Goal: Task Accomplishment & Management: Complete application form

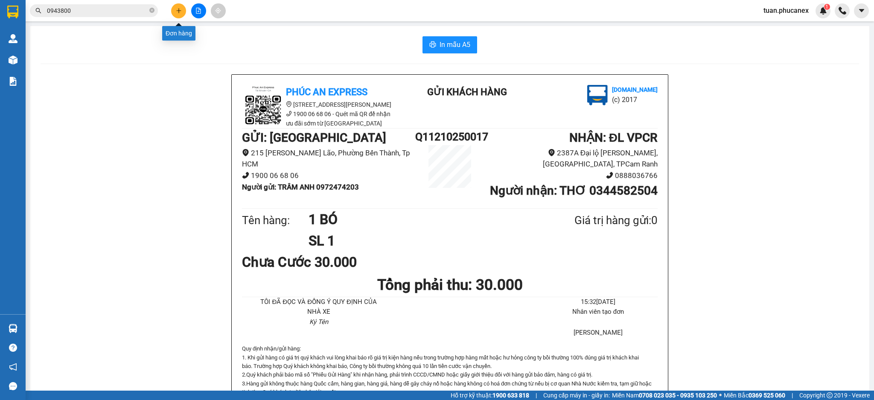
click at [181, 10] on icon "plus" at bounding box center [179, 11] width 6 height 6
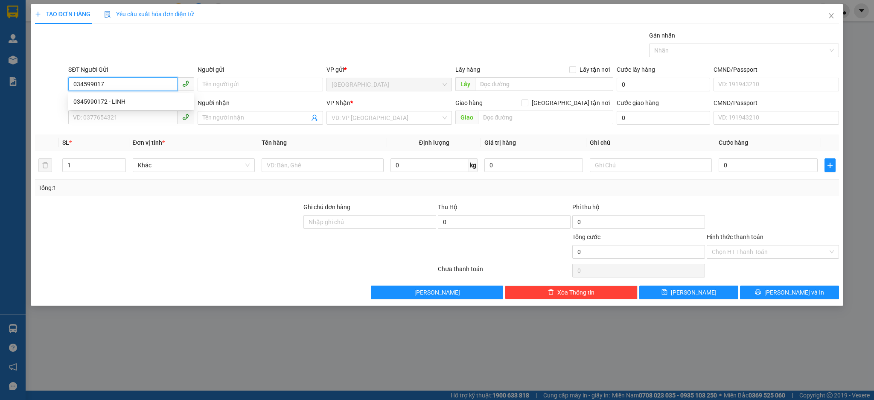
type input "0345990172"
click at [125, 104] on div "0345990172 - LINH" at bounding box center [130, 101] width 115 height 9
type input "LINH"
type input "0384957543"
type input "DUY"
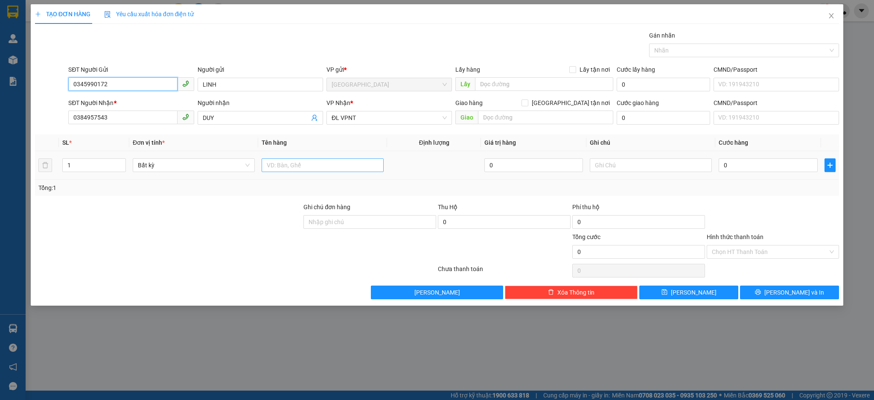
type input "0345990172"
click at [287, 168] on input "text" at bounding box center [323, 165] width 122 height 14
type input "2TX"
type input "2"
click at [125, 162] on span "Increase Value" at bounding box center [120, 163] width 9 height 8
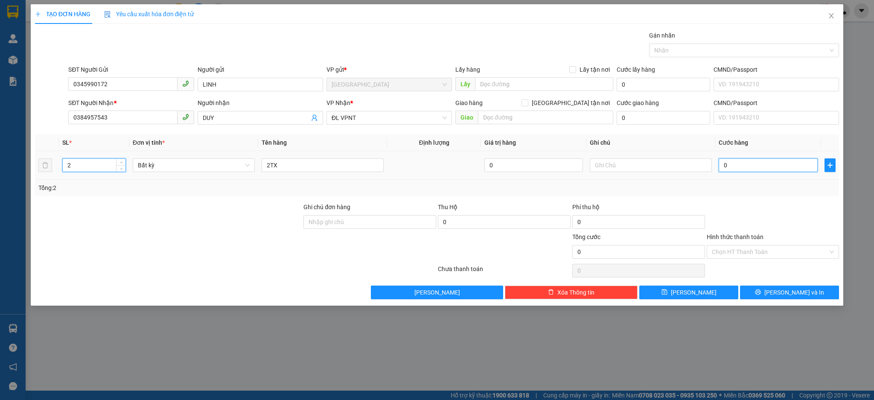
click at [781, 165] on input "0" at bounding box center [768, 165] width 99 height 14
type input "8"
type input "80"
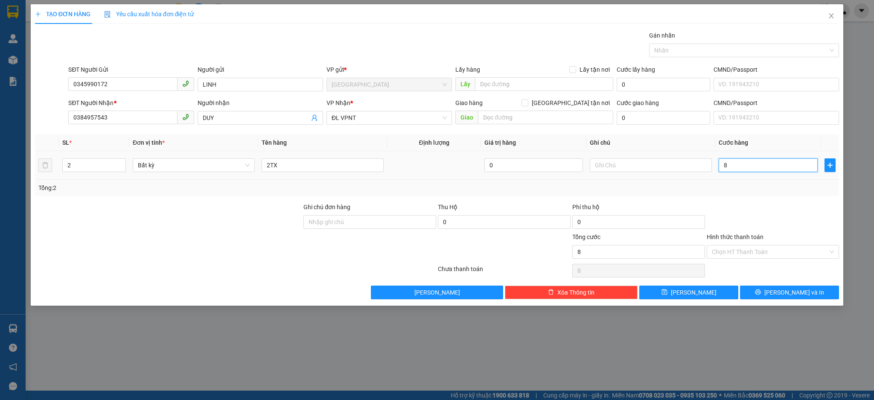
type input "80"
type input "80.000"
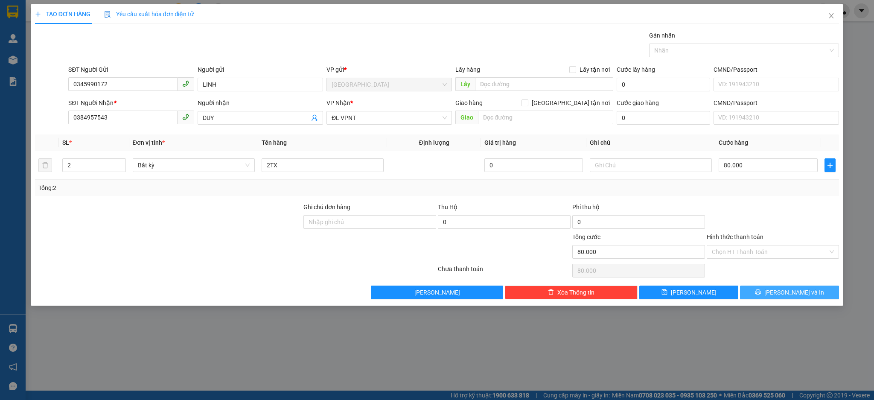
click at [782, 286] on button "[PERSON_NAME] và In" at bounding box center [789, 293] width 99 height 14
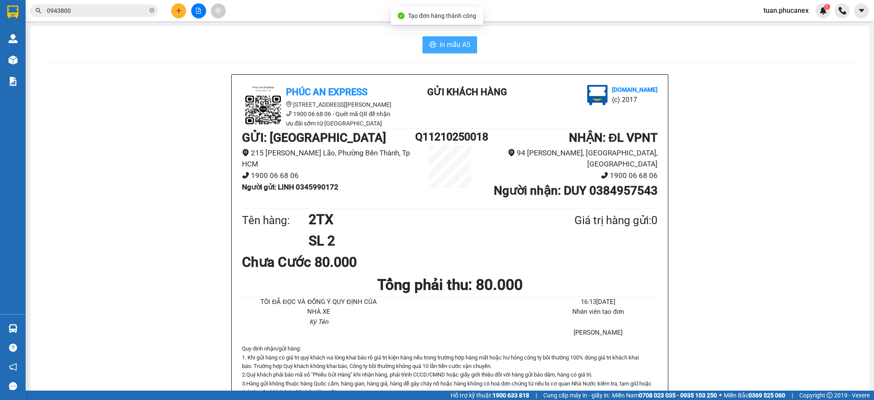
click at [460, 45] on span "In mẫu A5" at bounding box center [455, 44] width 31 height 11
click at [174, 12] on button at bounding box center [178, 10] width 15 height 15
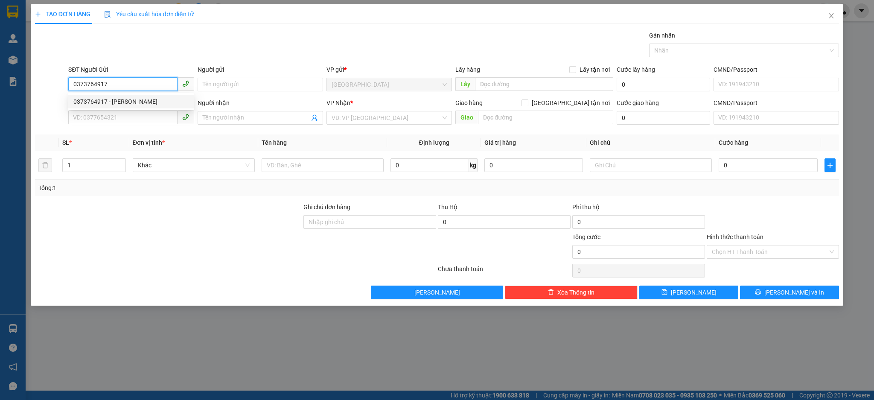
type input "0373764917"
click at [143, 108] on div "0373764917 0373764917 - VŨ" at bounding box center [130, 101] width 125 height 17
click at [134, 76] on div "SĐT Người Gửi" at bounding box center [130, 71] width 125 height 13
click at [132, 85] on input "0373764917" at bounding box center [122, 84] width 109 height 14
click at [133, 106] on div "0373764917 - VŨ" at bounding box center [130, 102] width 125 height 14
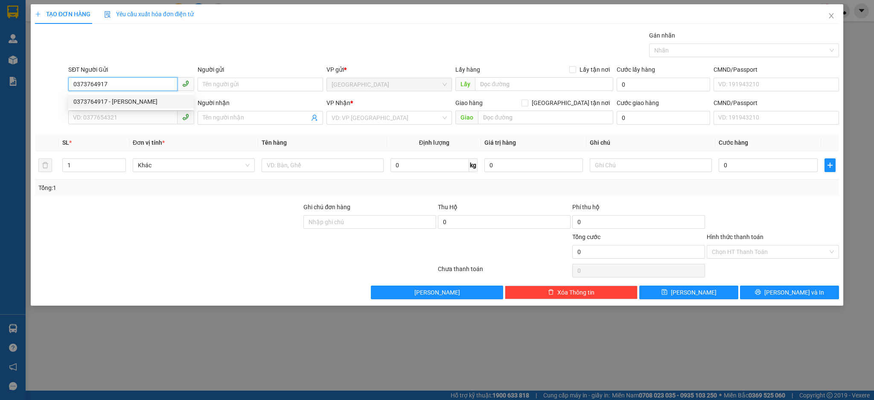
type input "VŨ"
type input "0905885070"
type input "HUY"
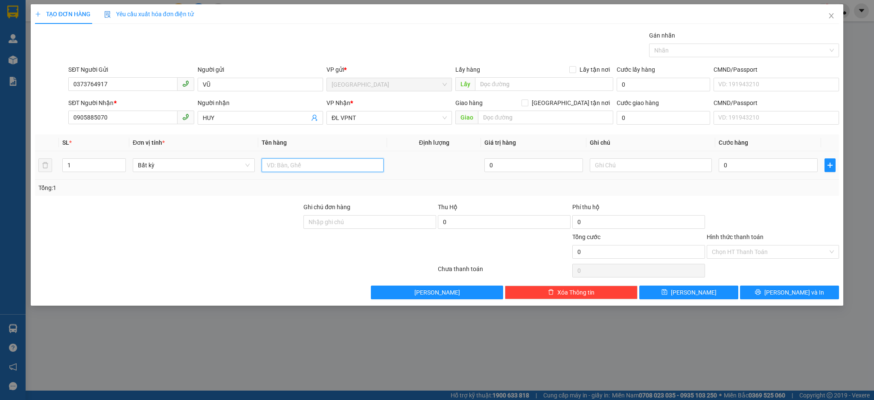
click at [302, 169] on input "text" at bounding box center [323, 165] width 122 height 14
type input "1 TX"
click at [106, 114] on input "0905885070" at bounding box center [122, 118] width 109 height 14
type input "0913408151"
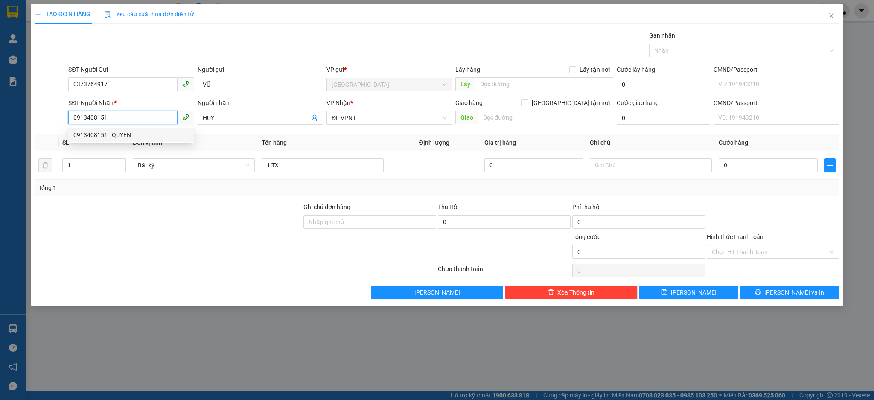
click at [142, 136] on div "0913408151 - QUYỀN" at bounding box center [130, 134] width 115 height 9
type input "QUYỀN"
type input "0913408151"
click at [732, 163] on input "0" at bounding box center [768, 165] width 99 height 14
type input "5"
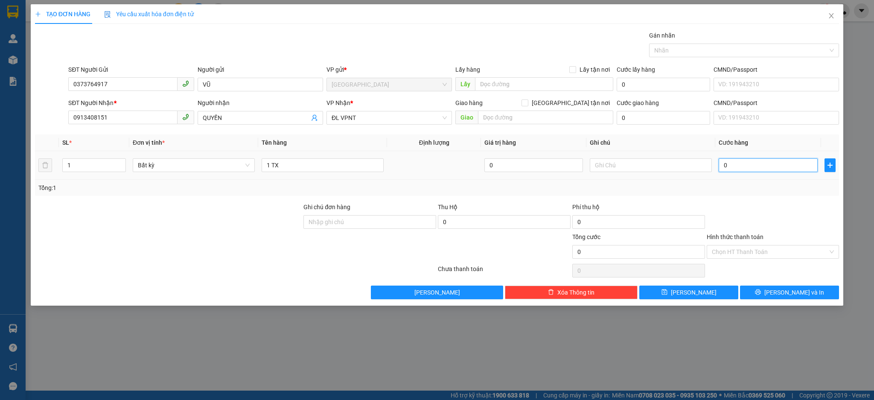
type input "5"
type input "50"
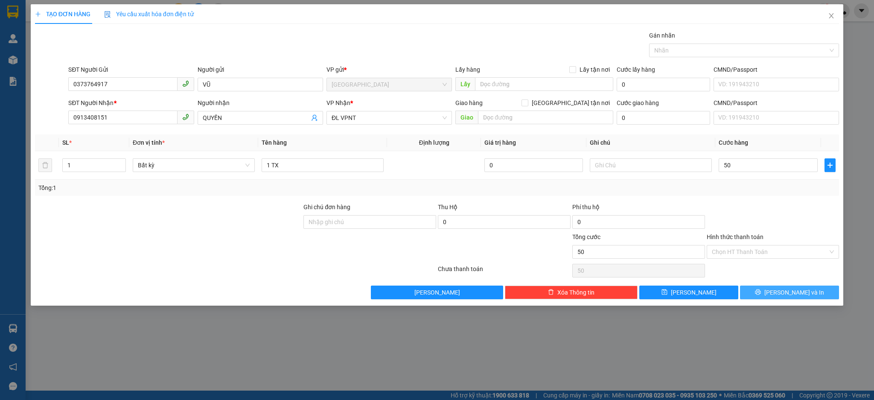
type input "50.000"
click at [763, 297] on button "[PERSON_NAME] và In" at bounding box center [789, 293] width 99 height 14
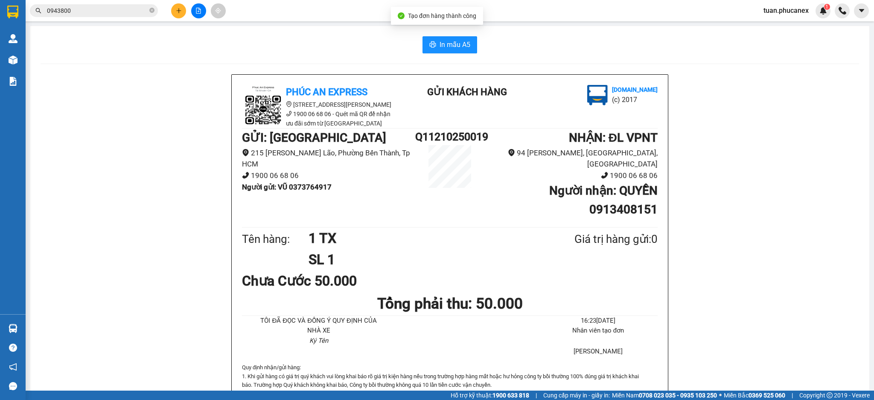
click at [476, 52] on div "In mẫu A5" at bounding box center [450, 44] width 819 height 17
click at [460, 50] on button "In mẫu A5" at bounding box center [450, 44] width 55 height 17
click at [176, 14] on button at bounding box center [178, 10] width 15 height 15
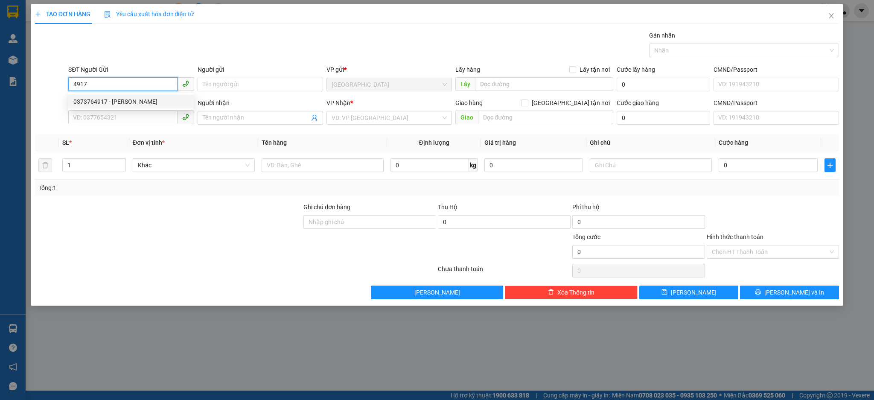
click at [126, 101] on div "0373764917 - VŨ" at bounding box center [130, 101] width 115 height 9
type input "0373764917"
type input "VŨ"
type input "0913408151"
type input "QUYỀN"
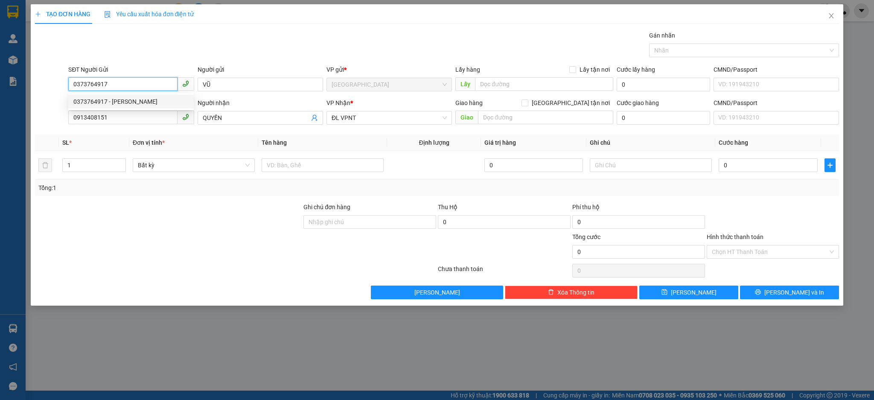
type input "0373764917"
click at [122, 129] on div "Transit Pickup Surcharge Ids Transit Deliver Surcharge Ids Transit Deliver Surc…" at bounding box center [437, 165] width 805 height 268
click at [125, 121] on input "0913408151" at bounding box center [122, 118] width 109 height 14
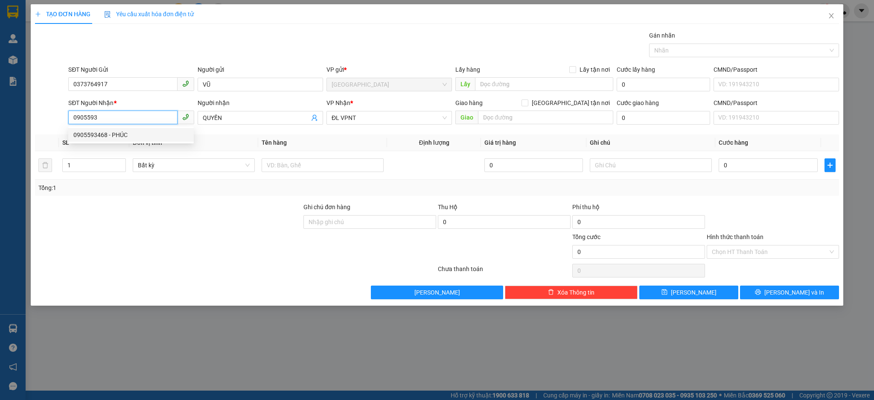
click at [110, 136] on div "0905593468 - PHÚC" at bounding box center [130, 134] width 115 height 9
type input "0905593468"
type input "PHÚC"
type input "0905593468"
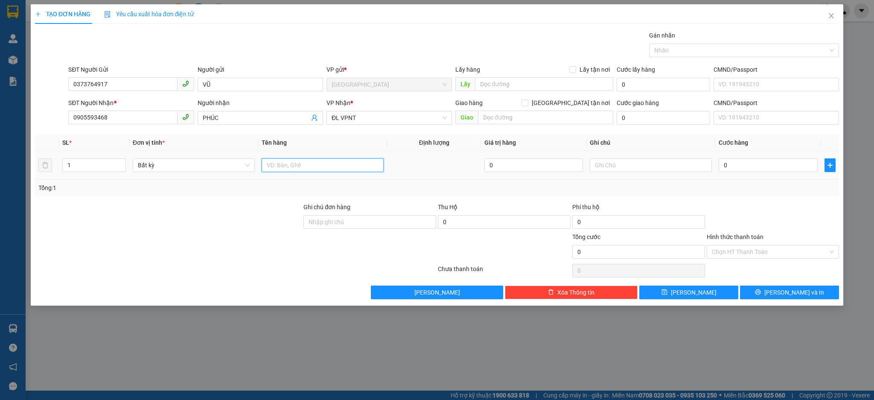
click at [277, 172] on input "text" at bounding box center [323, 165] width 122 height 14
type input "1 TX"
click at [751, 163] on input "0" at bounding box center [768, 165] width 99 height 14
type input "4"
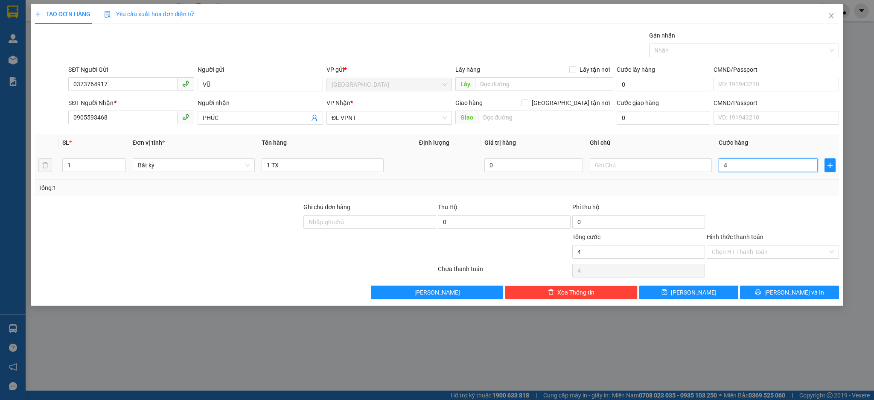
type input "4"
type input "40"
type input "40.000"
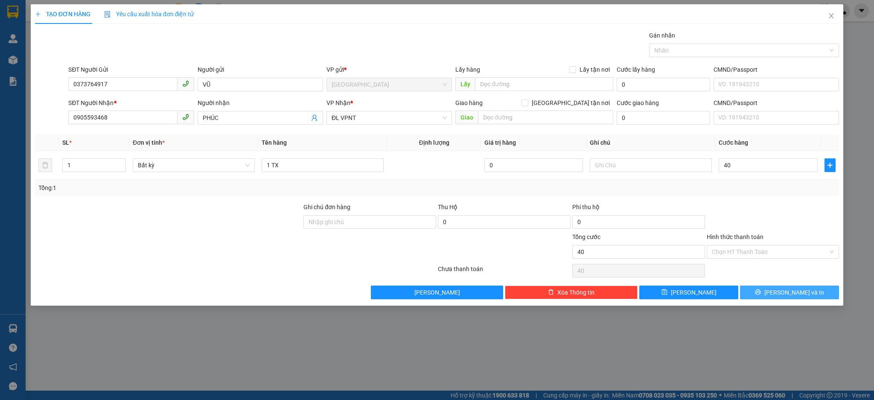
type input "40.000"
click at [761, 290] on button "[PERSON_NAME] và In" at bounding box center [789, 293] width 99 height 14
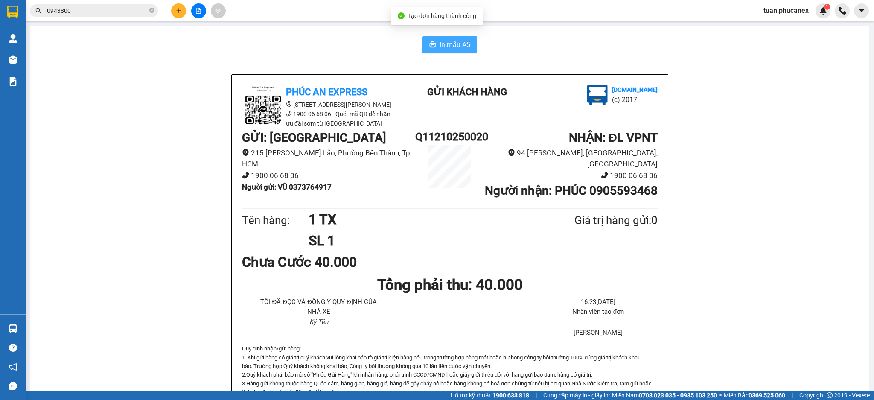
click at [462, 45] on span "In mẫu A5" at bounding box center [455, 44] width 31 height 11
click at [181, 14] on button at bounding box center [178, 10] width 15 height 15
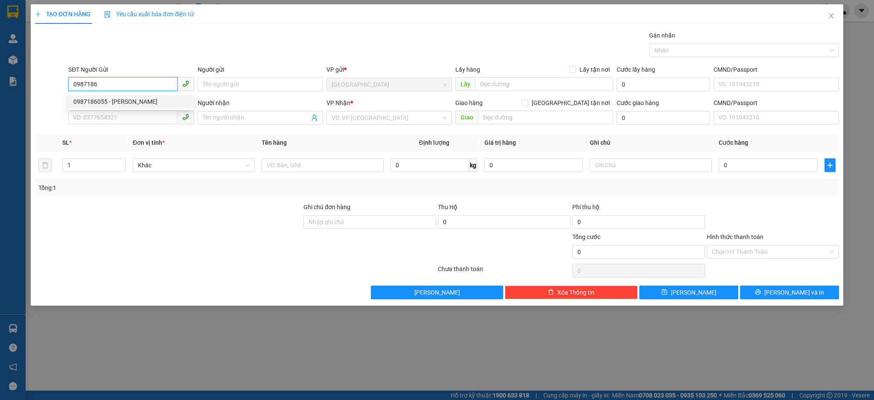
click at [139, 100] on div "0987186055 - KIM PHÁT" at bounding box center [130, 101] width 115 height 9
type input "0987186055"
type input "[PERSON_NAME]"
type input "082086000453"
type input "0935530355"
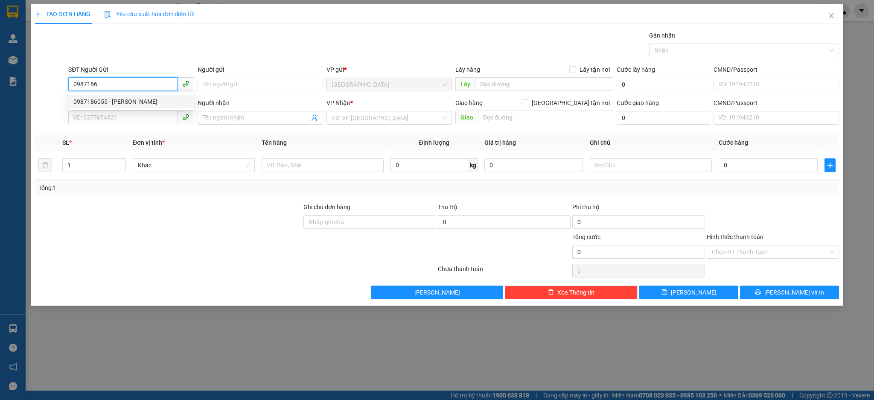
type input "DS [PERSON_NAME]"
type input "[PERSON_NAME] [PERSON_NAME]"
type input "60.000"
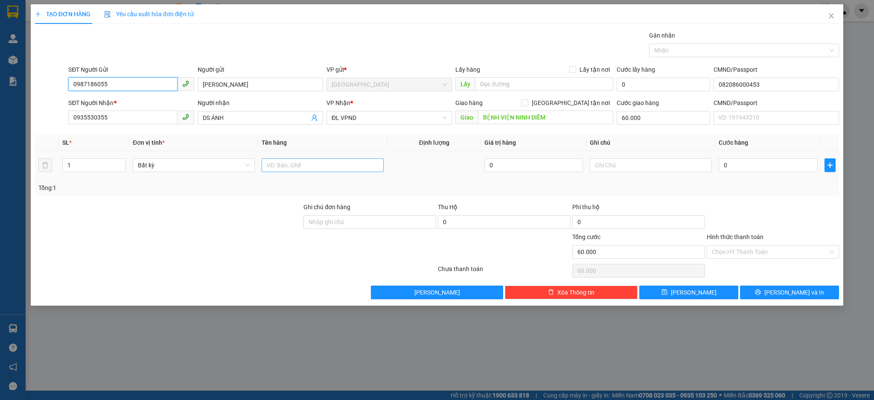
type input "0987186055"
click at [300, 164] on input "text" at bounding box center [323, 165] width 122 height 14
type input "1 TX"
click at [721, 167] on input "0" at bounding box center [768, 165] width 99 height 14
type input "4"
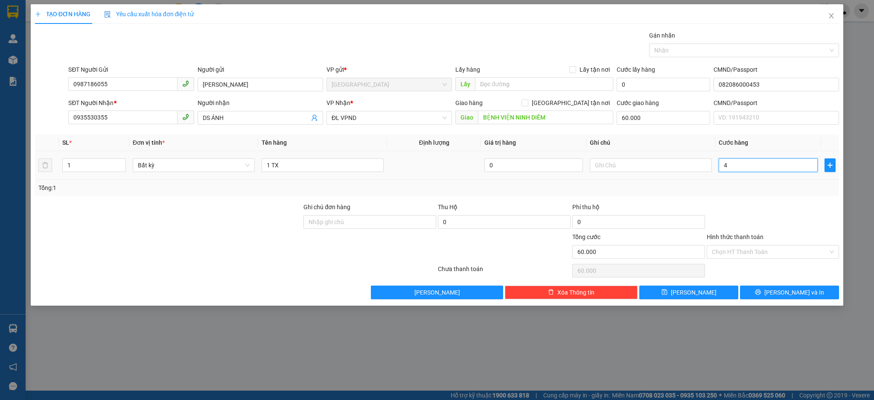
type input "60.004"
type input "40"
type input "60.040"
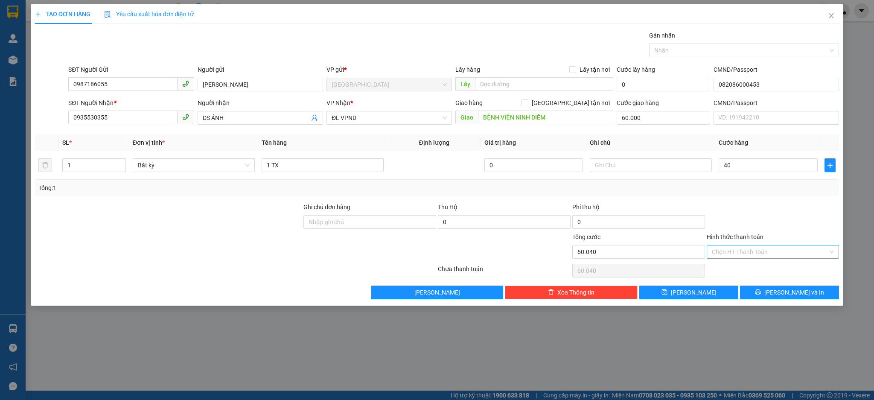
type input "40.000"
type input "100.000"
drag, startPoint x: 746, startPoint y: 257, endPoint x: 737, endPoint y: 265, distance: 12.1
click at [745, 257] on input "Hình thức thanh toán" at bounding box center [770, 251] width 117 height 13
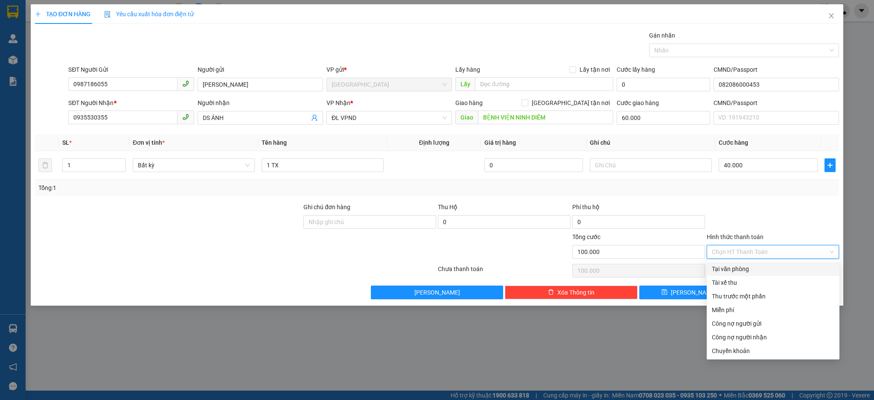
click at [737, 271] on div "Tại văn phòng" at bounding box center [773, 268] width 122 height 9
type input "0"
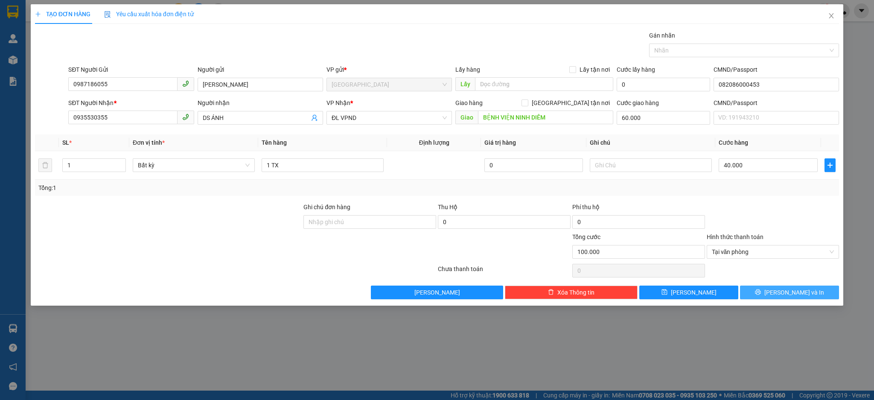
click at [761, 294] on icon "printer" at bounding box center [758, 292] width 6 height 6
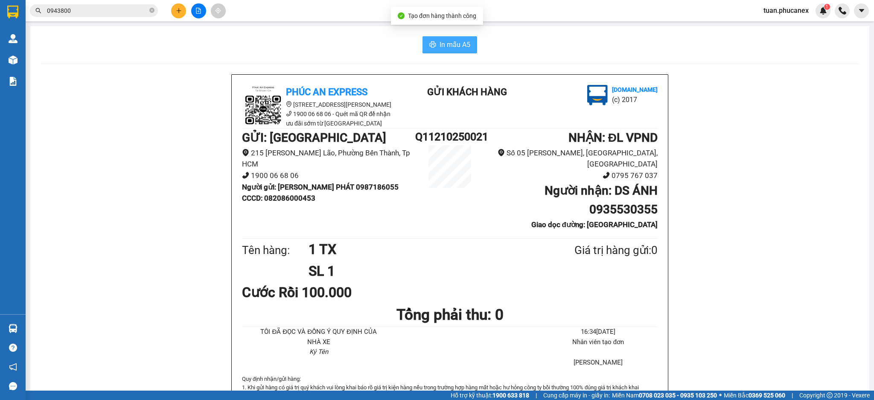
click at [456, 46] on span "In mẫu A5" at bounding box center [455, 44] width 31 height 11
click at [180, 8] on icon "plus" at bounding box center [179, 11] width 6 height 6
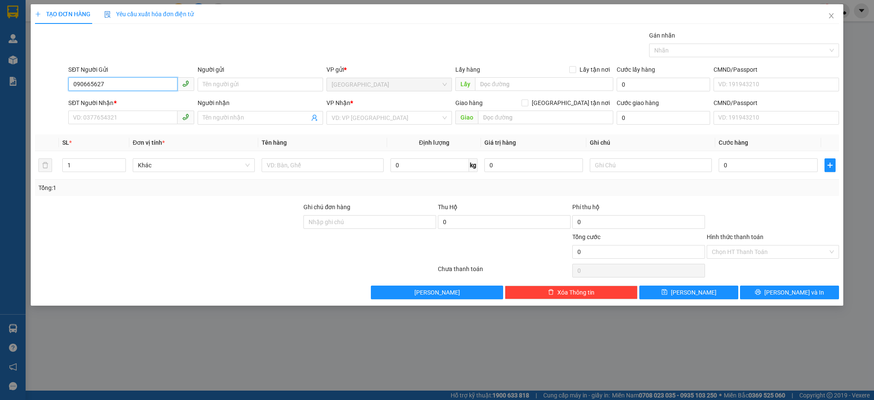
type input "0906656278"
click at [113, 105] on div "0906656278 - LUÂN" at bounding box center [130, 101] width 115 height 9
type input "LUÂN"
type input "225458450"
type input "0782521904"
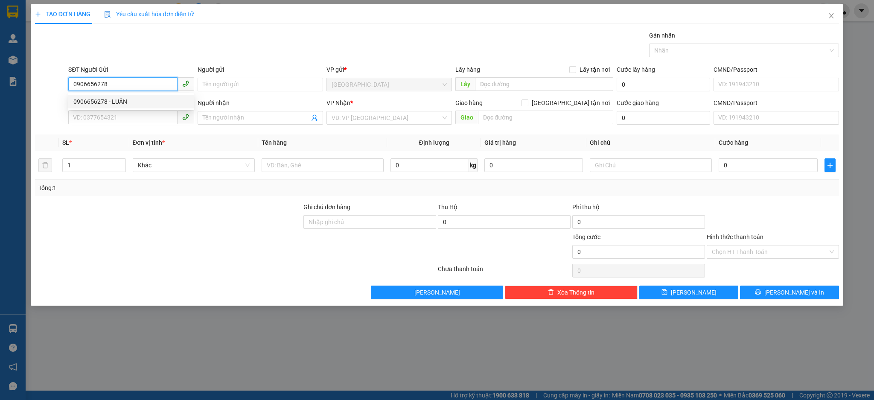
type input "THƯA"
type input "0906656278"
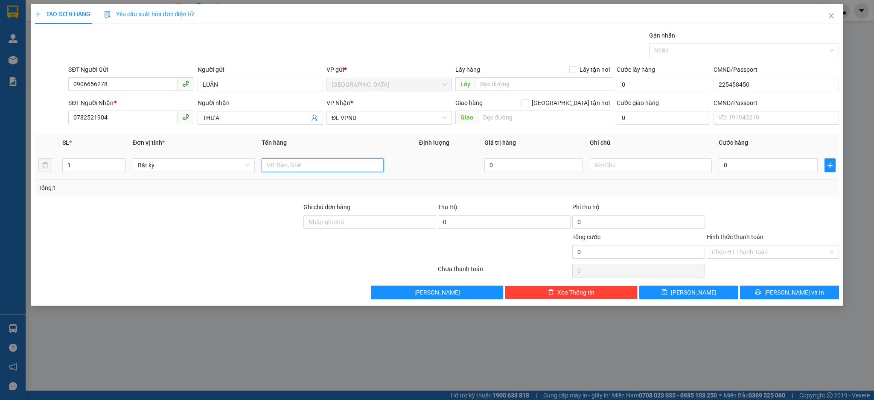
click at [295, 172] on input "text" at bounding box center [323, 165] width 122 height 14
type input "1 CĐ"
click at [157, 120] on input "0782521904" at bounding box center [122, 118] width 109 height 14
type input "0798856268"
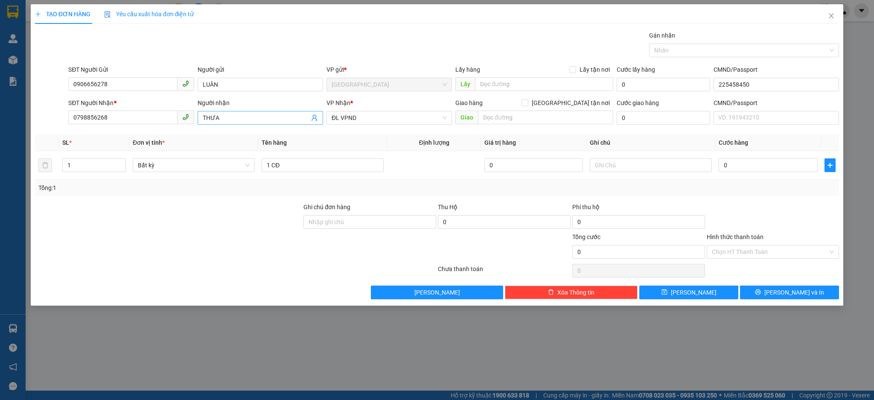
click at [226, 123] on span "THƯA" at bounding box center [260, 118] width 125 height 14
click at [229, 121] on input "THƯA" at bounding box center [256, 117] width 107 height 9
click at [355, 120] on span "ĐL VPND" at bounding box center [389, 117] width 115 height 13
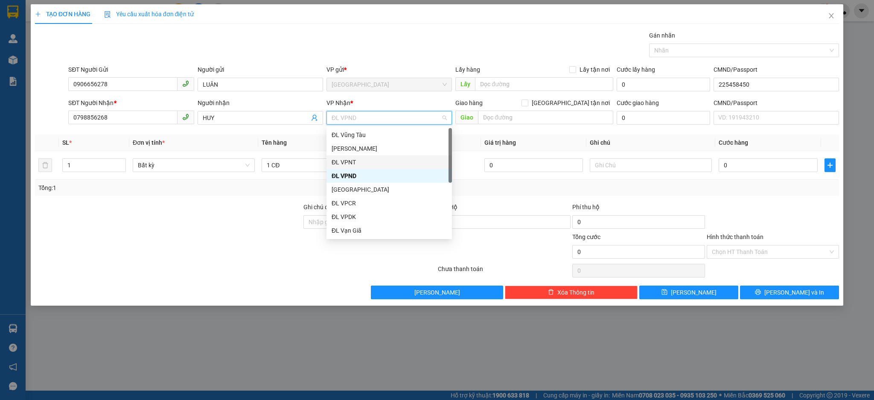
click at [352, 158] on div "ĐL VPNT" at bounding box center [389, 161] width 115 height 9
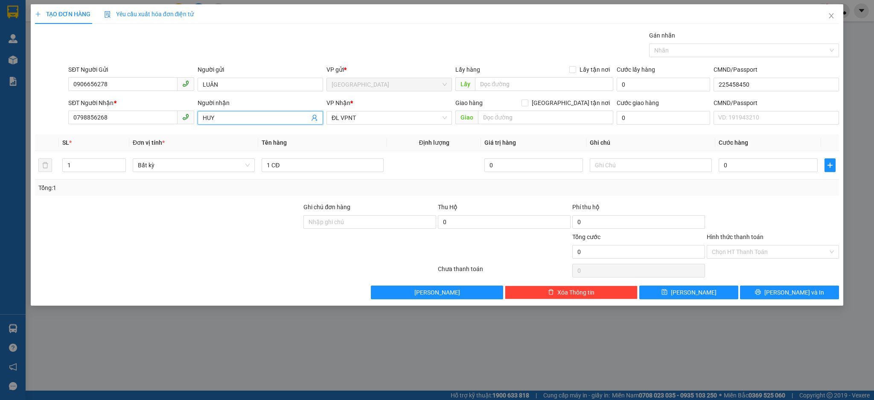
click at [237, 117] on input "HUY" at bounding box center [256, 117] width 107 height 9
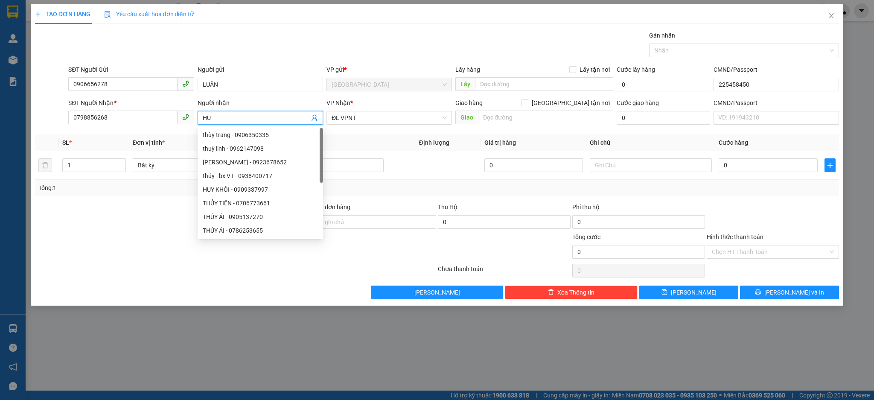
type input "H"
type input "QUY"
click at [762, 157] on div "0" at bounding box center [768, 165] width 99 height 17
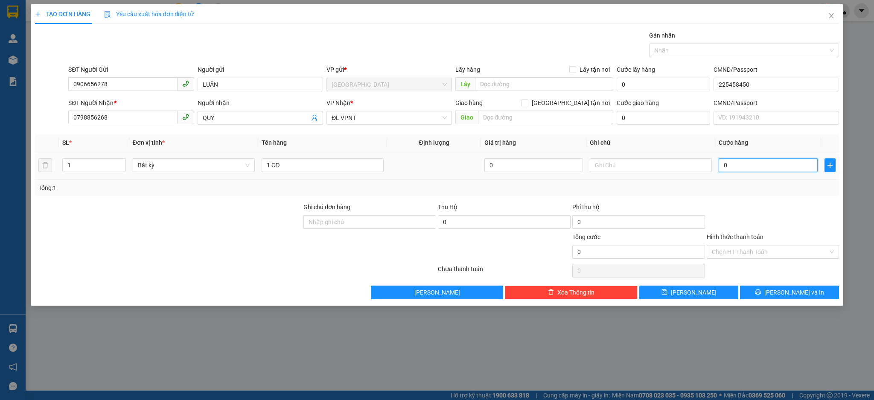
type input "2"
type input "20"
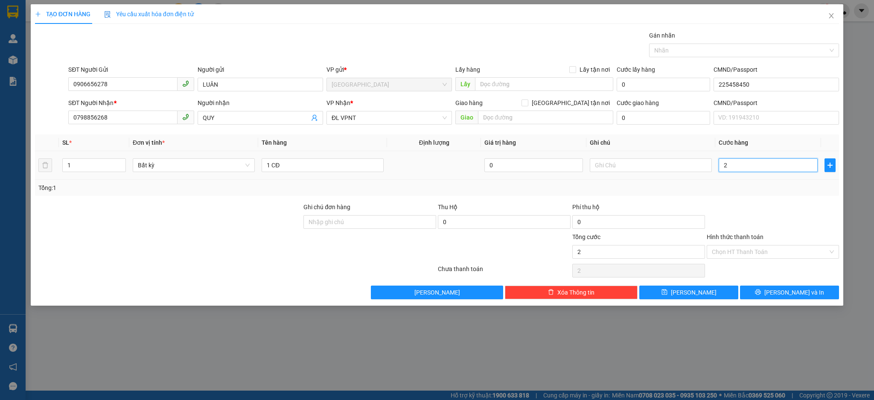
type input "20"
type input "20.000"
click at [783, 282] on div "Transit Pickup Surcharge Ids Transit Deliver Surcharge Ids Transit Deliver Surc…" at bounding box center [437, 165] width 805 height 268
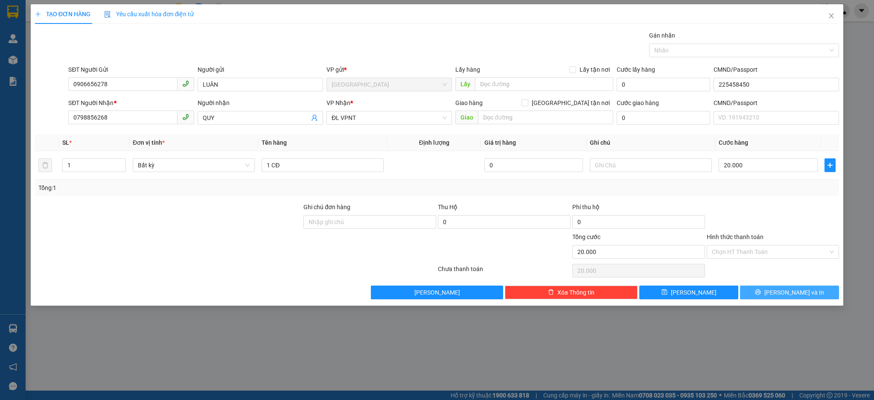
click at [785, 290] on span "[PERSON_NAME] và In" at bounding box center [794, 292] width 60 height 9
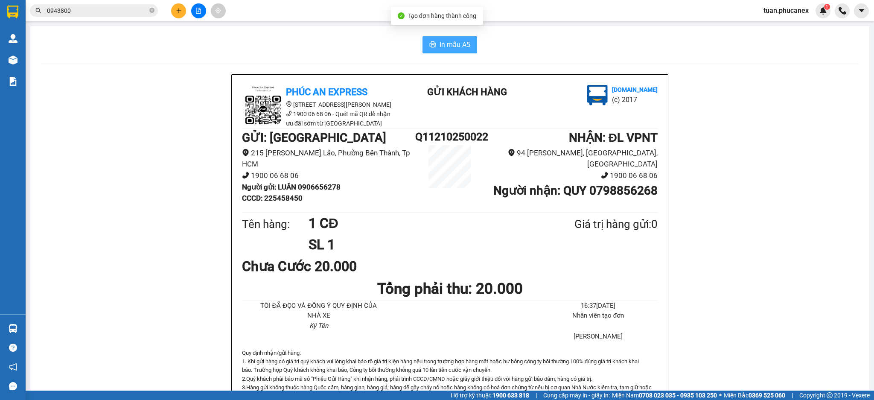
click at [461, 43] on span "In mẫu A5" at bounding box center [455, 44] width 31 height 11
click at [182, 17] on div at bounding box center [198, 10] width 64 height 15
click at [180, 12] on icon "plus" at bounding box center [179, 11] width 6 height 6
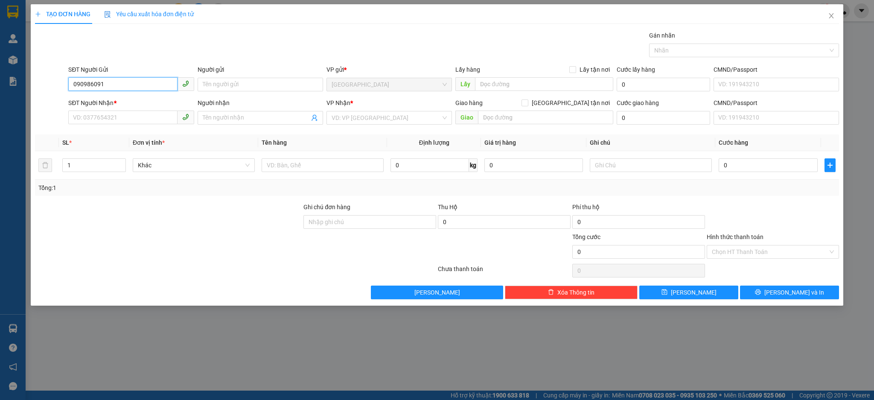
type input "0909860910"
click at [131, 96] on div "0909860910 - HOÀNG" at bounding box center [130, 102] width 125 height 14
type input "HOÀNG"
type input "0944448989"
type input "HƯNG"
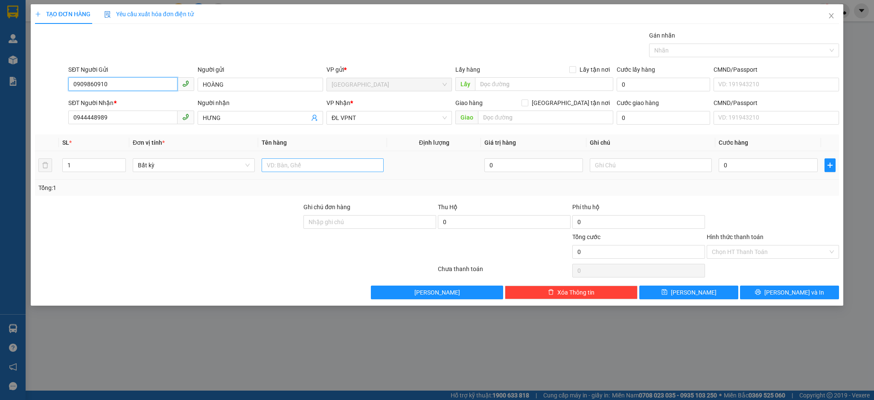
type input "0909860910"
click at [343, 166] on input "text" at bounding box center [323, 165] width 122 height 14
type input "1T"
click at [742, 161] on input "0" at bounding box center [768, 165] width 99 height 14
type input "3"
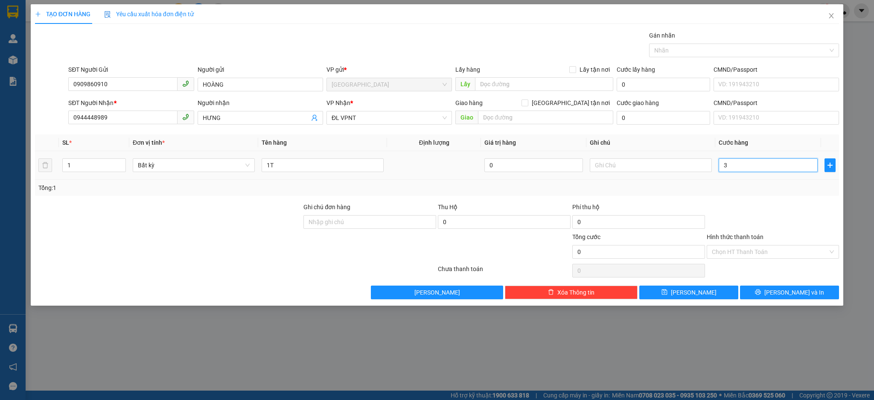
type input "3"
type input "30"
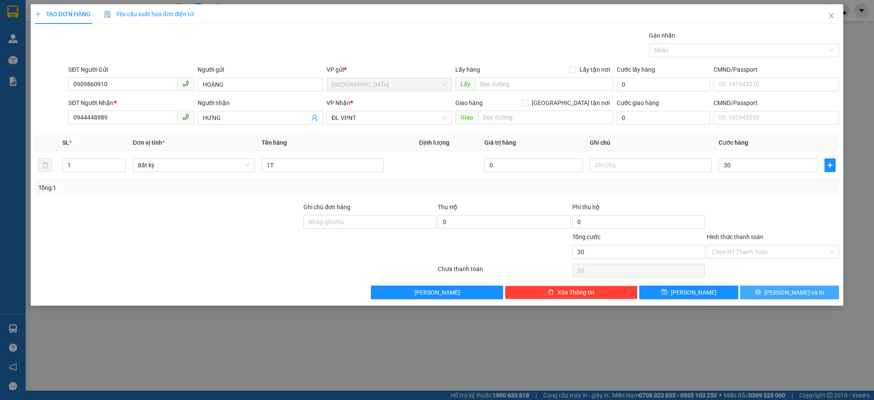
type input "30.000"
click at [766, 291] on button "[PERSON_NAME] và In" at bounding box center [789, 293] width 99 height 14
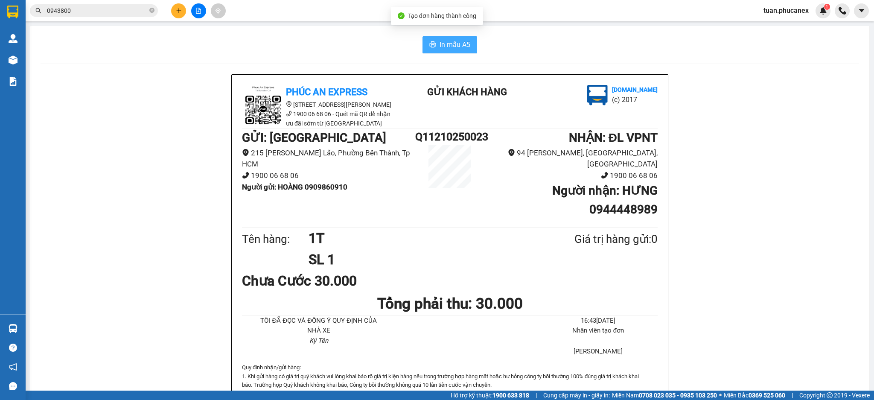
click at [444, 50] on span "In mẫu A5" at bounding box center [455, 44] width 31 height 11
click at [180, 15] on button at bounding box center [178, 10] width 15 height 15
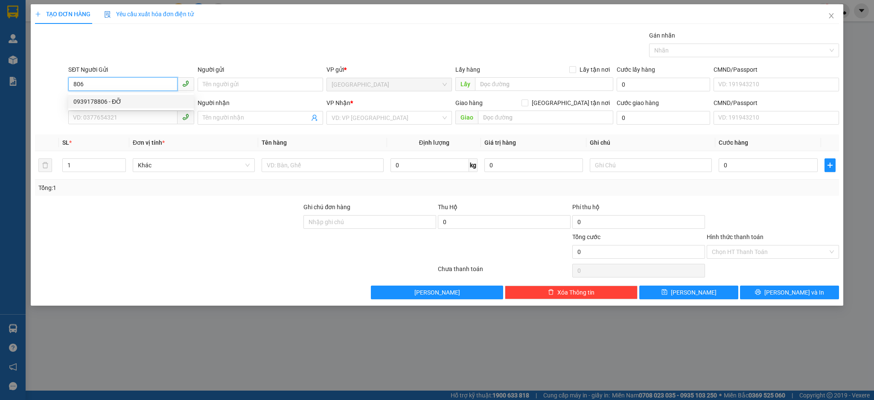
click at [134, 103] on div "0939178806 - ĐỠ" at bounding box center [130, 101] width 115 height 9
type input "0939178806"
type input "ĐỠ"
type input "0905564636"
type input "CHI"
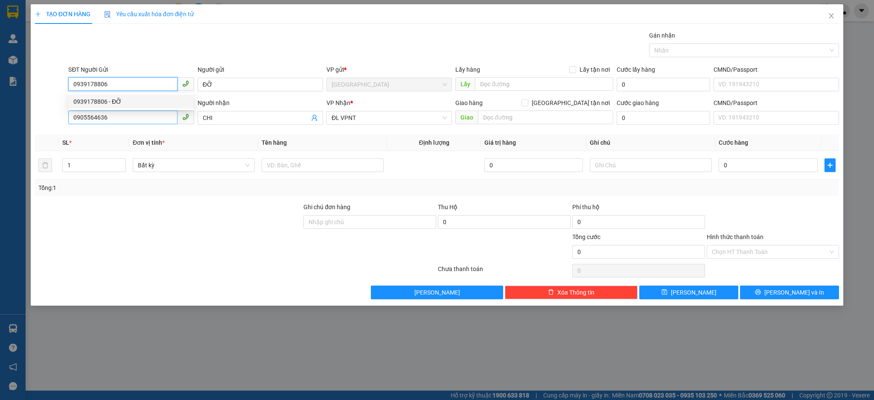
type input "0939178806"
click at [127, 119] on input "0905564636" at bounding box center [122, 118] width 109 height 14
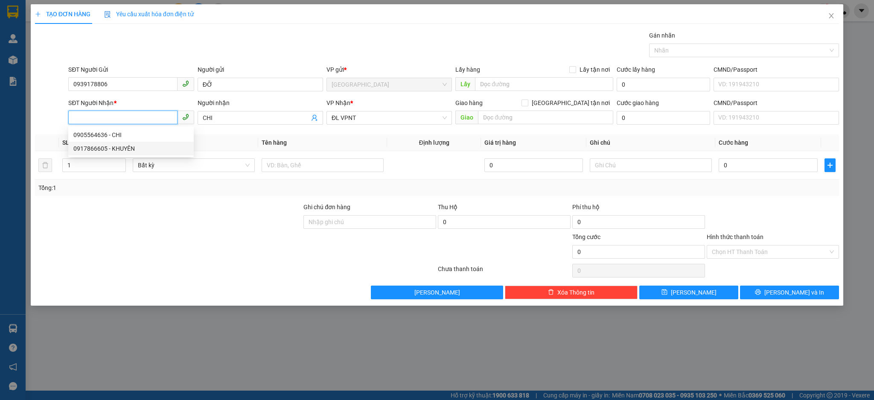
click at [111, 146] on div "0917866605 - KHUYÊN" at bounding box center [130, 148] width 115 height 9
type input "0917866605"
type input "KHUYÊN"
type input "0917866605"
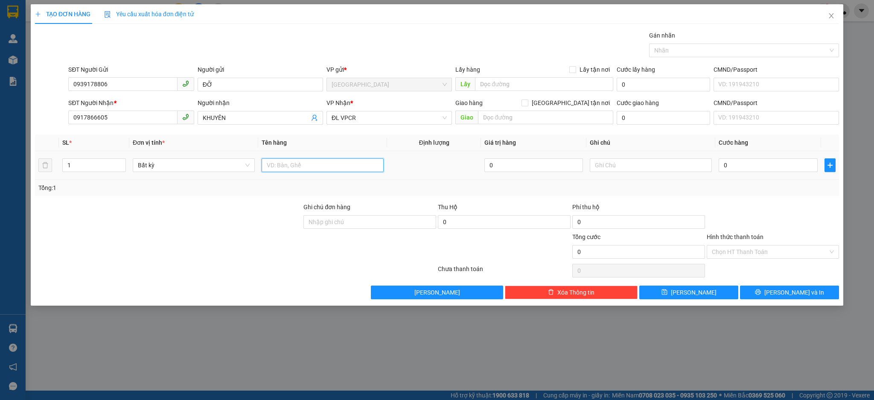
click at [371, 172] on input "text" at bounding box center [323, 165] width 122 height 14
click at [371, 166] on input "text" at bounding box center [323, 165] width 122 height 14
type input "1 TX"
click at [801, 169] on input "0" at bounding box center [768, 165] width 99 height 14
type input "1"
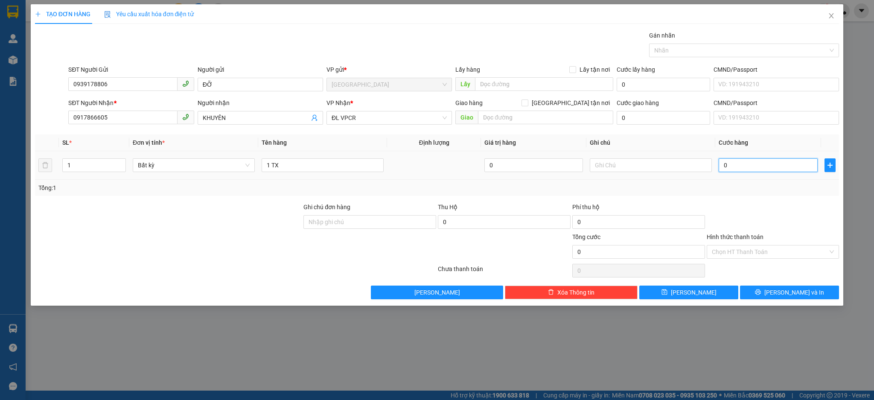
type input "1"
type input "13"
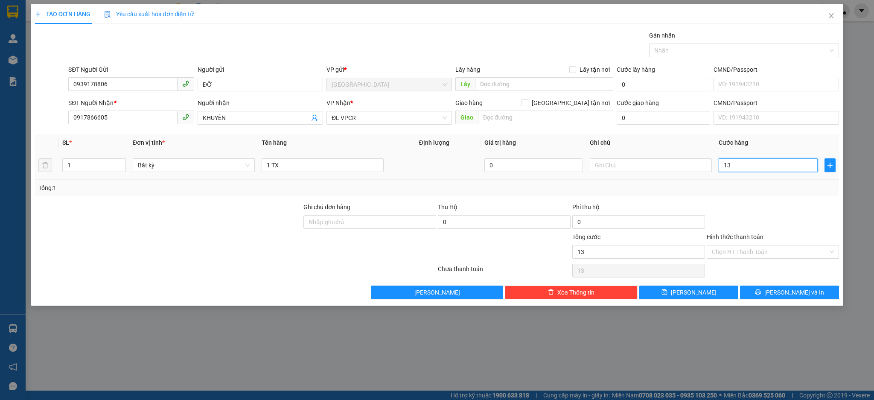
type input "130"
type input "130.000"
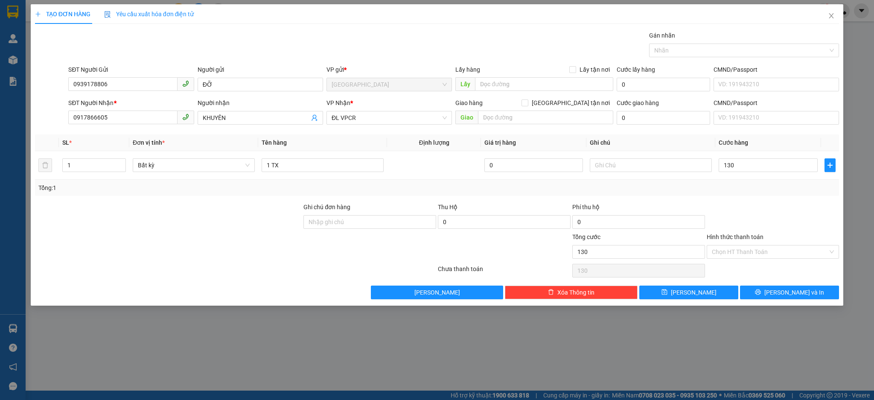
type input "130.000"
click at [805, 285] on div "Transit Pickup Surcharge Ids Transit Deliver Surcharge Ids Transit Deliver Surc…" at bounding box center [437, 165] width 805 height 268
click at [804, 293] on span "[PERSON_NAME] và In" at bounding box center [794, 292] width 60 height 9
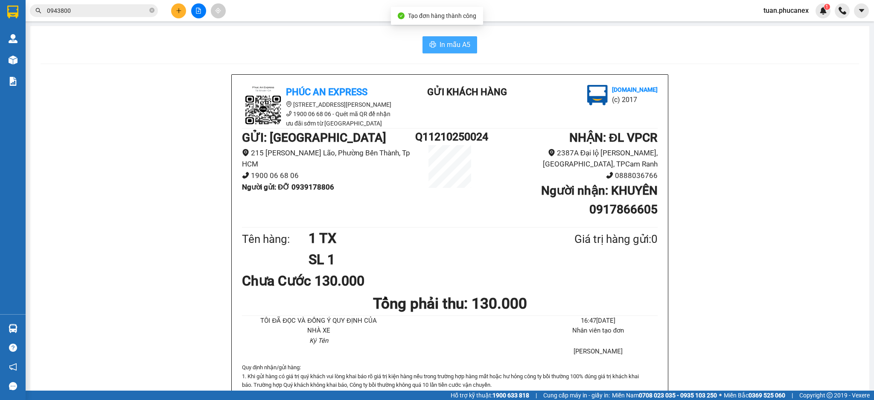
click at [440, 44] on span "In mẫu A5" at bounding box center [455, 44] width 31 height 11
click at [174, 13] on button at bounding box center [178, 10] width 15 height 15
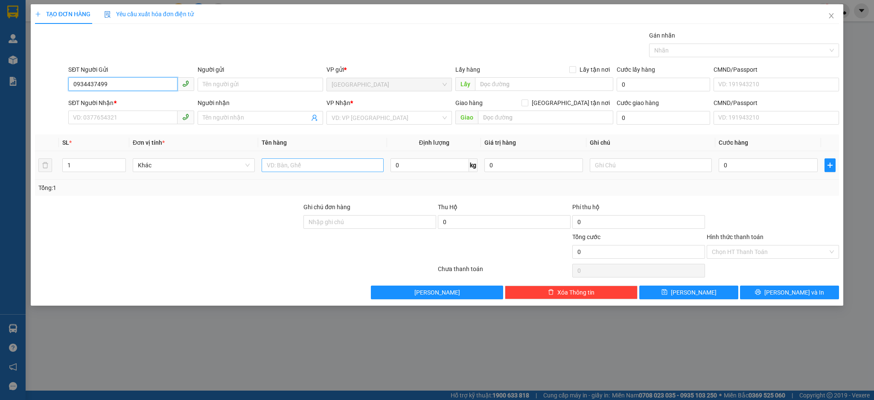
type input "0934437499"
click at [366, 169] on input "text" at bounding box center [323, 165] width 122 height 14
type input "1 CĐ"
click at [104, 117] on input "SĐT Người Nhận *" at bounding box center [122, 118] width 109 height 14
click at [114, 139] on div "0985015135 - TÌNH" at bounding box center [130, 134] width 115 height 9
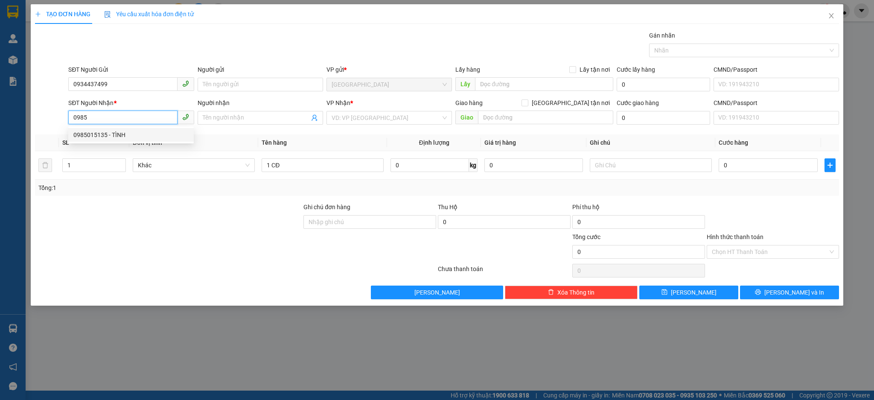
type input "0985015135"
type input "TÌNH"
type input "0985015135"
click at [120, 89] on input "0934437499" at bounding box center [122, 84] width 109 height 14
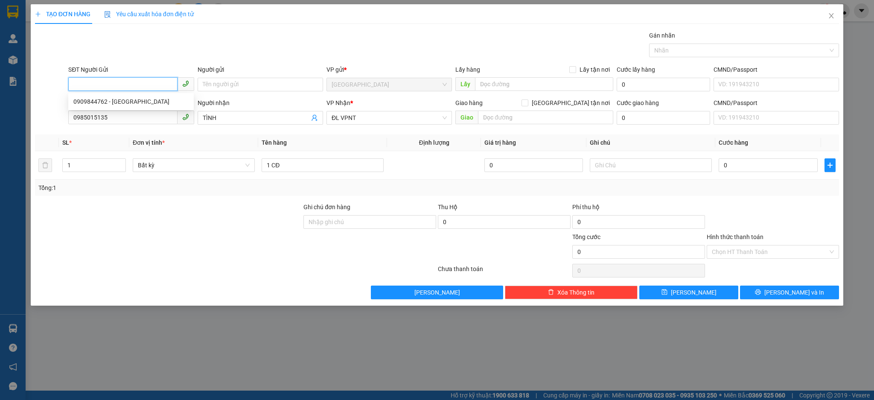
paste input "0934437499"
type input "0934437499"
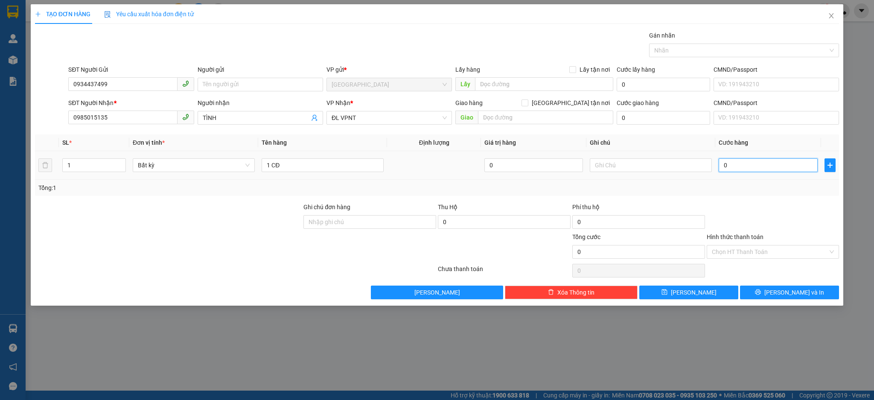
click at [782, 165] on input "0" at bounding box center [768, 165] width 99 height 14
type input "4"
type input "40"
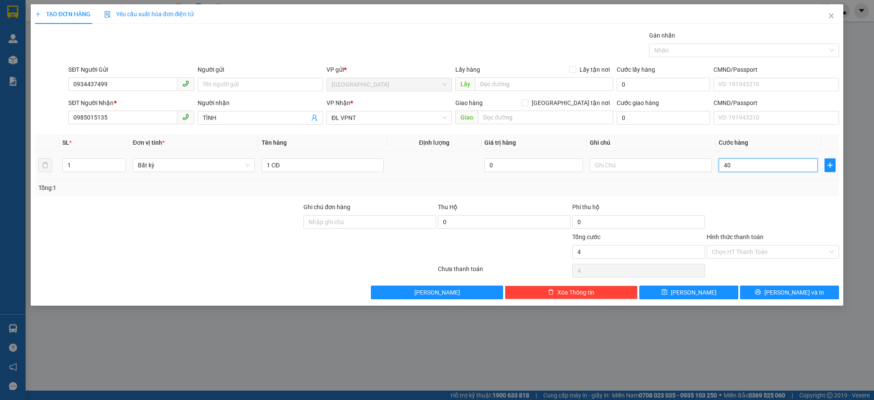
type input "40"
type input "40.000"
drag, startPoint x: 780, startPoint y: 255, endPoint x: 772, endPoint y: 254, distance: 8.5
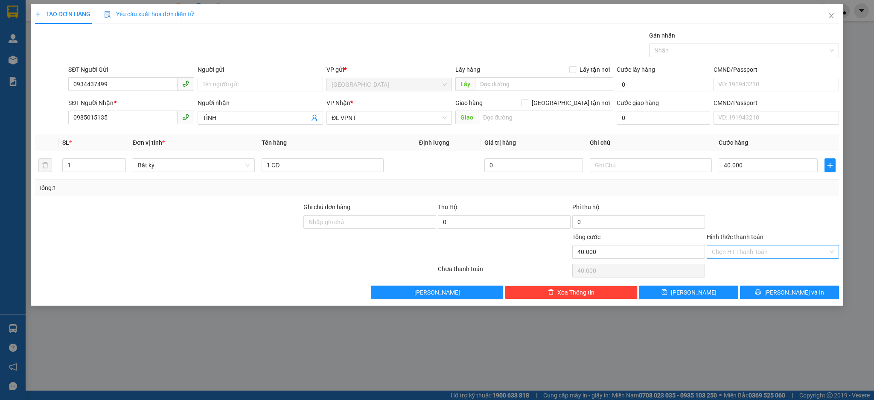
click at [779, 255] on input "Hình thức thanh toán" at bounding box center [770, 251] width 117 height 13
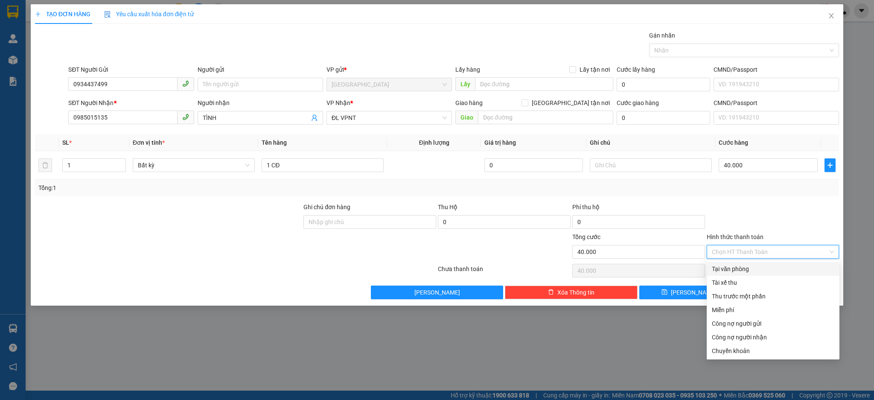
click at [732, 271] on div "Tại văn phòng" at bounding box center [773, 268] width 122 height 9
type input "0"
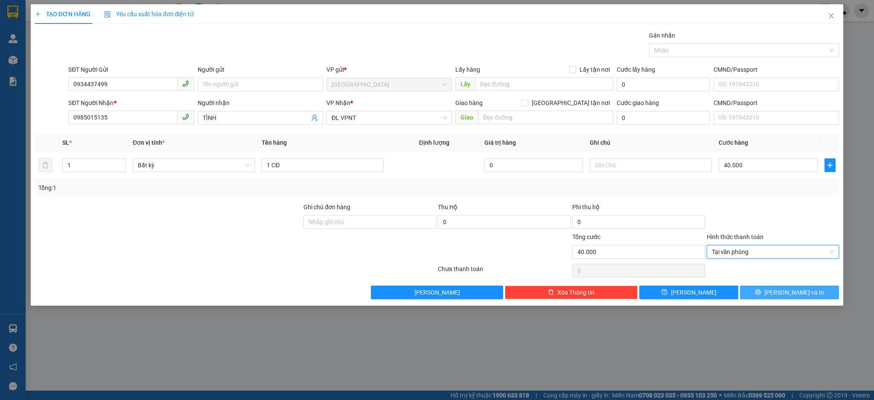
click at [784, 293] on span "[PERSON_NAME] và In" at bounding box center [794, 292] width 60 height 9
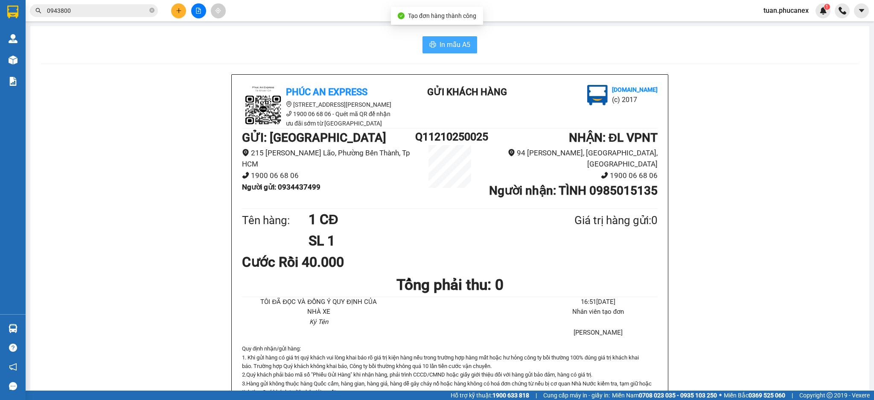
click at [458, 47] on span "In mẫu A5" at bounding box center [455, 44] width 31 height 11
click at [178, 11] on icon "plus" at bounding box center [178, 10] width 5 height 0
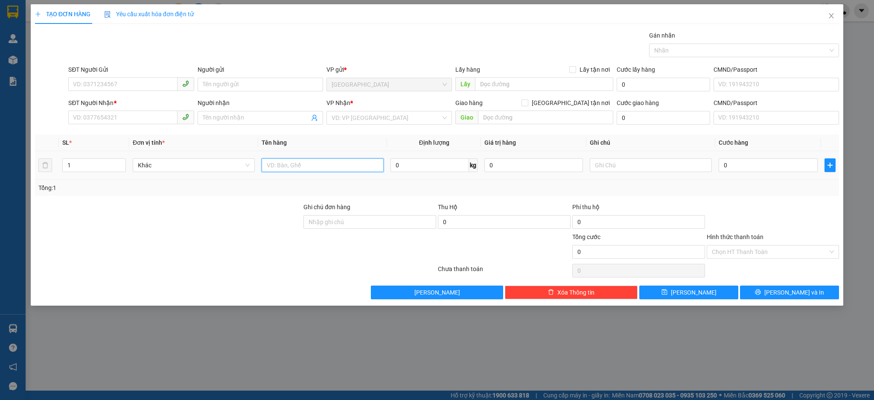
click at [352, 172] on input "text" at bounding box center [323, 165] width 122 height 14
type input "2T"
type input "2"
click at [119, 161] on span "up" at bounding box center [121, 162] width 5 height 5
click at [831, 19] on icon "close" at bounding box center [831, 15] width 7 height 7
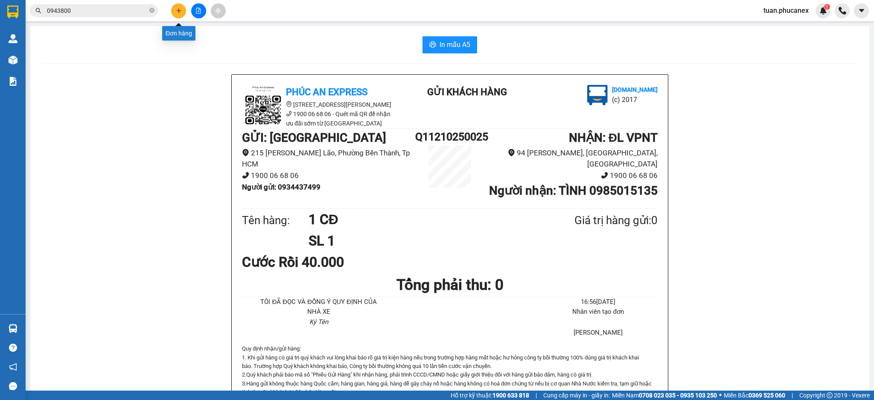
click at [173, 10] on button at bounding box center [178, 10] width 15 height 15
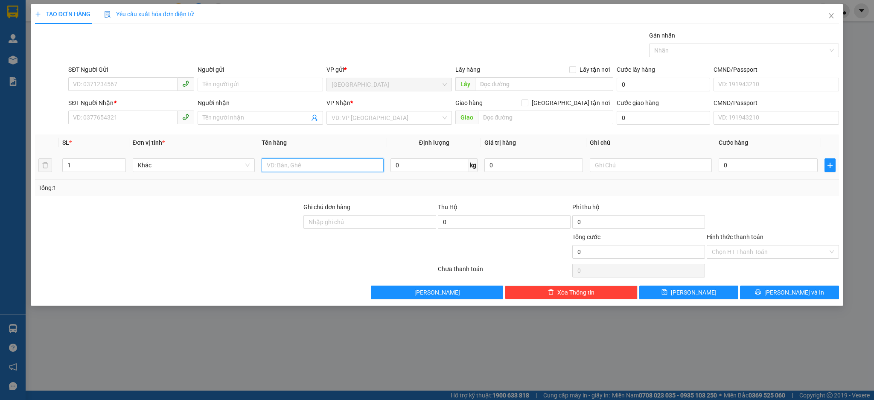
click at [348, 168] on input "text" at bounding box center [323, 165] width 122 height 14
type input "4 T"
drag, startPoint x: 93, startPoint y: 173, endPoint x: 65, endPoint y: 172, distance: 28.6
click at [64, 172] on div "1" at bounding box center [94, 165] width 64 height 17
drag, startPoint x: 66, startPoint y: 167, endPoint x: 54, endPoint y: 169, distance: 12.5
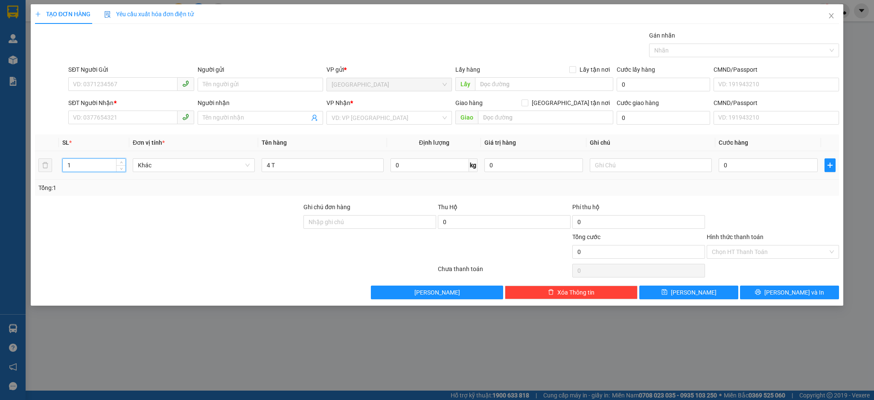
click at [54, 169] on tr "1 Khác 4 T 0 kg 0 0" at bounding box center [437, 165] width 805 height 29
type input "4"
click at [743, 168] on input "0" at bounding box center [768, 165] width 99 height 14
type input "2"
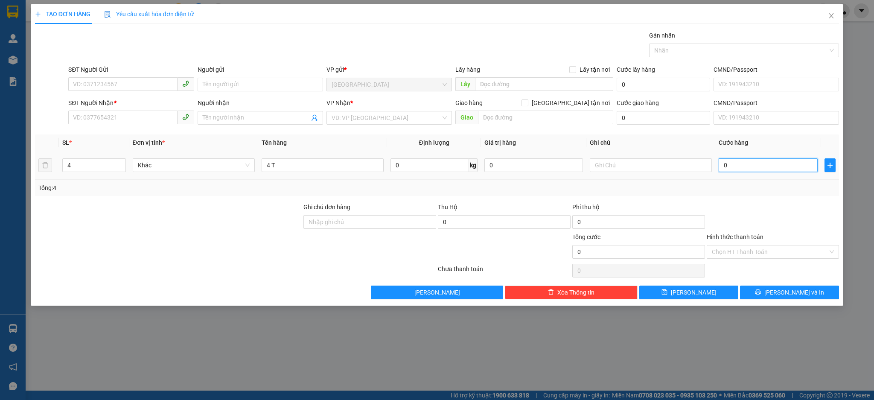
type input "2"
type input "20"
type input "200"
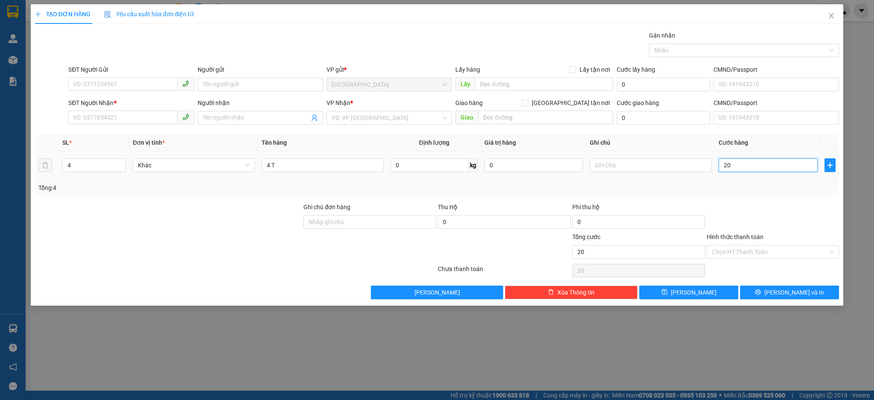
type input "200"
type input "200.000"
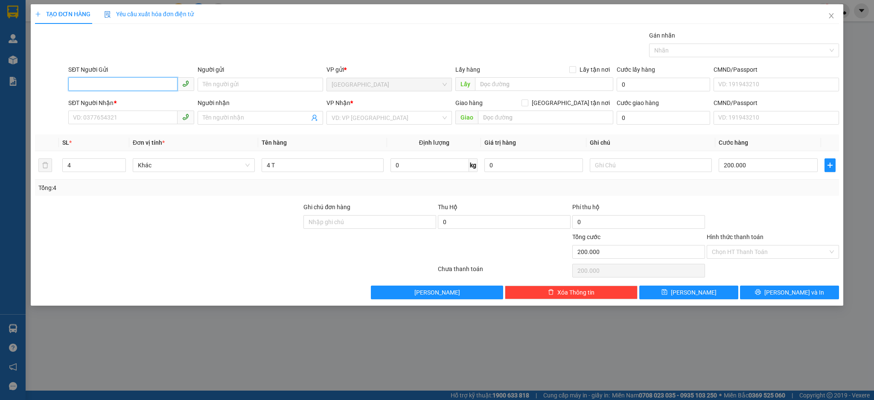
click at [160, 87] on input "SĐT Người Gửi" at bounding box center [122, 84] width 109 height 14
click at [142, 105] on div "0768001986 - YẾN" at bounding box center [130, 101] width 115 height 9
type input "0768001986"
type input "YẾN"
type input "0913492626"
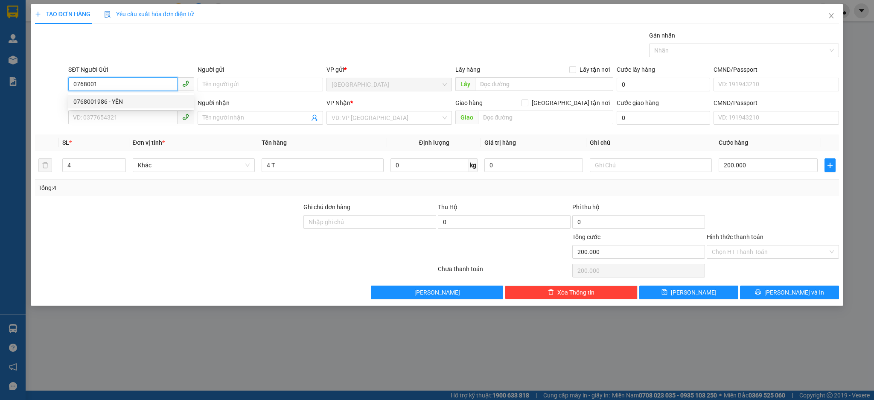
type input "NGỌC"
type input "0768001986"
click at [141, 107] on div "SĐT Người Nhận *" at bounding box center [130, 102] width 125 height 9
click at [141, 111] on input "0913492626" at bounding box center [122, 118] width 109 height 14
click at [135, 114] on input "0913492626" at bounding box center [122, 118] width 109 height 14
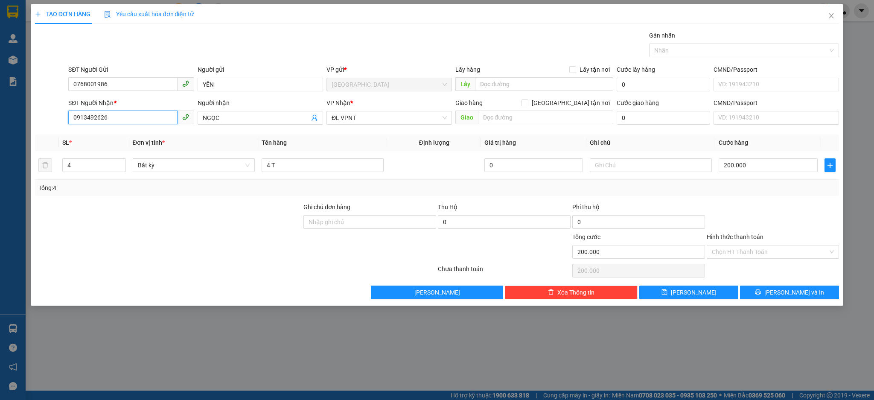
click at [135, 114] on input "0913492626" at bounding box center [122, 118] width 109 height 14
click at [88, 150] on div "0909810288 - VÂN" at bounding box center [130, 148] width 115 height 9
type input "0909810288"
type input "VÂN"
type input "0909810288"
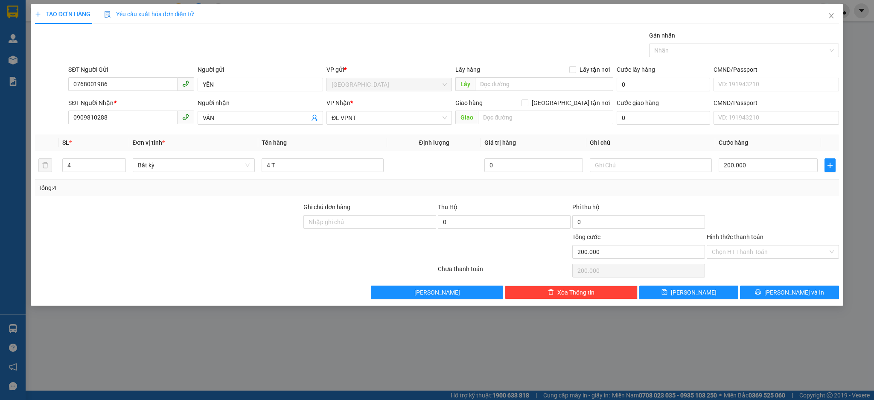
click at [786, 201] on div "Transit Pickup Surcharge Ids Transit Deliver Surcharge Ids Transit Deliver Surc…" at bounding box center [437, 165] width 805 height 268
click at [770, 251] on input "Hình thức thanh toán" at bounding box center [770, 251] width 117 height 13
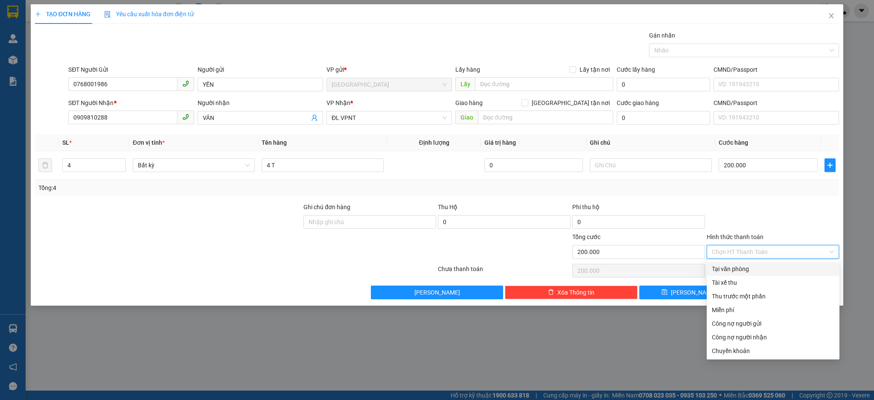
click at [754, 264] on div "Tại văn phòng" at bounding box center [773, 268] width 122 height 9
type input "0"
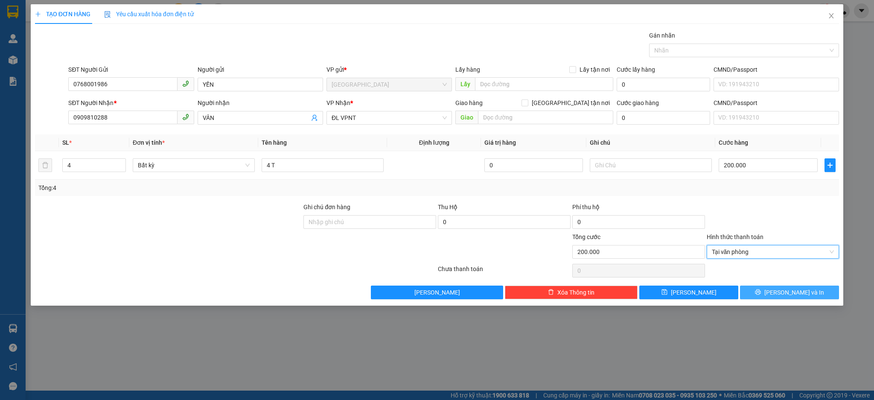
click at [780, 297] on button "[PERSON_NAME] và In" at bounding box center [789, 293] width 99 height 14
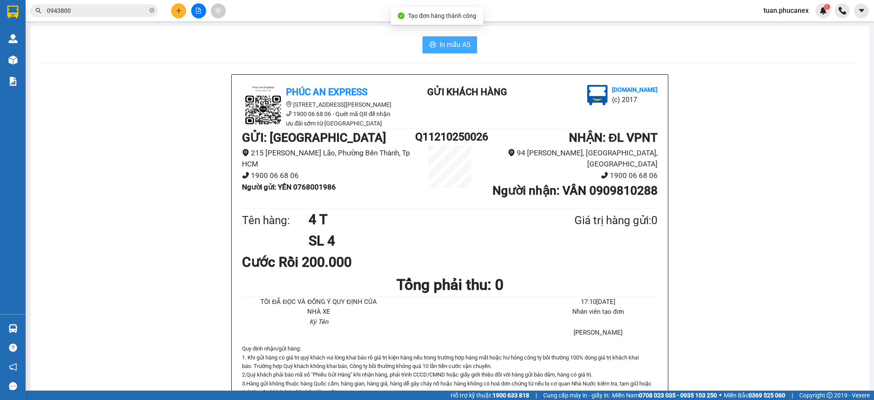
click at [466, 47] on span "In mẫu A5" at bounding box center [455, 44] width 31 height 11
click at [175, 5] on button at bounding box center [178, 10] width 15 height 15
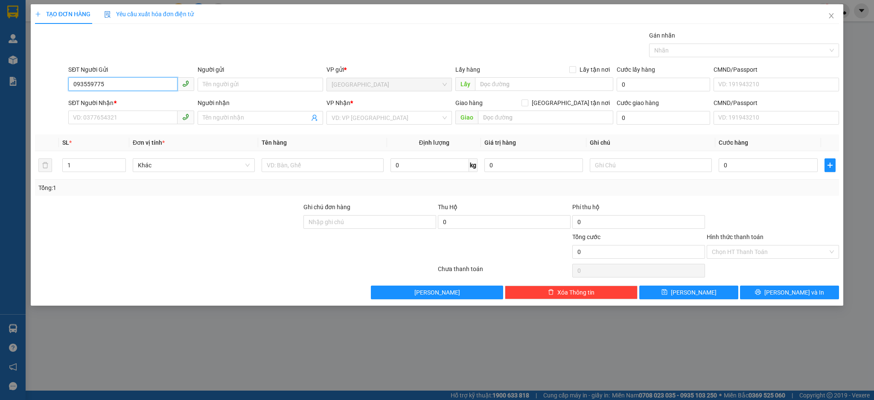
type input "0935597759"
click at [132, 98] on div "0935597759 - PHƯƠNG" at bounding box center [130, 101] width 115 height 9
type input "PHƯƠNG"
type input "0932486828"
type input "THÚY"
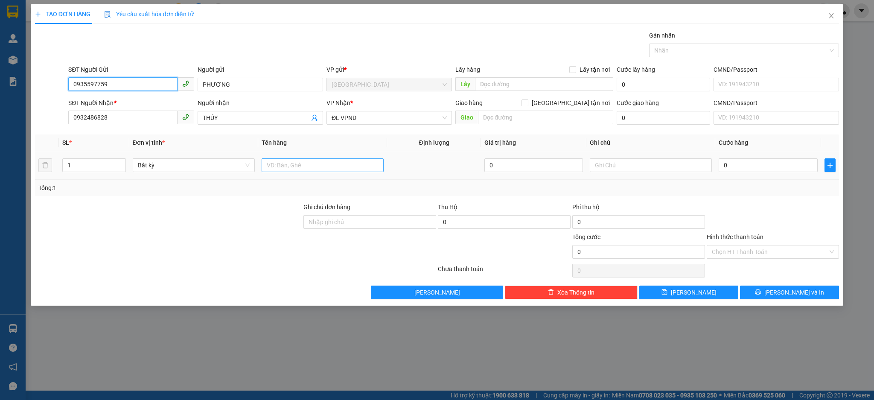
type input "0935597759"
click at [309, 166] on input "text" at bounding box center [323, 165] width 122 height 14
type input "1 T"
click at [774, 167] on input "0" at bounding box center [768, 165] width 99 height 14
type input "5"
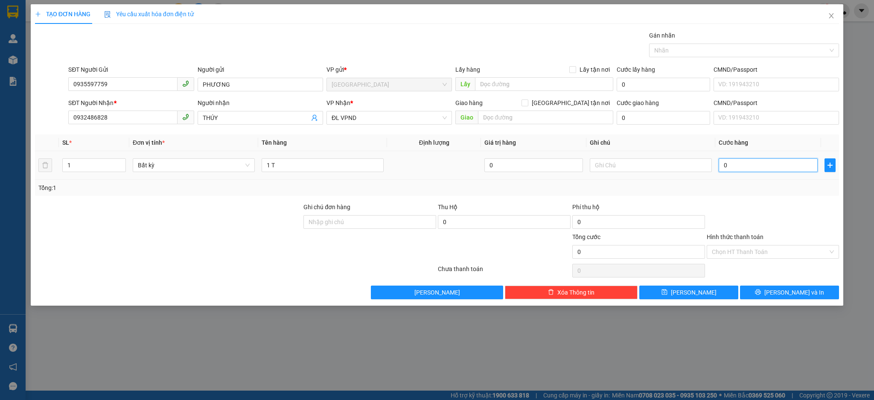
type input "5"
type input "50"
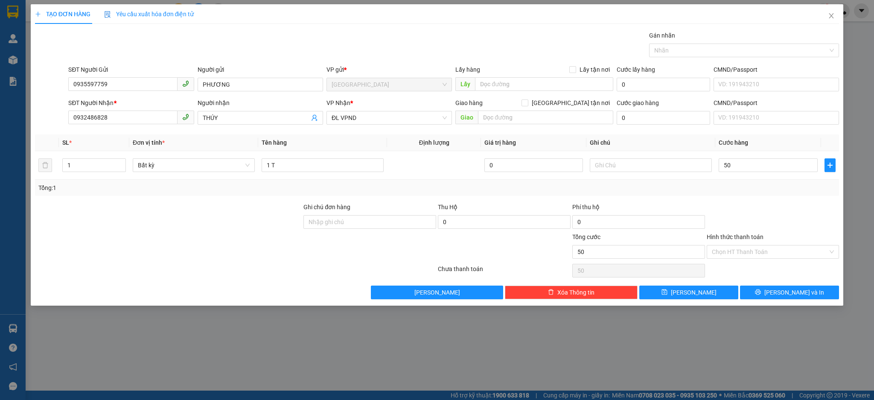
type input "50.000"
click at [767, 226] on div at bounding box center [773, 217] width 134 height 30
click at [765, 244] on div "Hình thức thanh toán" at bounding box center [773, 238] width 133 height 13
click at [726, 251] on input "Hình thức thanh toán" at bounding box center [770, 251] width 117 height 13
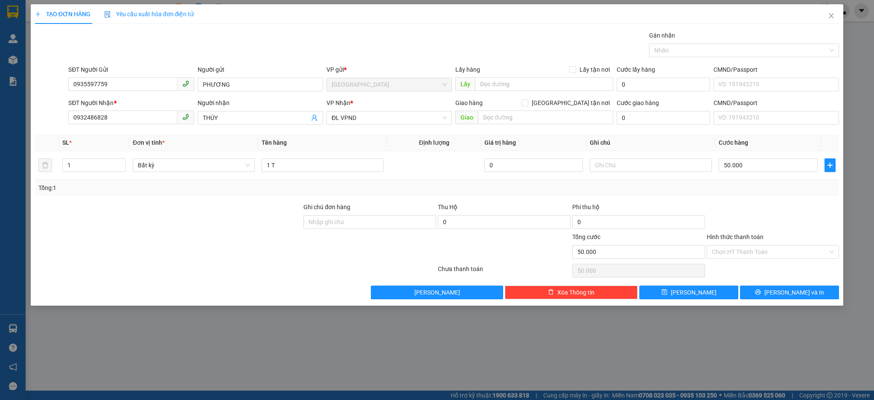
click at [728, 261] on div "Transit Pickup Surcharge Ids Transit Deliver Surcharge Ids Transit Deliver Surc…" at bounding box center [437, 165] width 805 height 268
click at [750, 248] on input "Hình thức thanh toán" at bounding box center [770, 251] width 117 height 13
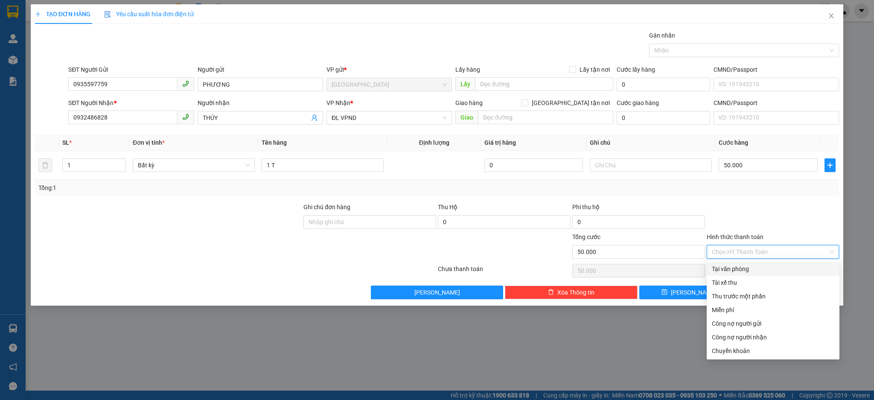
click at [752, 266] on div "Tại văn phòng" at bounding box center [773, 268] width 122 height 9
type input "0"
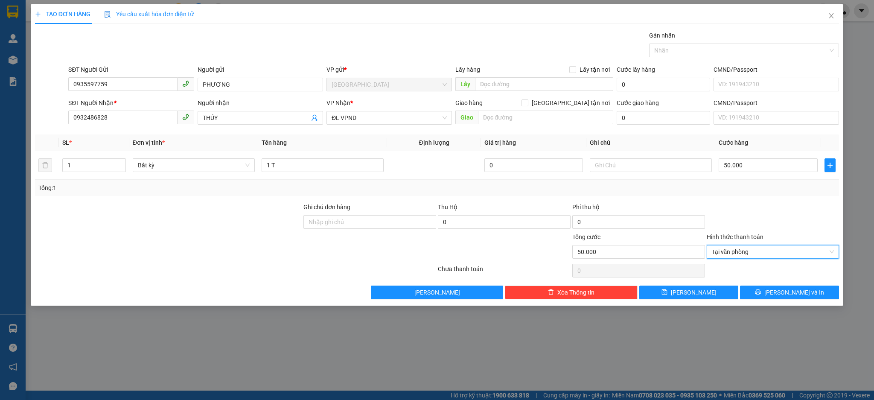
click at [813, 301] on div "TẠO ĐƠN HÀNG Yêu cầu xuất hóa đơn điện tử Transit Pickup Surcharge Ids Transit …" at bounding box center [437, 154] width 813 height 301
click at [795, 297] on span "[PERSON_NAME] và In" at bounding box center [794, 292] width 60 height 9
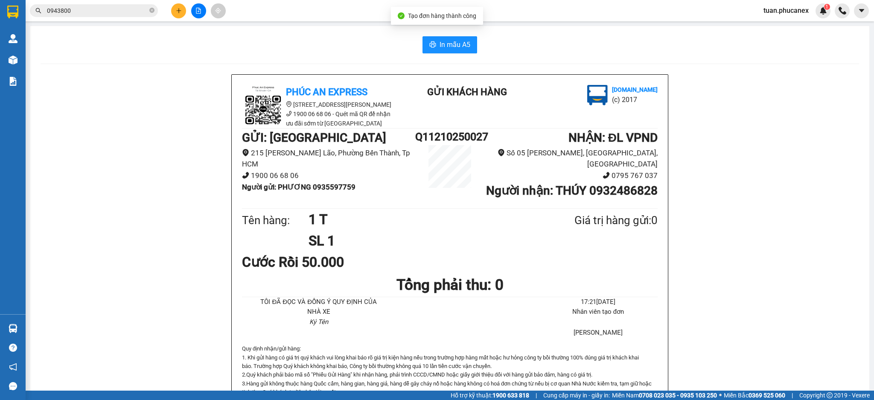
click at [461, 54] on div "In mẫu A5 Phúc An Express 215 Phạm Ngũ Lão, Quận 1 1900 06 68 06 - Quét mã QR đ…" at bounding box center [449, 406] width 839 height 761
click at [461, 47] on span "In mẫu A5" at bounding box center [455, 44] width 31 height 11
click at [181, 16] on button at bounding box center [178, 10] width 15 height 15
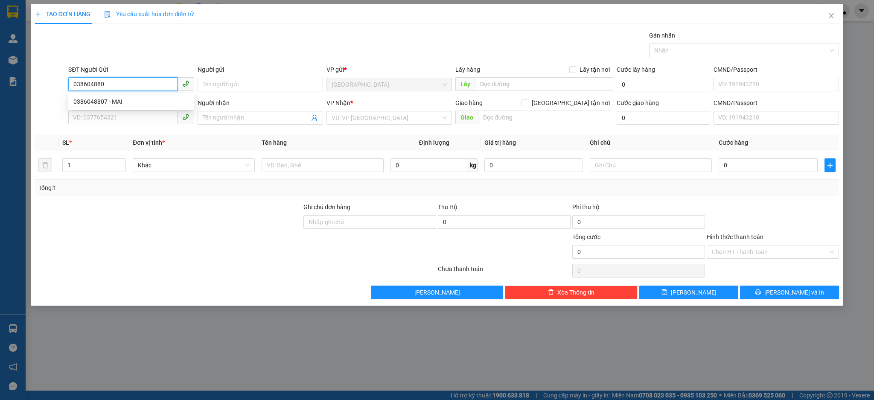
type input "0386048807"
drag, startPoint x: 92, startPoint y: 104, endPoint x: 144, endPoint y: 127, distance: 56.8
click at [92, 104] on div "0386048807 - MAI" at bounding box center [130, 101] width 115 height 9
type input "MAI"
type input "0386048807"
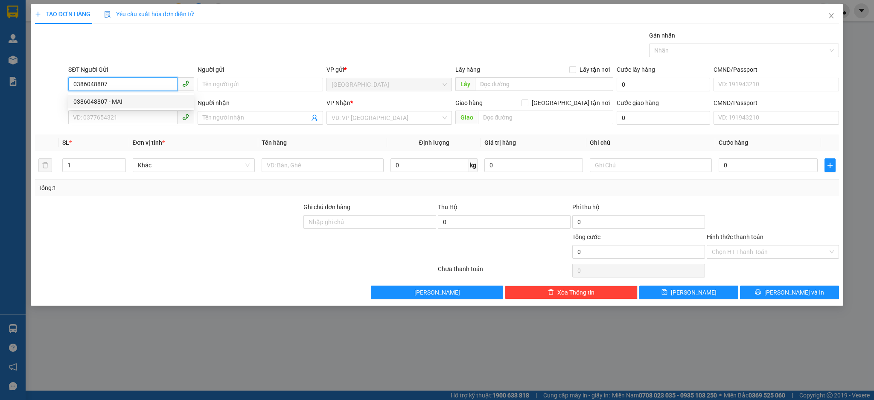
type input "MAI"
type input "0386048807"
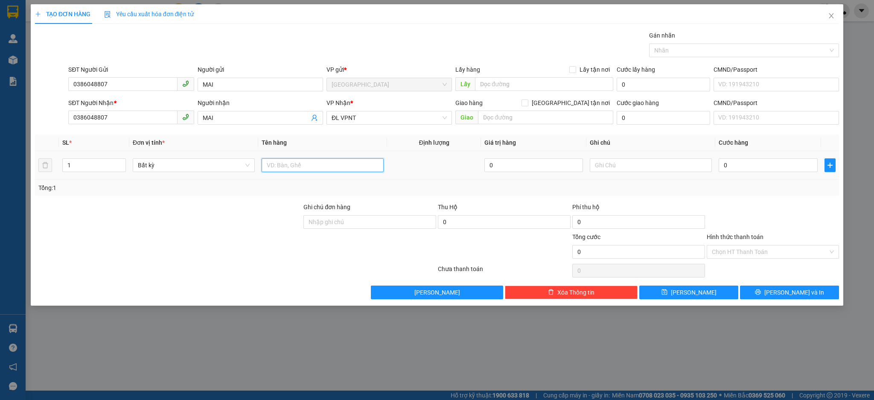
click at [280, 161] on input "text" at bounding box center [323, 165] width 122 height 14
type input "1T"
click at [779, 162] on input "0" at bounding box center [768, 165] width 99 height 14
type input "4"
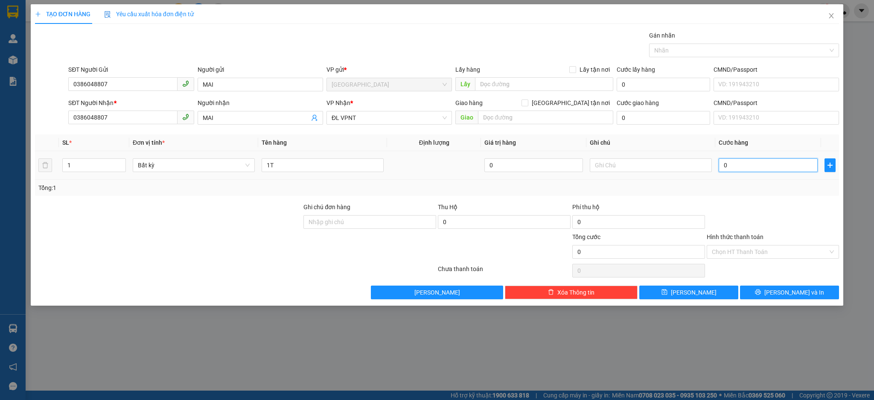
type input "4"
type input "40"
click at [778, 252] on input "Hình thức thanh toán" at bounding box center [770, 251] width 117 height 13
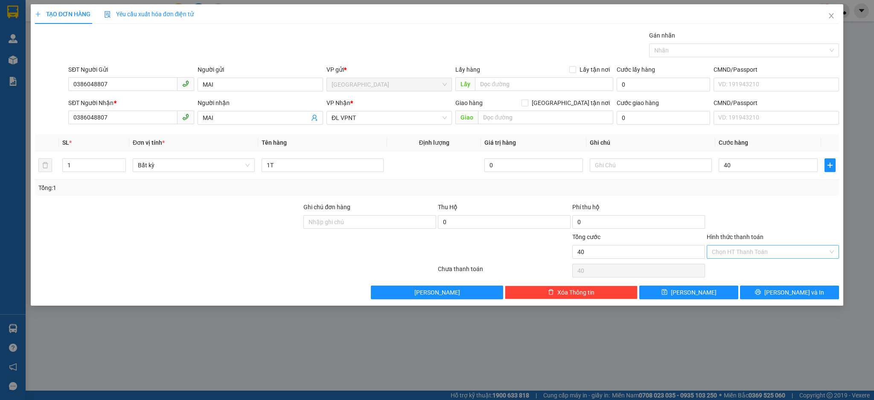
type input "40.000"
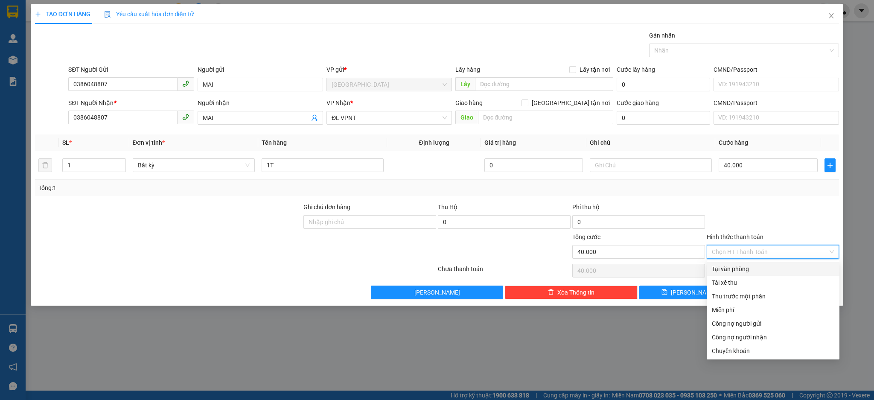
click at [750, 265] on div "Tại văn phòng" at bounding box center [773, 268] width 122 height 9
type input "0"
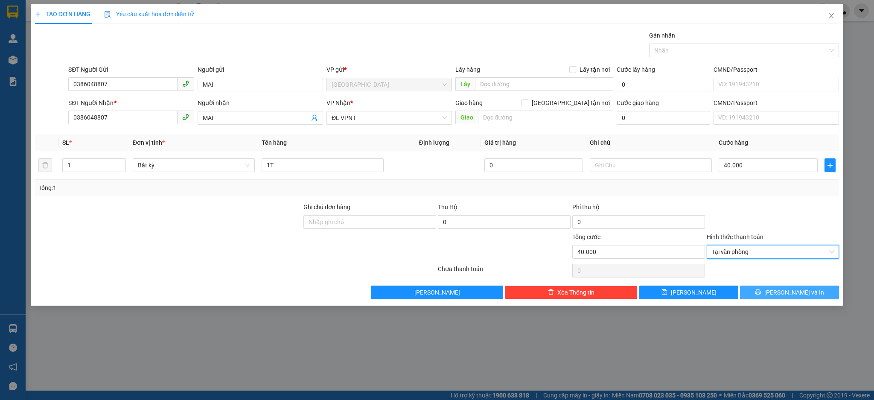
click at [781, 289] on button "[PERSON_NAME] và In" at bounding box center [789, 293] width 99 height 14
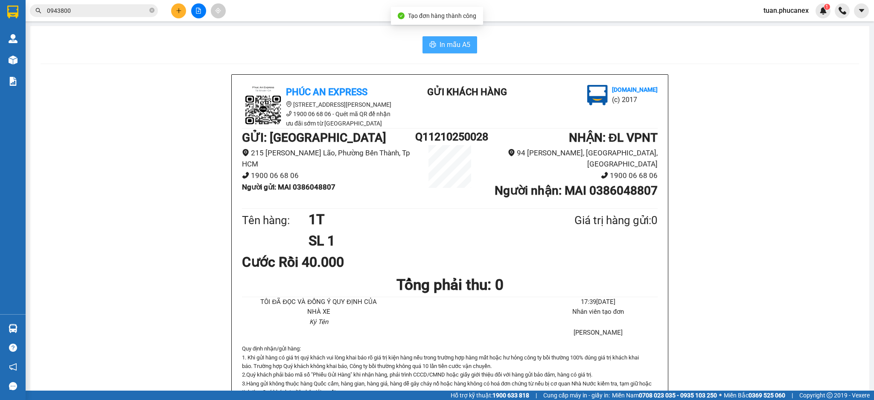
click at [454, 44] on span "In mẫu A5" at bounding box center [455, 44] width 31 height 11
click at [102, 7] on input "0943800" at bounding box center [97, 10] width 101 height 9
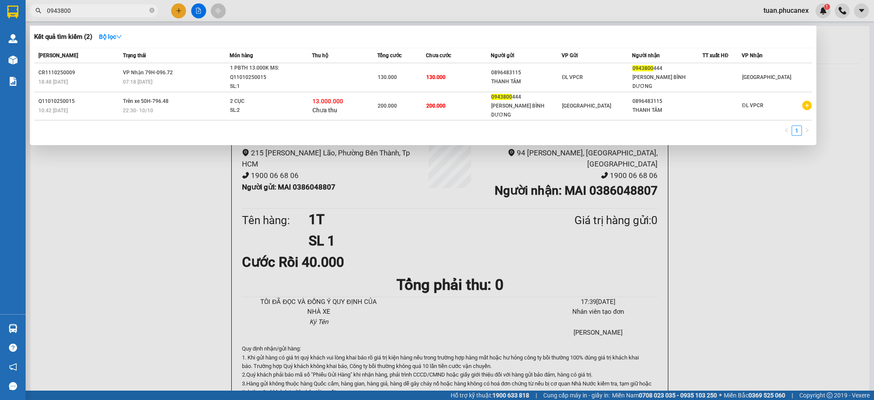
click at [102, 7] on input "0943800" at bounding box center [97, 10] width 101 height 9
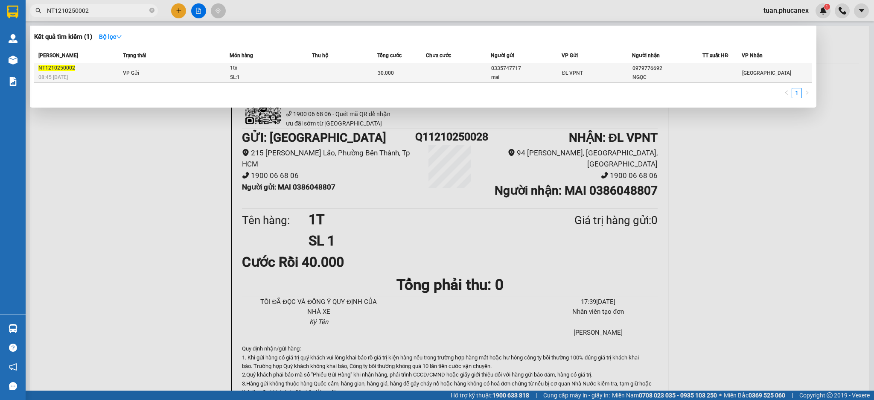
type input "NT1210250002"
click at [471, 65] on td at bounding box center [458, 73] width 65 height 20
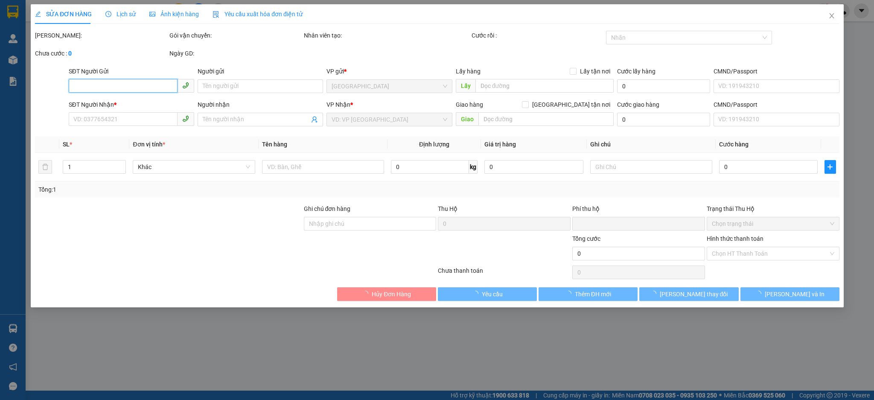
type input "0335747717"
type input "mai"
type input "0979776692"
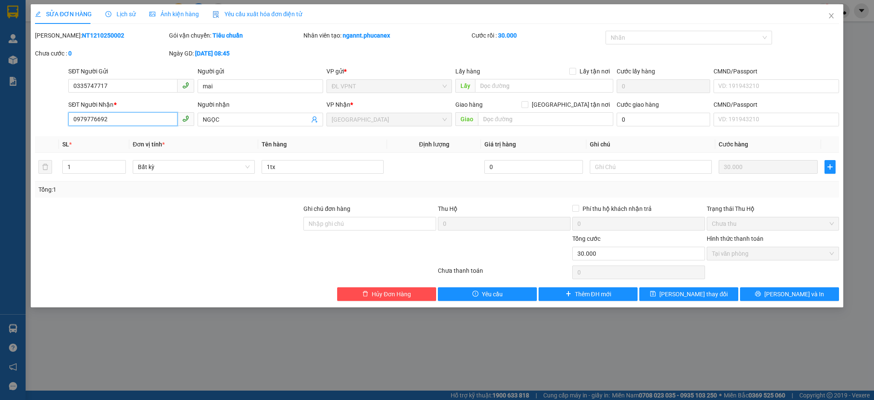
drag, startPoint x: 105, startPoint y: 118, endPoint x: 50, endPoint y: 118, distance: 55.5
click at [50, 118] on div "SĐT Người Nhận * 0979776692 0979776692 Người nhận NGỌC VP Nhận * ĐL Quận 1 Giao…" at bounding box center [437, 115] width 806 height 30
click at [134, 81] on input "0335747717" at bounding box center [122, 86] width 109 height 14
paste input "979776692"
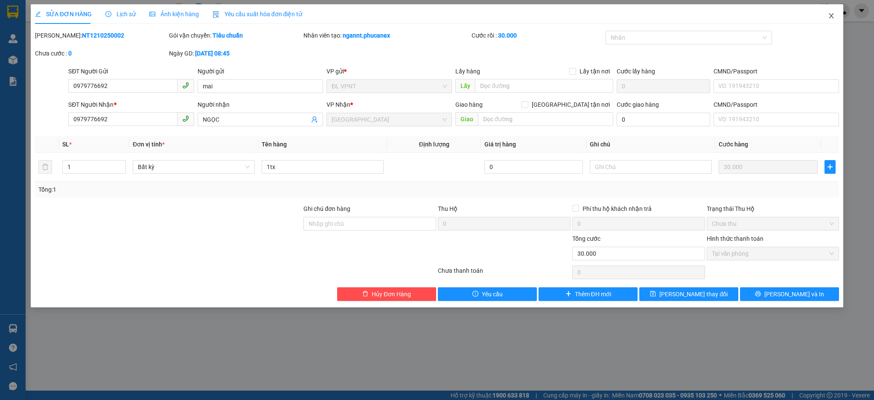
click at [837, 16] on span "Close" at bounding box center [831, 16] width 24 height 24
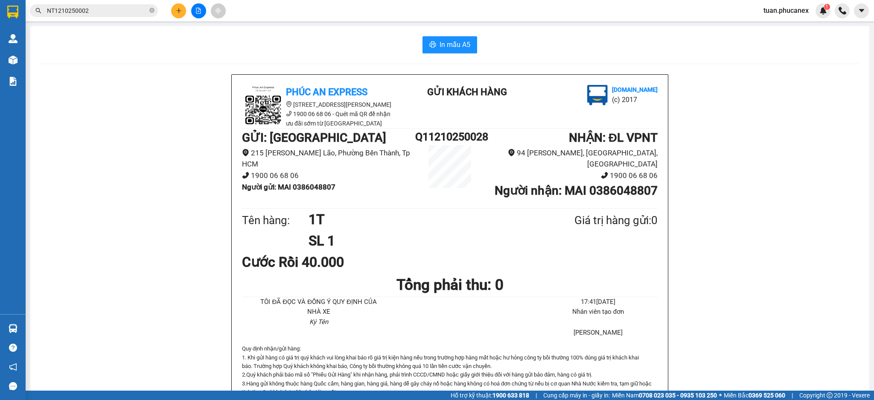
click at [179, 15] on button at bounding box center [178, 10] width 15 height 15
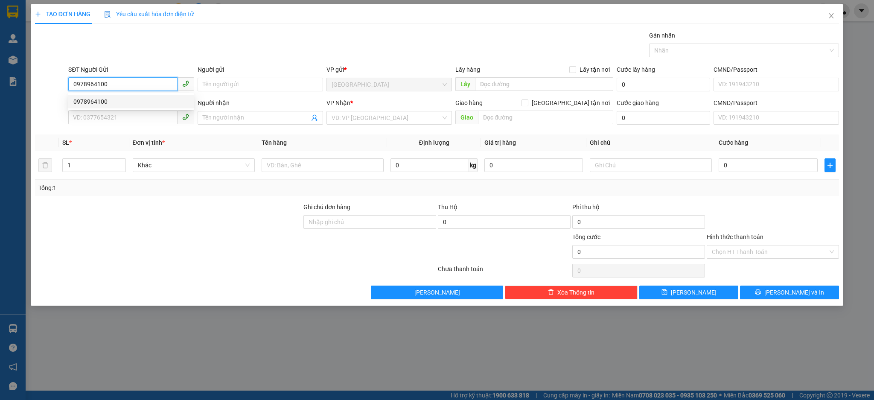
click at [125, 100] on div "0978964100" at bounding box center [130, 101] width 115 height 9
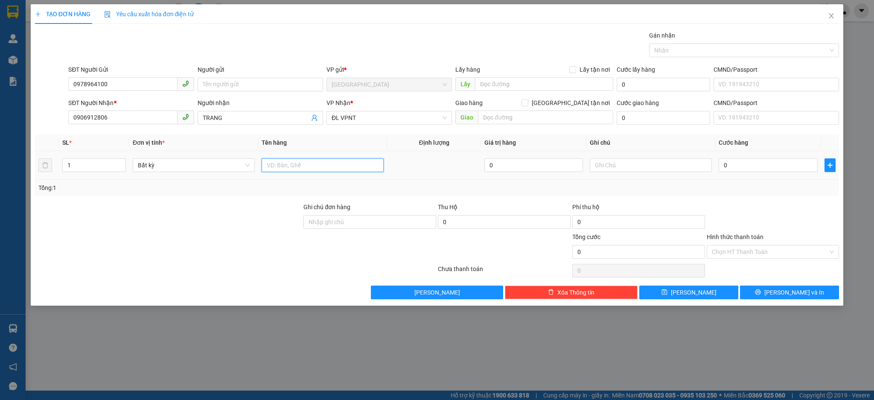
click at [285, 163] on input "text" at bounding box center [323, 165] width 122 height 14
click at [786, 160] on input "0" at bounding box center [768, 165] width 99 height 14
click at [777, 298] on button "[PERSON_NAME] và In" at bounding box center [789, 293] width 99 height 14
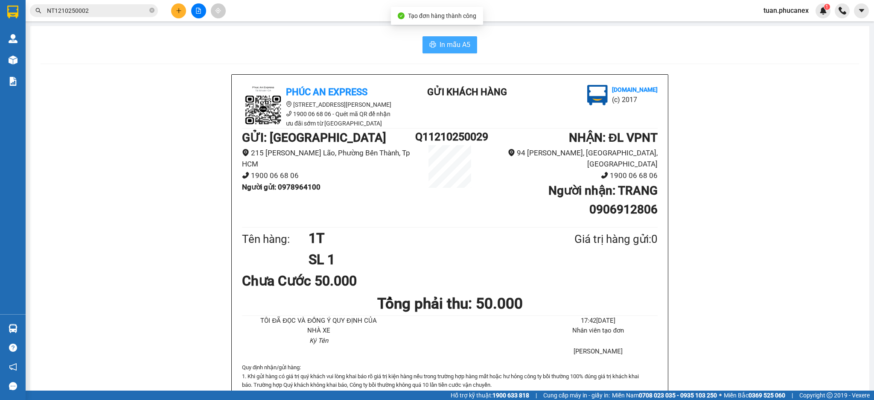
click at [449, 50] on span "In mẫu A5" at bounding box center [455, 44] width 31 height 11
click at [125, 18] on div "Kết quả tìm kiếm ( 1 ) Bộ lọc Mã ĐH Trạng thái Món hàng Thu hộ Tổng cước Chưa c…" at bounding box center [437, 10] width 874 height 21
drag, startPoint x: 128, startPoint y: 13, endPoint x: 133, endPoint y: 18, distance: 7.2
click at [128, 12] on input "NT1210250002" at bounding box center [97, 10] width 101 height 9
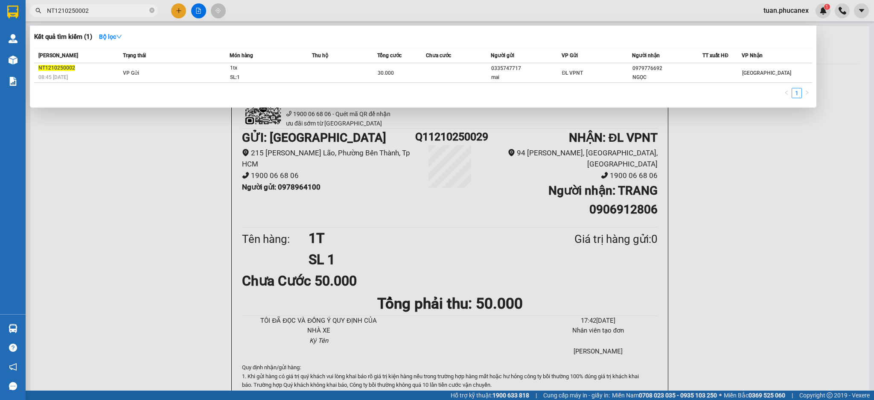
click at [341, 86] on div "Mã ĐH Trạng thái Món hàng Thu hộ Tổng cước Chưa cước Người gửi VP Gửi Người nhậ…" at bounding box center [423, 75] width 778 height 55
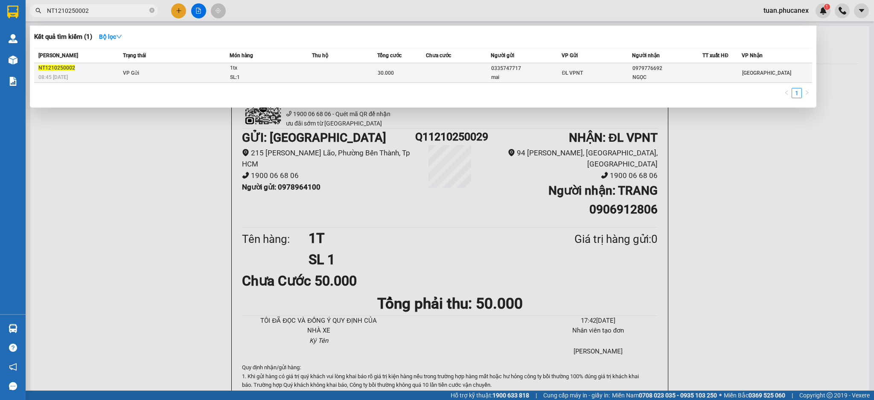
click at [344, 69] on td at bounding box center [344, 73] width 65 height 20
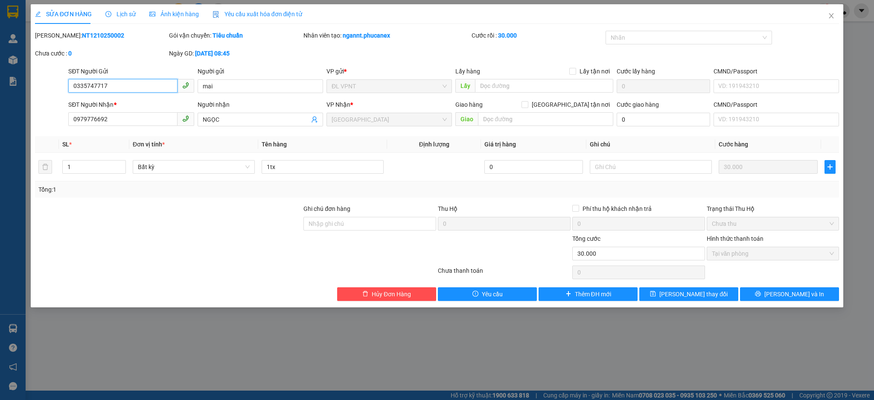
drag, startPoint x: 89, startPoint y: 84, endPoint x: 23, endPoint y: 84, distance: 66.2
click at [23, 84] on div "SỬA ĐƠN HÀNG Lịch sử Ảnh kiện hàng Yêu cầu xuất hóa đơn điện tử Total Paid Fee …" at bounding box center [437, 200] width 874 height 400
click at [828, 17] on icon "close" at bounding box center [831, 15] width 7 height 7
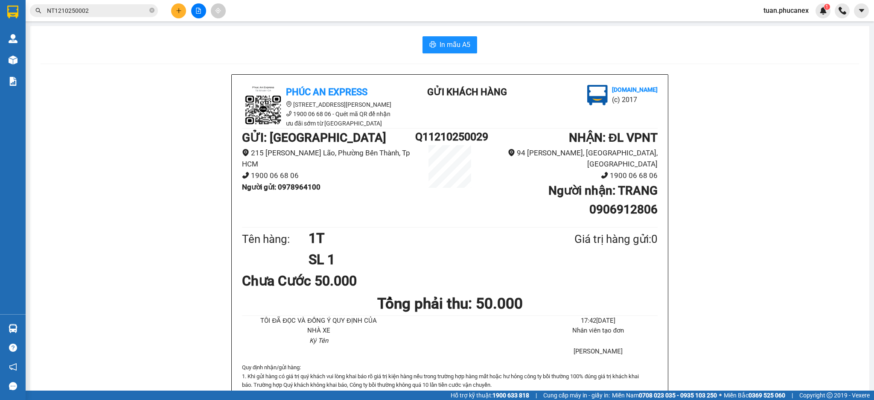
click at [128, 17] on span "NT1210250002" at bounding box center [94, 10] width 128 height 13
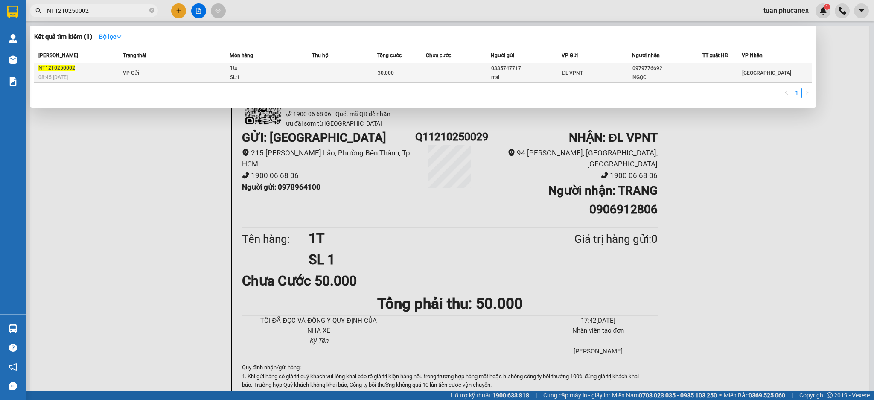
click at [638, 74] on div "NGỌC" at bounding box center [668, 77] width 70 height 9
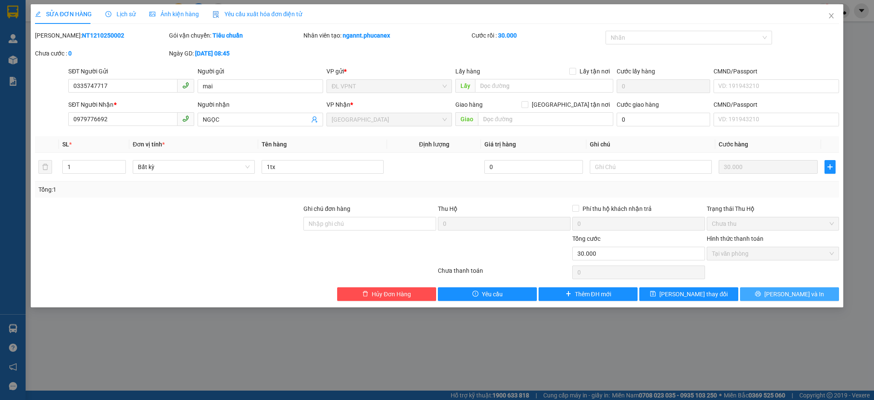
click at [801, 292] on span "[PERSON_NAME] và In" at bounding box center [794, 293] width 60 height 9
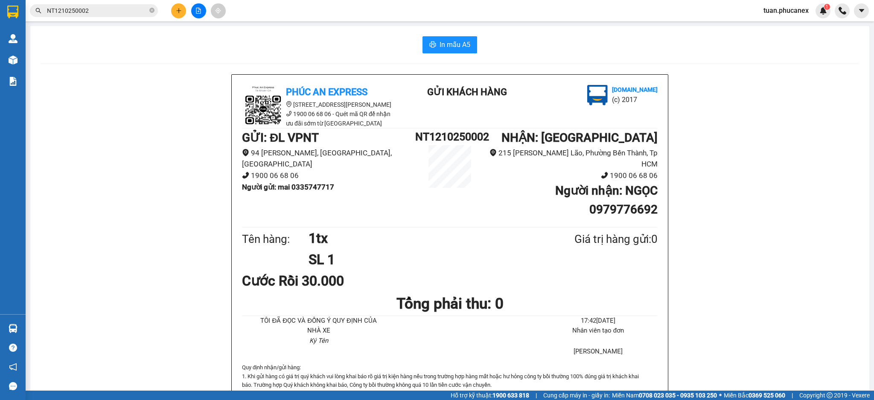
click at [114, 14] on input "NT1210250002" at bounding box center [97, 10] width 101 height 9
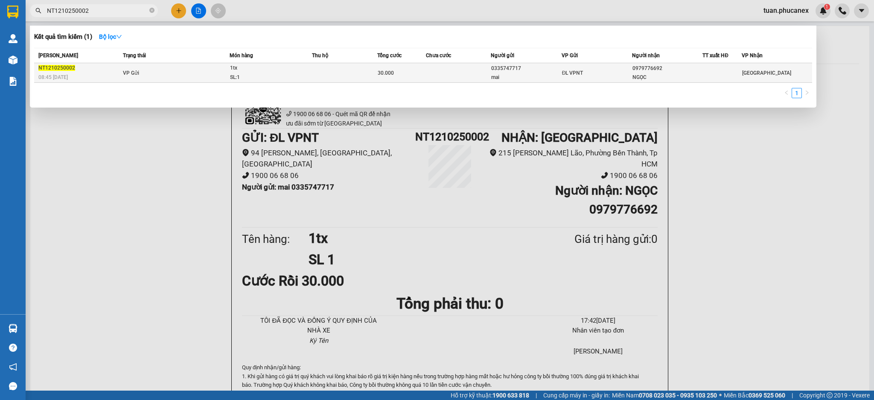
click at [130, 77] on td "VP Gửi" at bounding box center [175, 73] width 108 height 20
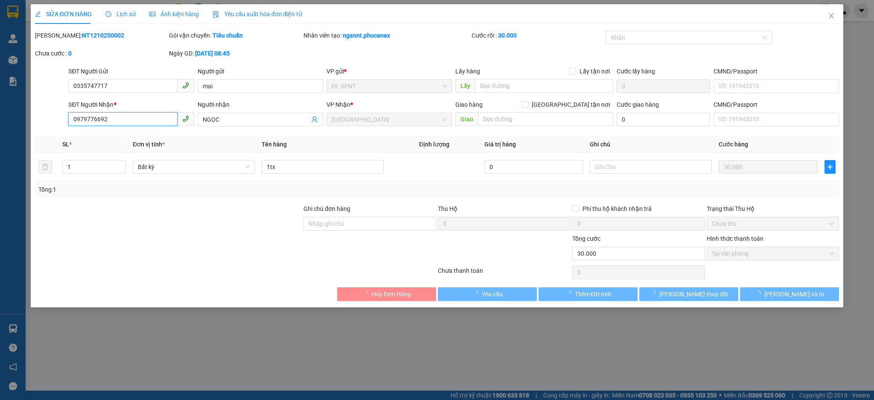
drag, startPoint x: 124, startPoint y: 117, endPoint x: 71, endPoint y: 120, distance: 53.0
click at [71, 120] on input "0979776692" at bounding box center [122, 119] width 109 height 14
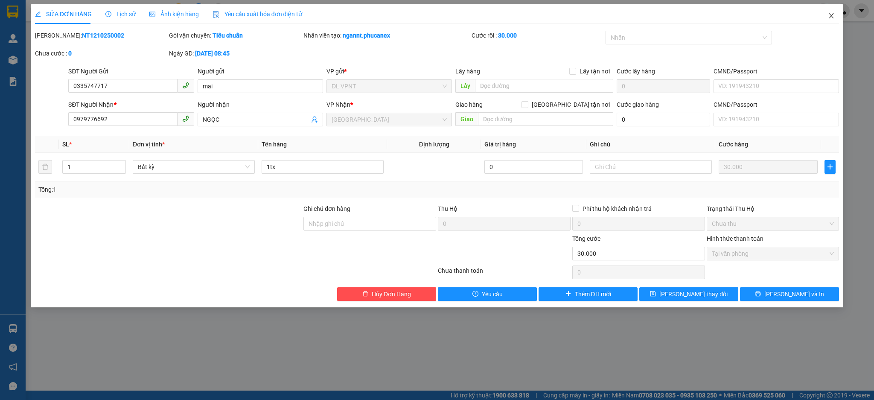
click at [830, 18] on icon "close" at bounding box center [831, 15] width 7 height 7
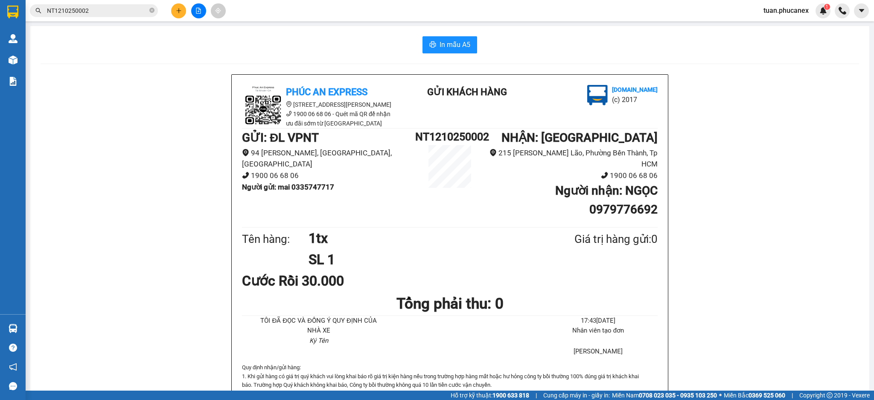
click at [120, 17] on span "NT1210250002" at bounding box center [94, 10] width 128 height 13
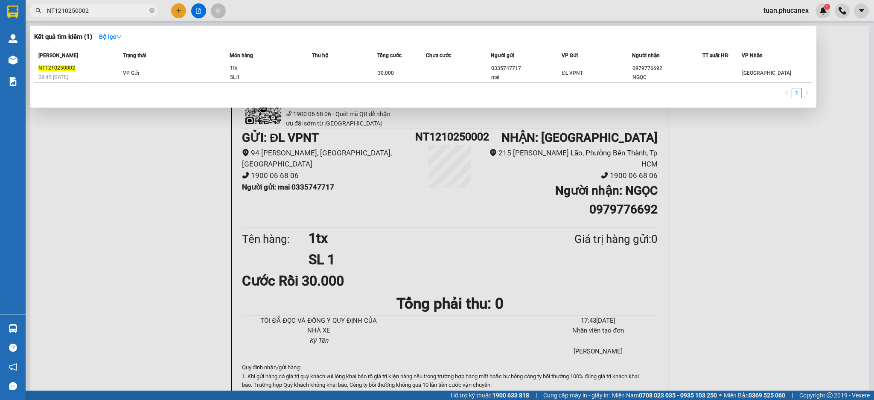
click at [120, 13] on input "NT1210250002" at bounding box center [97, 10] width 101 height 9
paste input "097977669"
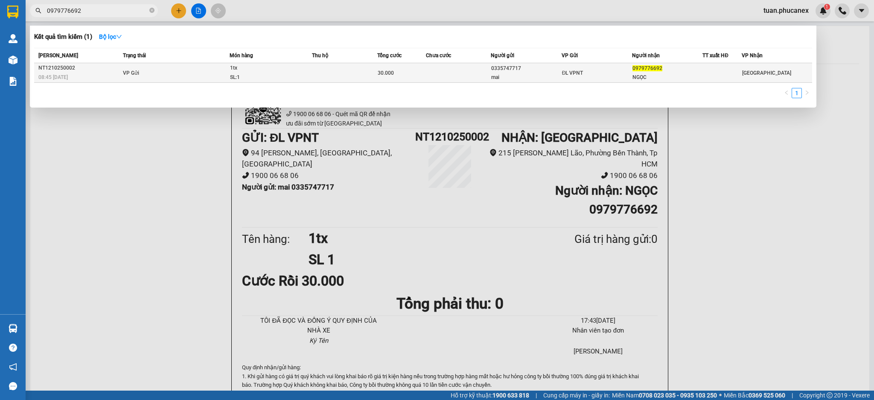
click at [238, 77] on div "SL: 1" at bounding box center [262, 77] width 64 height 9
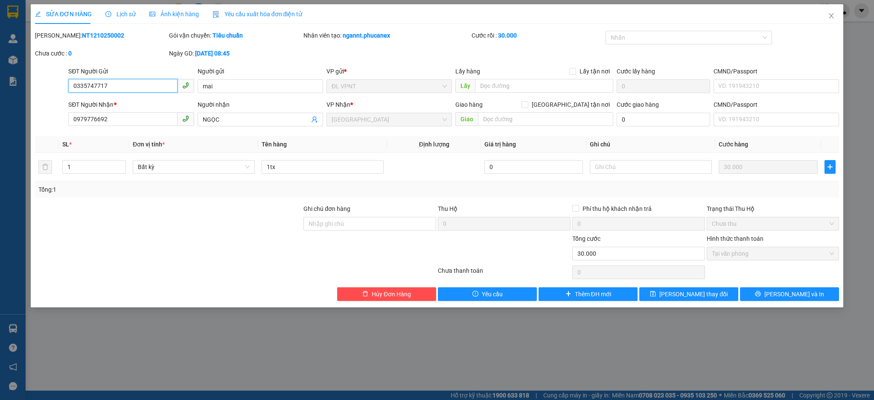
click at [134, 87] on input "0335747717" at bounding box center [122, 86] width 109 height 14
click at [834, 23] on span "Close" at bounding box center [831, 16] width 24 height 24
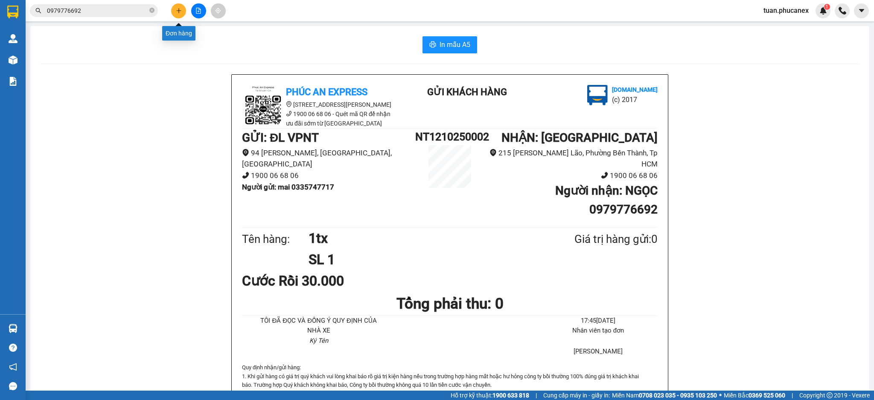
click at [181, 13] on icon "plus" at bounding box center [179, 11] width 6 height 6
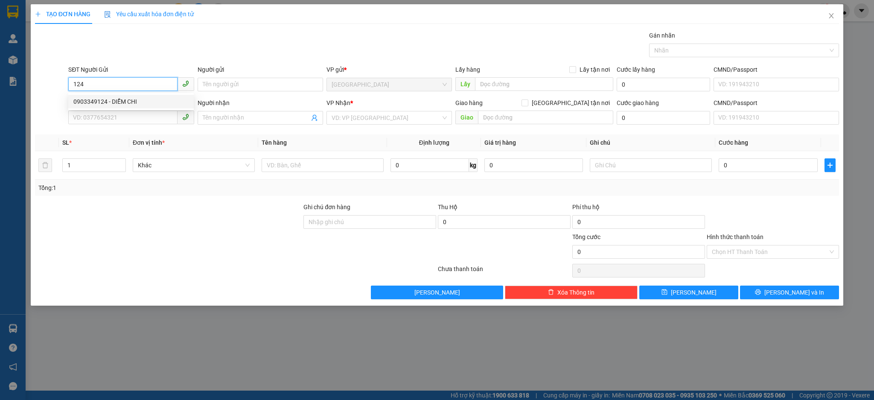
click at [124, 104] on div "0903349124 - DIỄM CHI" at bounding box center [130, 101] width 115 height 9
click at [103, 118] on input "0935201884" at bounding box center [122, 118] width 109 height 14
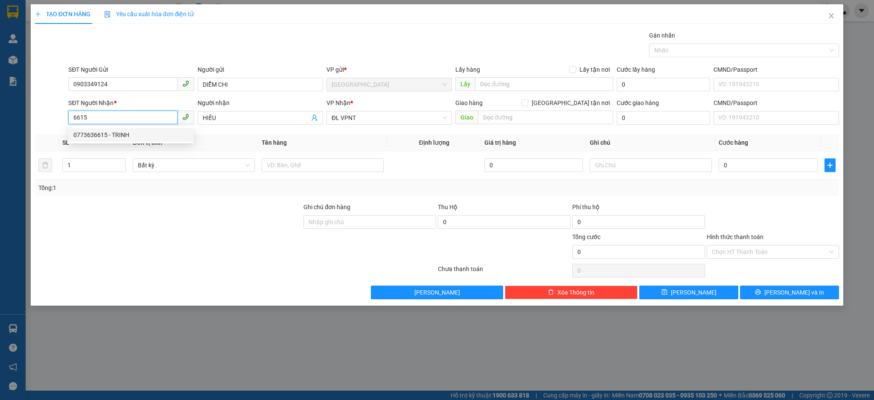
click at [124, 134] on div "0773636615 - [PERSON_NAME]" at bounding box center [130, 134] width 115 height 9
click at [342, 163] on input "text" at bounding box center [323, 165] width 122 height 14
click at [820, 167] on td "0" at bounding box center [767, 165] width 105 height 29
click at [815, 168] on input "0" at bounding box center [768, 165] width 99 height 14
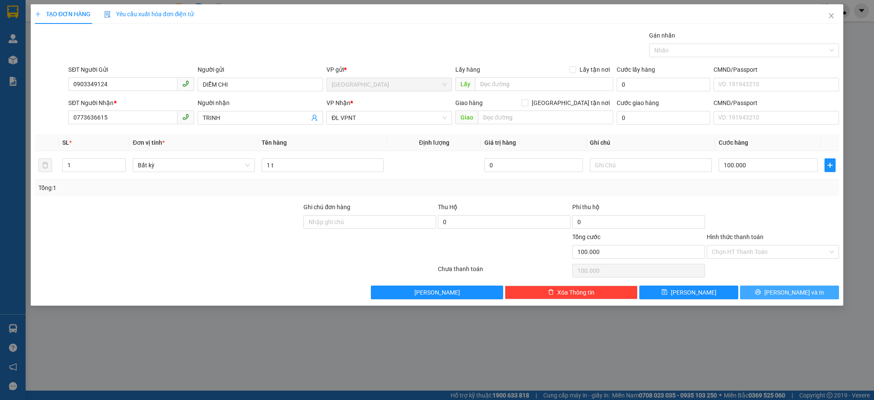
click at [820, 295] on button "[PERSON_NAME] và In" at bounding box center [789, 293] width 99 height 14
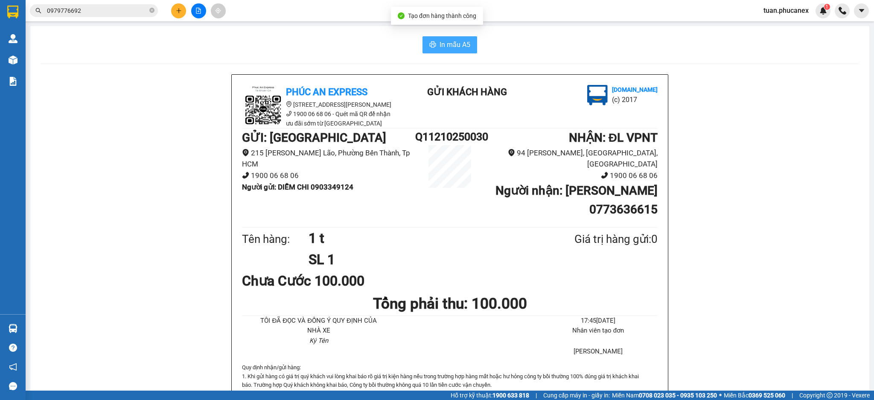
click at [447, 50] on span "In mẫu A5" at bounding box center [455, 44] width 31 height 11
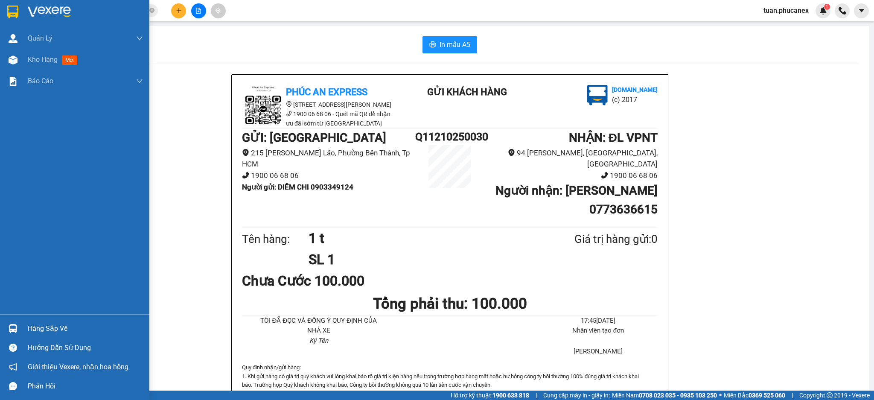
click at [46, 20] on div at bounding box center [74, 14] width 149 height 28
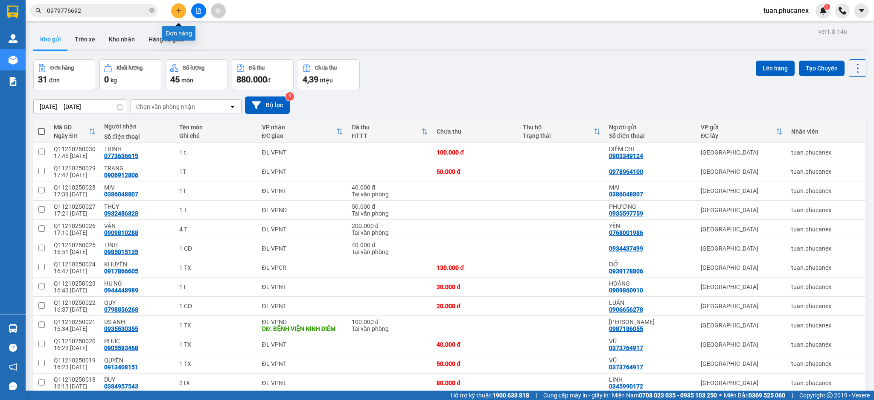
click at [181, 10] on icon "plus" at bounding box center [179, 11] width 6 height 6
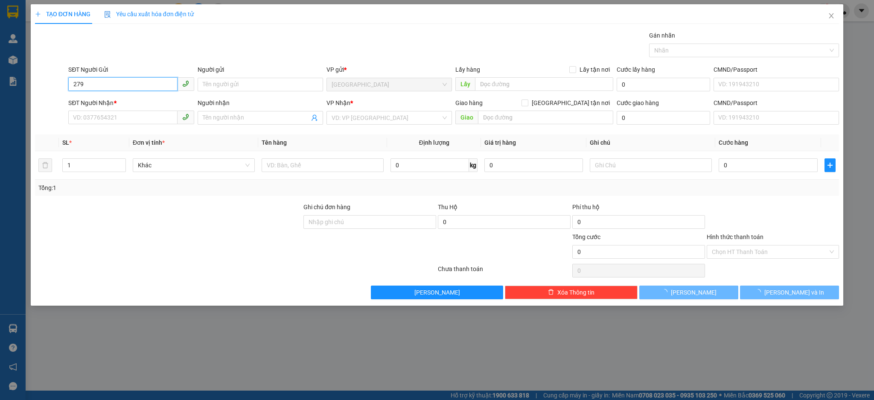
click at [132, 84] on input "279" at bounding box center [122, 84] width 109 height 14
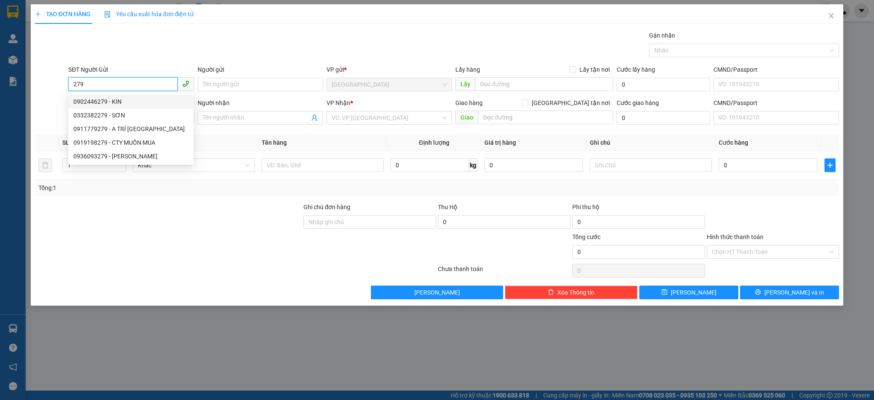
click at [134, 87] on input "279" at bounding box center [122, 84] width 109 height 14
click at [89, 97] on div "0977307300 - BẢO" at bounding box center [130, 101] width 115 height 9
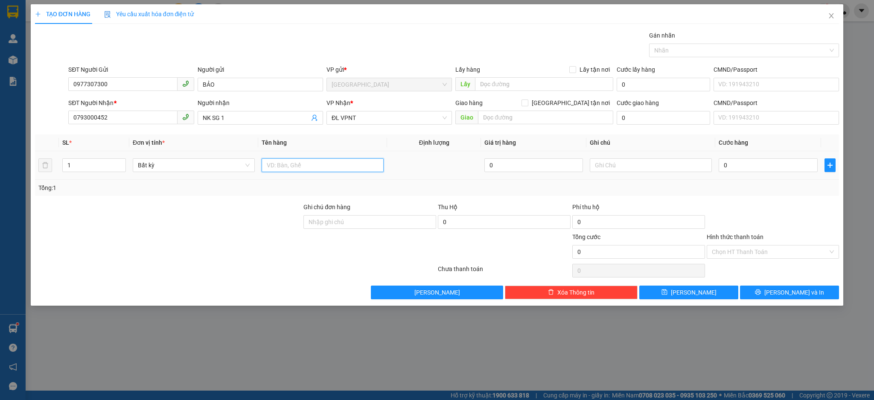
click at [309, 163] on input "text" at bounding box center [323, 165] width 122 height 14
click at [753, 164] on input "0" at bounding box center [768, 165] width 99 height 14
click at [737, 255] on input "Hình thức thanh toán" at bounding box center [770, 251] width 117 height 13
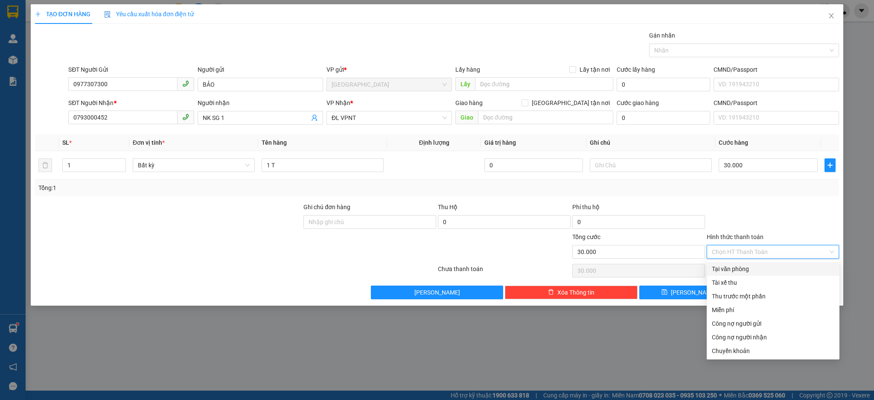
click at [731, 273] on div "Tại văn phòng" at bounding box center [773, 268] width 122 height 9
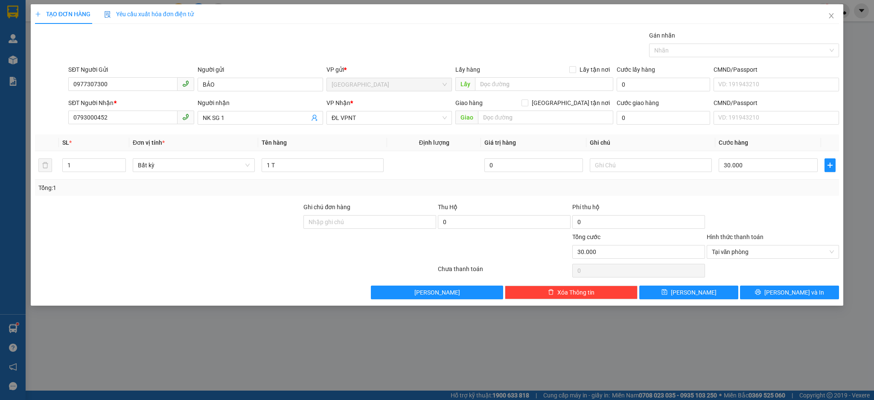
click at [770, 284] on div "Transit Pickup Surcharge Ids Transit Deliver Surcharge Ids Transit Deliver Surc…" at bounding box center [437, 165] width 805 height 268
click at [764, 293] on button "[PERSON_NAME] và In" at bounding box center [789, 293] width 99 height 14
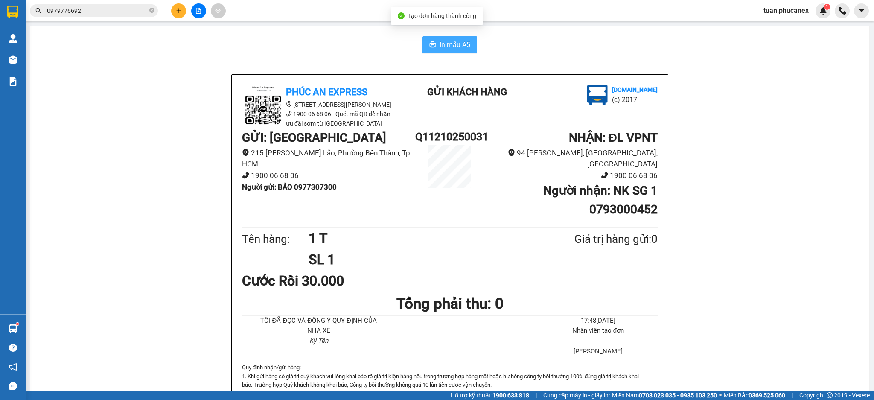
click at [423, 50] on button "In mẫu A5" at bounding box center [450, 44] width 55 height 17
click at [185, 9] on button at bounding box center [178, 10] width 15 height 15
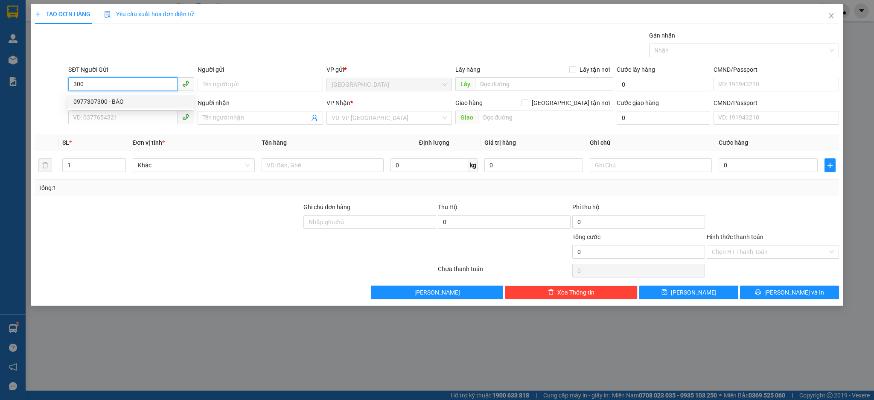
click at [130, 103] on div "0977307300 - BẢO" at bounding box center [130, 101] width 115 height 9
click at [130, 126] on div "SĐT Người Nhận * 0793000452" at bounding box center [130, 113] width 125 height 30
click at [128, 118] on input "0793000452" at bounding box center [122, 118] width 109 height 14
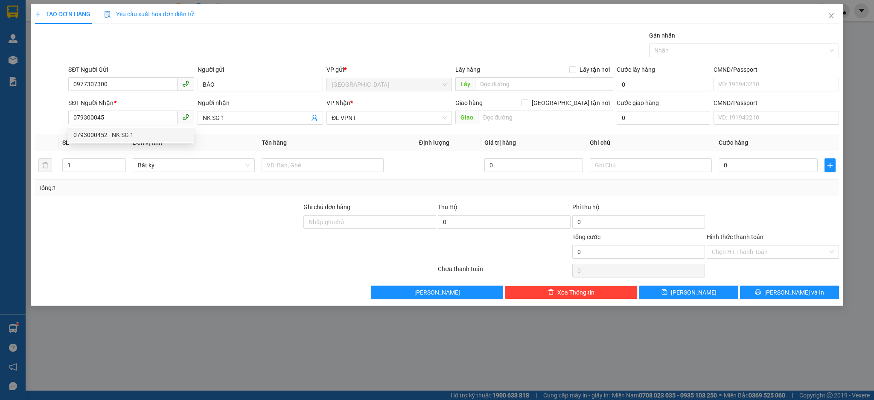
click at [133, 107] on div "SĐT Người Nhận *" at bounding box center [130, 102] width 125 height 9
click at [133, 111] on input "079300045" at bounding box center [122, 118] width 109 height 14
click at [131, 112] on input "079300045" at bounding box center [122, 118] width 109 height 14
click at [128, 132] on div "0357949706 - NHA KHOA 3D" at bounding box center [130, 134] width 115 height 9
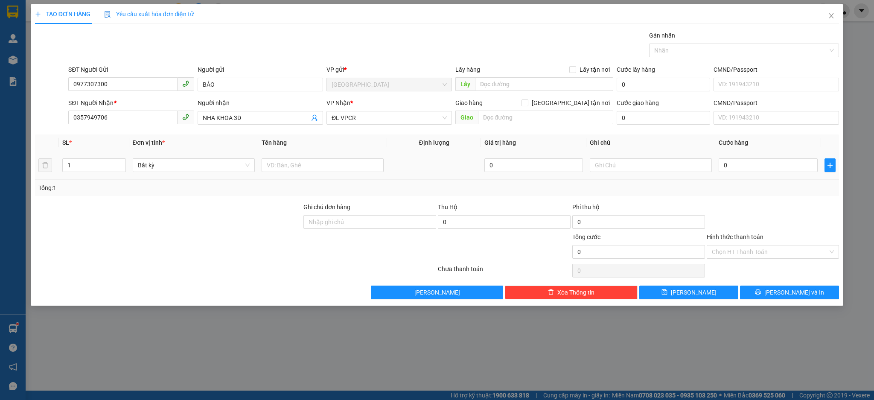
click at [304, 181] on div "Tổng: 1" at bounding box center [437, 188] width 805 height 16
click at [306, 166] on input "text" at bounding box center [323, 165] width 122 height 14
click at [798, 170] on input "0" at bounding box center [768, 165] width 99 height 14
drag, startPoint x: 821, startPoint y: 257, endPoint x: 815, endPoint y: 257, distance: 6.4
click at [819, 257] on input "Hình thức thanh toán" at bounding box center [770, 251] width 117 height 13
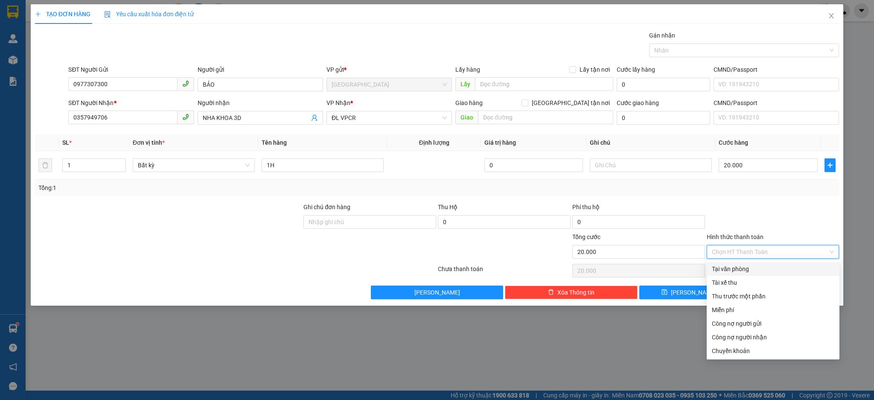
click at [724, 269] on div "Tại văn phòng" at bounding box center [773, 268] width 122 height 9
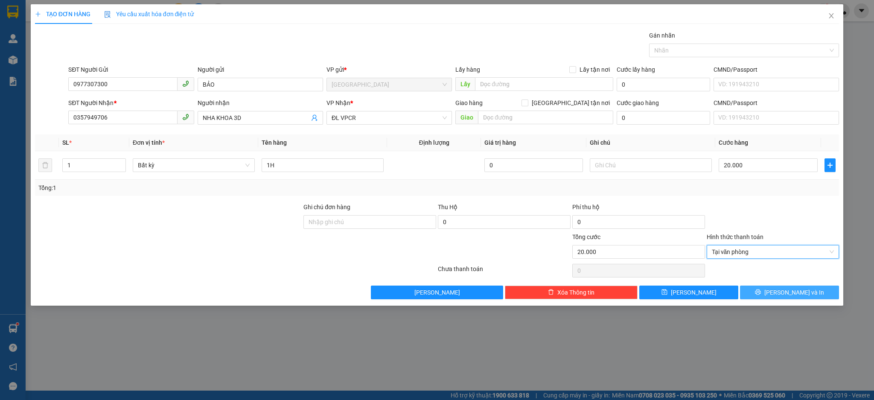
click at [760, 294] on button "[PERSON_NAME] và In" at bounding box center [789, 293] width 99 height 14
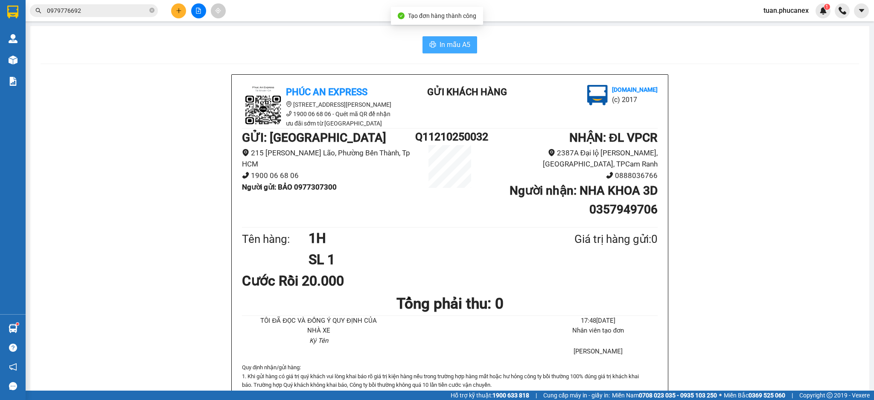
click at [423, 41] on button "In mẫu A5" at bounding box center [450, 44] width 55 height 17
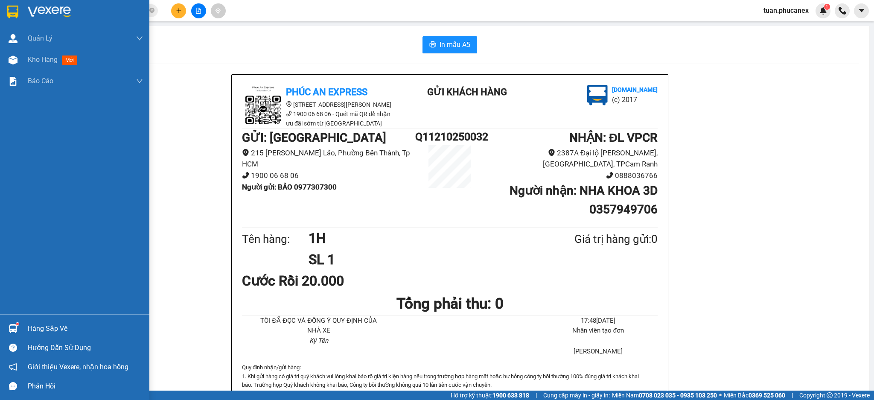
click at [30, 3] on div at bounding box center [74, 14] width 149 height 28
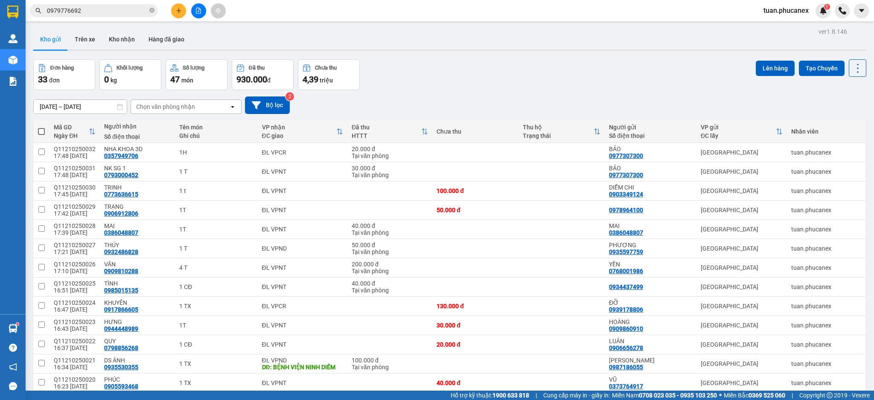
click at [125, 14] on input "0979776692" at bounding box center [97, 10] width 101 height 9
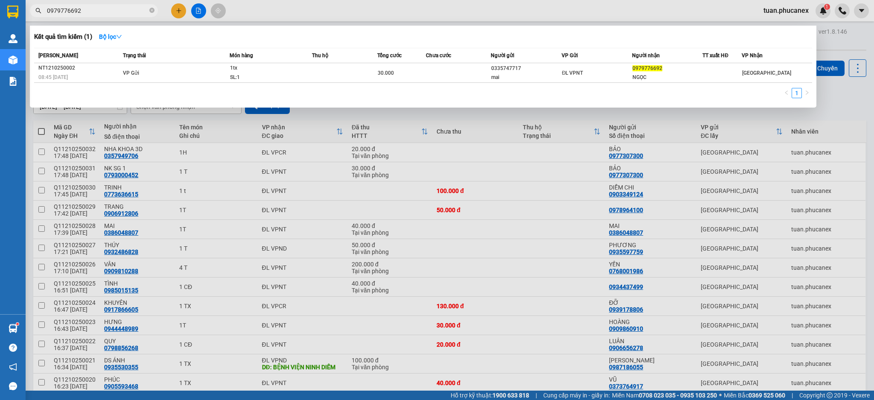
click at [125, 14] on input "0979776692" at bounding box center [97, 10] width 101 height 9
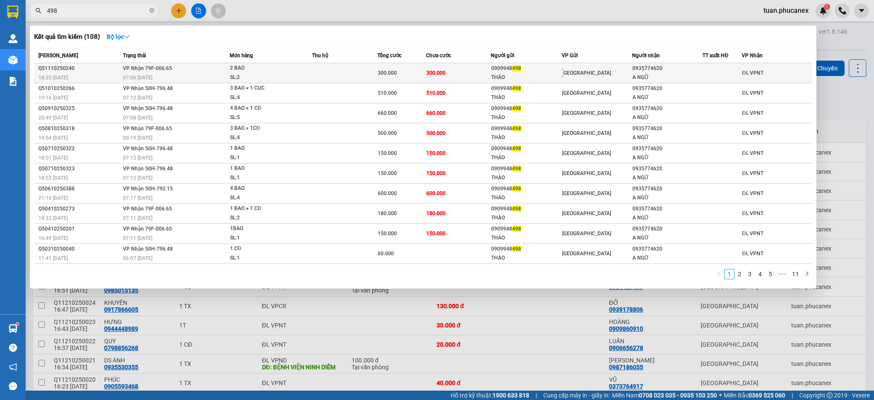
click at [564, 71] on span "[GEOGRAPHIC_DATA]" at bounding box center [586, 73] width 49 height 6
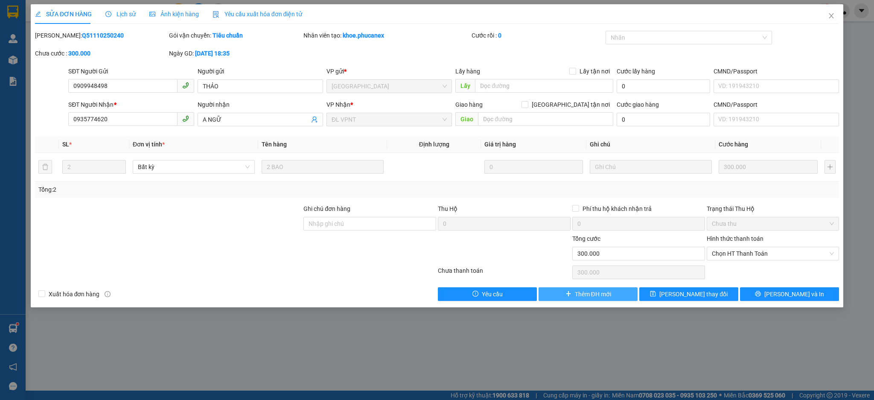
click at [583, 292] on span "Thêm ĐH mới" at bounding box center [593, 293] width 36 height 9
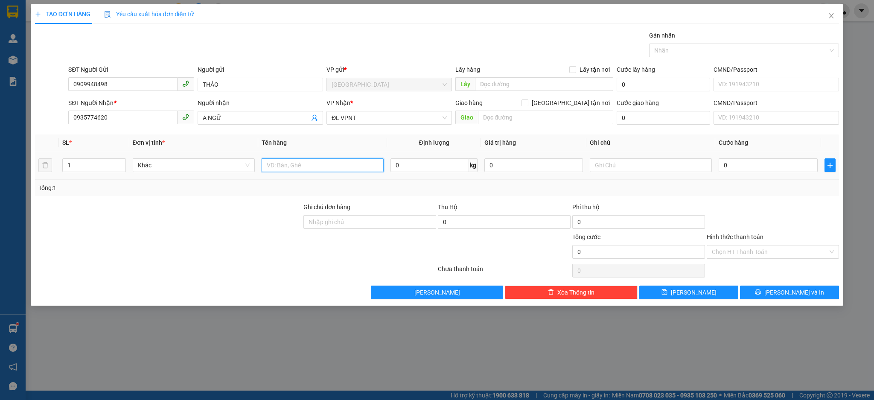
click at [353, 169] on input "text" at bounding box center [323, 165] width 122 height 14
click at [755, 166] on input "0" at bounding box center [768, 165] width 99 height 14
click at [808, 296] on button "[PERSON_NAME] và In" at bounding box center [789, 293] width 99 height 14
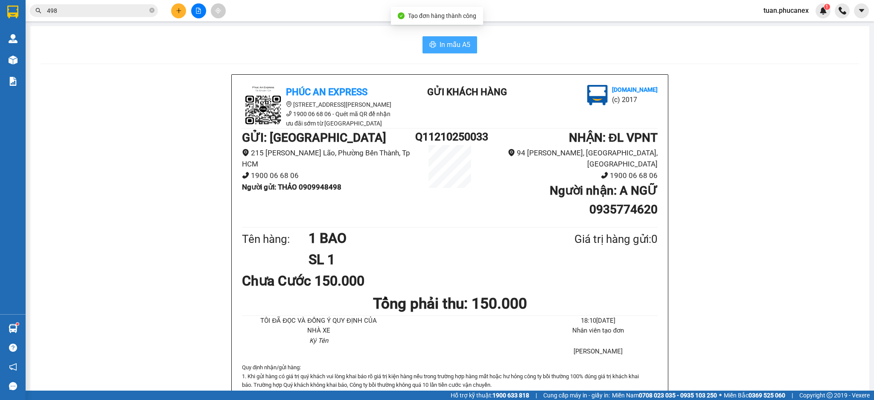
click at [423, 40] on button "In mẫu A5" at bounding box center [450, 44] width 55 height 17
click at [180, 13] on icon "plus" at bounding box center [179, 11] width 6 height 6
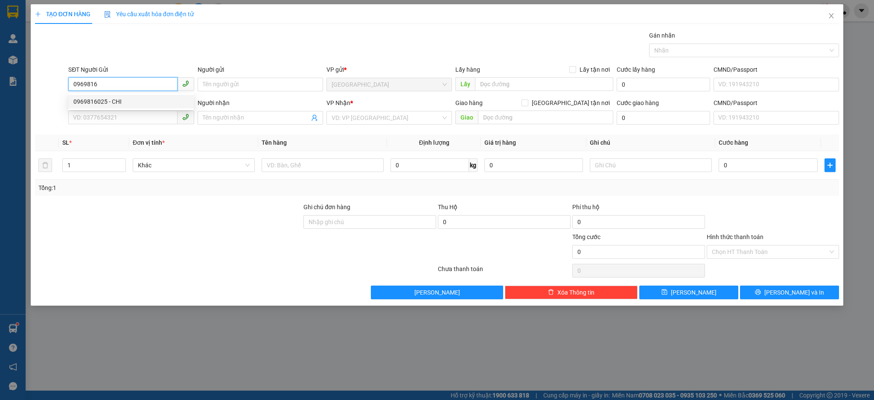
click at [147, 102] on div "0969816025 - CHI" at bounding box center [130, 101] width 115 height 9
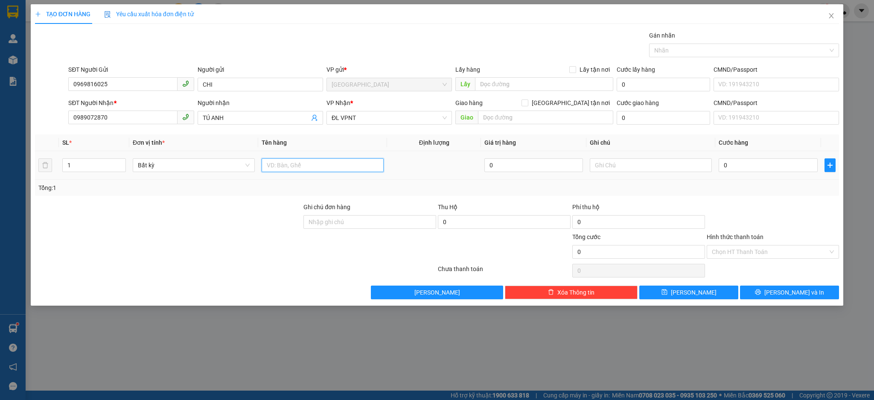
click at [347, 163] on input "text" at bounding box center [323, 165] width 122 height 14
click at [752, 171] on input "0" at bounding box center [768, 165] width 99 height 14
click at [784, 294] on span "[PERSON_NAME] và In" at bounding box center [794, 292] width 60 height 9
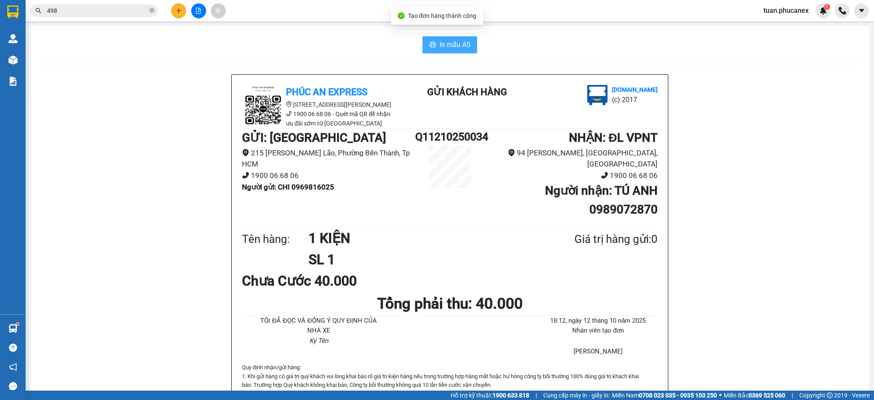
click at [463, 47] on span "In mẫu A5" at bounding box center [455, 44] width 31 height 11
click at [101, 11] on input "498" at bounding box center [97, 10] width 101 height 9
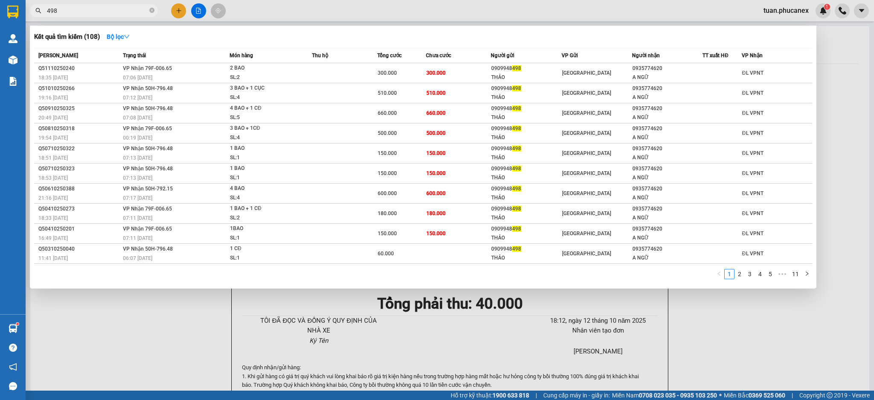
click at [101, 11] on input "498" at bounding box center [97, 10] width 101 height 9
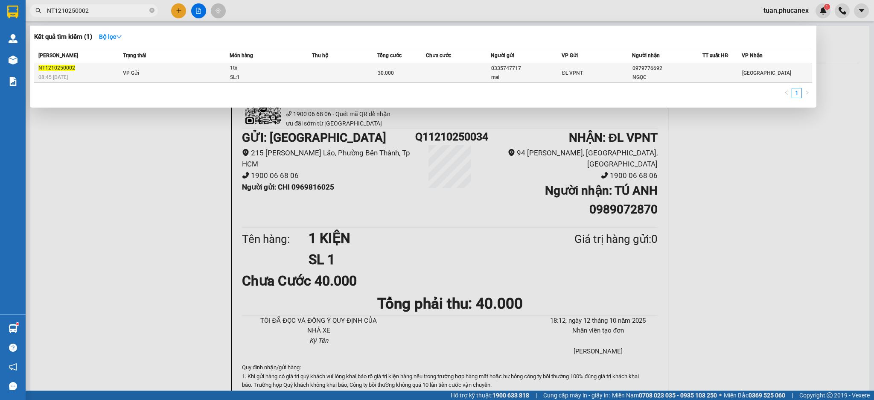
click at [399, 77] on div "30.000" at bounding box center [402, 72] width 48 height 9
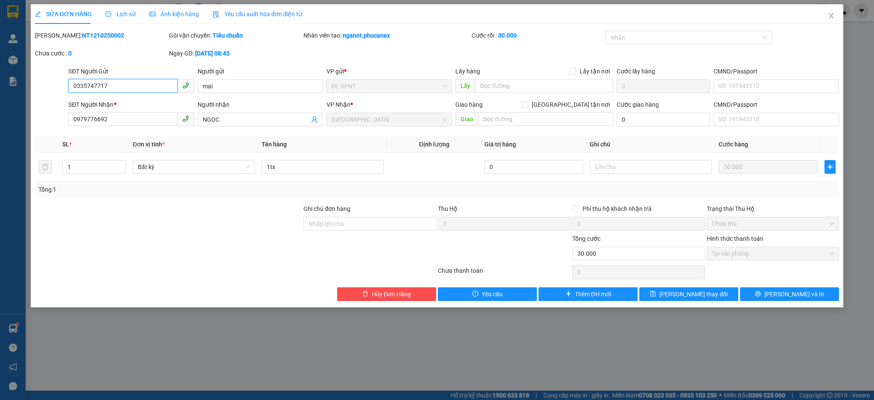
click at [123, 90] on input "0335747717" at bounding box center [122, 86] width 109 height 14
click at [829, 19] on icon "close" at bounding box center [831, 15] width 7 height 7
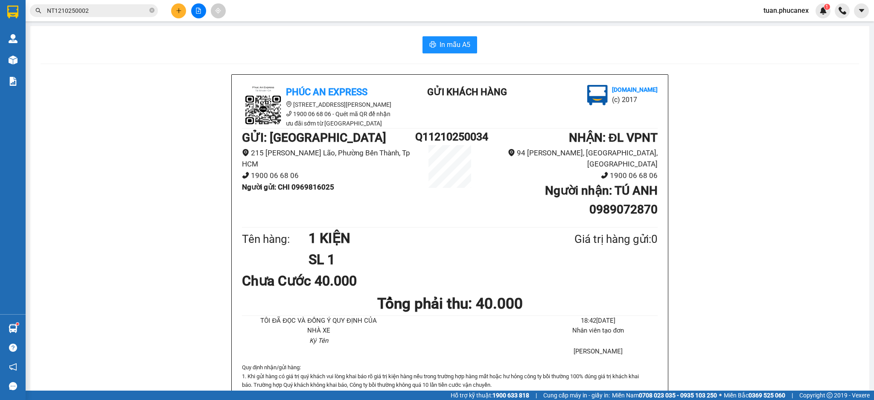
click at [178, 10] on icon "plus" at bounding box center [179, 11] width 6 height 6
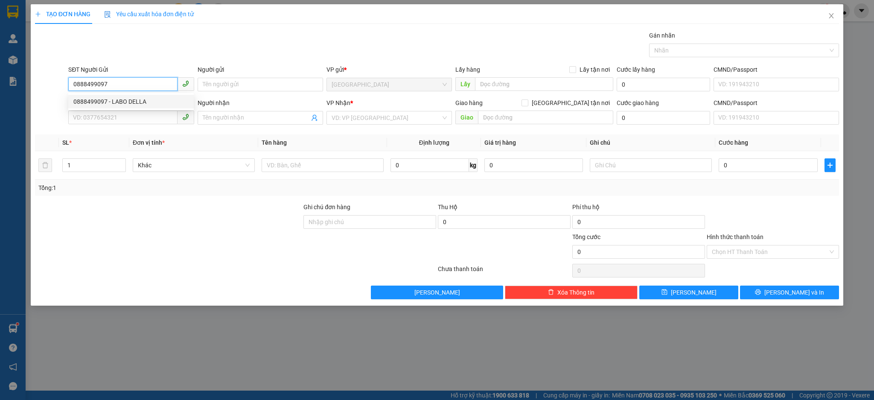
drag, startPoint x: 114, startPoint y: 104, endPoint x: 181, endPoint y: 113, distance: 68.0
click at [118, 105] on div "0888499097 - LABO DELLA" at bounding box center [130, 101] width 115 height 9
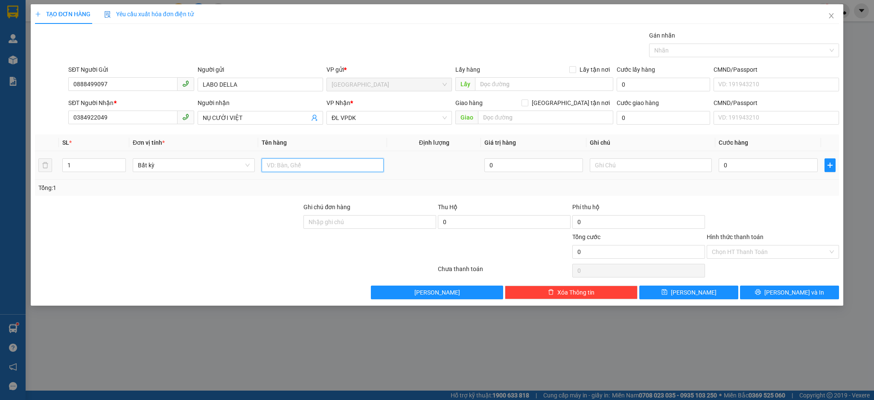
click at [324, 170] on input "text" at bounding box center [323, 165] width 122 height 14
click at [777, 166] on input "0" at bounding box center [768, 165] width 99 height 14
click at [787, 297] on span "[PERSON_NAME] và In" at bounding box center [794, 292] width 60 height 9
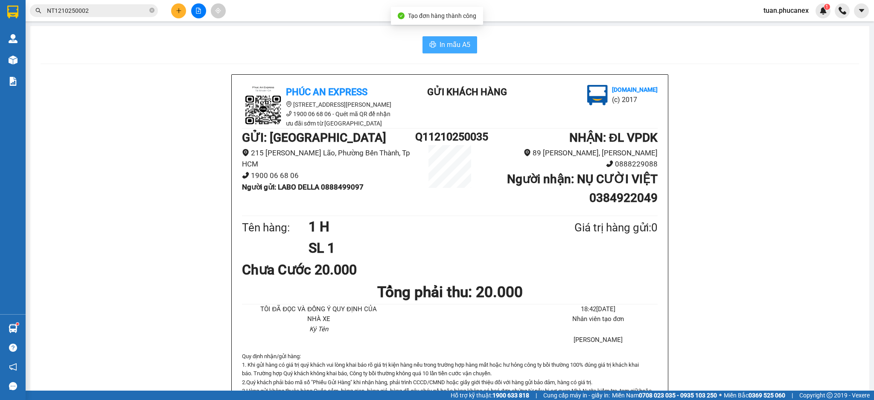
click at [466, 44] on button "In mẫu A5" at bounding box center [450, 44] width 55 height 17
click at [176, 12] on icon "plus" at bounding box center [179, 11] width 6 height 6
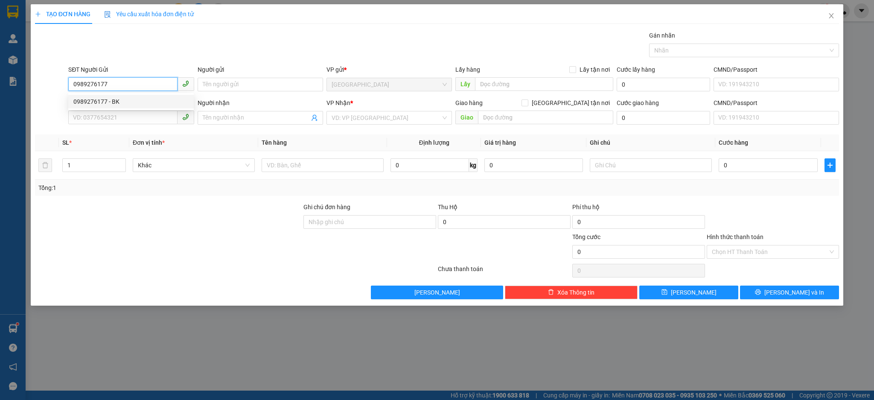
click at [125, 101] on div "0989276177 - BK" at bounding box center [130, 101] width 115 height 9
click at [175, 309] on div "TẠO ĐƠN HÀNG Yêu cầu xuất hóa đơn điện tử Transit Pickup Surcharge Ids Transit …" at bounding box center [437, 200] width 874 height 400
click at [186, 287] on div "TẠO ĐƠN HÀNG Yêu cầu xuất hóa đơn điện tử Transit Pickup Surcharge Ids Transit …" at bounding box center [437, 154] width 813 height 301
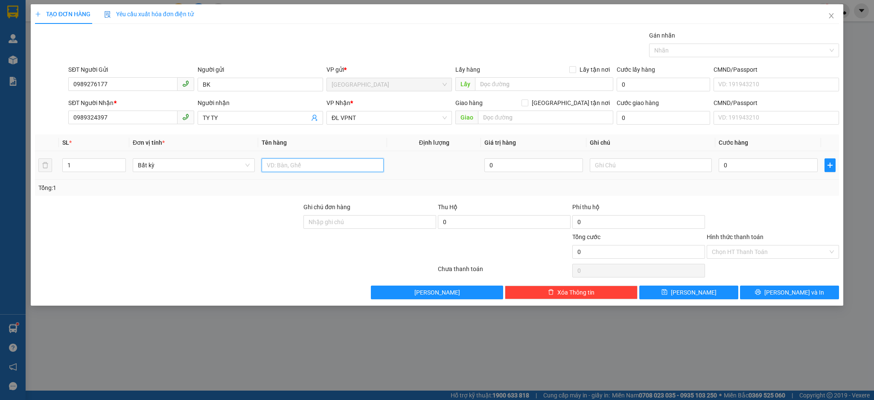
click at [327, 162] on input "text" at bounding box center [323, 165] width 122 height 14
click at [765, 176] on td "0" at bounding box center [767, 165] width 105 height 29
click at [747, 168] on input "0" at bounding box center [768, 165] width 99 height 14
click at [790, 286] on button "[PERSON_NAME] và In" at bounding box center [789, 293] width 99 height 14
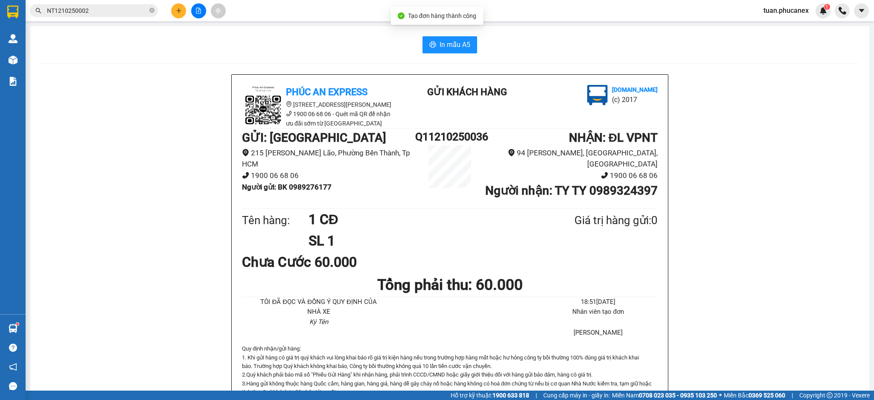
click at [455, 44] on span "In mẫu A5" at bounding box center [455, 44] width 31 height 11
click at [179, 9] on icon "plus" at bounding box center [179, 11] width 6 height 6
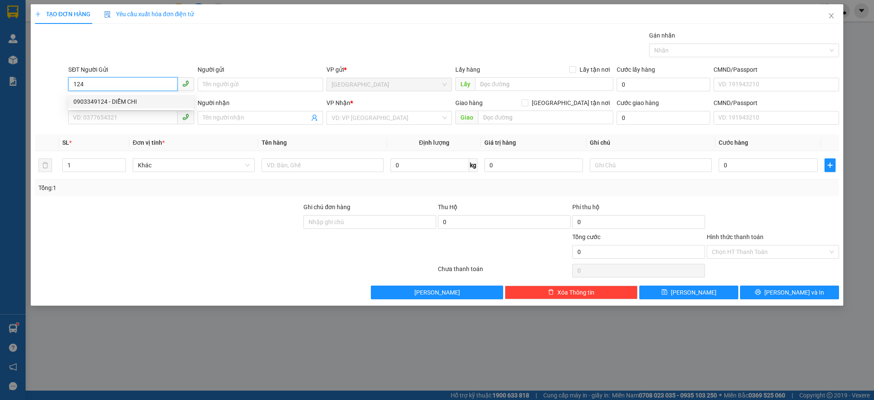
click at [111, 100] on div "0903349124 - DIỄM CHI" at bounding box center [130, 101] width 115 height 9
click at [147, 113] on input "0773636615" at bounding box center [122, 118] width 109 height 14
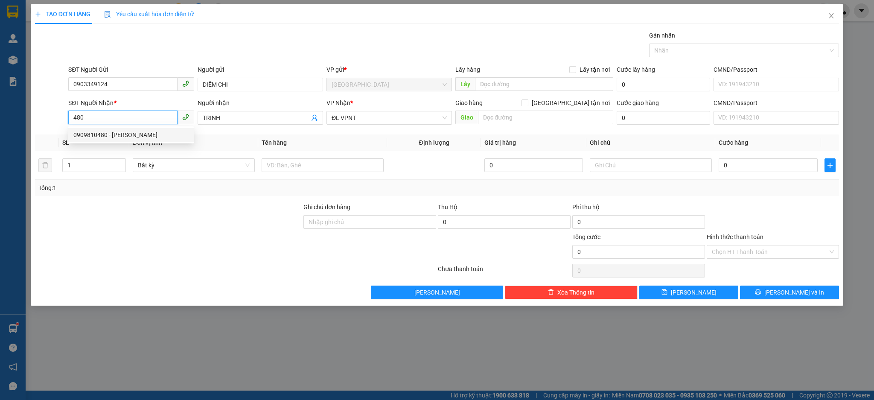
click at [151, 130] on div "0909810480 - [PERSON_NAME]" at bounding box center [130, 134] width 115 height 9
click at [338, 177] on td at bounding box center [322, 165] width 129 height 29
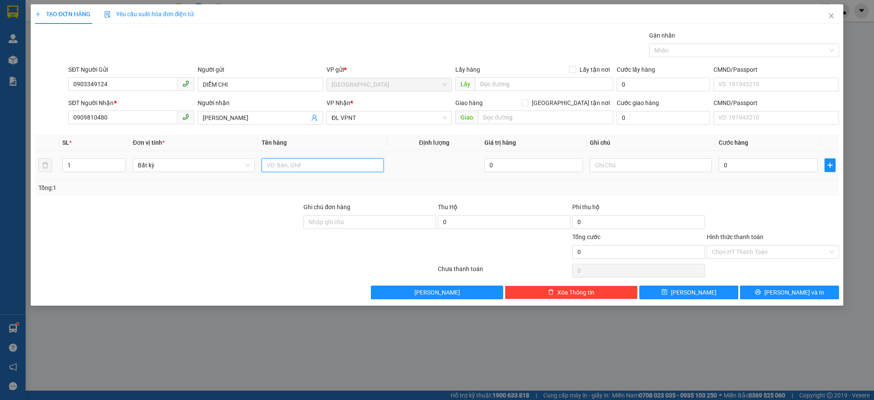
click at [338, 166] on input "text" at bounding box center [323, 165] width 122 height 14
click at [120, 162] on icon "up" at bounding box center [121, 163] width 3 height 3
click at [786, 164] on input "0" at bounding box center [768, 165] width 99 height 14
drag, startPoint x: 819, startPoint y: 253, endPoint x: 798, endPoint y: 259, distance: 21.6
click at [818, 253] on input "Hình thức thanh toán" at bounding box center [770, 251] width 117 height 13
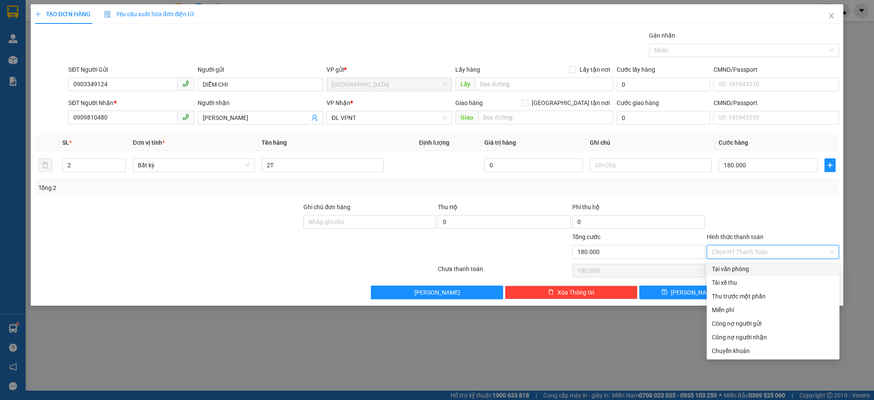
click at [788, 263] on div "Tại văn phòng" at bounding box center [773, 269] width 133 height 14
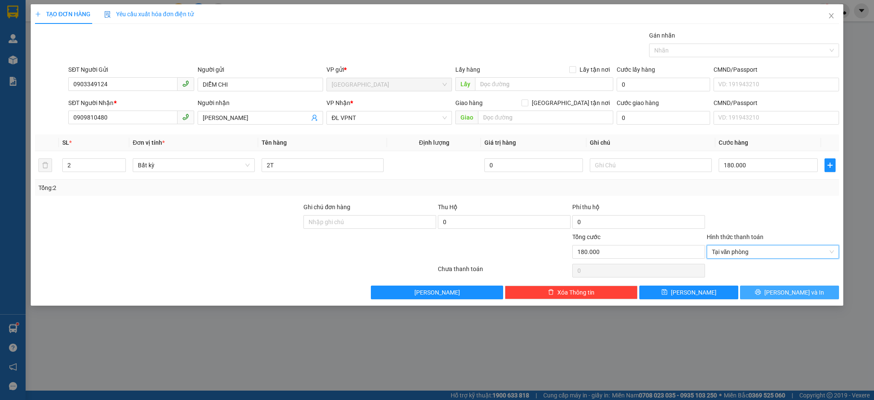
click at [795, 288] on span "[PERSON_NAME] và In" at bounding box center [794, 292] width 60 height 9
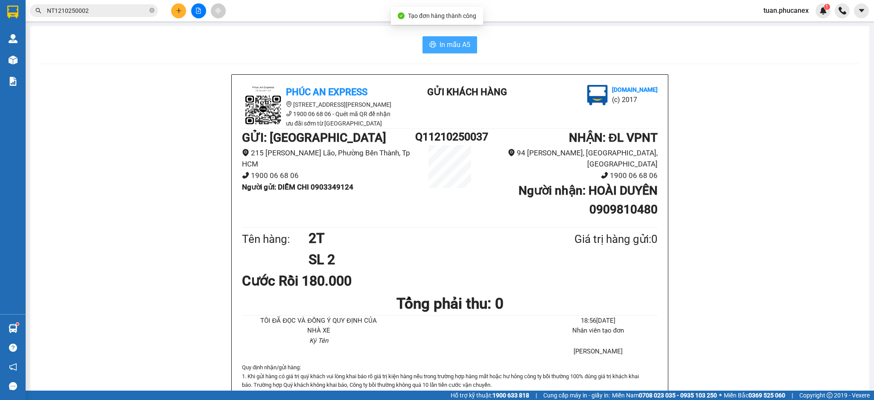
click at [429, 42] on icon "printer" at bounding box center [432, 44] width 7 height 7
click at [179, 15] on button at bounding box center [178, 10] width 15 height 15
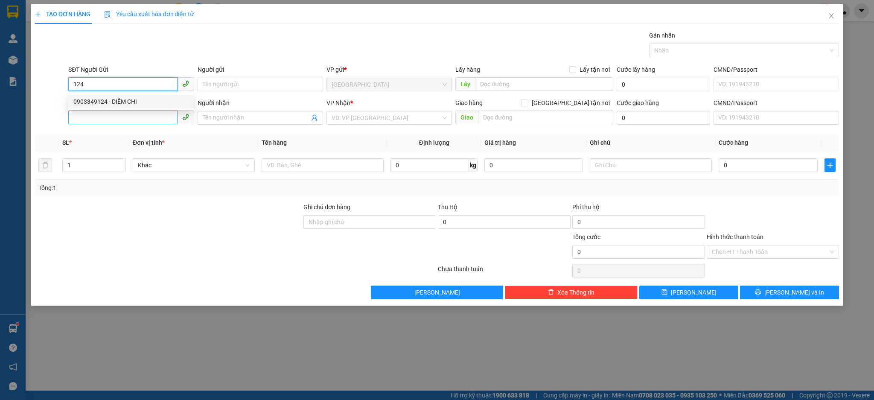
drag, startPoint x: 126, startPoint y: 102, endPoint x: 120, endPoint y: 121, distance: 20.8
click at [126, 102] on div "0903349124 - DIỄM CHI" at bounding box center [130, 101] width 115 height 9
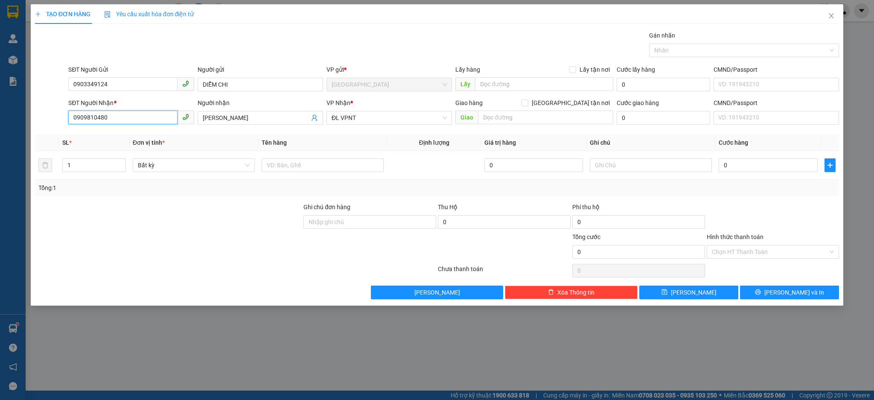
click at [120, 123] on input "0909810480" at bounding box center [122, 118] width 109 height 14
click at [119, 120] on input "0909810480" at bounding box center [122, 118] width 109 height 14
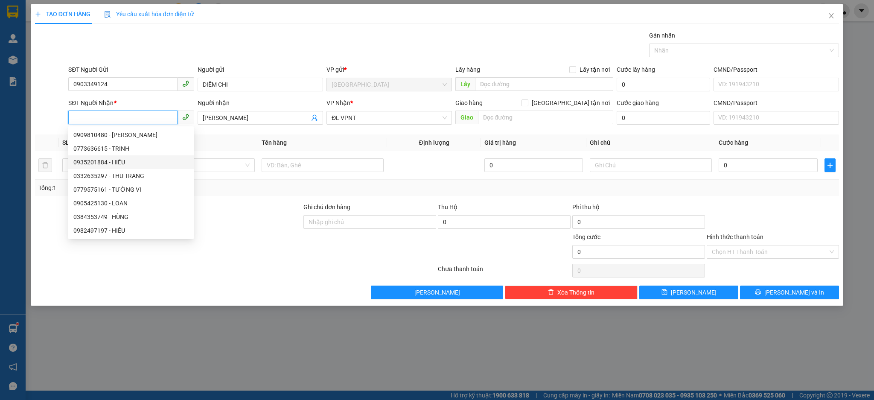
click at [131, 162] on div "0935201884 - [PERSON_NAME]" at bounding box center [130, 161] width 115 height 9
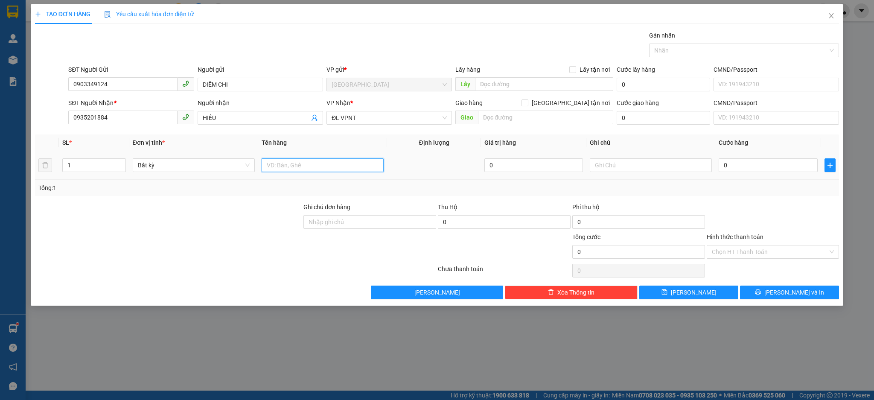
click at [289, 166] on input "text" at bounding box center [323, 165] width 122 height 14
click at [117, 118] on input "0935201884" at bounding box center [122, 118] width 109 height 14
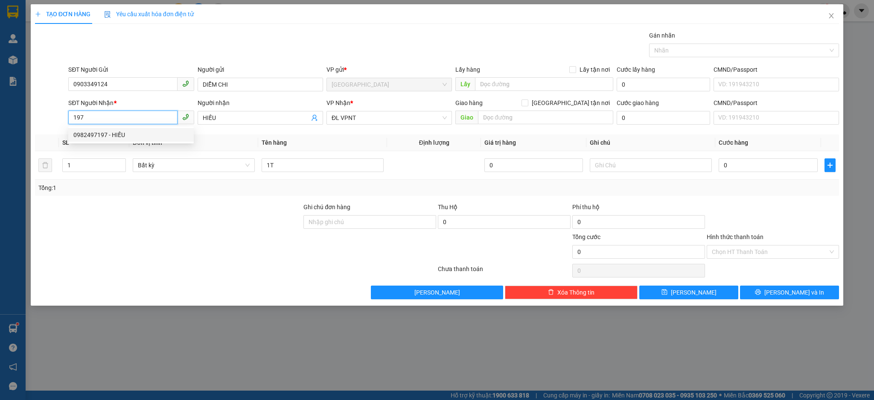
click at [117, 137] on div "0982497197 - [PERSON_NAME]" at bounding box center [130, 134] width 115 height 9
click at [763, 161] on input "0" at bounding box center [768, 165] width 99 height 14
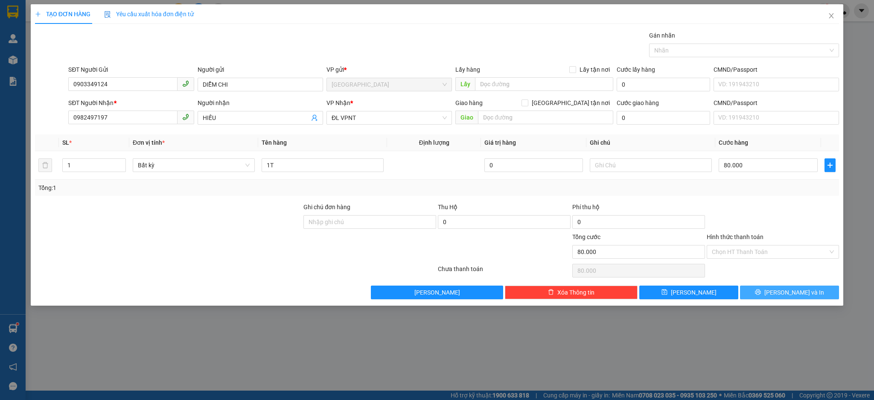
click at [781, 290] on button "[PERSON_NAME] và In" at bounding box center [789, 293] width 99 height 14
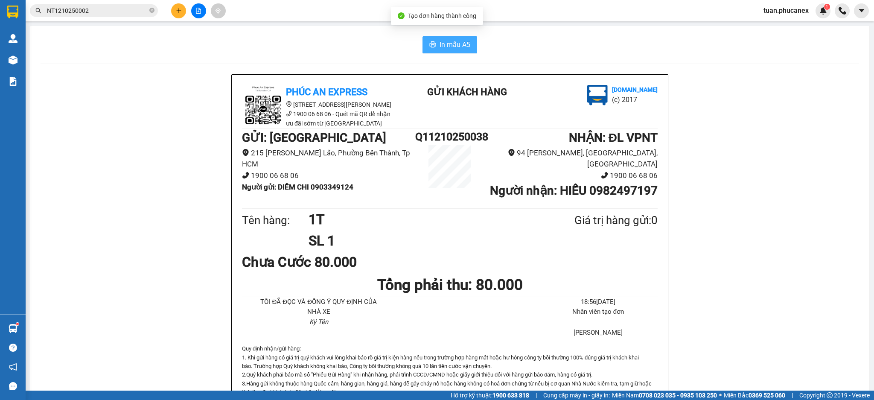
click at [458, 46] on span "In mẫu A5" at bounding box center [455, 44] width 31 height 11
click at [177, 6] on button at bounding box center [178, 10] width 15 height 15
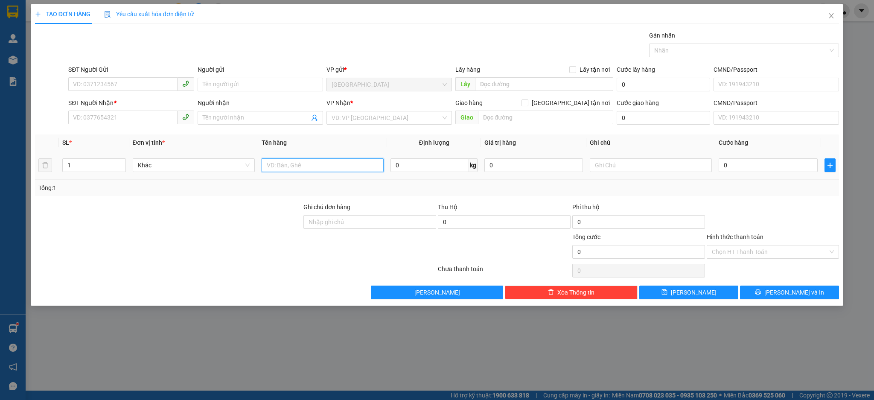
click at [333, 167] on input "text" at bounding box center [323, 165] width 122 height 14
click at [93, 87] on input "SĐT Người Gửi" at bounding box center [122, 84] width 109 height 14
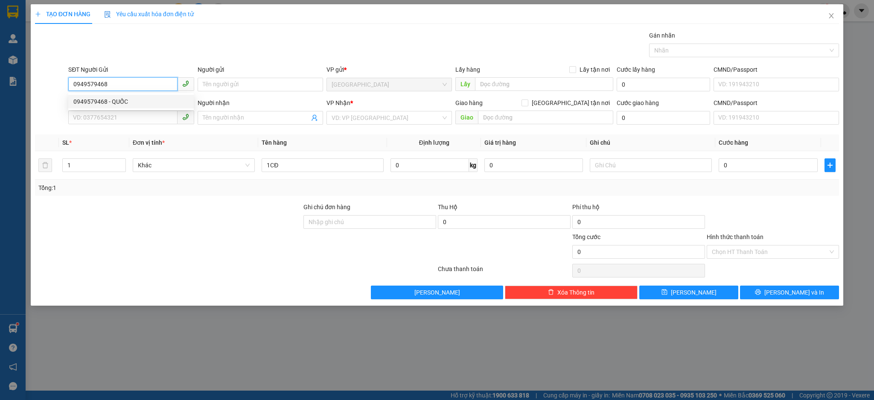
click at [143, 100] on div "0949579468 - QUỐC" at bounding box center [130, 101] width 115 height 9
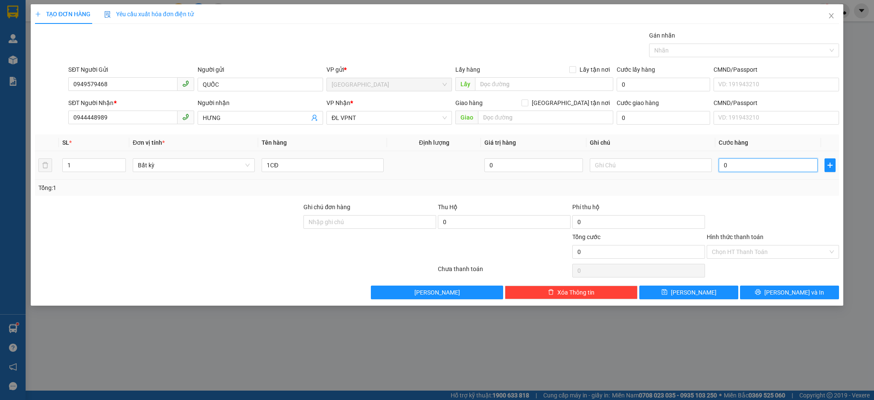
click at [772, 169] on input "0" at bounding box center [768, 165] width 99 height 14
click at [806, 299] on button "[PERSON_NAME] và In" at bounding box center [789, 293] width 99 height 14
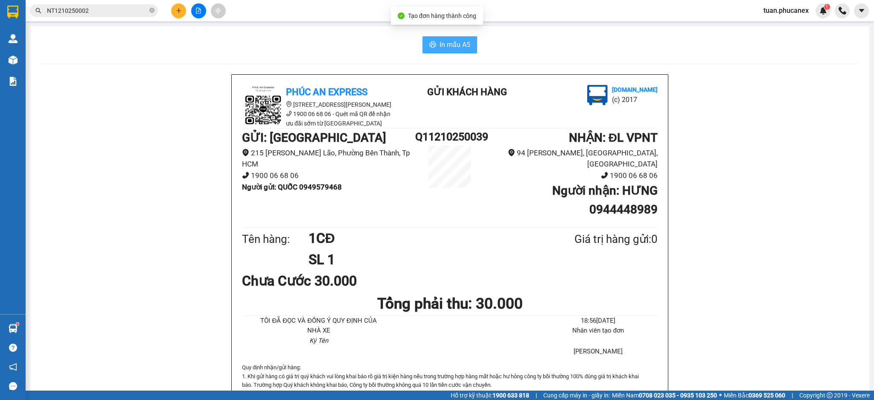
click at [429, 44] on icon "printer" at bounding box center [432, 44] width 7 height 7
click at [182, 13] on button at bounding box center [178, 10] width 15 height 15
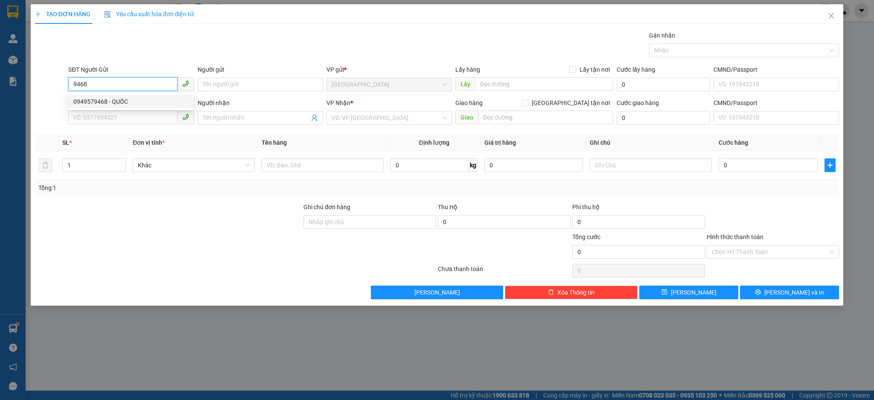
click at [111, 99] on div "0949579468 - QUỐC" at bounding box center [130, 101] width 115 height 9
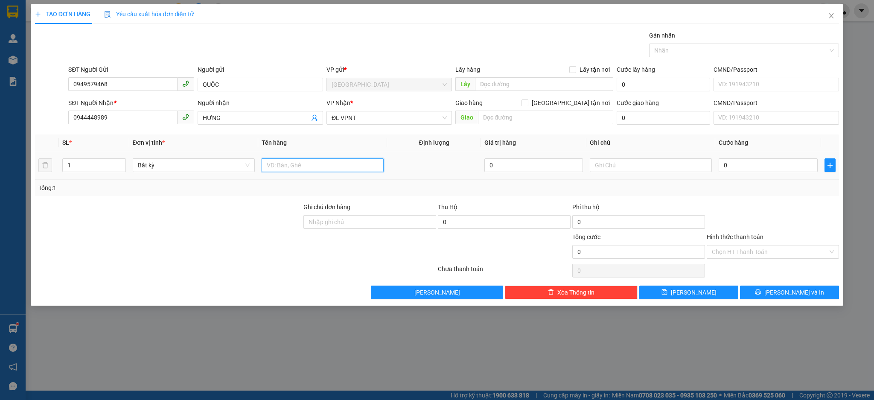
click at [289, 170] on input "text" at bounding box center [323, 165] width 122 height 14
click at [163, 117] on input "0944448989" at bounding box center [122, 118] width 109 height 14
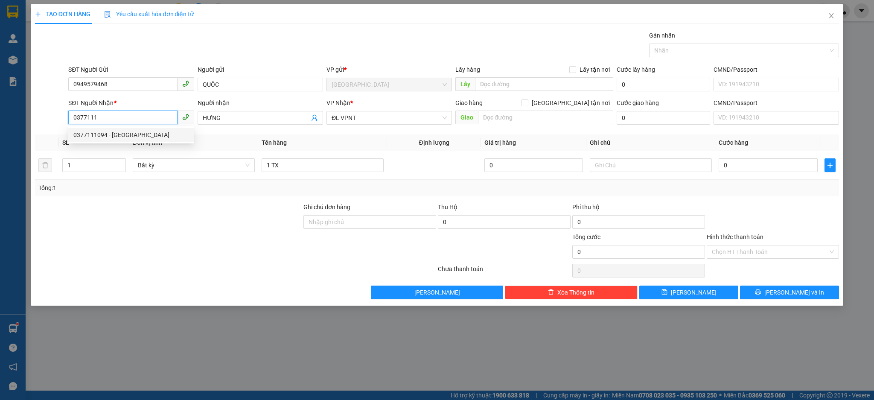
click at [153, 131] on div "0377111094 - HẢI NGUYÊN" at bounding box center [130, 134] width 115 height 9
click at [782, 173] on div "0" at bounding box center [768, 165] width 99 height 17
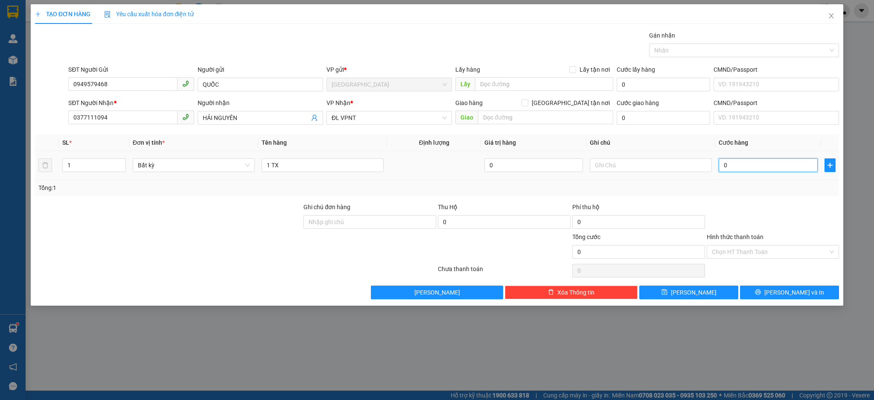
click at [782, 169] on input "0" at bounding box center [768, 165] width 99 height 14
click at [755, 297] on button "[PERSON_NAME] và In" at bounding box center [789, 293] width 99 height 14
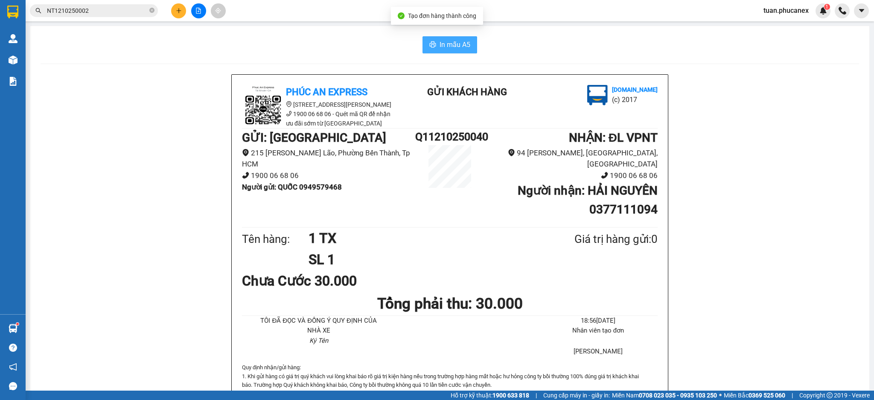
click at [462, 50] on span "In mẫu A5" at bounding box center [455, 44] width 31 height 11
click at [179, 8] on icon "plus" at bounding box center [179, 11] width 6 height 6
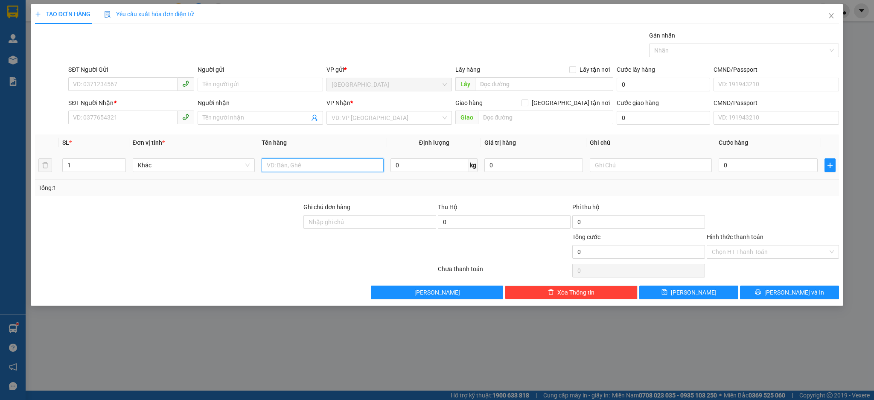
click at [338, 166] on input "text" at bounding box center [323, 165] width 122 height 14
click at [101, 91] on input "SĐT Người Gửi" at bounding box center [122, 84] width 109 height 14
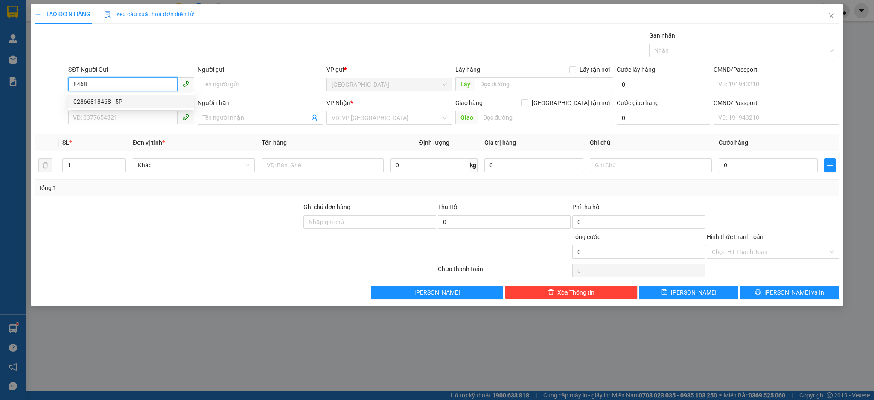
click at [121, 99] on div "02866818468 - 5P" at bounding box center [130, 101] width 115 height 9
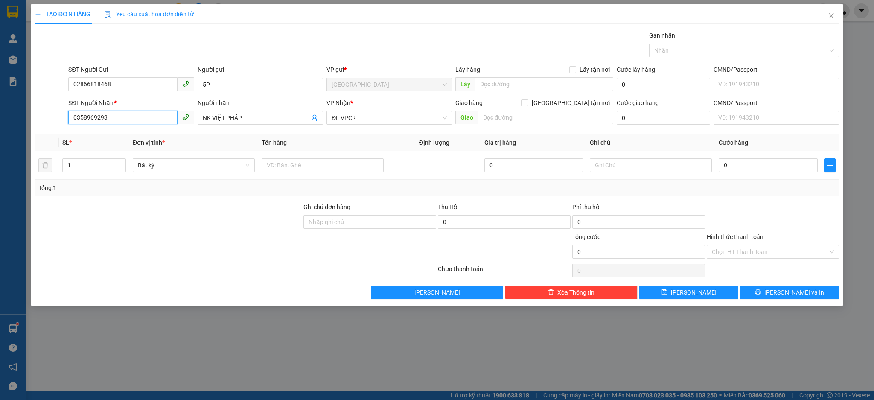
click at [163, 120] on input "0358969293" at bounding box center [122, 118] width 109 height 14
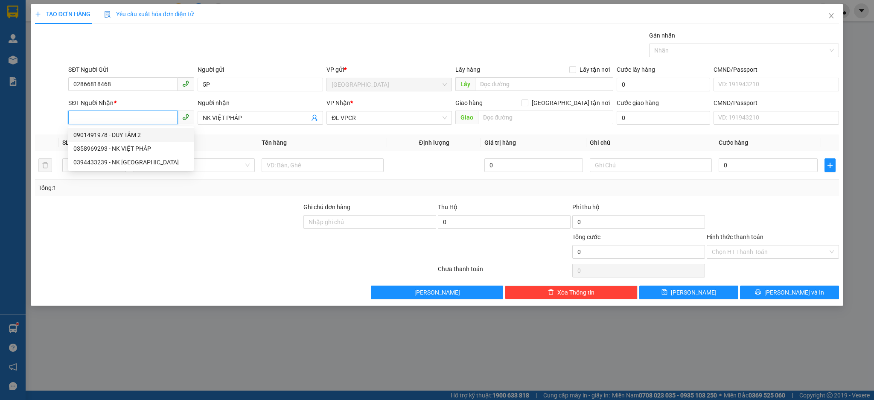
click at [154, 136] on div "0901491978 - DUY TÂM 2" at bounding box center [130, 134] width 115 height 9
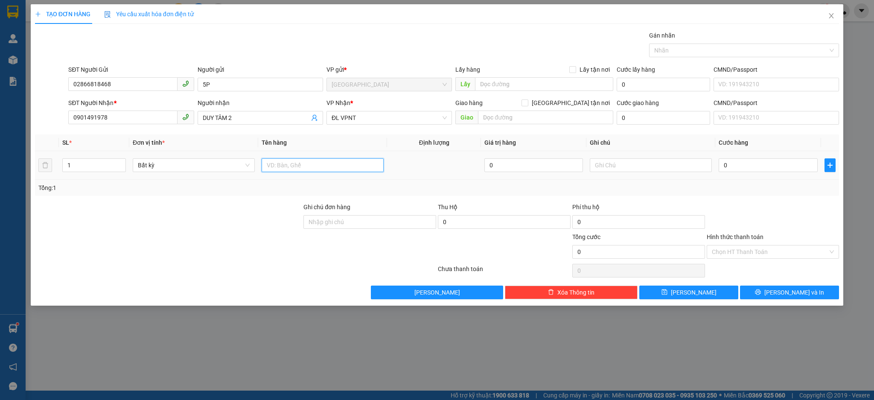
click at [334, 169] on input "text" at bounding box center [323, 165] width 122 height 14
click at [803, 160] on input "0" at bounding box center [768, 165] width 99 height 14
drag, startPoint x: 779, startPoint y: 251, endPoint x: 767, endPoint y: 259, distance: 14.8
click at [778, 251] on input "Hình thức thanh toán" at bounding box center [770, 251] width 117 height 13
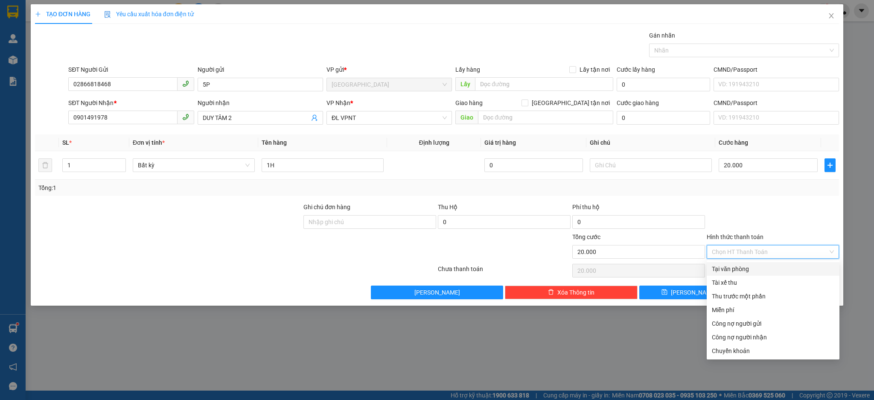
click at [740, 273] on div "Tại văn phòng" at bounding box center [773, 268] width 122 height 9
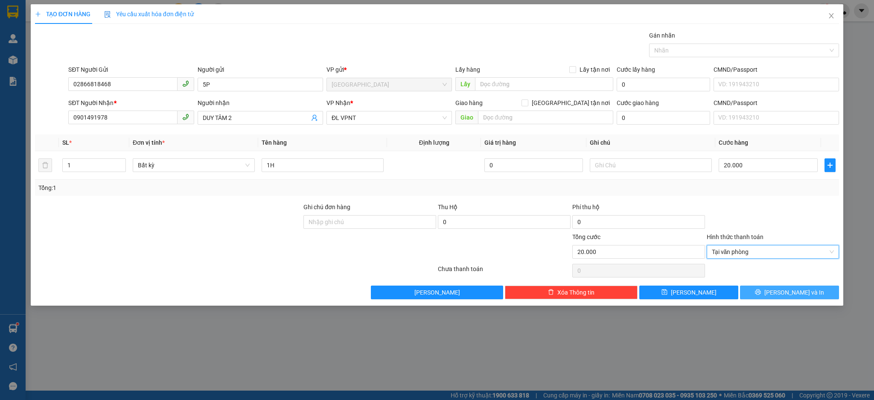
drag, startPoint x: 789, startPoint y: 297, endPoint x: 772, endPoint y: 282, distance: 22.7
click at [788, 297] on button "[PERSON_NAME] và In" at bounding box center [789, 293] width 99 height 14
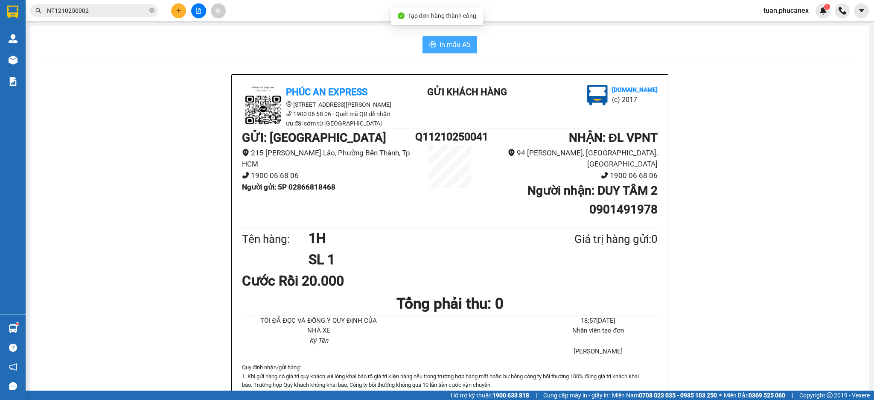
click at [424, 50] on button "In mẫu A5" at bounding box center [450, 44] width 55 height 17
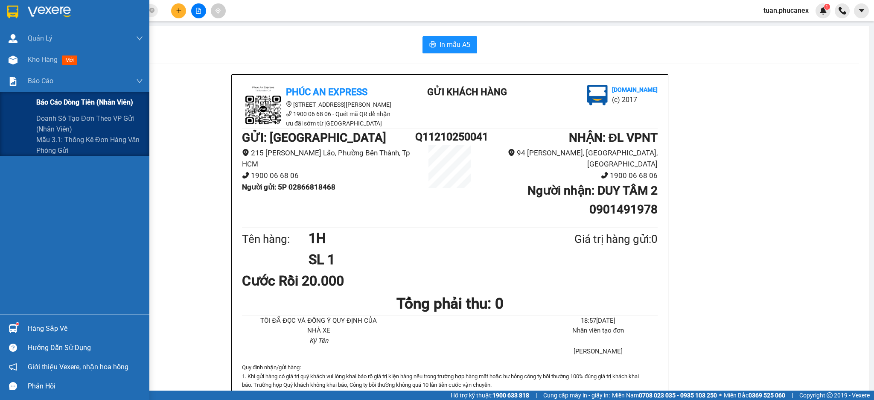
click at [55, 98] on span "Báo cáo dòng tiền (nhân viên)" at bounding box center [84, 102] width 97 height 11
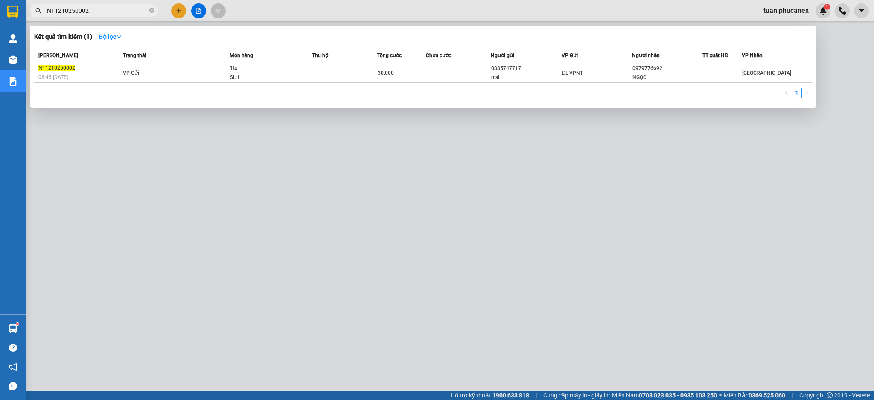
click at [92, 9] on input "NT1210250002" at bounding box center [97, 10] width 101 height 9
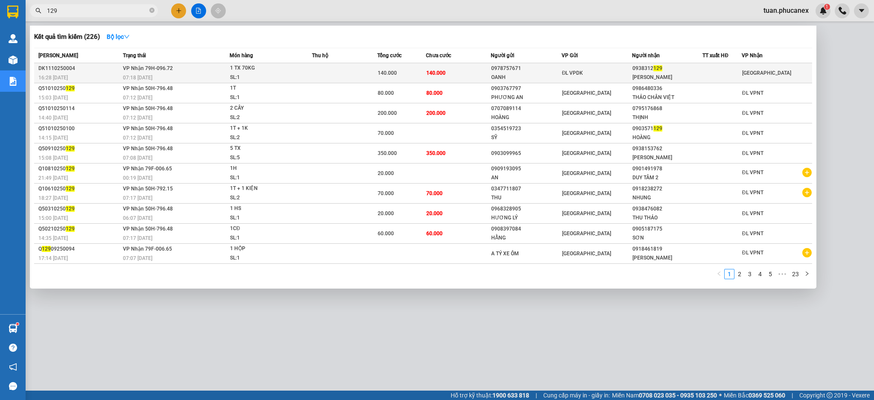
click at [647, 67] on div "0938312 129" at bounding box center [668, 68] width 70 height 9
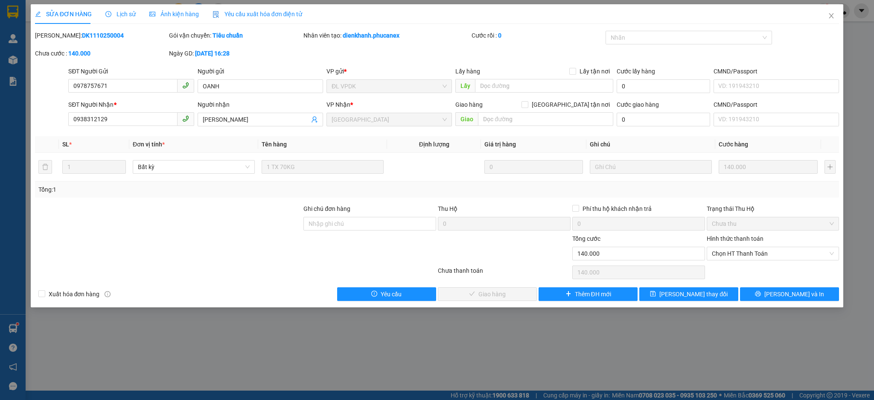
click at [776, 245] on div "Hình thức thanh toán" at bounding box center [773, 240] width 133 height 13
click at [772, 254] on span "Chọn HT Thanh Toán" at bounding box center [773, 253] width 122 height 13
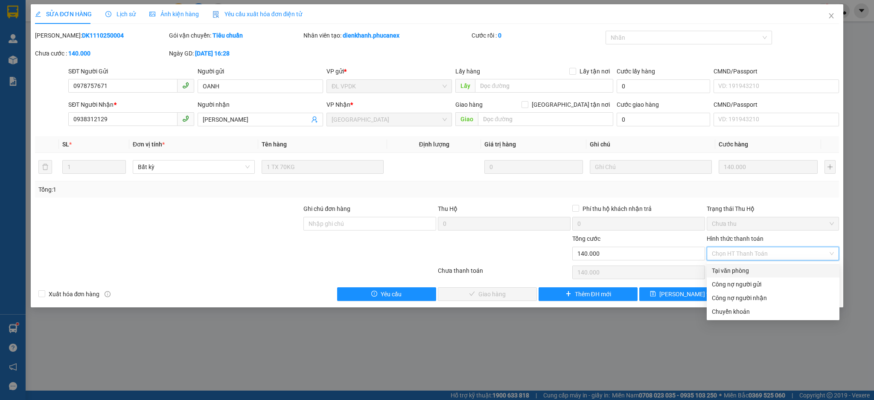
click at [752, 264] on div "Tại văn phòng" at bounding box center [773, 271] width 133 height 14
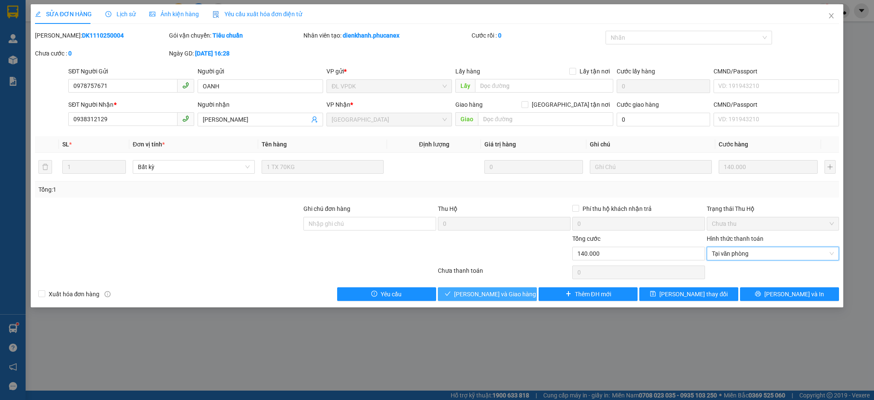
click at [507, 297] on span "[PERSON_NAME] và [PERSON_NAME] hàng" at bounding box center [495, 293] width 82 height 9
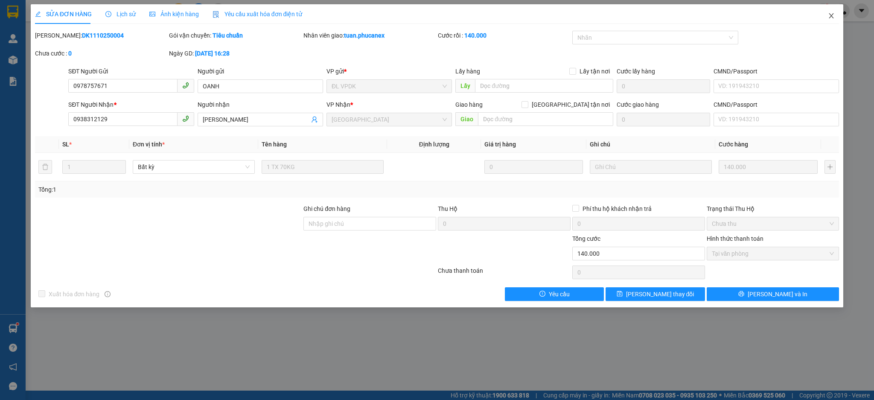
click at [830, 21] on span "Close" at bounding box center [831, 16] width 24 height 24
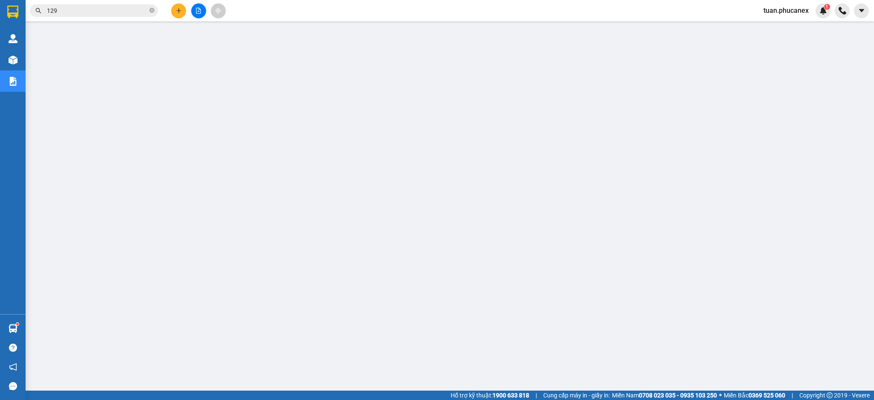
click at [179, 9] on icon "plus" at bounding box center [179, 11] width 6 height 6
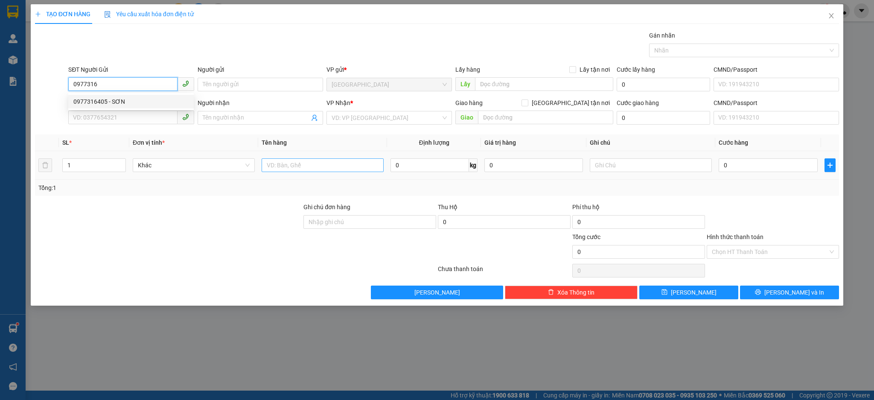
drag, startPoint x: 120, startPoint y: 105, endPoint x: 296, endPoint y: 159, distance: 184.1
click at [121, 103] on div "0977316405 - SƠN" at bounding box center [130, 101] width 115 height 9
click at [303, 162] on input "text" at bounding box center [323, 165] width 122 height 14
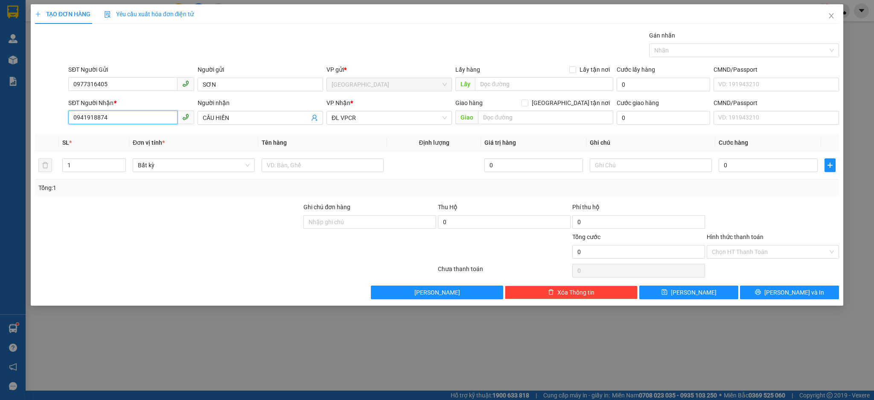
click at [160, 120] on input "0941918874" at bounding box center [122, 118] width 109 height 14
click at [145, 136] on div "0812784791 - KIỀU" at bounding box center [130, 134] width 115 height 9
click at [274, 157] on div at bounding box center [323, 165] width 122 height 17
click at [283, 164] on input "text" at bounding box center [323, 165] width 122 height 14
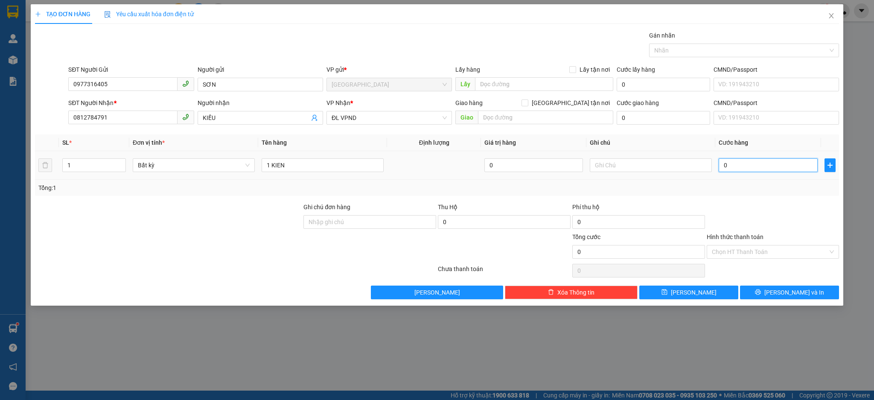
click at [759, 164] on input "0" at bounding box center [768, 165] width 99 height 14
click at [786, 288] on span "[PERSON_NAME] và In" at bounding box center [794, 292] width 60 height 9
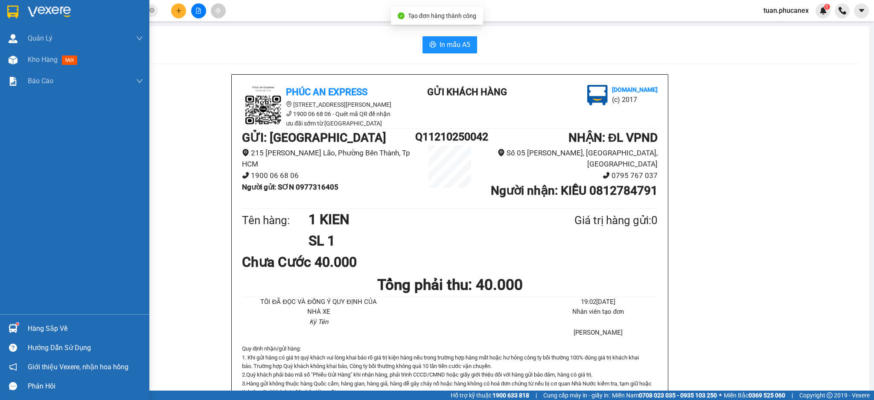
click at [40, 15] on img at bounding box center [49, 12] width 43 height 13
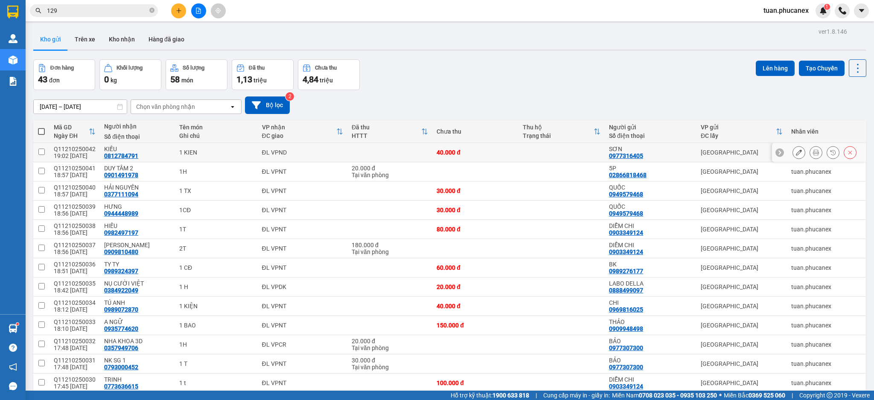
click at [793, 156] on button at bounding box center [799, 152] width 12 height 15
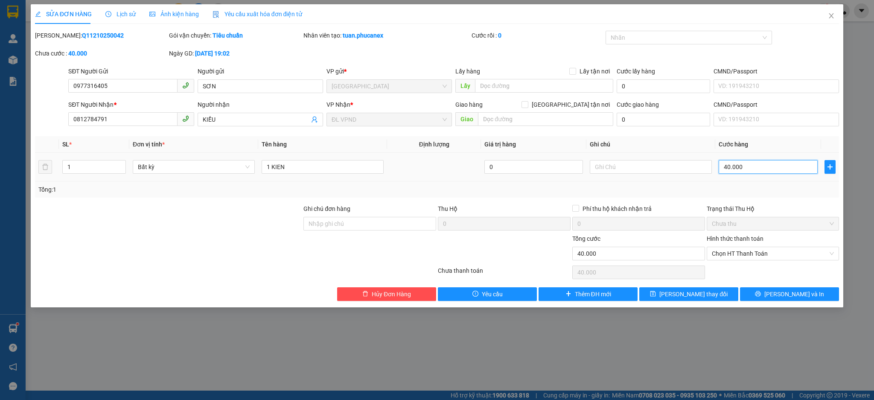
click at [761, 167] on input "40.000" at bounding box center [768, 167] width 99 height 14
drag, startPoint x: 787, startPoint y: 294, endPoint x: 765, endPoint y: 284, distance: 23.9
click at [786, 294] on span "[PERSON_NAME] và In" at bounding box center [794, 293] width 60 height 9
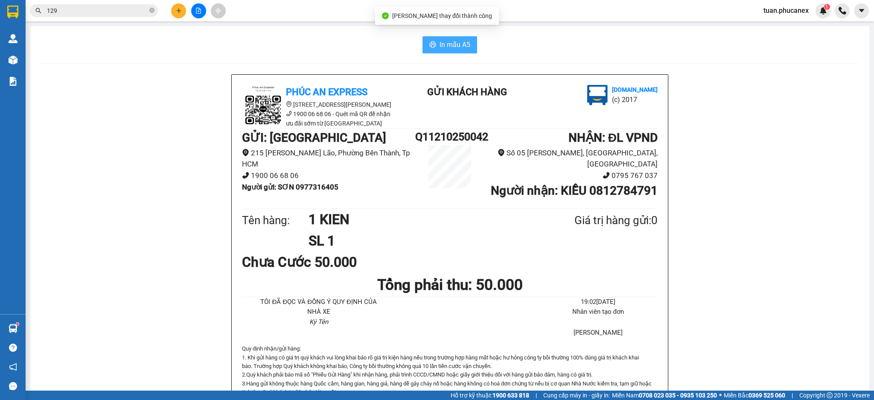
click at [440, 50] on button "In mẫu A5" at bounding box center [450, 44] width 55 height 17
click at [179, 9] on icon "plus" at bounding box center [178, 10] width 0 height 5
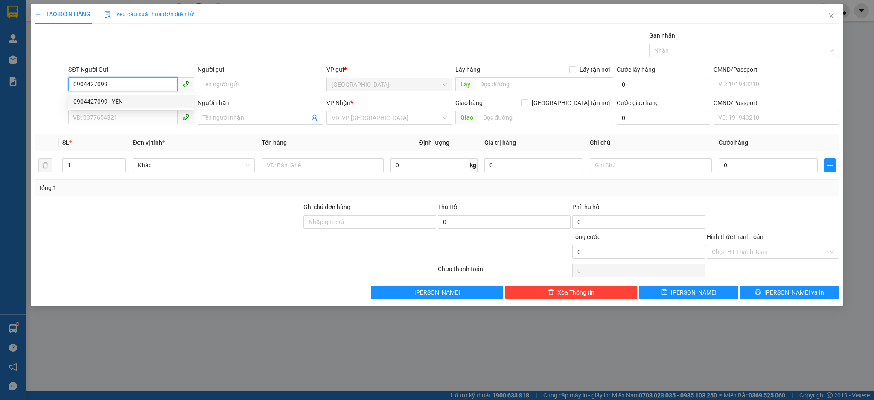
click at [124, 97] on div "0904427099 - YÊN" at bounding box center [130, 101] width 115 height 9
click at [336, 155] on td at bounding box center [322, 165] width 129 height 29
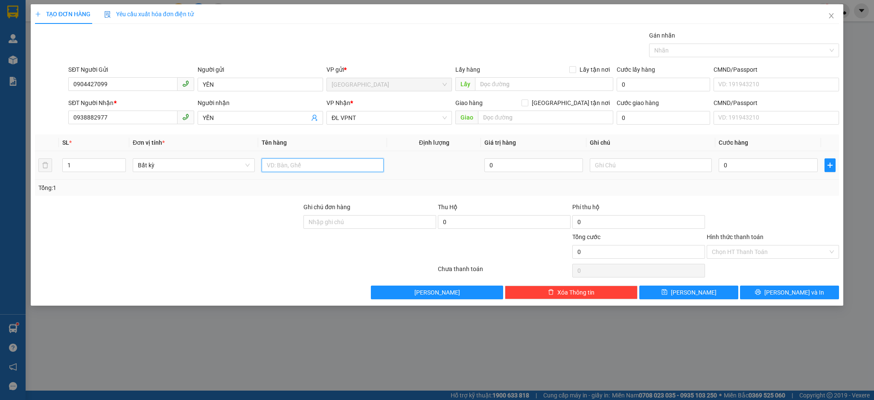
click at [333, 163] on input "text" at bounding box center [323, 165] width 122 height 14
click at [749, 170] on input "0" at bounding box center [768, 165] width 99 height 14
click at [753, 244] on div "Hình thức thanh toán" at bounding box center [773, 238] width 133 height 13
click at [752, 253] on input "Hình thức thanh toán" at bounding box center [770, 251] width 117 height 13
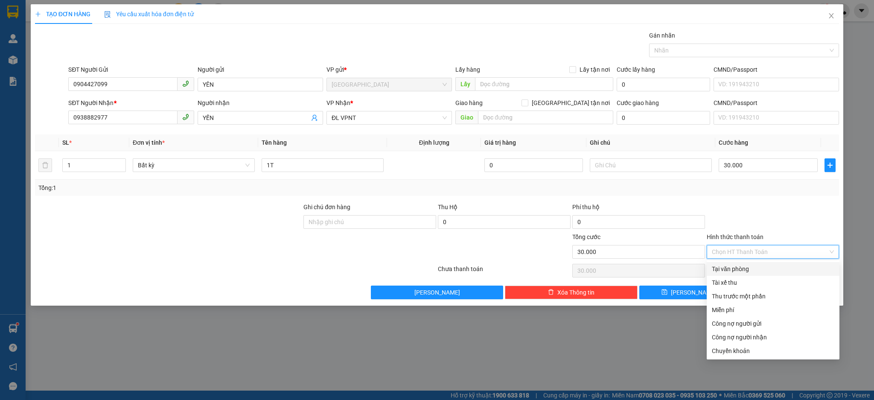
click at [746, 269] on div "Tại văn phòng" at bounding box center [773, 268] width 122 height 9
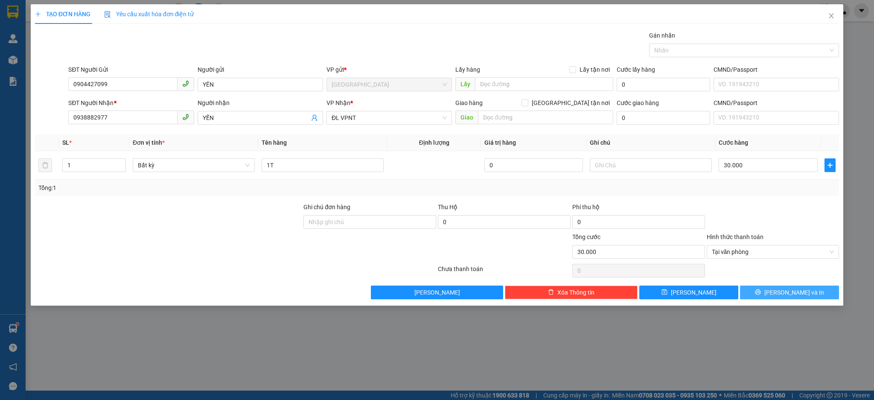
click at [772, 291] on button "[PERSON_NAME] và In" at bounding box center [789, 293] width 99 height 14
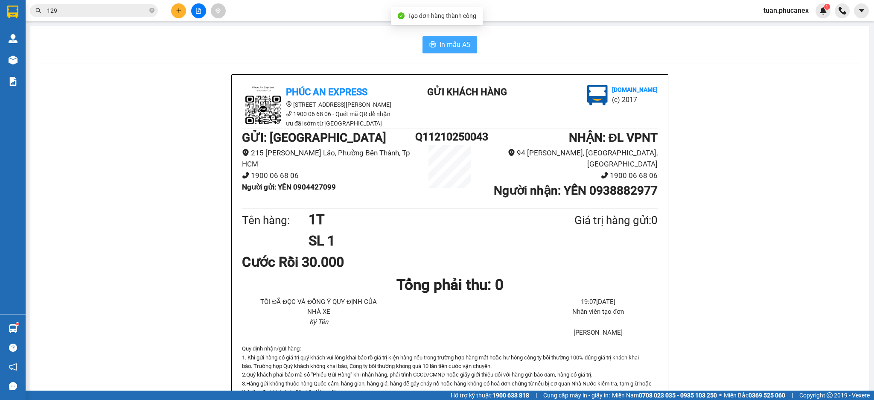
click at [447, 41] on span "In mẫu A5" at bounding box center [455, 44] width 31 height 11
click at [178, 16] on button at bounding box center [178, 10] width 15 height 15
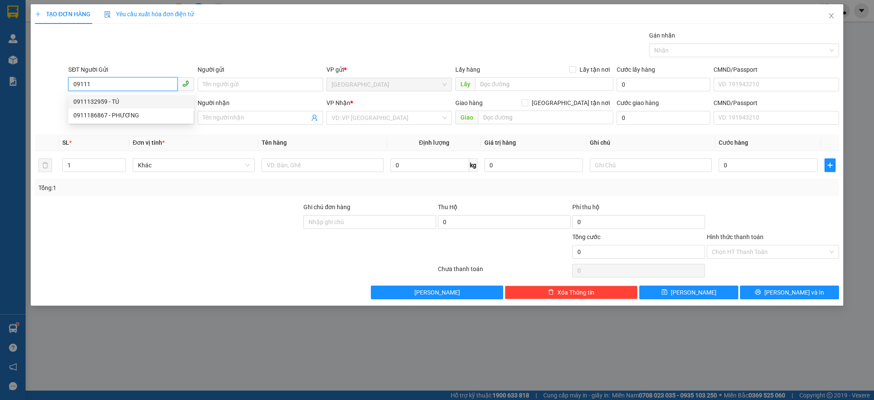
click at [137, 99] on div "0911132959 - TÚ" at bounding box center [130, 101] width 115 height 9
click at [132, 119] on input "0935886550" at bounding box center [122, 118] width 109 height 14
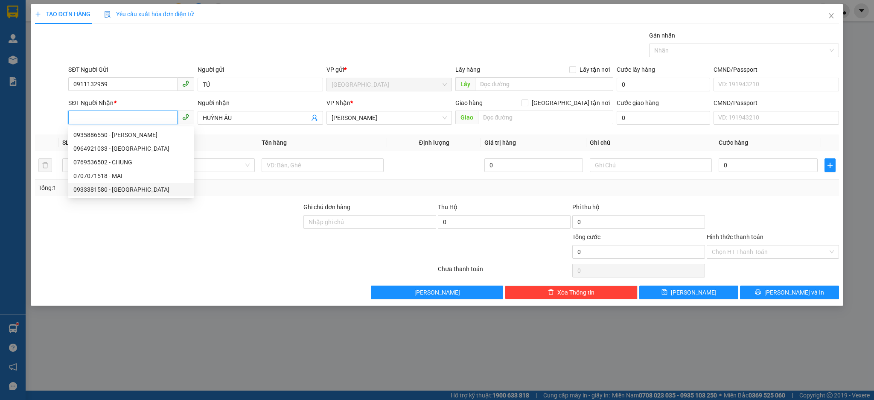
click at [132, 194] on div "0933381580 - MỸ UYÊN" at bounding box center [130, 190] width 125 height 14
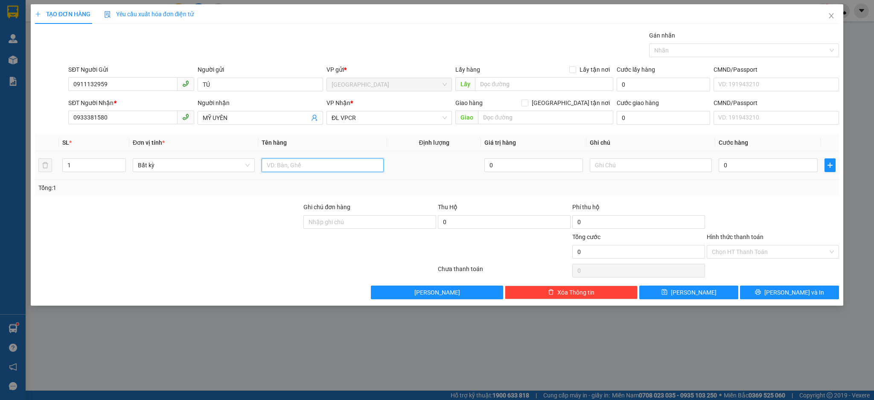
click at [275, 167] on input "text" at bounding box center [323, 165] width 122 height 14
click at [750, 164] on input "0" at bounding box center [768, 165] width 99 height 14
click at [811, 286] on button "[PERSON_NAME] và In" at bounding box center [789, 293] width 99 height 14
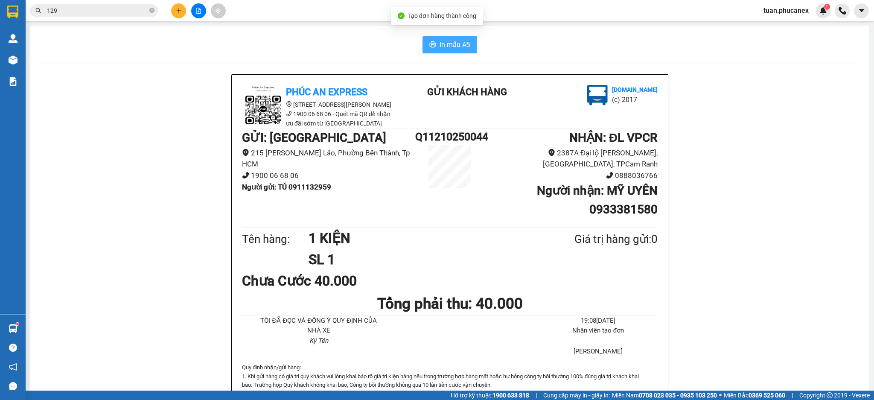
click at [447, 41] on span "In mẫu A5" at bounding box center [455, 44] width 31 height 11
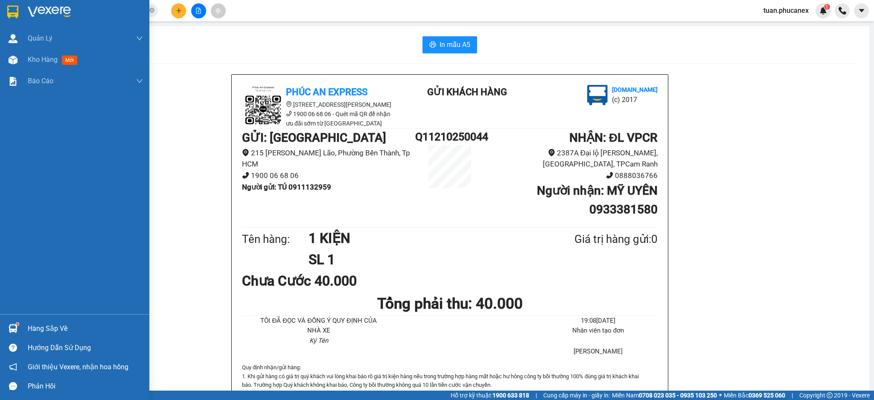
click at [27, 24] on div at bounding box center [74, 14] width 149 height 28
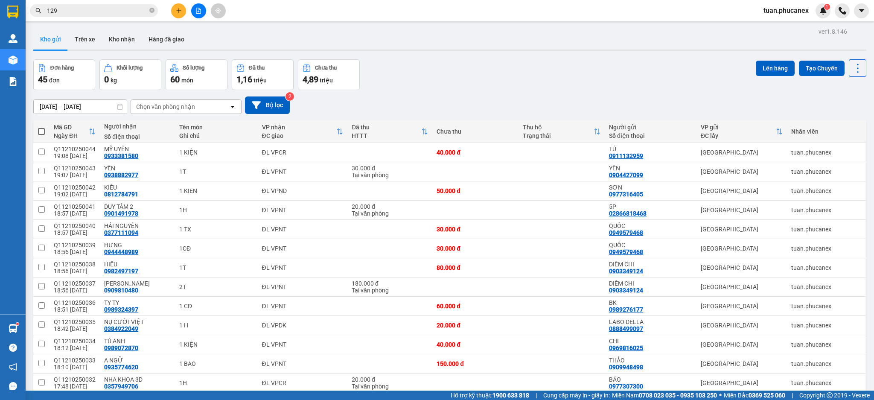
click at [180, 14] on button at bounding box center [178, 10] width 15 height 15
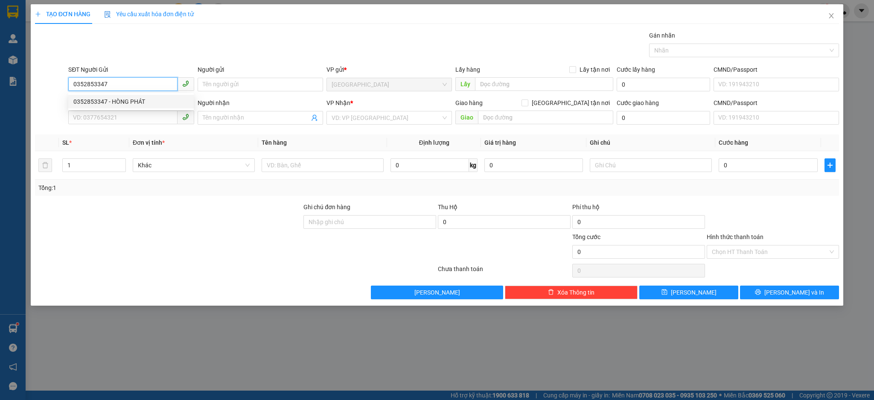
click at [125, 105] on div "0352853347 - HÒNG PHÁT" at bounding box center [130, 101] width 115 height 9
click at [160, 122] on input "0868722227" at bounding box center [122, 118] width 109 height 14
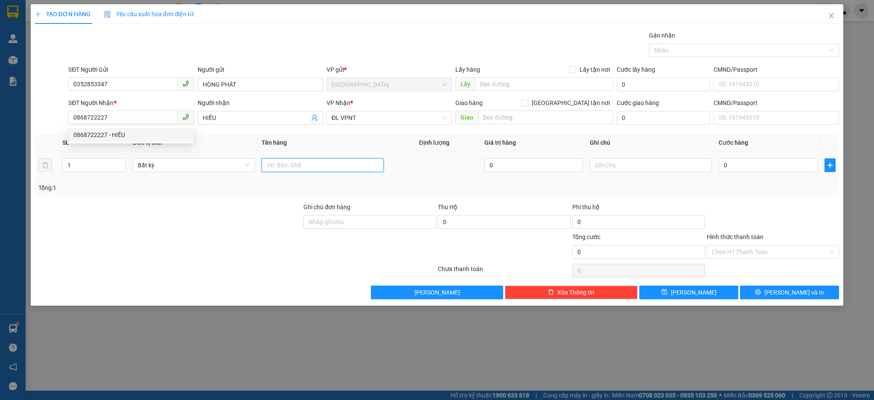
click at [358, 163] on input "text" at bounding box center [323, 165] width 122 height 14
click at [773, 169] on input "0" at bounding box center [768, 165] width 99 height 14
click at [784, 246] on input "Hình thức thanh toán" at bounding box center [770, 251] width 117 height 13
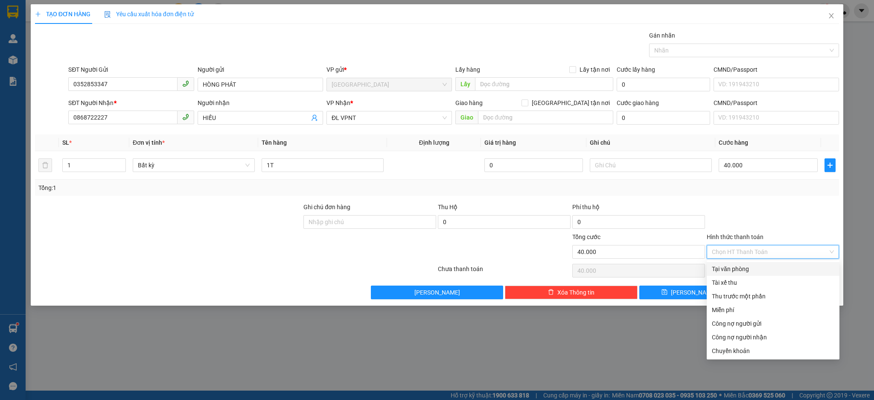
click at [770, 268] on div "Tại văn phòng" at bounding box center [773, 268] width 122 height 9
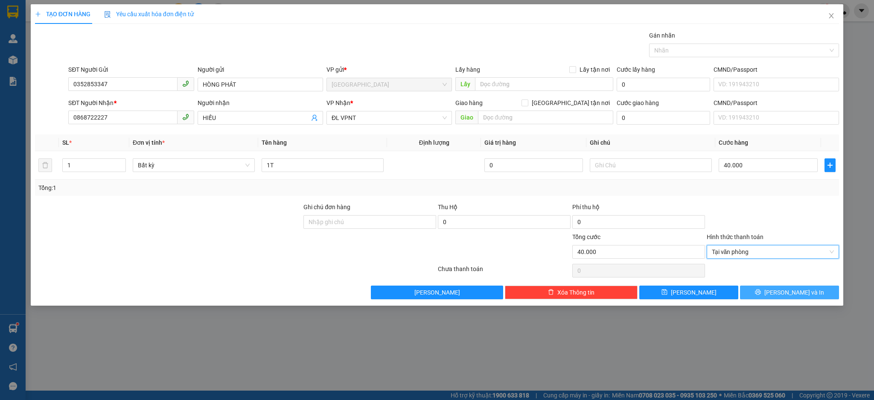
click at [784, 289] on span "[PERSON_NAME] và In" at bounding box center [794, 292] width 60 height 9
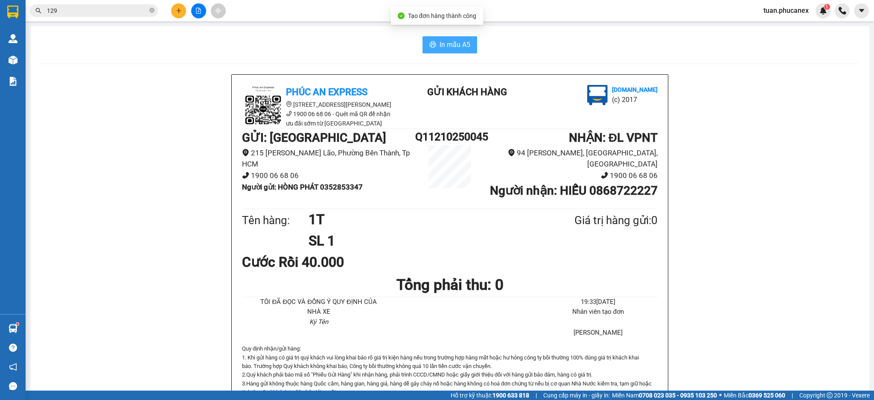
click at [437, 52] on button "In mẫu A5" at bounding box center [450, 44] width 55 height 17
click at [173, 15] on button at bounding box center [178, 10] width 15 height 15
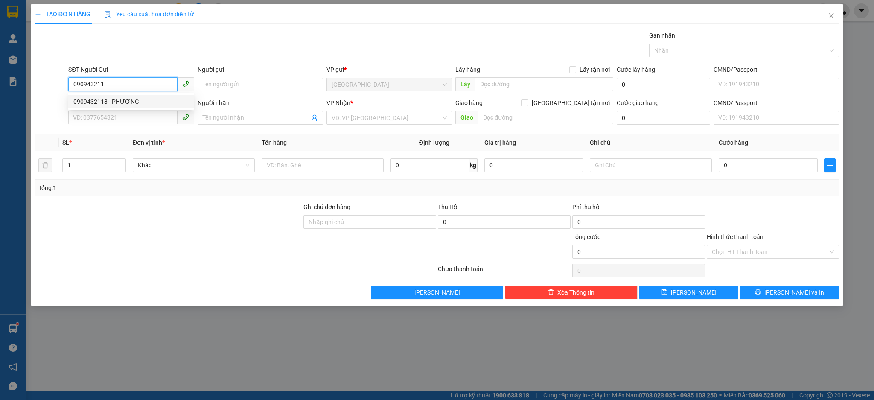
click at [134, 102] on div "0909432118 - PHƯƠNG" at bounding box center [130, 101] width 115 height 9
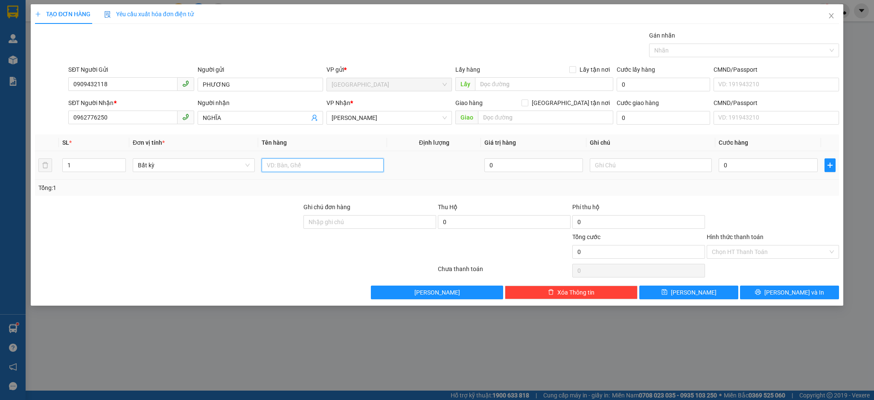
click at [297, 168] on input "text" at bounding box center [323, 165] width 122 height 14
click at [752, 162] on input "0" at bounding box center [768, 165] width 99 height 14
click at [793, 298] on button "[PERSON_NAME] và In" at bounding box center [789, 293] width 99 height 14
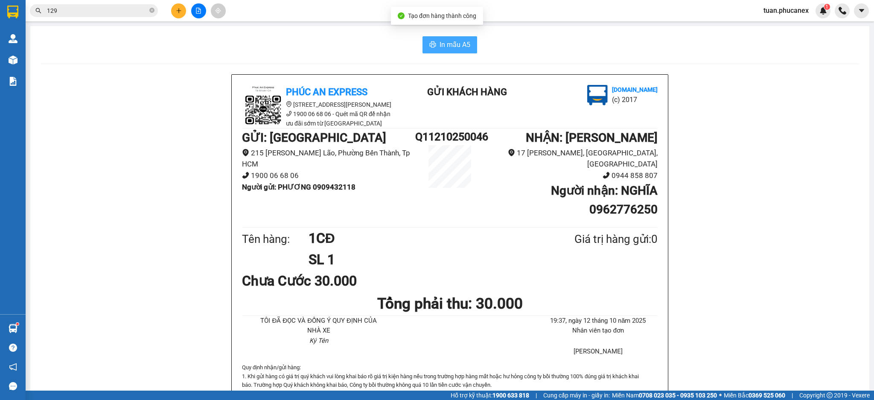
click at [462, 45] on span "In mẫu A5" at bounding box center [455, 44] width 31 height 11
click at [180, 9] on icon "plus" at bounding box center [179, 11] width 6 height 6
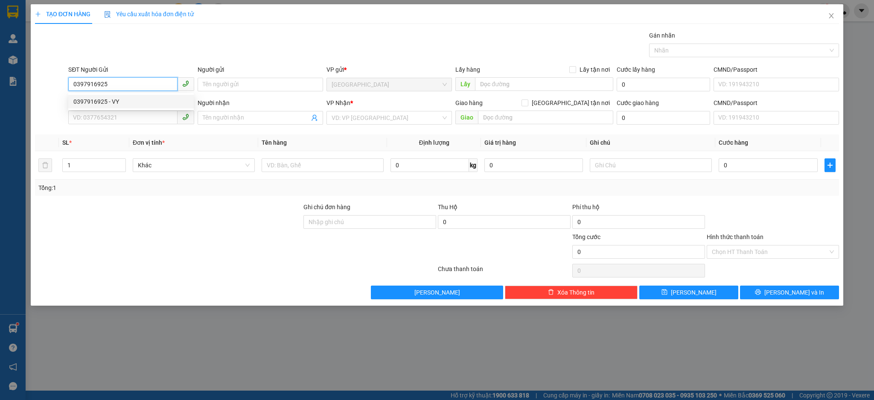
click at [87, 99] on div "0397916925 - VY" at bounding box center [130, 101] width 115 height 9
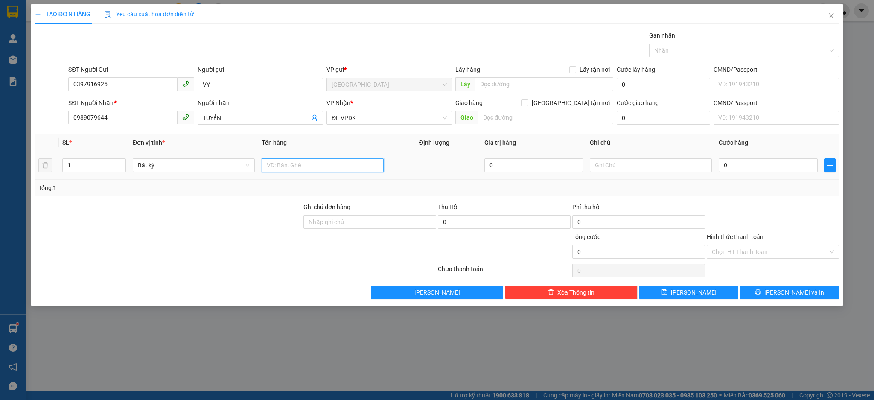
click at [366, 168] on input "text" at bounding box center [323, 165] width 122 height 14
click at [338, 166] on input "text" at bounding box center [323, 165] width 122 height 14
click at [760, 168] on input "0" at bounding box center [768, 165] width 99 height 14
click at [763, 252] on input "Hình thức thanh toán" at bounding box center [770, 251] width 117 height 13
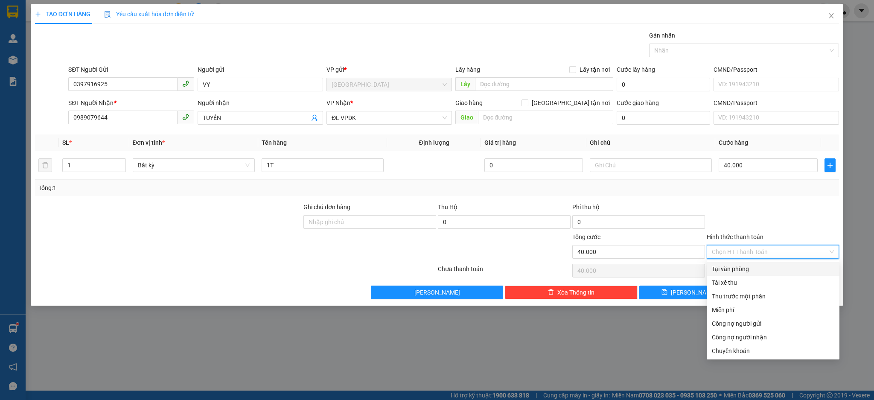
click at [726, 269] on div "Tại văn phòng" at bounding box center [773, 268] width 122 height 9
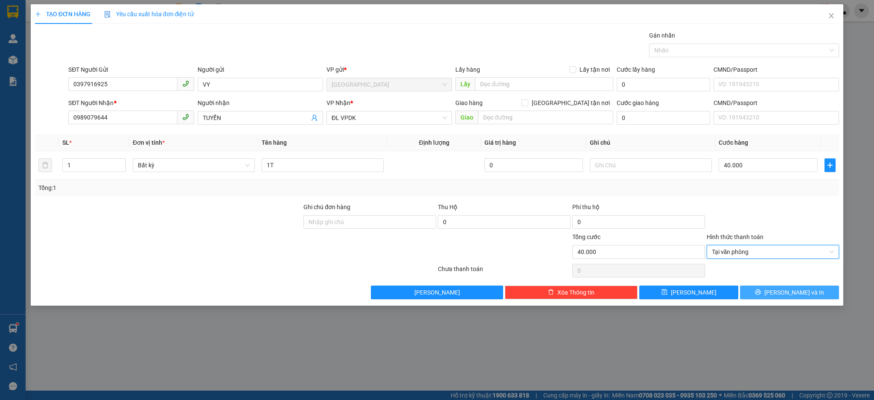
click at [807, 296] on button "[PERSON_NAME] và In" at bounding box center [789, 293] width 99 height 14
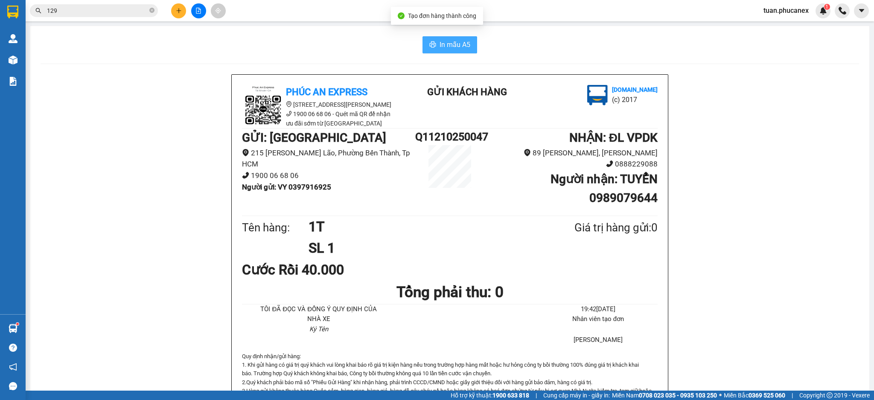
click at [463, 48] on span "In mẫu A5" at bounding box center [455, 44] width 31 height 11
click at [94, 10] on input "129" at bounding box center [97, 10] width 101 height 9
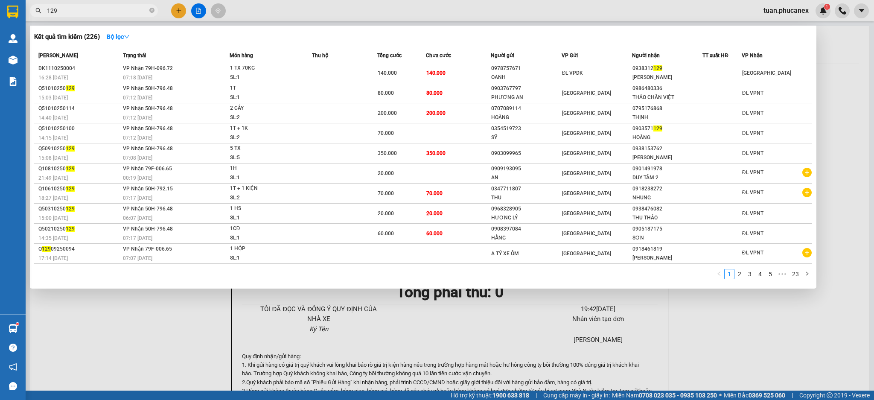
click at [94, 10] on input "129" at bounding box center [97, 10] width 101 height 9
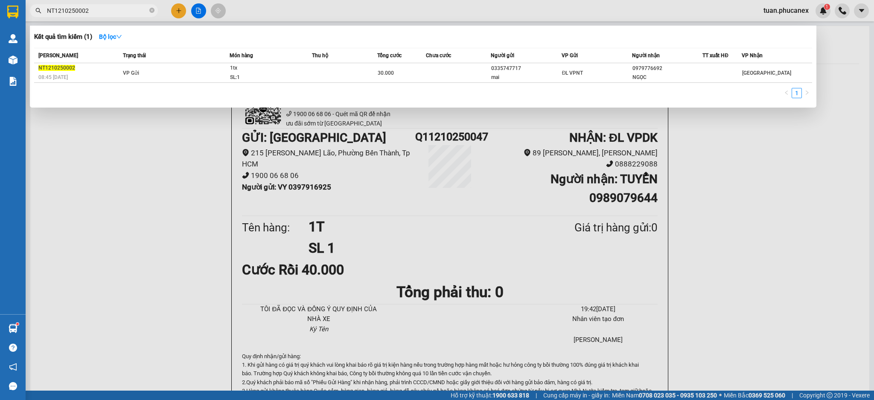
click at [453, 78] on td at bounding box center [458, 73] width 65 height 20
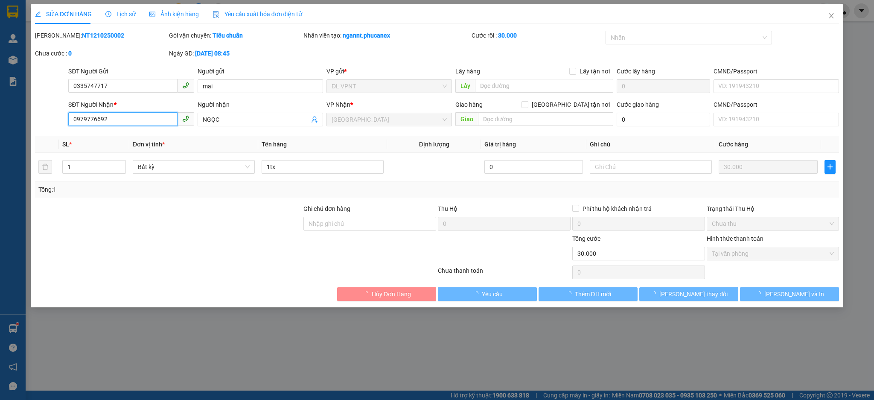
click at [117, 116] on input "0979776692" at bounding box center [122, 119] width 109 height 14
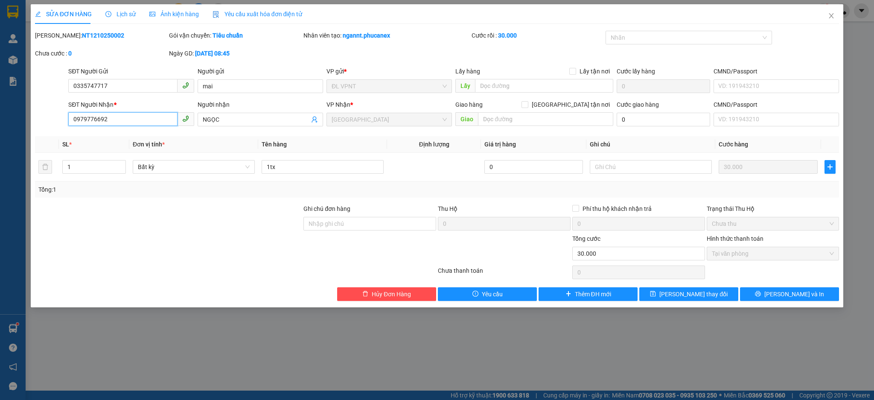
click at [117, 116] on input "0979776692" at bounding box center [122, 119] width 109 height 14
click at [834, 19] on icon "close" at bounding box center [831, 15] width 7 height 7
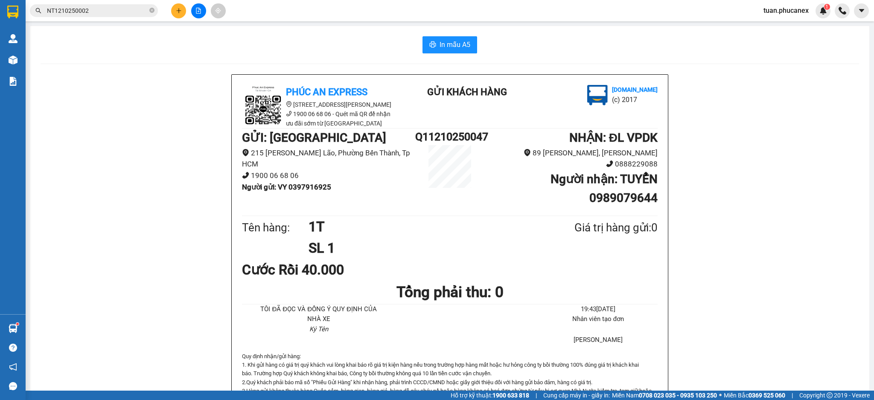
click at [112, 13] on input "NT1210250002" at bounding box center [97, 10] width 101 height 9
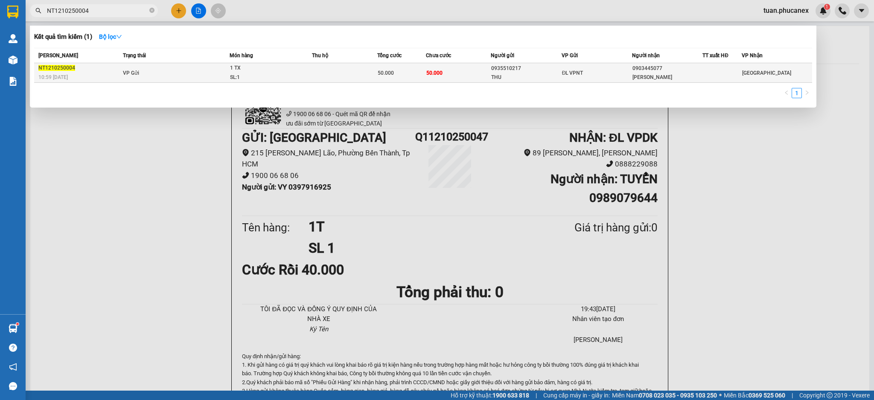
click at [480, 68] on td "50.000" at bounding box center [458, 73] width 65 height 20
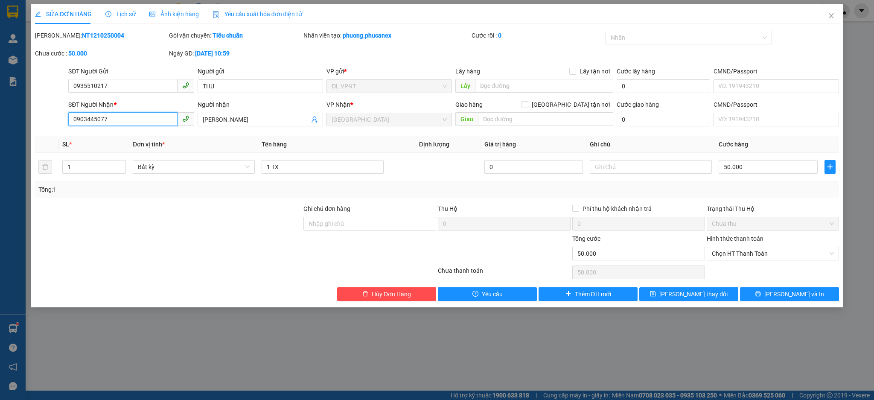
click at [131, 120] on input "0903445077" at bounding box center [122, 119] width 109 height 14
click at [824, 22] on span "Close" at bounding box center [831, 16] width 24 height 24
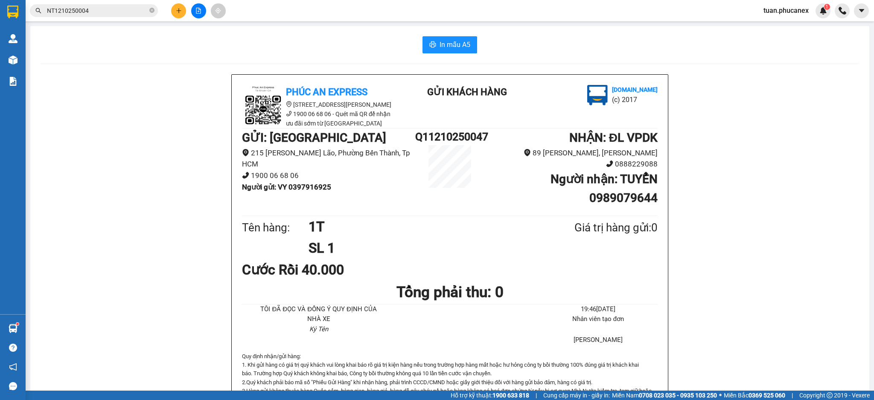
click at [106, 5] on span "NT1210250004" at bounding box center [94, 10] width 128 height 13
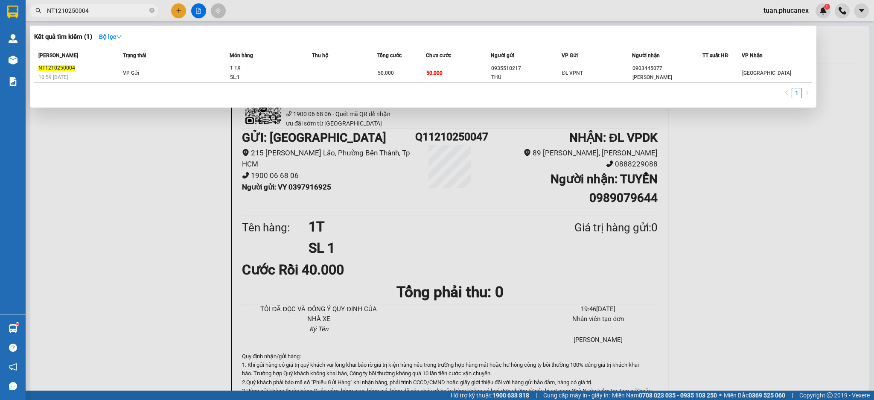
click at [106, 9] on input "NT1210250004" at bounding box center [97, 10] width 101 height 9
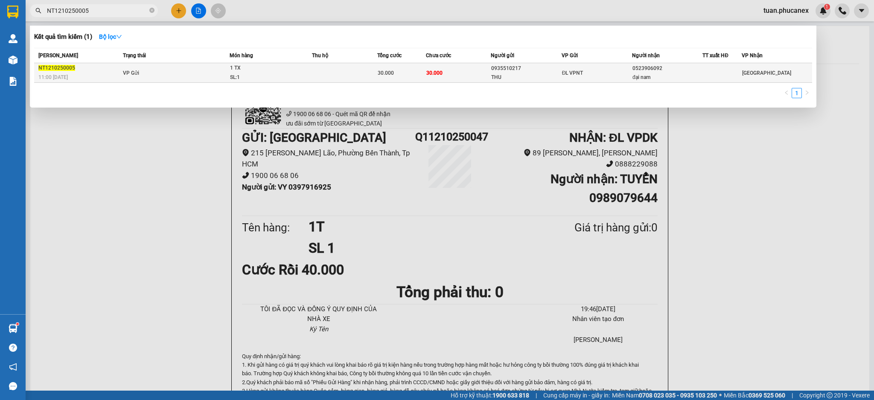
click at [506, 73] on div "THU" at bounding box center [526, 77] width 70 height 9
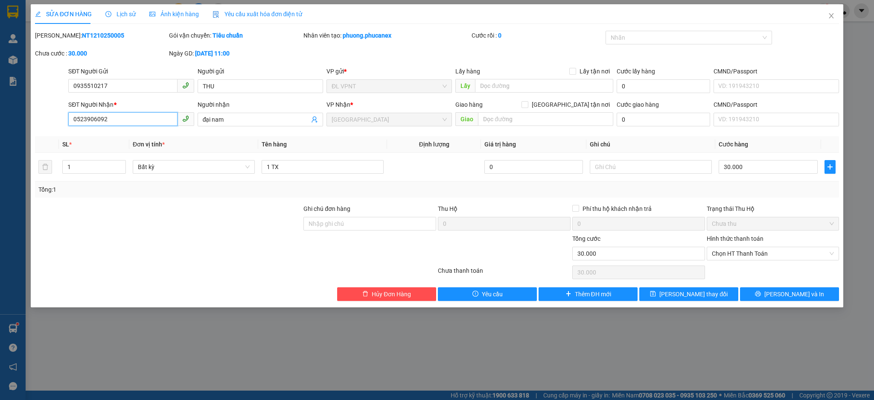
click at [125, 125] on input "0523906092" at bounding box center [122, 119] width 109 height 14
click at [849, 14] on div "SỬA ĐƠN HÀNG Lịch sử Ảnh kiện hàng Yêu cầu xuất hóa đơn điện tử Total Paid Fee …" at bounding box center [437, 200] width 874 height 400
click at [830, 17] on icon "close" at bounding box center [831, 15] width 5 height 5
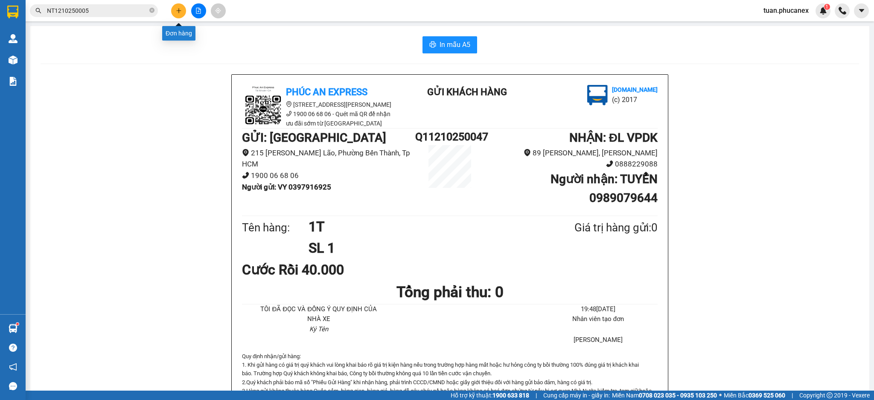
click at [184, 5] on button at bounding box center [178, 10] width 15 height 15
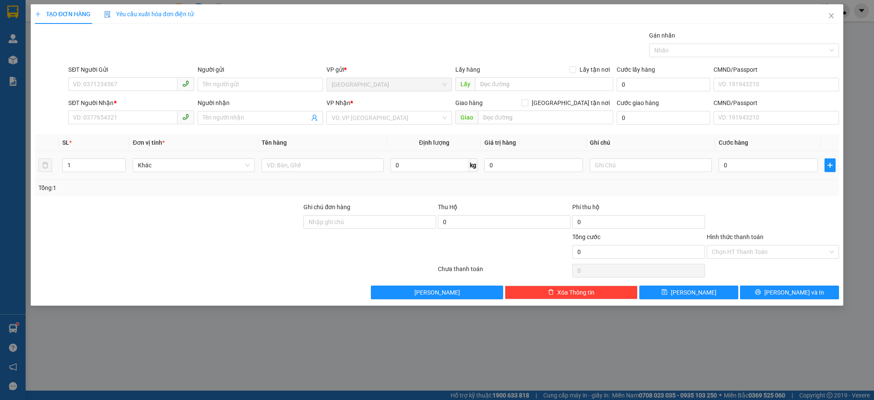
click at [365, 174] on td at bounding box center [322, 165] width 129 height 29
click at [368, 164] on input "text" at bounding box center [323, 165] width 122 height 14
click at [153, 75] on div "SĐT Người Gửi" at bounding box center [130, 71] width 125 height 13
click at [148, 82] on input "SĐT Người Gửi" at bounding box center [122, 84] width 109 height 14
click at [113, 107] on div "0911132959 - TÚ" at bounding box center [130, 102] width 125 height 14
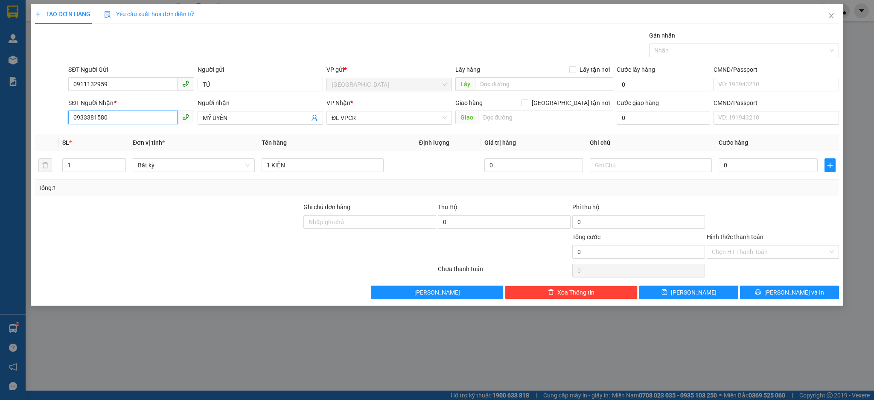
click at [129, 114] on input "0933381580" at bounding box center [122, 118] width 109 height 14
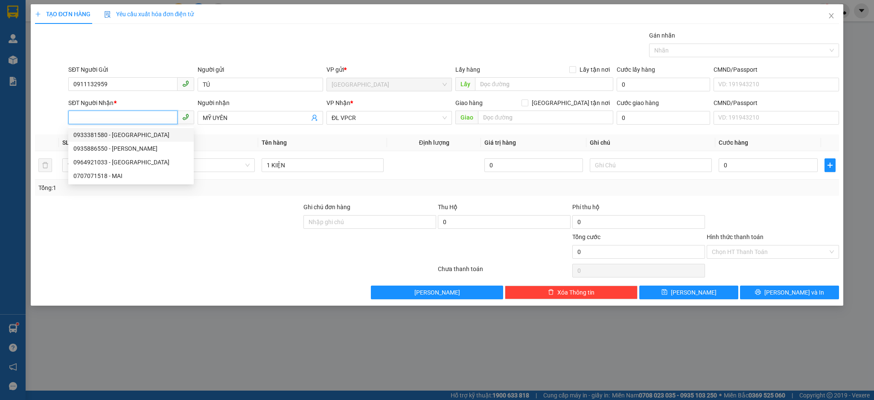
click at [135, 141] on div "0933381580 - MỸ UYÊN" at bounding box center [130, 135] width 125 height 14
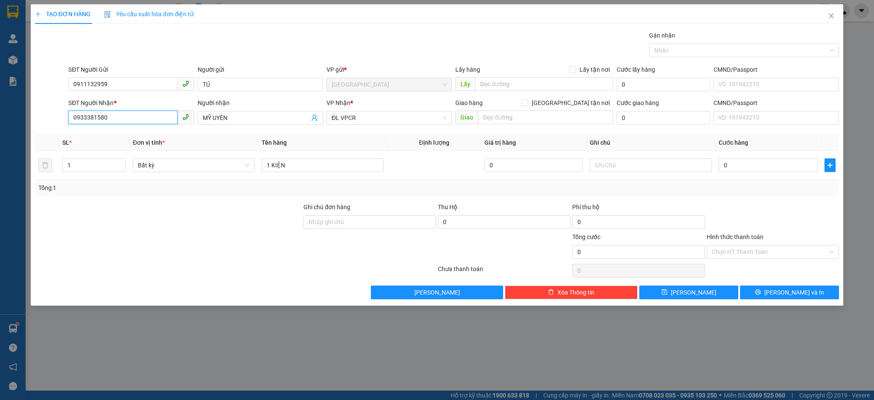
click at [126, 117] on input "0933381580" at bounding box center [122, 118] width 109 height 14
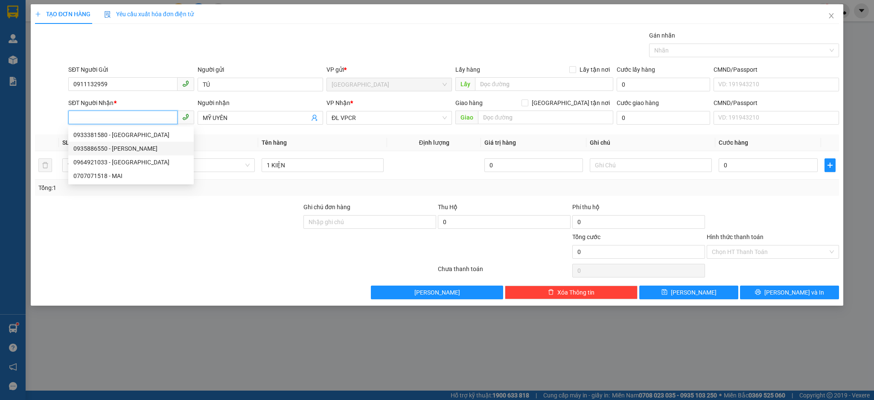
click at [105, 146] on div "0935886550 - HUỲNH ÂU" at bounding box center [130, 148] width 115 height 9
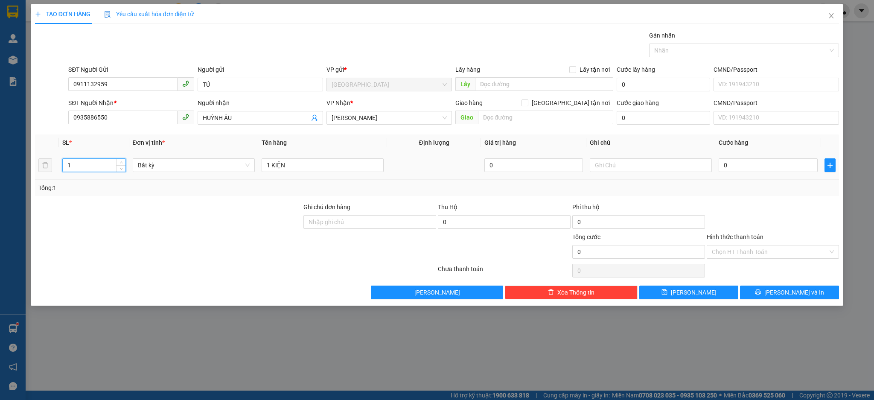
click at [47, 167] on tr "1 Bất kỳ 1 KIỆN 0 0" at bounding box center [437, 165] width 805 height 29
drag, startPoint x: 271, startPoint y: 162, endPoint x: 261, endPoint y: 164, distance: 9.6
click at [262, 164] on input "1 KIỆN" at bounding box center [323, 165] width 122 height 14
click at [738, 168] on input "0" at bounding box center [768, 165] width 99 height 14
click at [803, 297] on span "[PERSON_NAME] và In" at bounding box center [794, 292] width 60 height 9
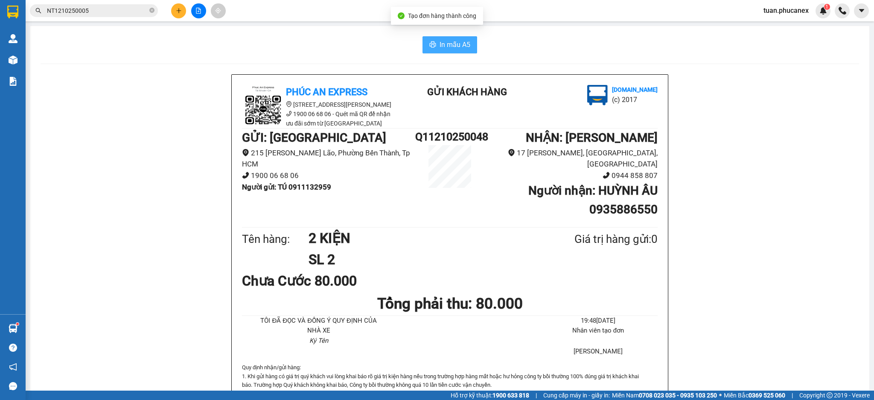
click at [456, 50] on span "In mẫu A5" at bounding box center [455, 44] width 31 height 11
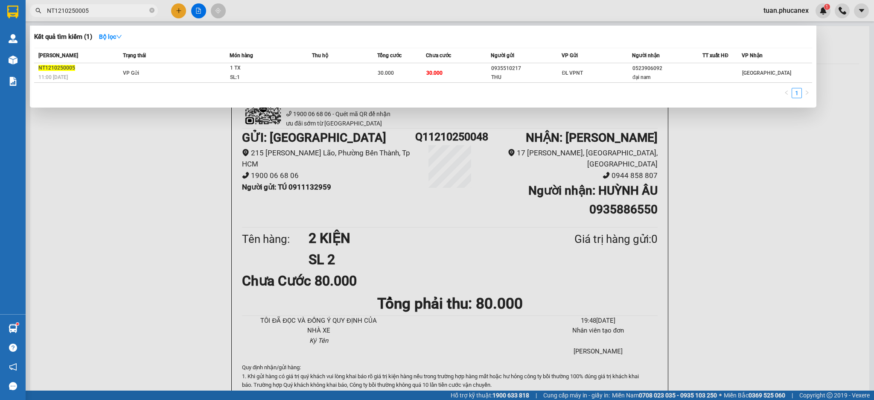
click at [132, 12] on input "NT1210250005" at bounding box center [97, 10] width 101 height 9
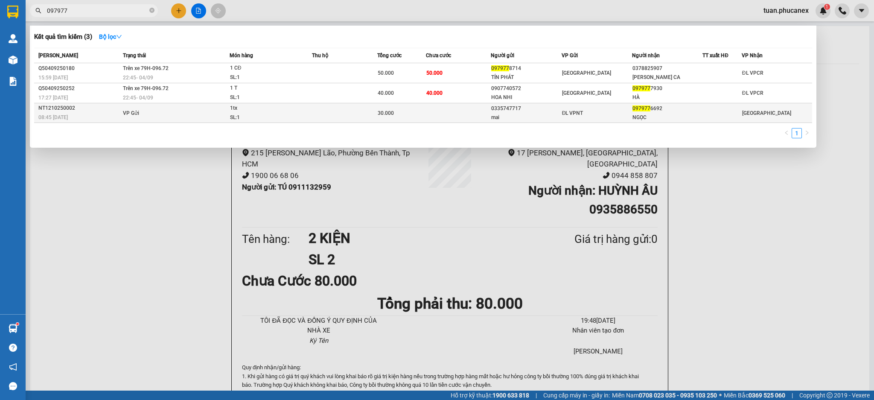
click at [691, 106] on div "097977 6692" at bounding box center [668, 108] width 70 height 9
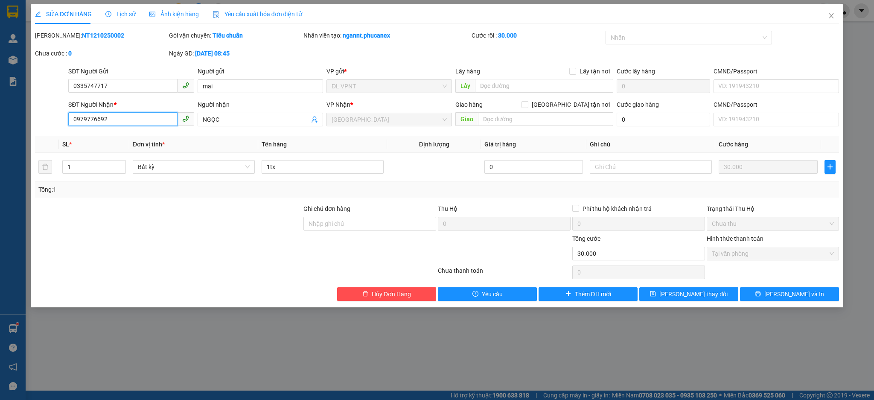
click at [138, 114] on input "0979776692" at bounding box center [122, 119] width 109 height 14
click at [831, 18] on icon "close" at bounding box center [831, 15] width 7 height 7
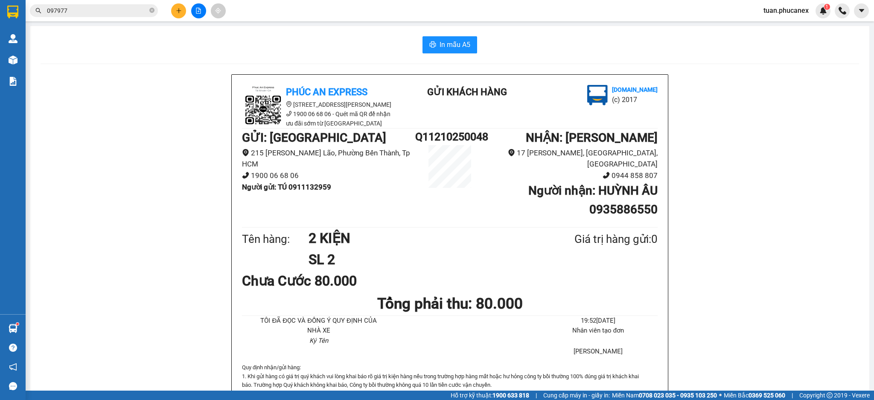
click at [101, 6] on input "097977" at bounding box center [97, 10] width 101 height 9
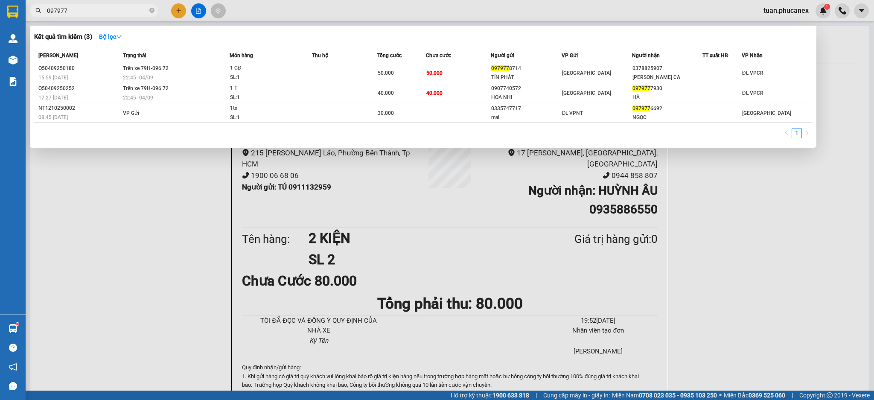
click at [180, 7] on div at bounding box center [437, 200] width 874 height 400
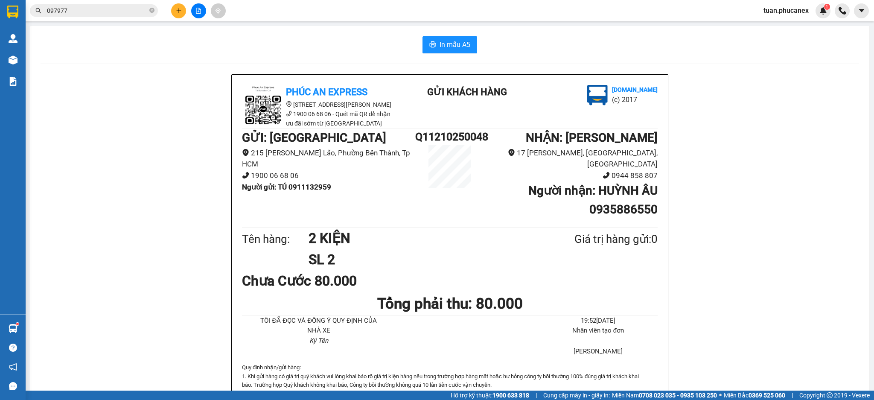
click at [180, 8] on icon "plus" at bounding box center [179, 11] width 6 height 6
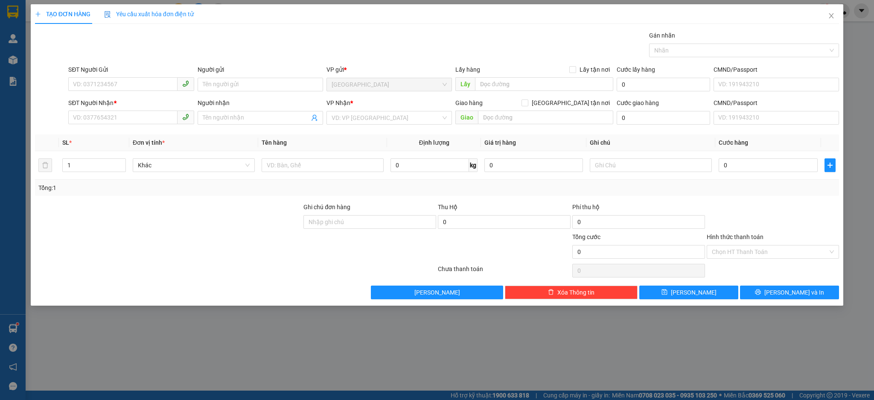
click at [134, 108] on div "SĐT Người Nhận *" at bounding box center [130, 104] width 125 height 13
click at [132, 116] on input "SĐT Người Nhận *" at bounding box center [122, 118] width 109 height 14
click at [137, 133] on div "0905474699 - [PERSON_NAME] ĐÀO" at bounding box center [130, 134] width 115 height 9
click at [155, 82] on input "SĐT Người Gửi" at bounding box center [122, 84] width 109 height 14
click at [330, 168] on input "text" at bounding box center [323, 165] width 122 height 14
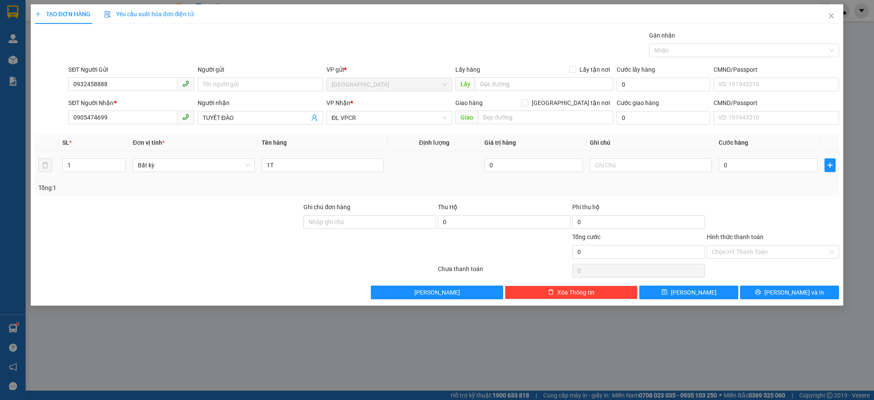
click at [795, 158] on div "0" at bounding box center [768, 165] width 99 height 17
click at [791, 164] on input "0" at bounding box center [768, 165] width 99 height 14
click at [802, 287] on button "[PERSON_NAME] và In" at bounding box center [789, 293] width 99 height 14
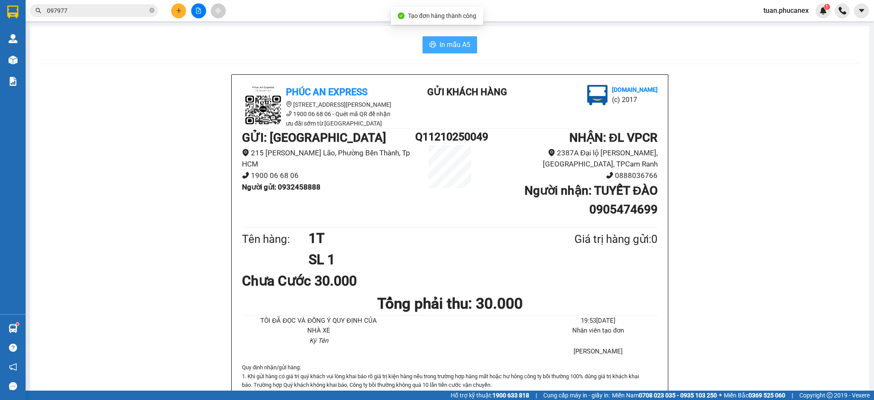
click at [448, 40] on span "In mẫu A5" at bounding box center [455, 44] width 31 height 11
click at [89, 15] on input "097977" at bounding box center [97, 10] width 101 height 9
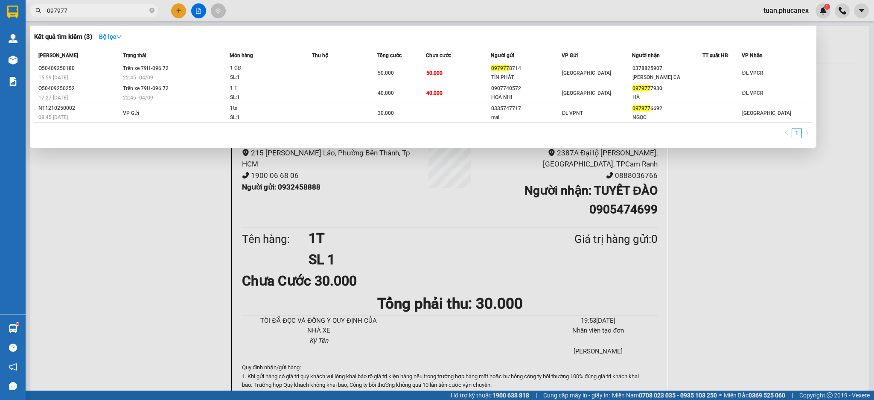
click at [179, 10] on div at bounding box center [437, 200] width 874 height 400
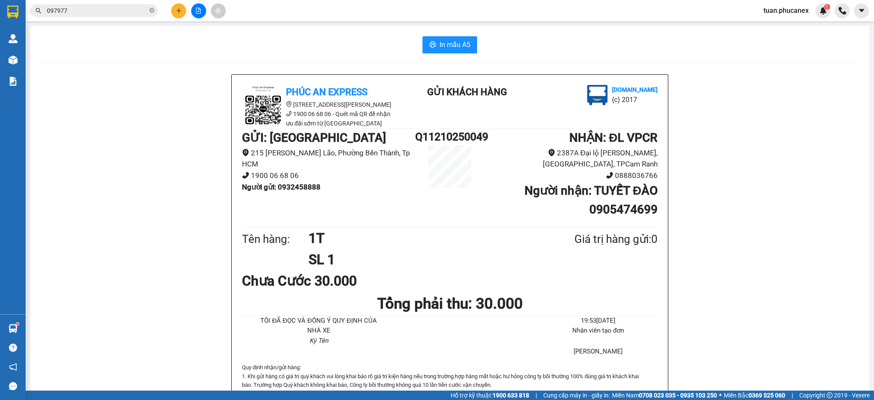
click at [179, 10] on icon "plus" at bounding box center [178, 10] width 0 height 5
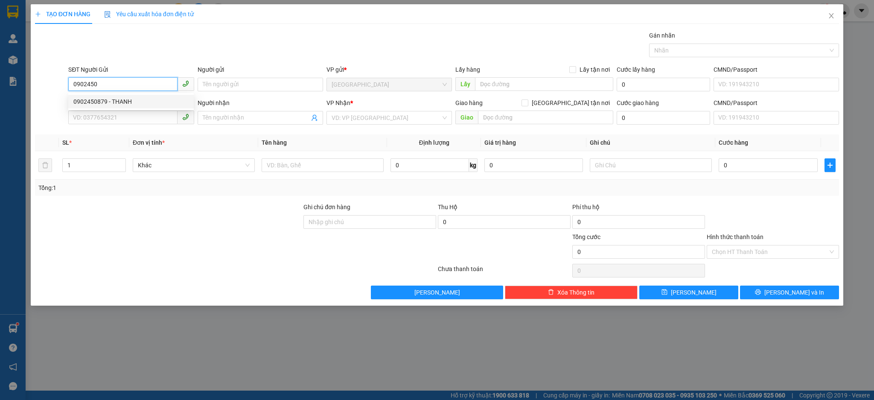
click at [91, 106] on div "0902450879 - [PERSON_NAME]" at bounding box center [130, 101] width 115 height 9
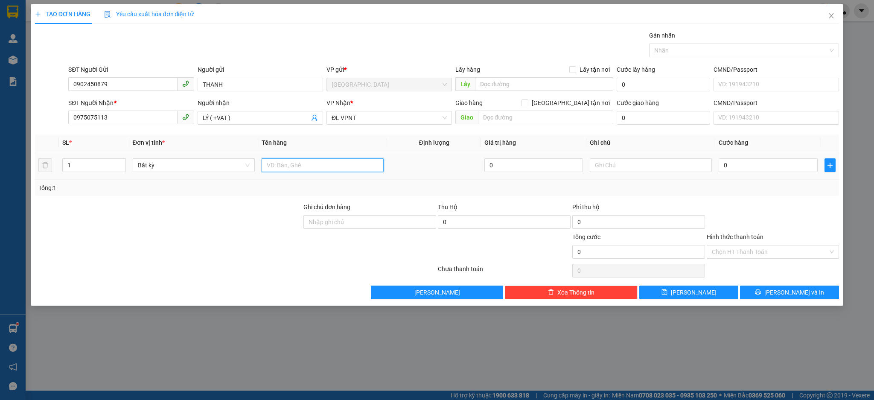
click at [336, 166] on input "text" at bounding box center [323, 165] width 122 height 14
click at [787, 175] on td "0" at bounding box center [767, 165] width 105 height 29
click at [782, 167] on input "0" at bounding box center [768, 165] width 99 height 14
drag, startPoint x: 831, startPoint y: 296, endPoint x: 806, endPoint y: 280, distance: 29.4
click at [829, 296] on button "[PERSON_NAME] và In" at bounding box center [789, 293] width 99 height 14
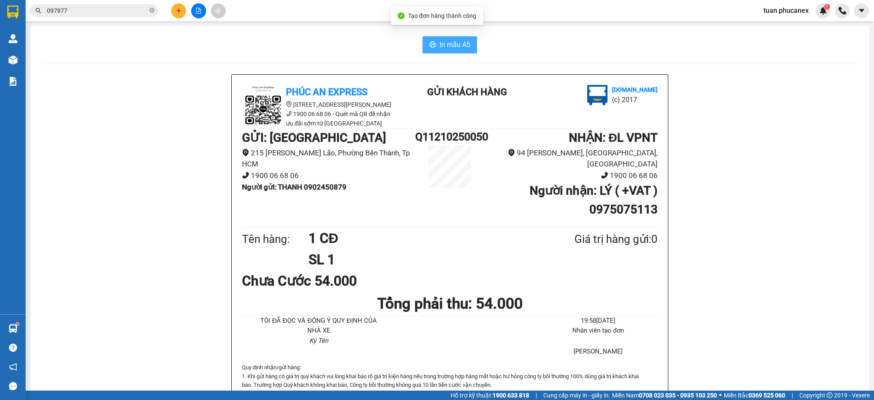
click at [468, 47] on button "In mẫu A5" at bounding box center [450, 44] width 55 height 17
click at [177, 16] on button at bounding box center [178, 10] width 15 height 15
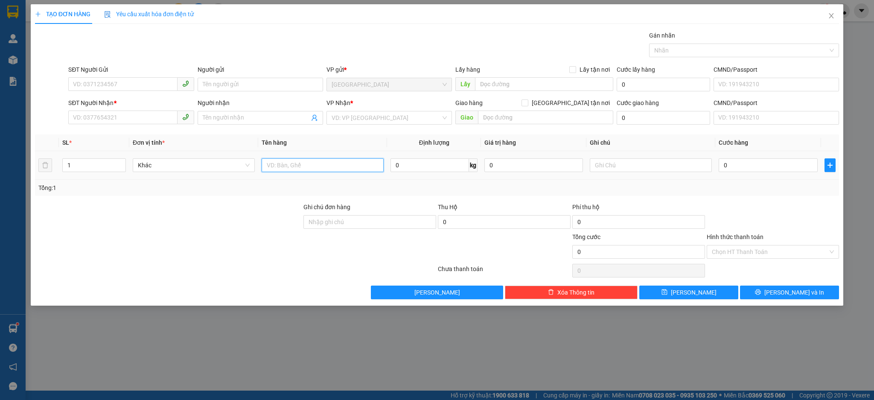
click at [362, 175] on td at bounding box center [322, 165] width 129 height 29
click at [380, 163] on input "text" at bounding box center [323, 165] width 122 height 14
click at [770, 173] on div "0" at bounding box center [768, 165] width 99 height 17
click at [770, 167] on input "0" at bounding box center [768, 165] width 99 height 14
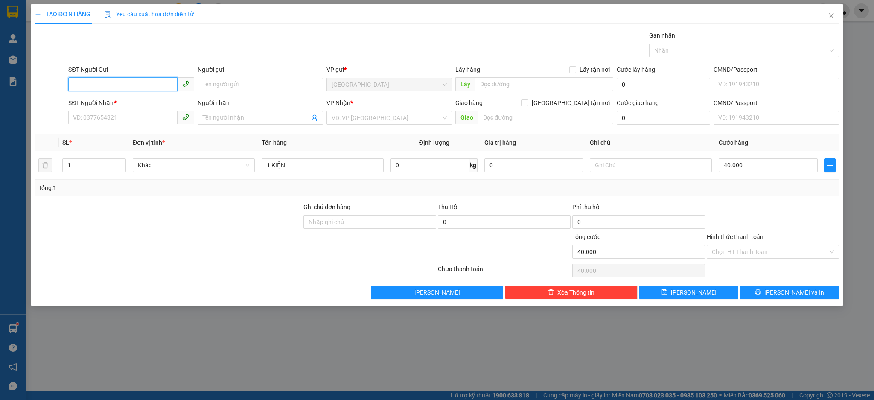
click at [85, 86] on input "SĐT Người Gửi" at bounding box center [122, 84] width 109 height 14
click at [99, 100] on div "0983898994 - LƯƠNG" at bounding box center [130, 101] width 115 height 9
click at [781, 292] on button "[PERSON_NAME] và In" at bounding box center [789, 293] width 99 height 14
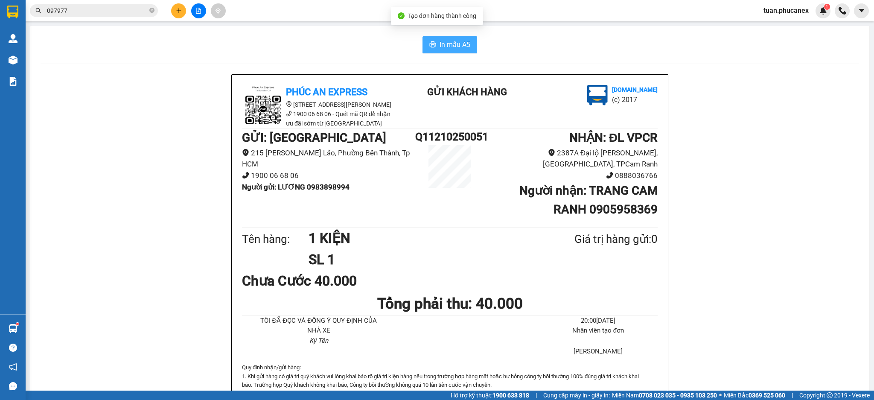
click at [452, 47] on span "In mẫu A5" at bounding box center [455, 44] width 31 height 11
click at [177, 16] on button at bounding box center [178, 10] width 15 height 15
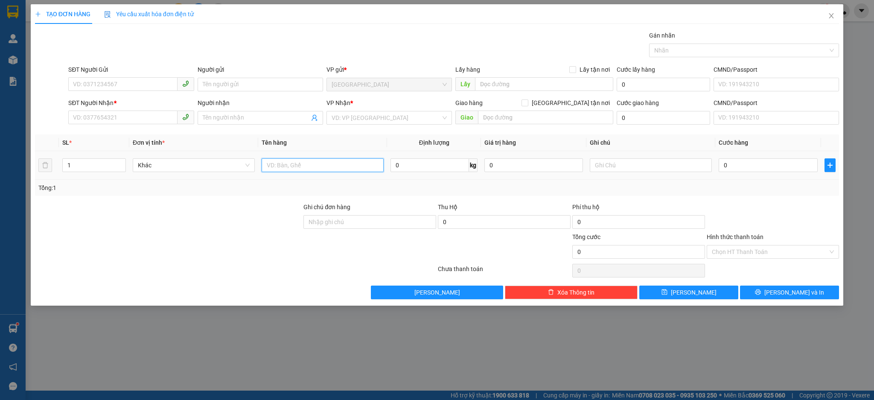
click at [322, 160] on input "text" at bounding box center [323, 165] width 122 height 14
click at [97, 83] on input "SĐT Người Gửi" at bounding box center [122, 84] width 109 height 14
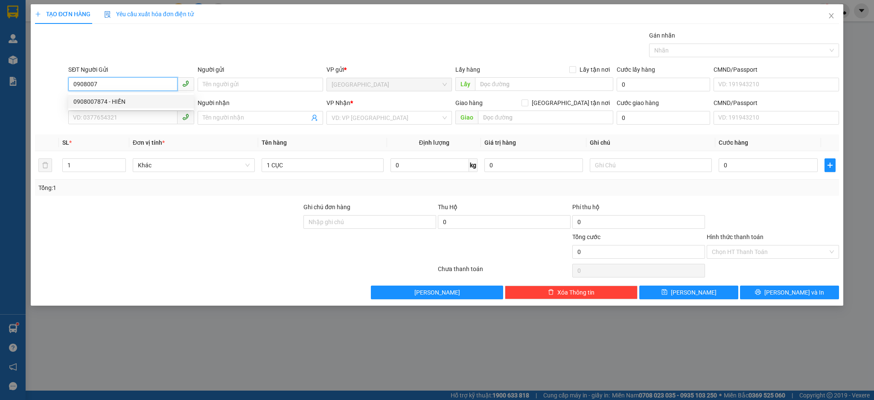
click at [113, 98] on div "0908007874 - HIỀN" at bounding box center [130, 101] width 115 height 9
click at [842, 19] on div "TẠO ĐƠN HÀNG Yêu cầu xuất hóa đơn điện tử Transit Pickup Surcharge Ids Transit …" at bounding box center [437, 200] width 874 height 400
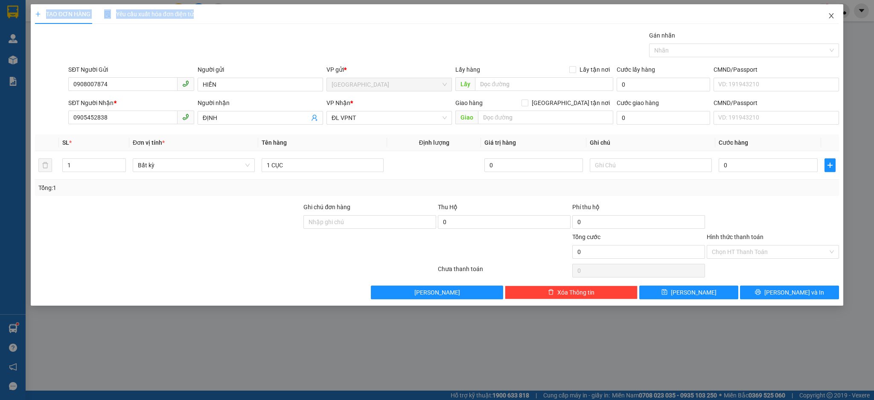
click at [823, 19] on span "Close" at bounding box center [831, 16] width 24 height 24
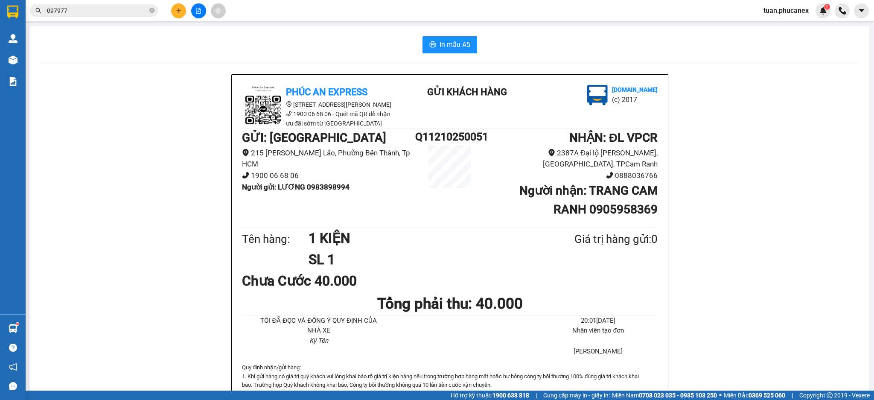
click at [175, 11] on button at bounding box center [178, 10] width 15 height 15
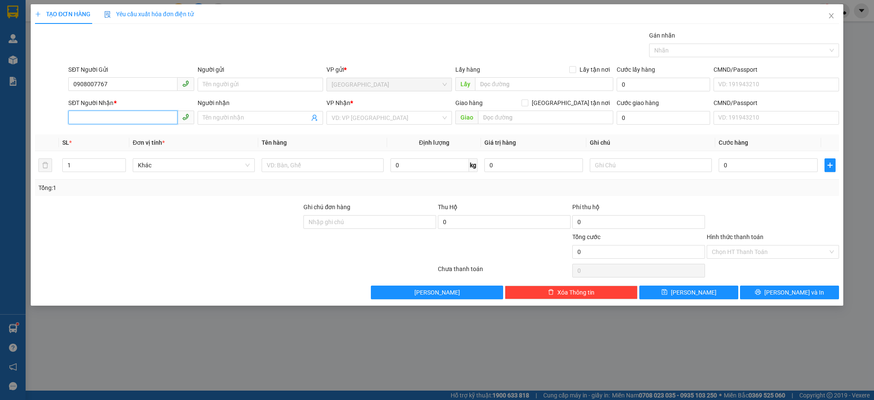
click at [125, 122] on input "SĐT Người Nhận *" at bounding box center [122, 118] width 109 height 14
click at [130, 133] on div "0931464444 - THẠCH" at bounding box center [130, 134] width 115 height 9
click at [310, 167] on input "text" at bounding box center [323, 165] width 122 height 14
click at [813, 168] on input "0" at bounding box center [768, 165] width 99 height 14
drag, startPoint x: 782, startPoint y: 296, endPoint x: 775, endPoint y: 298, distance: 7.5
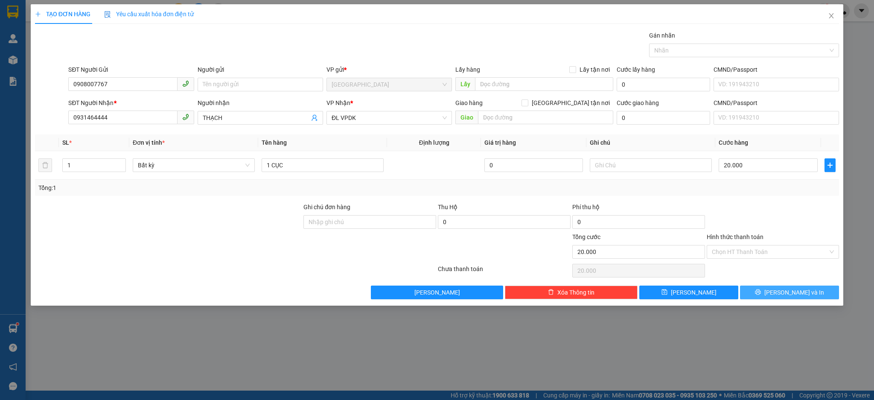
click at [781, 296] on button "[PERSON_NAME] và In" at bounding box center [789, 293] width 99 height 14
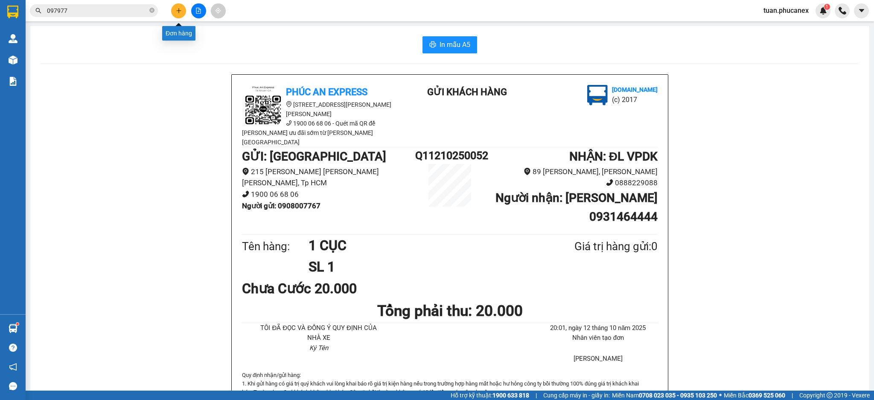
click at [179, 12] on icon "plus" at bounding box center [179, 11] width 6 height 6
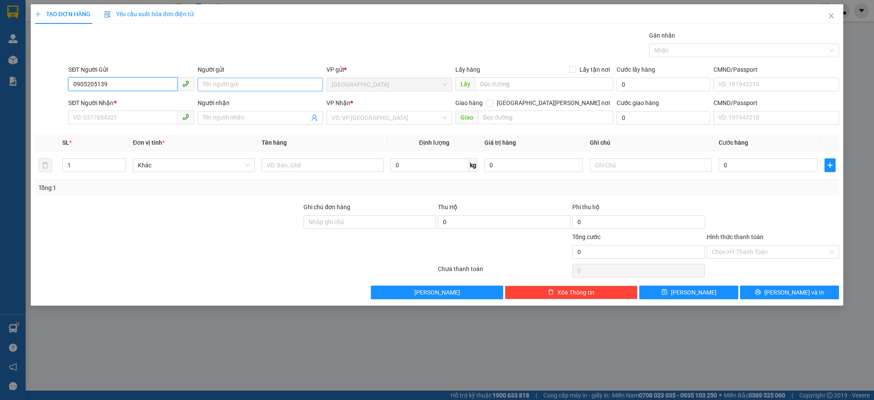
type input "0905205139"
click at [262, 82] on input "Người gửi" at bounding box center [260, 85] width 125 height 14
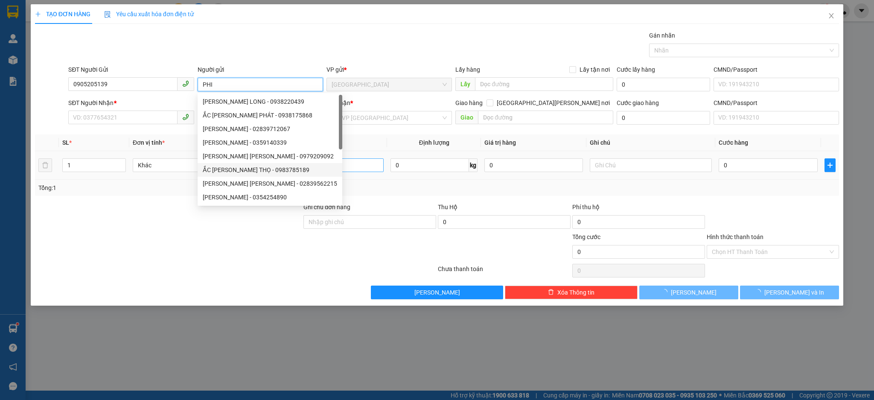
type input "PHI"
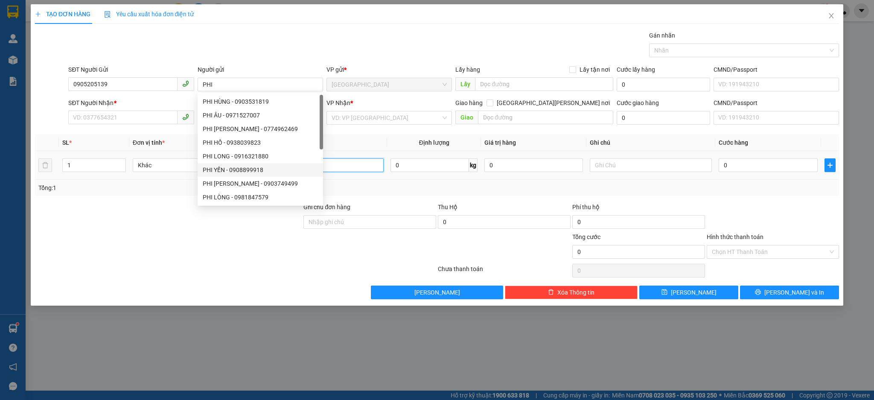
click at [379, 163] on input "text" at bounding box center [323, 165] width 122 height 14
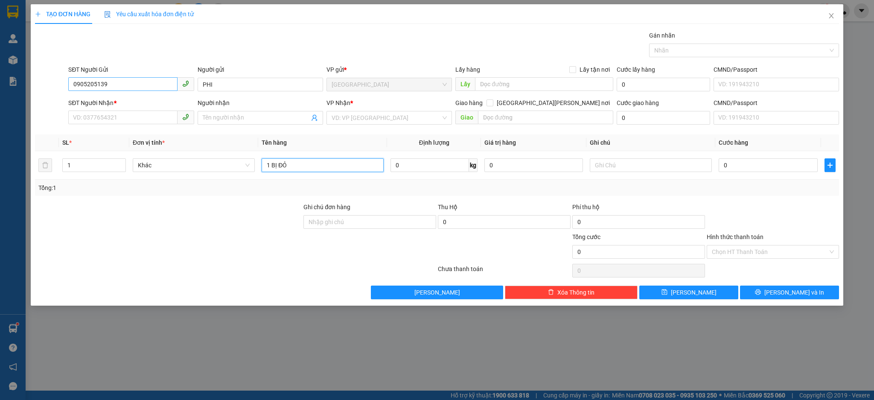
type input "1 BỊ ĐỎ"
drag, startPoint x: 104, startPoint y: 87, endPoint x: 53, endPoint y: 87, distance: 51.2
click at [53, 87] on div "SĐT Người Gửi 0905205139 0905205139 Người gửi PHI VP gửi * [GEOGRAPHIC_DATA] Lấ…" at bounding box center [437, 80] width 806 height 30
click at [93, 119] on input "SĐT Người Nhận *" at bounding box center [122, 118] width 109 height 14
paste input "0905205139"
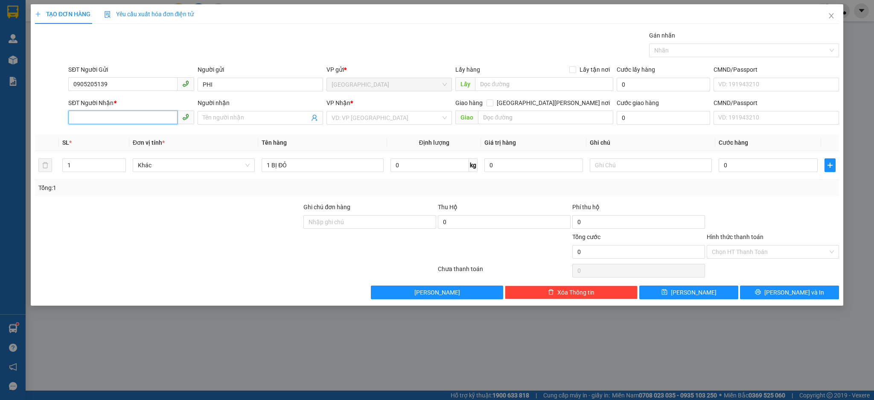
type input "0905205139"
click at [134, 140] on div "0905205139 - [GEOGRAPHIC_DATA] (+VAT )" at bounding box center [131, 135] width 127 height 14
type input "SƠN TRÍ (+VAT )"
type input "0905205139"
click at [143, 85] on input "0905205139" at bounding box center [122, 84] width 109 height 14
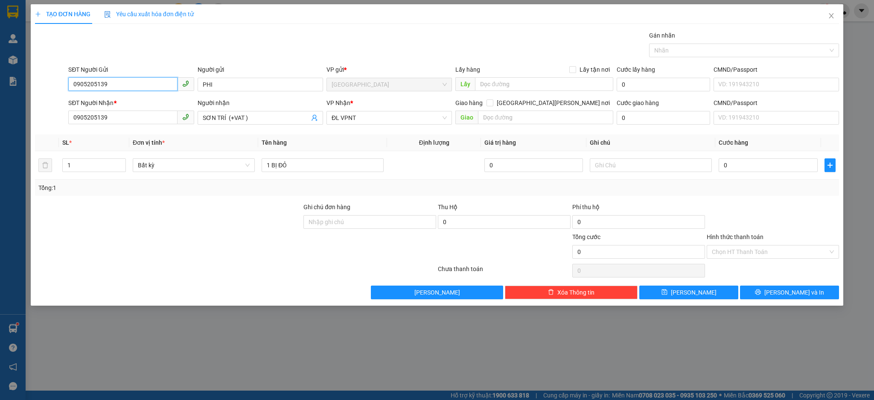
click at [143, 85] on input "0905205139" at bounding box center [122, 84] width 109 height 14
type input "0938488367"
click at [138, 109] on div "0938488367 0938488367 - [PERSON_NAME]" at bounding box center [130, 101] width 125 height 17
click at [135, 86] on input "0938488367" at bounding box center [122, 84] width 109 height 14
click at [126, 99] on div "0938488367 - [PERSON_NAME]" at bounding box center [130, 101] width 115 height 9
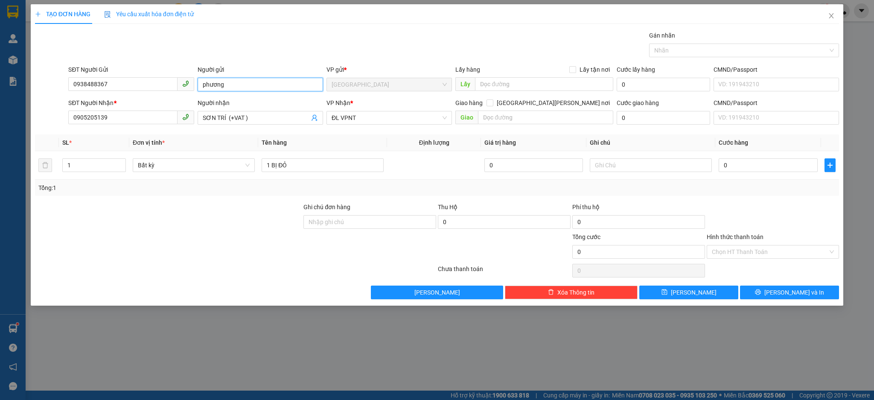
click at [250, 78] on input "phương" at bounding box center [260, 85] width 125 height 14
click at [246, 81] on input "phương" at bounding box center [260, 85] width 125 height 14
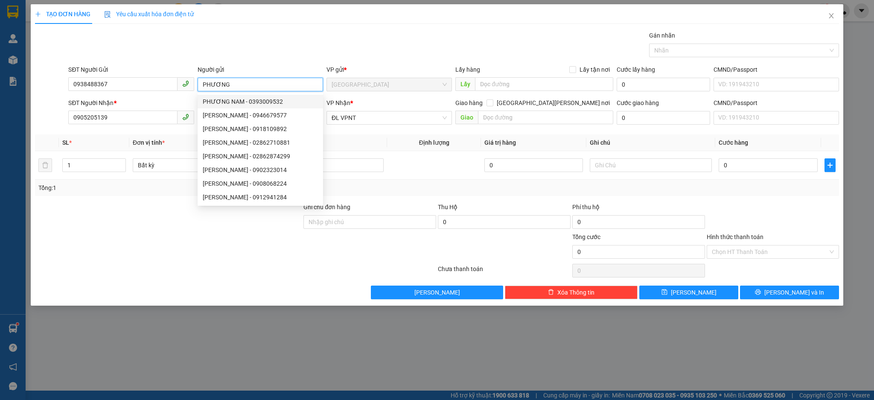
type input "PHƯƠNG"
click at [132, 233] on div at bounding box center [168, 247] width 269 height 30
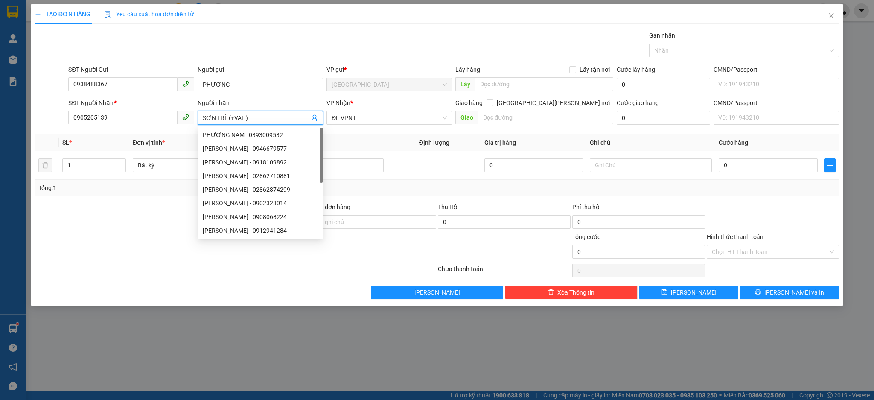
drag, startPoint x: 224, startPoint y: 117, endPoint x: 201, endPoint y: 118, distance: 23.5
click at [201, 118] on span "SƠN TRÍ (+VAT )" at bounding box center [260, 118] width 125 height 14
click at [155, 248] on div at bounding box center [168, 247] width 269 height 30
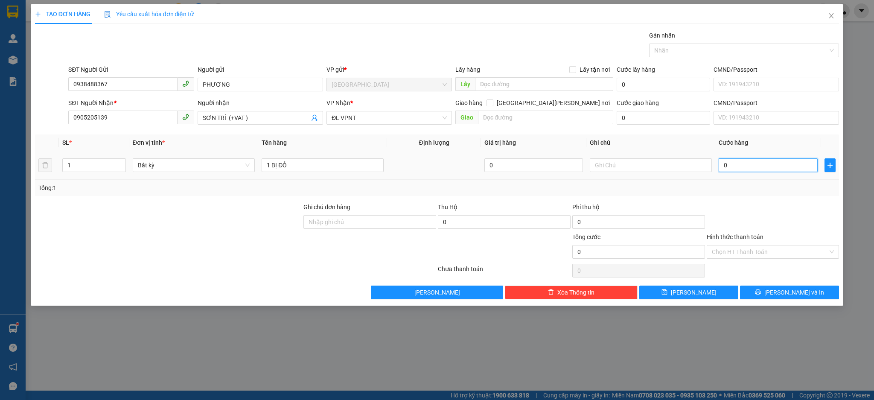
click at [789, 162] on input "0" at bounding box center [768, 165] width 99 height 14
type input "4"
type input "43"
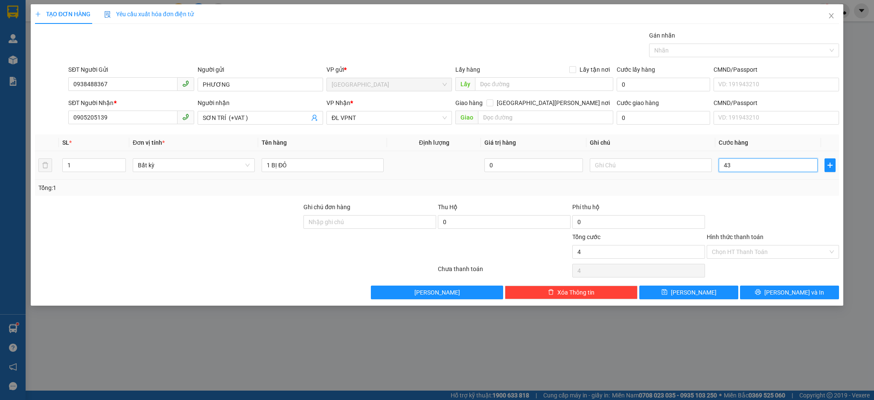
type input "43"
type input "43.000"
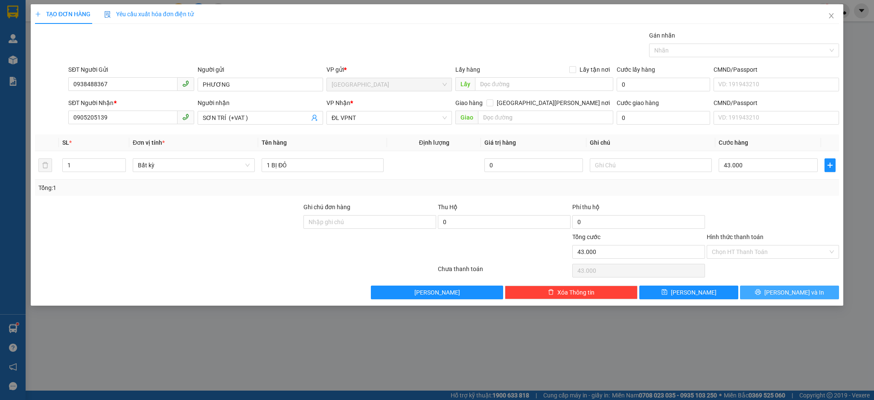
click at [787, 294] on span "[PERSON_NAME] và In" at bounding box center [794, 292] width 60 height 9
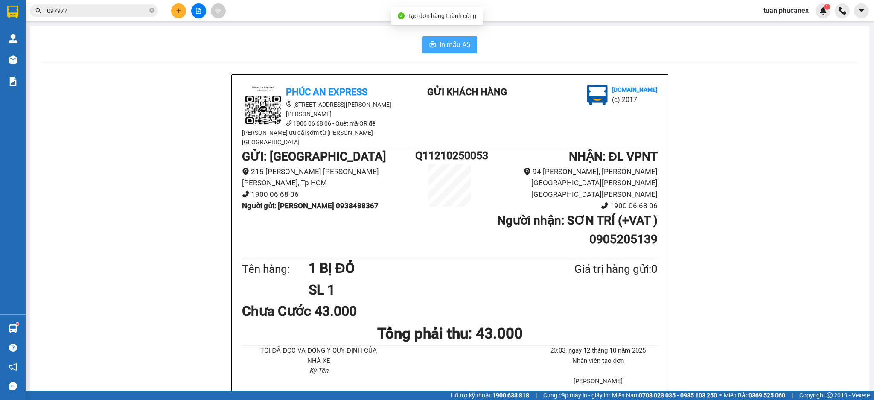
click at [440, 47] on span "In mẫu A5" at bounding box center [455, 44] width 31 height 11
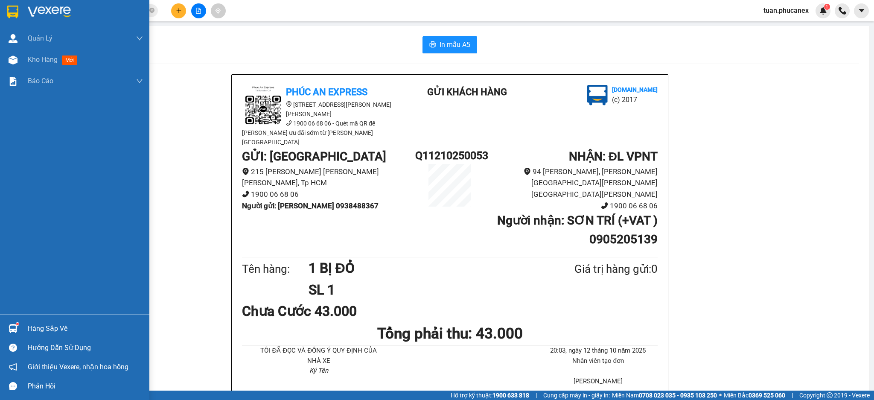
click at [54, 23] on div at bounding box center [74, 14] width 149 height 28
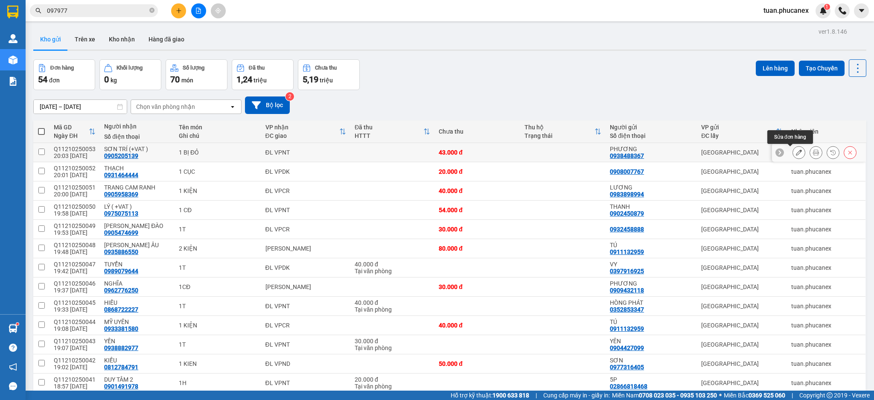
click at [793, 151] on button at bounding box center [799, 152] width 12 height 15
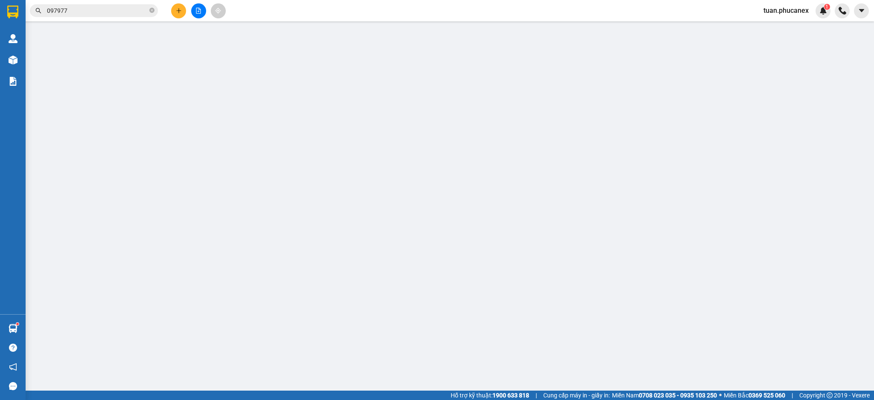
type input "0938488367"
type input "PHƯƠNG"
type input "0905205139"
type input "SƠN TRÍ (+VAT )"
type input "0"
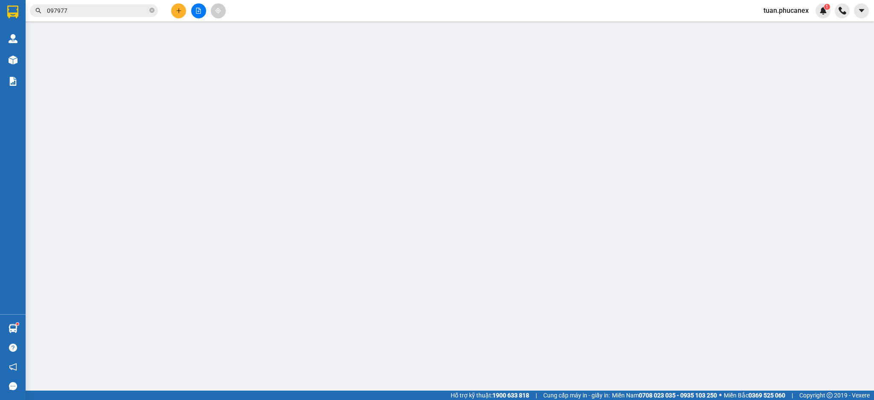
type input "43.000"
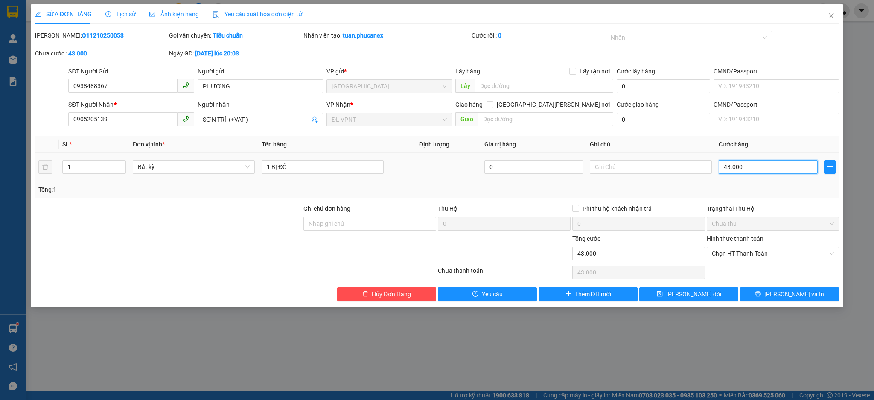
click at [726, 170] on input "43.000" at bounding box center [768, 167] width 99 height 14
type input "4"
type input "40"
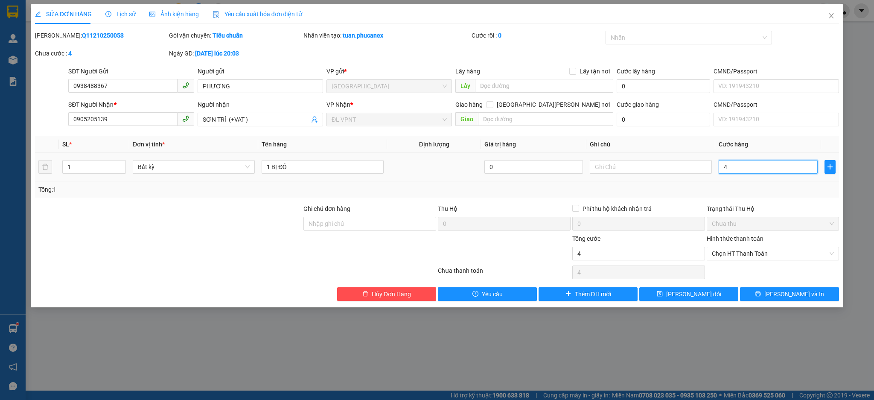
type input "40"
click at [765, 250] on span "Chọn HT Thanh Toán" at bounding box center [773, 253] width 122 height 13
type input "40"
type input "40.000"
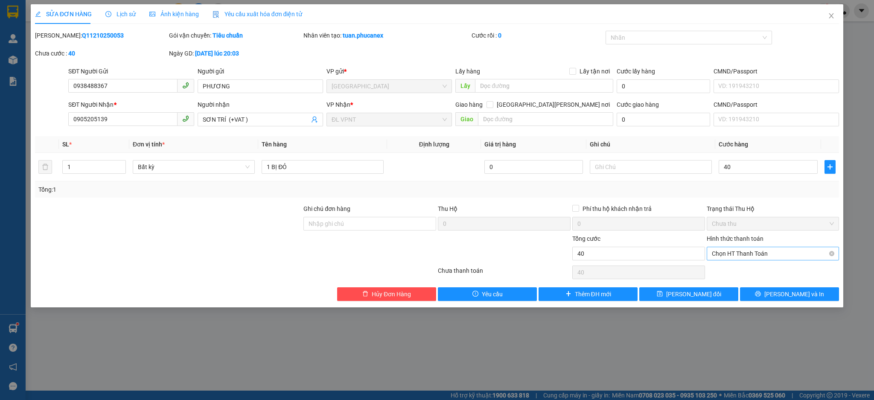
type input "40.000"
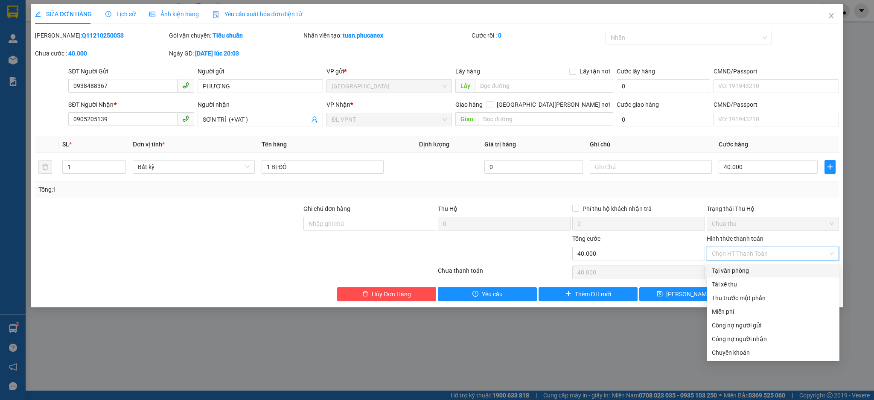
click at [738, 265] on div "Tại văn phòng" at bounding box center [773, 271] width 133 height 14
type input "0"
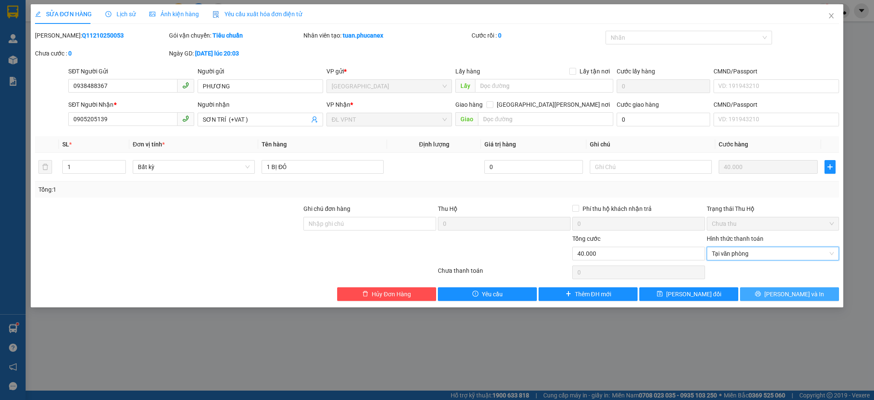
click at [800, 295] on span "[PERSON_NAME] và In" at bounding box center [794, 293] width 60 height 9
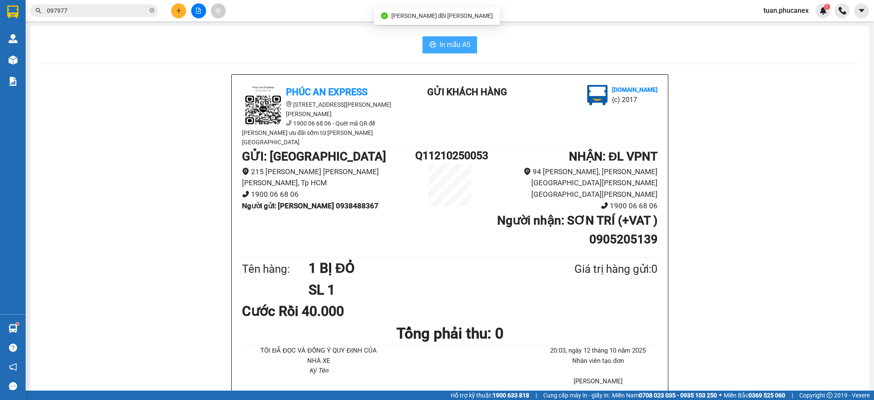
click at [440, 48] on span "In mẫu A5" at bounding box center [455, 44] width 31 height 11
click at [185, 7] on button at bounding box center [178, 10] width 15 height 15
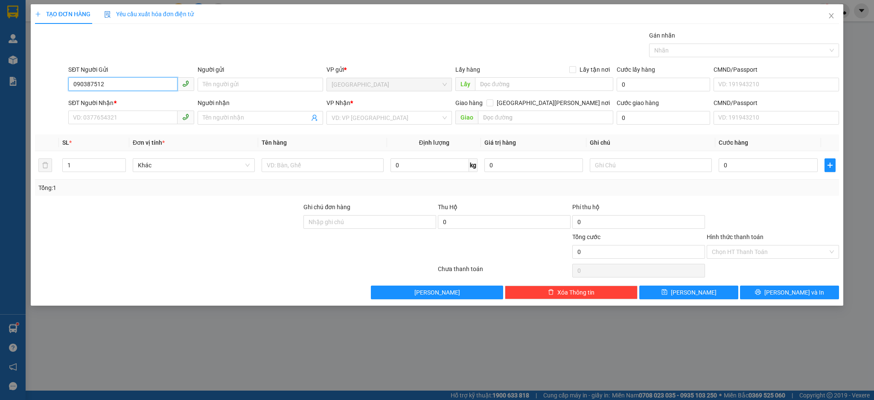
type input "0903875128"
click at [125, 95] on div "0903875128 - TÙNG" at bounding box center [130, 102] width 125 height 14
type input "TÙNG"
type input "0905175485"
type input "LÂM"
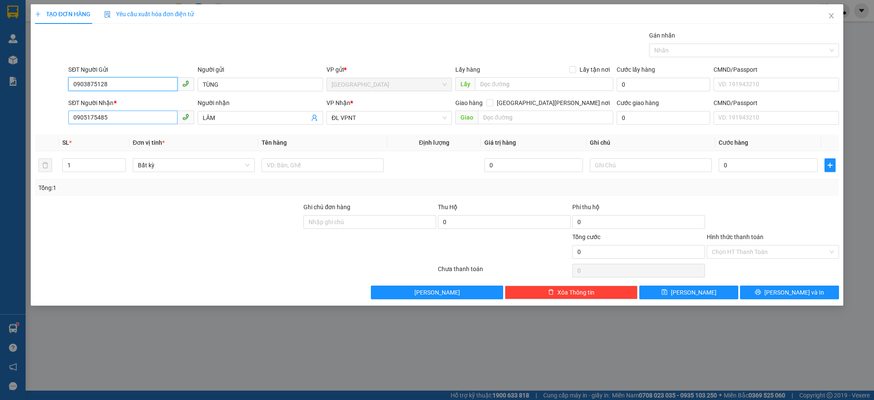
type input "0903875128"
click at [142, 120] on input "0905175485" at bounding box center [122, 118] width 109 height 14
type input "0913424787"
click at [233, 115] on input "LÂM" at bounding box center [256, 117] width 107 height 9
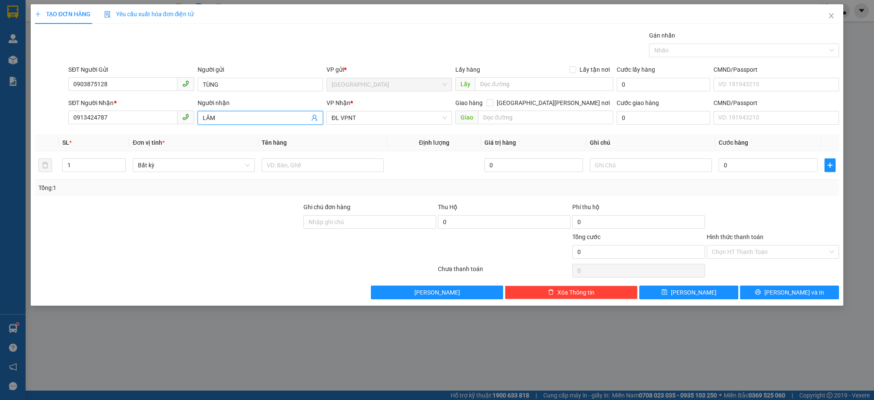
click at [233, 115] on input "LÂM" at bounding box center [256, 117] width 107 height 9
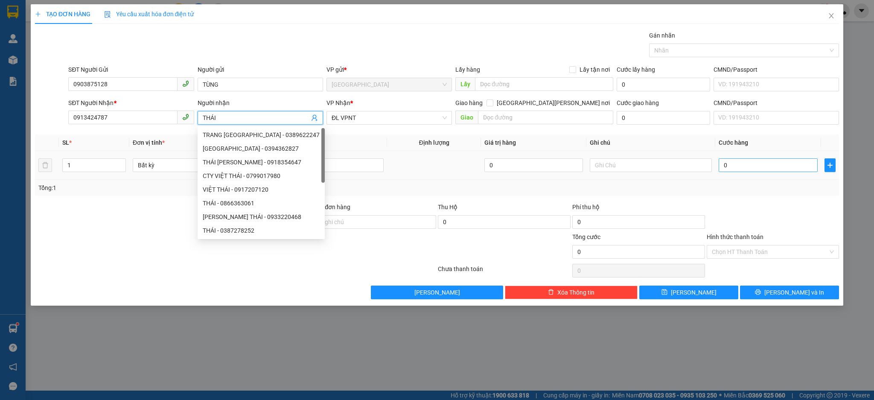
type input "THÁI"
click at [782, 163] on input "0" at bounding box center [768, 165] width 99 height 14
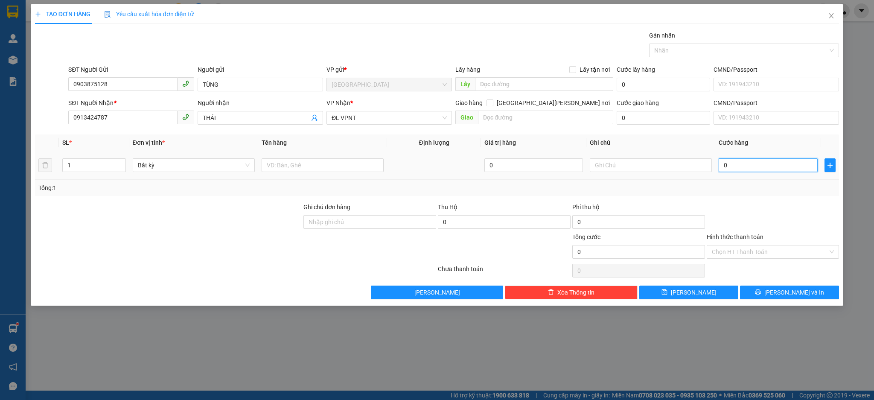
type input "4"
type input "40"
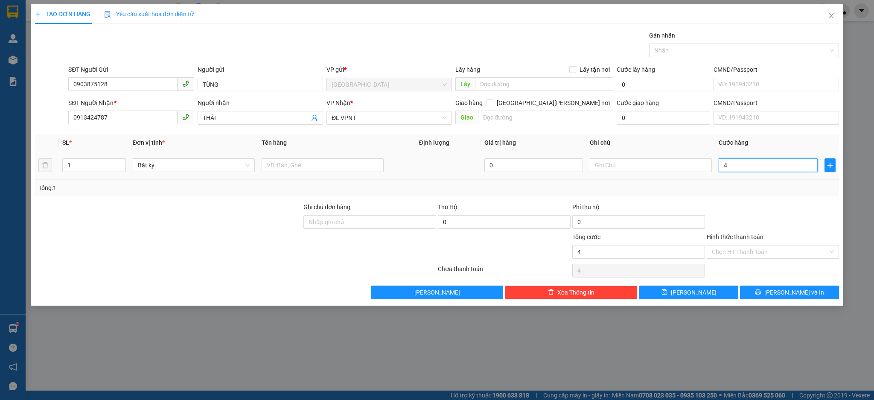
type input "40"
type input "40.000"
click at [327, 163] on input "text" at bounding box center [323, 165] width 122 height 14
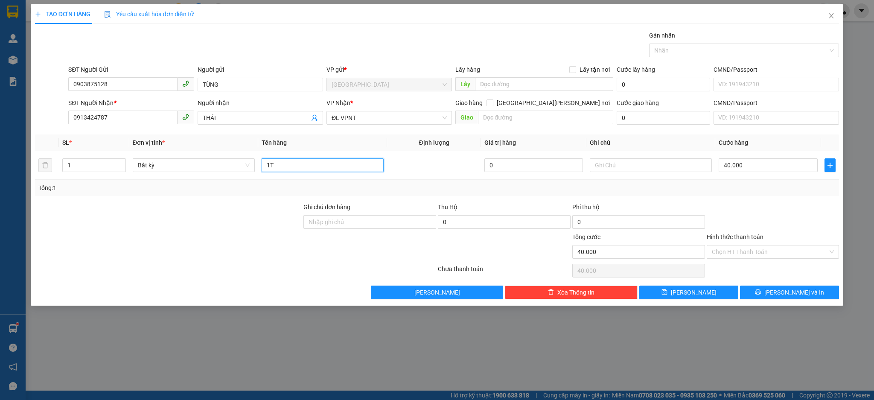
type input "1T"
click at [790, 302] on div "TẠO ĐƠN HÀNG Yêu cầu xuất [PERSON_NAME] điện tử Transit Pickup Surcharge Ids Tr…" at bounding box center [437, 154] width 813 height 301
click at [790, 294] on span "[PERSON_NAME] và In" at bounding box center [794, 292] width 60 height 9
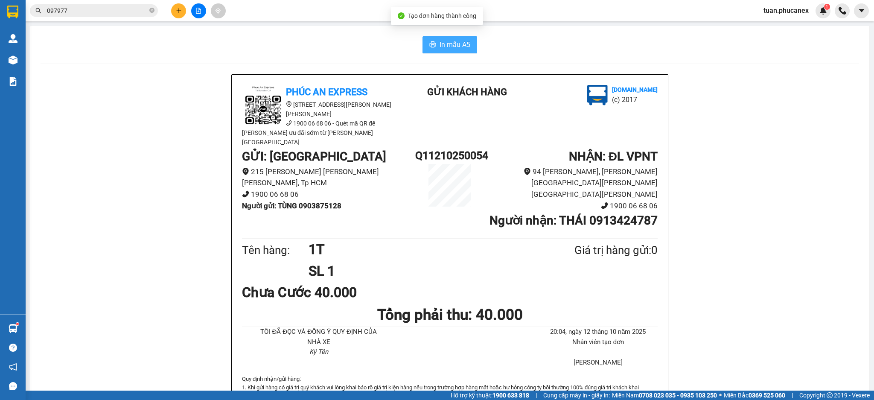
click at [455, 39] on button "In mẫu A5" at bounding box center [450, 44] width 55 height 17
click at [181, 14] on button at bounding box center [178, 10] width 15 height 15
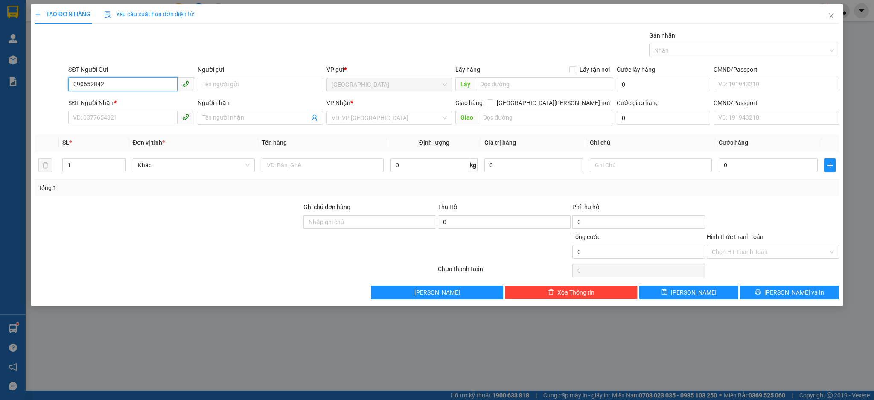
type input "0906528429"
click at [133, 100] on div "0906528429 - THƯ" at bounding box center [130, 101] width 115 height 9
type input "THƯ"
type input "0905074439"
type input "HOÀI"
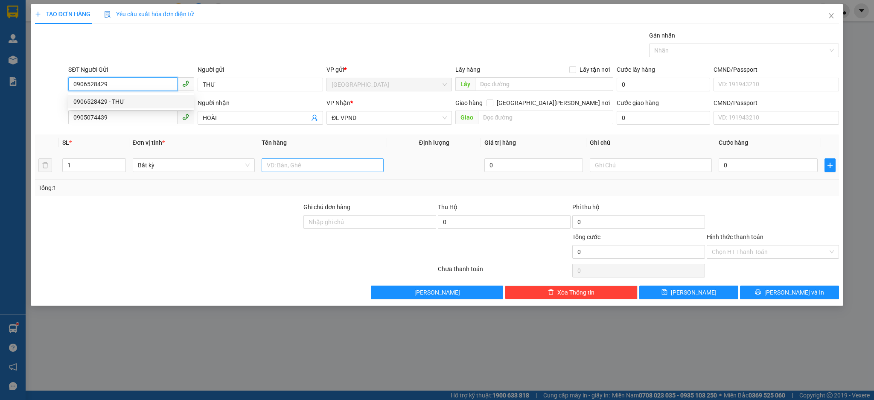
type input "0906528429"
click at [297, 166] on input "text" at bounding box center [323, 165] width 122 height 14
type input "1 TX"
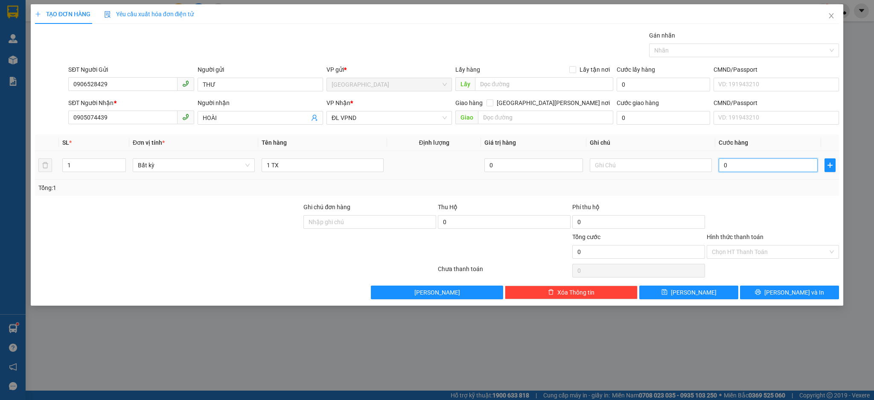
click at [773, 169] on input "0" at bounding box center [768, 165] width 99 height 14
type input "4"
type input "40"
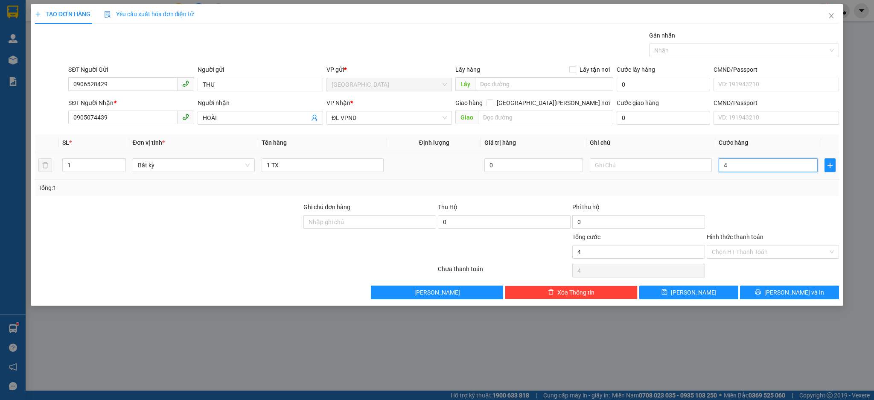
type input "40"
click at [126, 131] on div "Transit Pickup Surcharge Ids Transit Deliver Surcharge Ids Transit Deliver Surc…" at bounding box center [437, 165] width 805 height 268
type input "40.000"
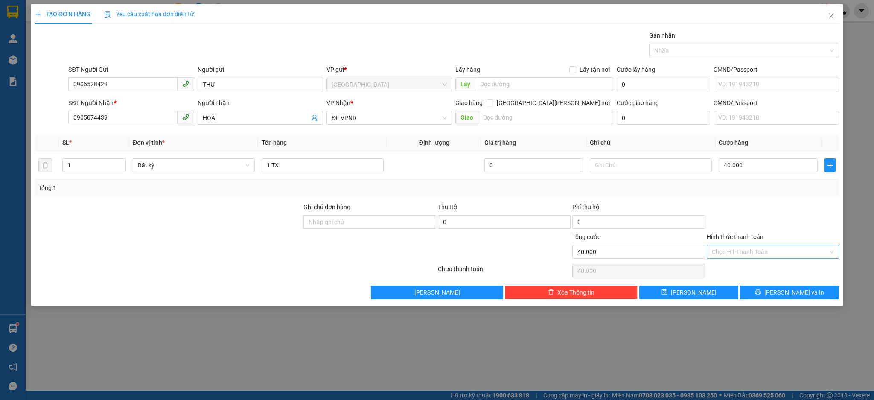
drag, startPoint x: 767, startPoint y: 244, endPoint x: 761, endPoint y: 255, distance: 12.2
click at [766, 246] on div "Hình thức thanh toán Chọn HT Thanh Toán" at bounding box center [773, 247] width 133 height 30
click at [758, 257] on input "Hình thức thanh toán" at bounding box center [770, 251] width 117 height 13
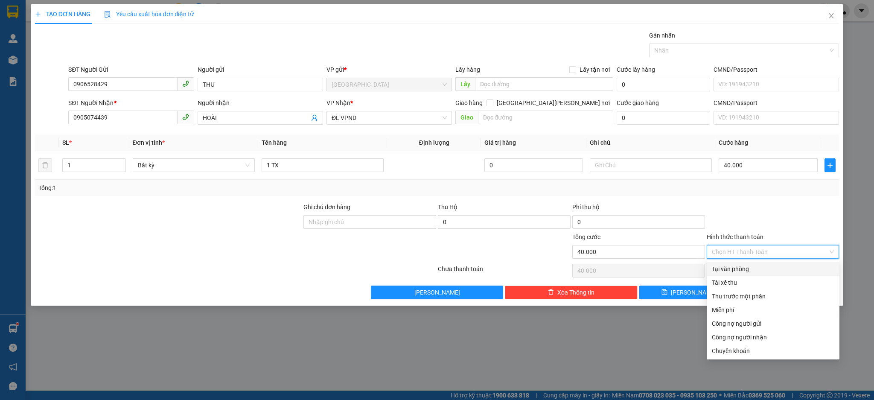
click at [740, 271] on div "Tại văn phòng" at bounding box center [773, 268] width 122 height 9
type input "0"
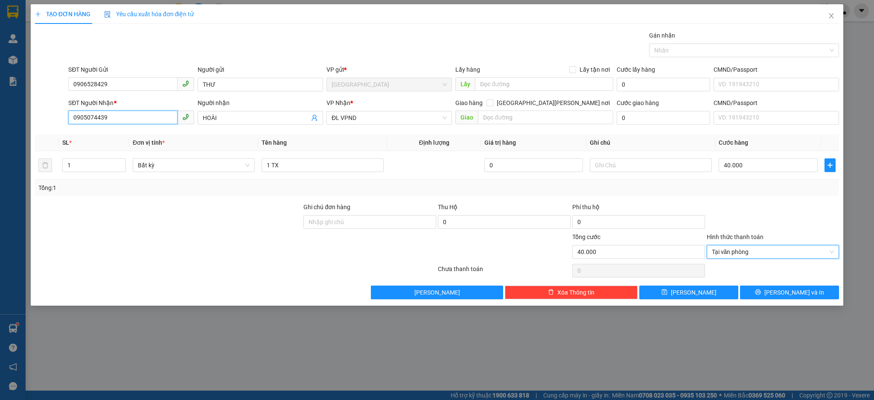
click at [108, 116] on input "0905074439" at bounding box center [122, 118] width 109 height 14
type input "0905074439"
click at [113, 134] on div "0905074439 - [PERSON_NAME]" at bounding box center [130, 134] width 115 height 9
click at [773, 289] on button "[PERSON_NAME] và In" at bounding box center [789, 293] width 99 height 14
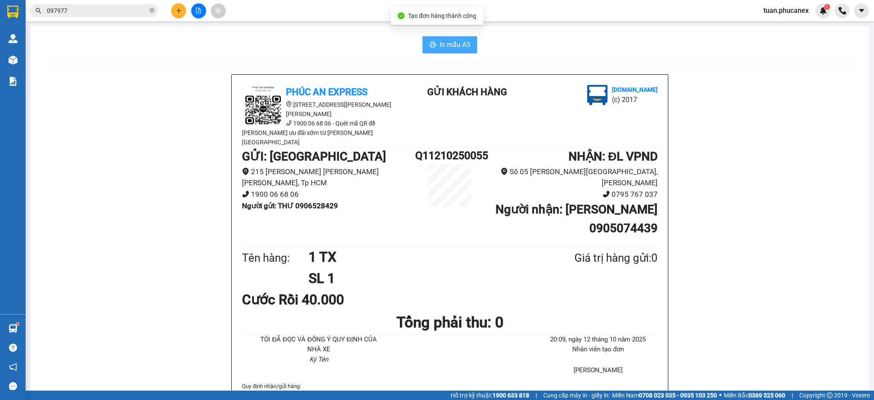
click at [469, 47] on button "In mẫu A5" at bounding box center [450, 44] width 55 height 17
click at [181, 8] on icon "plus" at bounding box center [179, 11] width 6 height 6
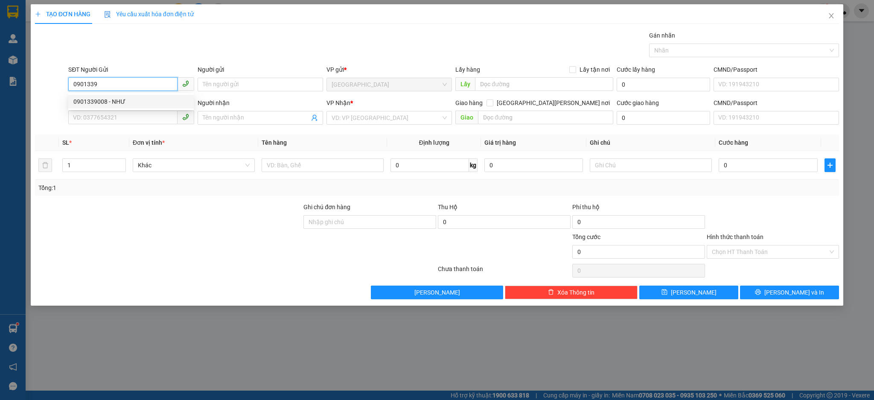
click at [126, 105] on div "0901339008 - NHƯ" at bounding box center [130, 101] width 115 height 9
type input "0901339008"
type input "NHƯ"
type input "0949207789"
type input "PHONG"
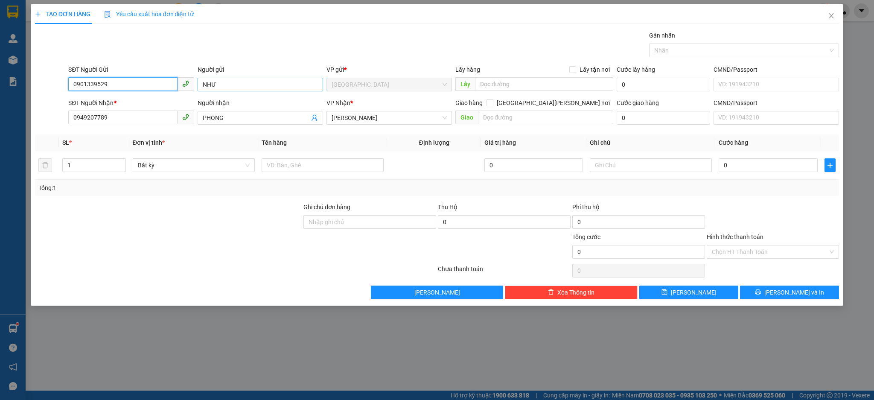
type input "0901339529"
click at [212, 89] on input "NHƯ" at bounding box center [260, 85] width 125 height 14
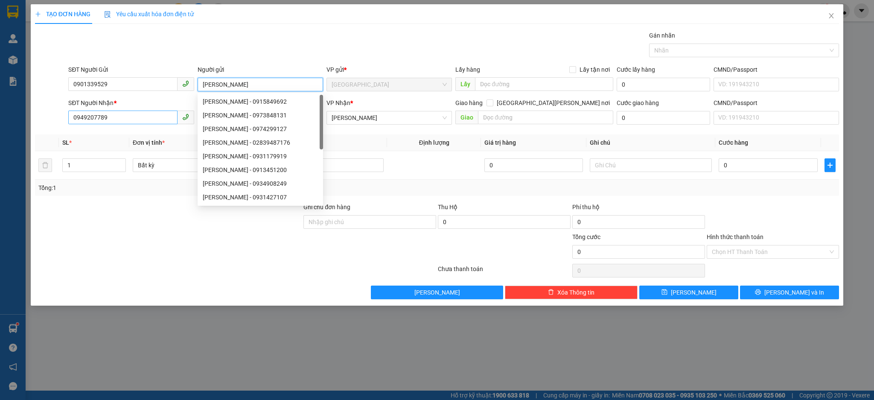
type input "[PERSON_NAME]"
click at [146, 117] on input "0949207789" at bounding box center [122, 118] width 109 height 14
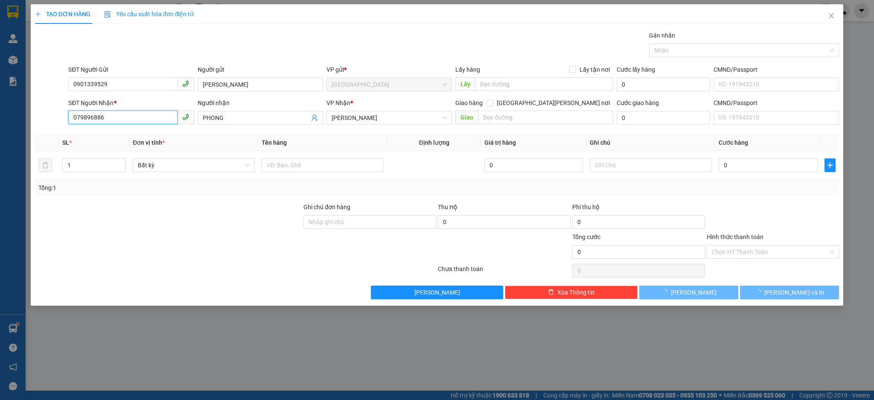
type input "0798968862"
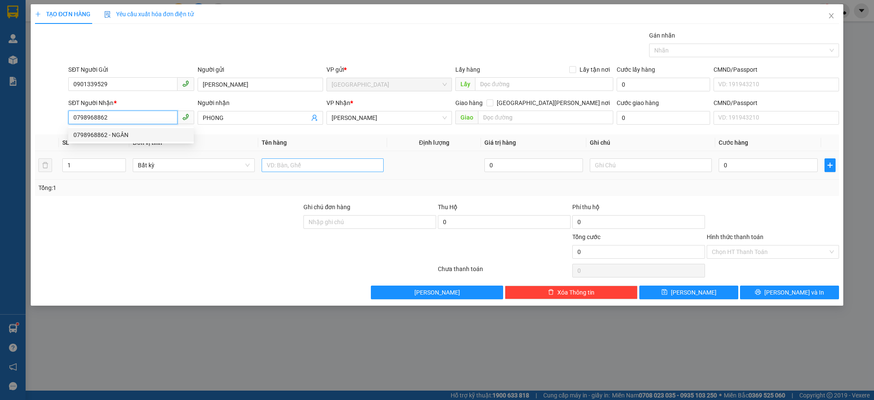
drag, startPoint x: 96, startPoint y: 137, endPoint x: 347, endPoint y: 165, distance: 253.3
click at [97, 137] on div "0798968862 - NGÂN" at bounding box center [130, 134] width 115 height 9
type input "NGÂN"
type input "0798968862"
click at [351, 167] on input "text" at bounding box center [323, 165] width 122 height 14
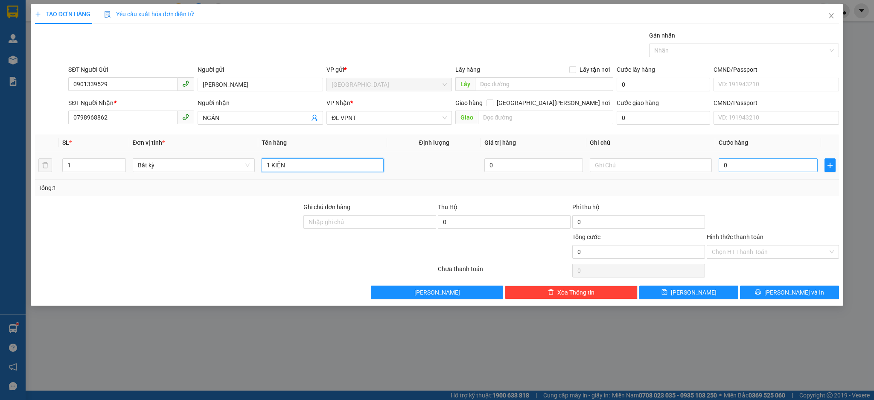
type input "1 KIỆN"
click at [741, 170] on input "0" at bounding box center [768, 165] width 99 height 14
type input "4"
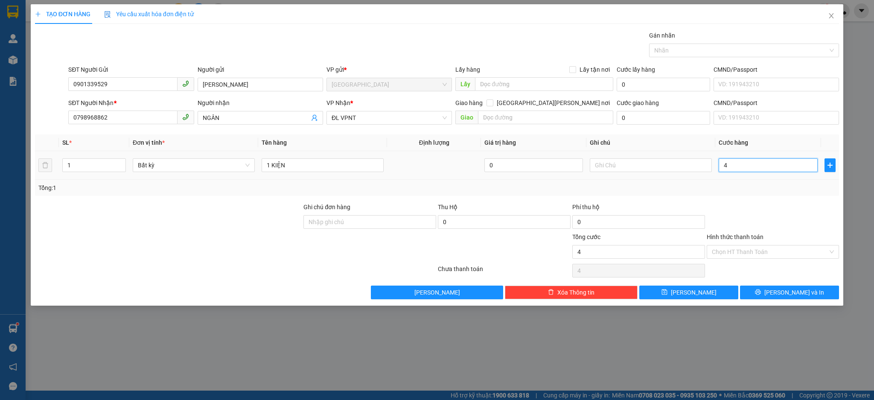
type input "40"
type input "40.000"
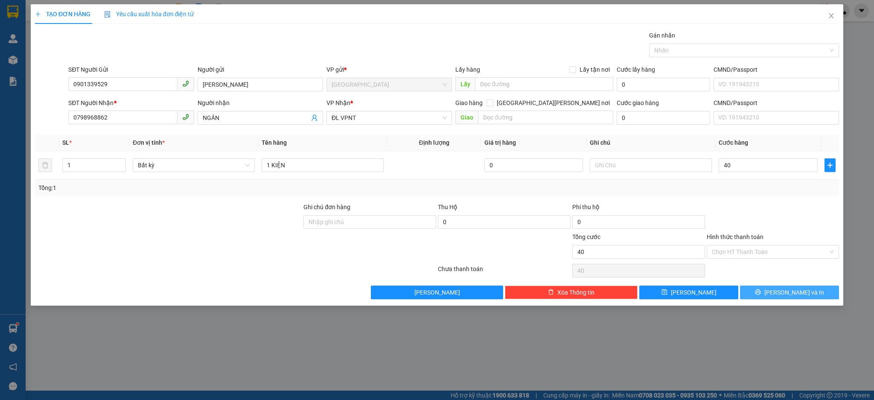
type input "40.000"
click at [790, 293] on span "[PERSON_NAME] và In" at bounding box center [794, 292] width 60 height 9
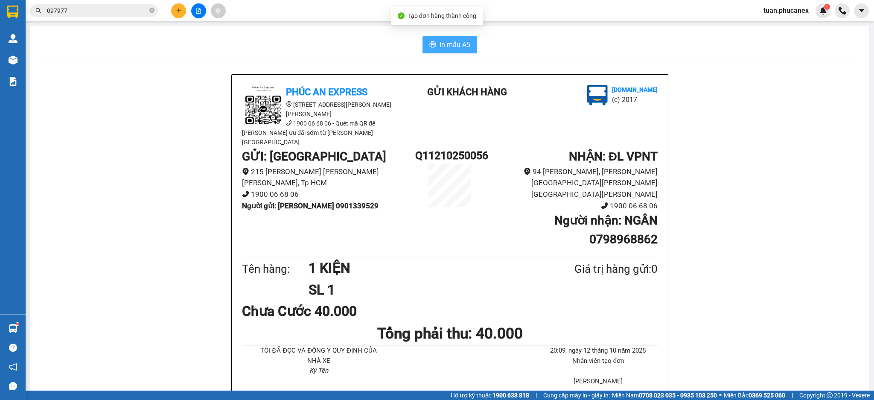
click at [440, 47] on span "In mẫu A5" at bounding box center [455, 44] width 31 height 11
click at [181, 14] on button at bounding box center [178, 10] width 15 height 15
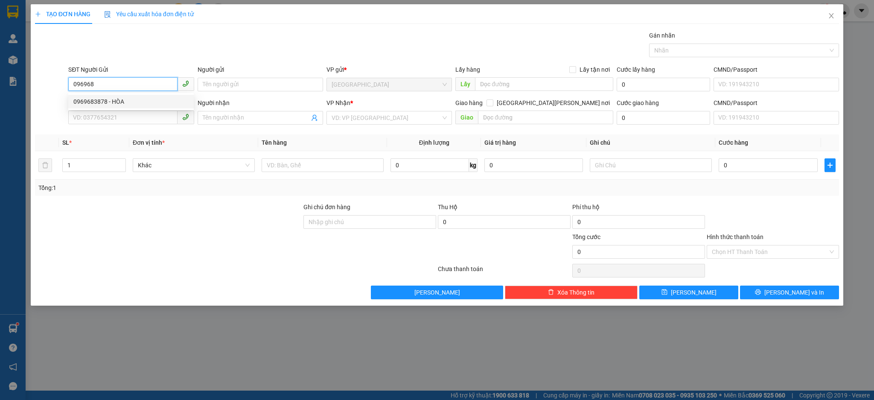
click at [95, 100] on div "0969683878 - HÒA" at bounding box center [130, 101] width 115 height 9
type input "0969683878"
type input "HÒA"
type input "0931464444"
type input "THẠCH"
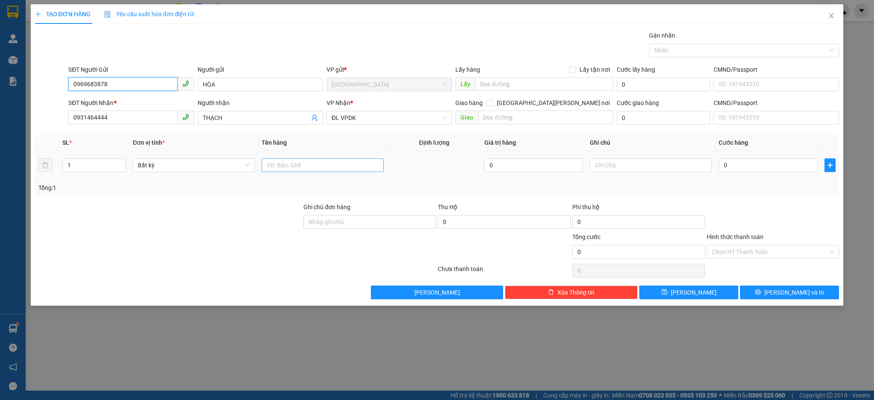
type input "0969683878"
click at [330, 164] on input "text" at bounding box center [323, 165] width 122 height 14
type input "1H"
click at [773, 172] on input "0" at bounding box center [768, 165] width 99 height 14
type input "2"
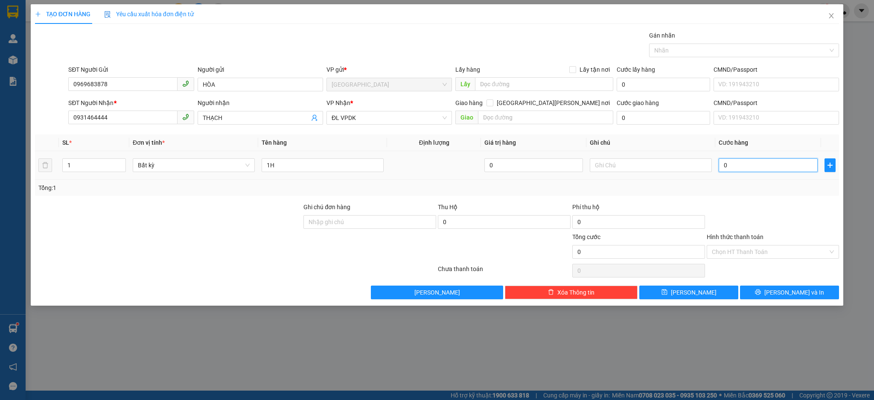
type input "2"
type input "20"
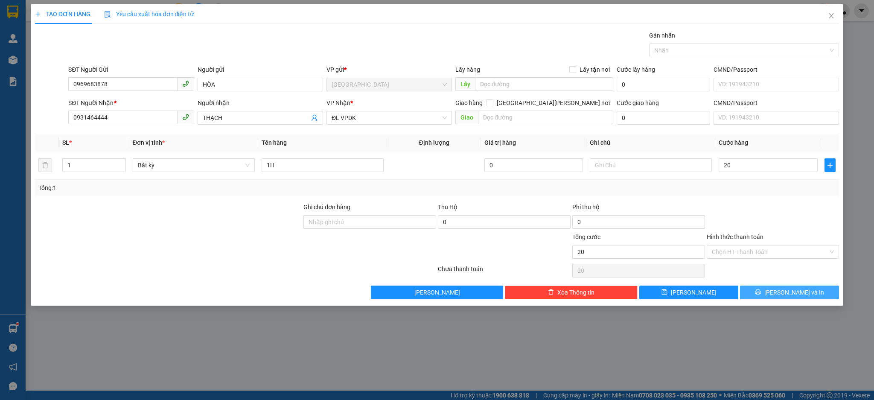
type input "20.000"
click at [758, 286] on button "[PERSON_NAME] và In" at bounding box center [789, 293] width 99 height 14
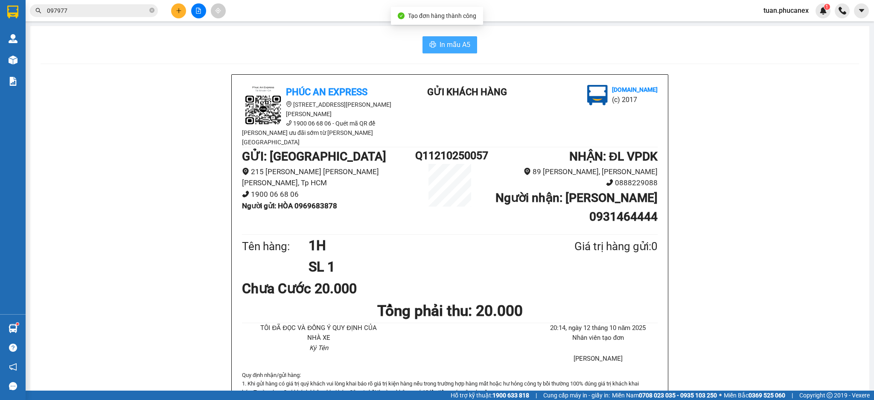
click at [463, 47] on span "In mẫu A5" at bounding box center [455, 44] width 31 height 11
click at [173, 8] on button at bounding box center [178, 10] width 15 height 15
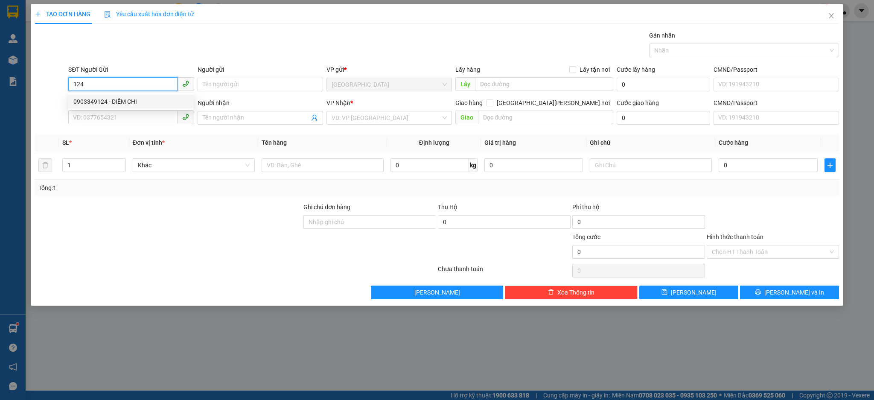
click at [133, 102] on div "0903349124 - DIỄM CHI" at bounding box center [130, 101] width 115 height 9
type input "0903349124"
type input "DIỄM CHI"
type input "0982497197"
type input "HIẾU"
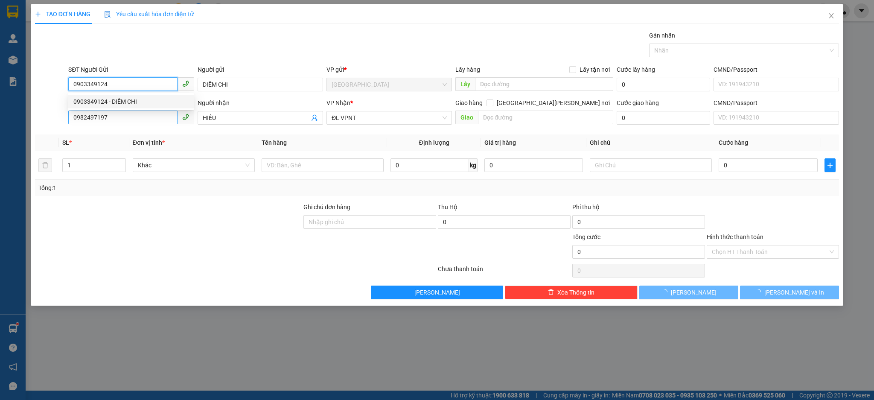
type input "0903349124"
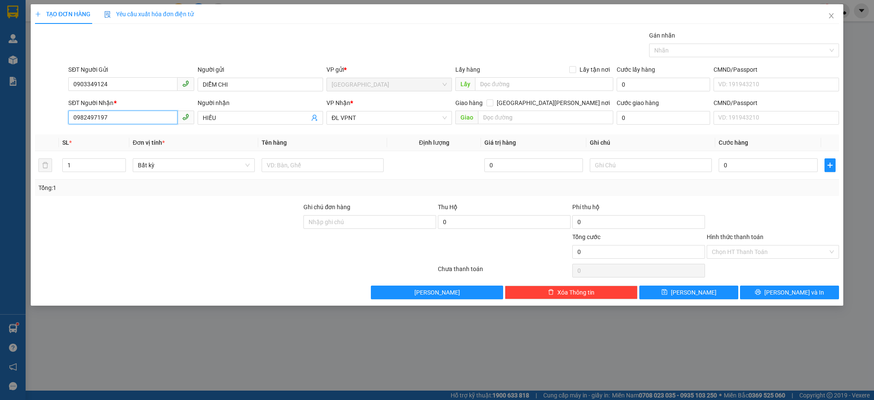
click at [108, 120] on input "0982497197" at bounding box center [122, 118] width 109 height 14
type input "1"
type input "9"
drag, startPoint x: 107, startPoint y: 131, endPoint x: 126, endPoint y: 138, distance: 20.8
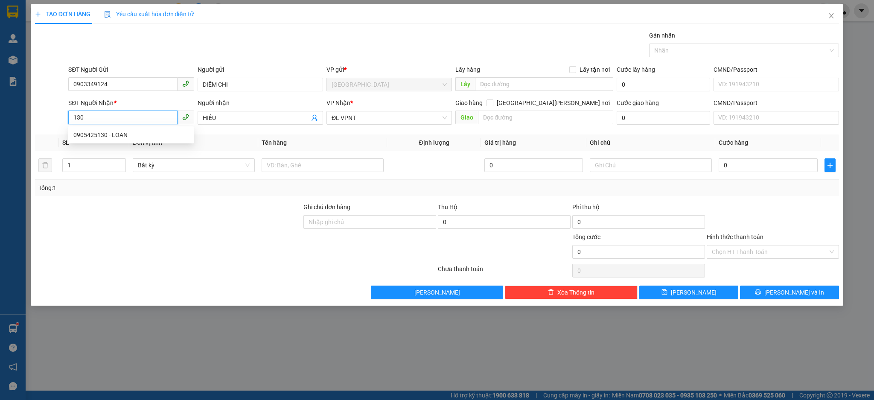
click at [107, 132] on div "0905425130 - LOAN" at bounding box center [130, 134] width 115 height 9
type input "0905425130"
type input "LOAN"
type input "0905425130"
click at [257, 163] on td "Bất kỳ" at bounding box center [193, 165] width 129 height 29
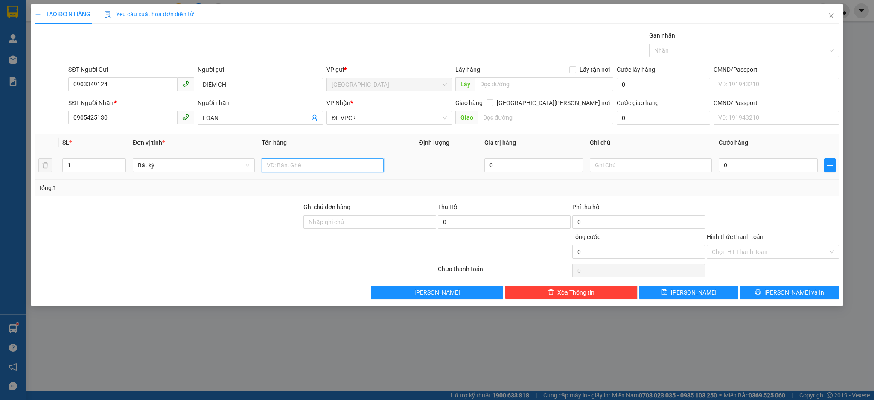
click at [279, 165] on input "text" at bounding box center [323, 165] width 122 height 14
type input "1T"
click at [768, 170] on input "0" at bounding box center [768, 165] width 99 height 14
type input "5"
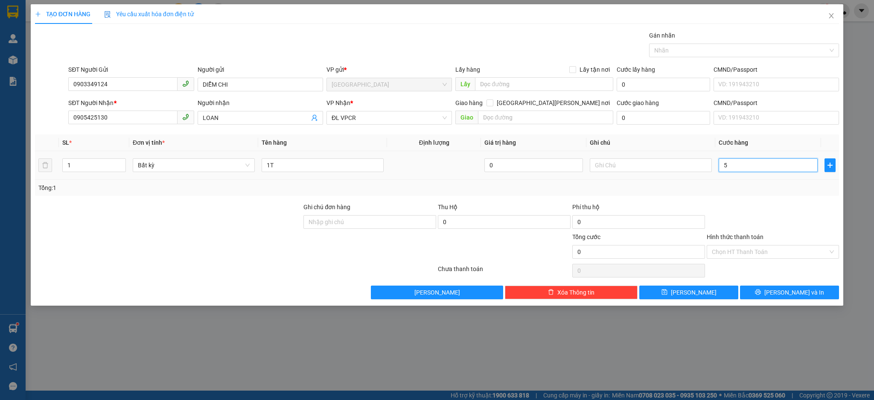
type input "5"
type input "50"
type input "50.000"
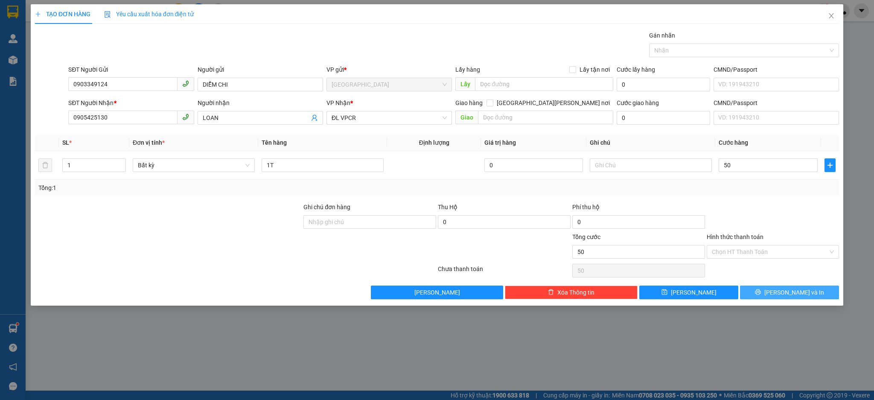
type input "50.000"
click at [784, 291] on span "[PERSON_NAME] và In" at bounding box center [794, 292] width 60 height 9
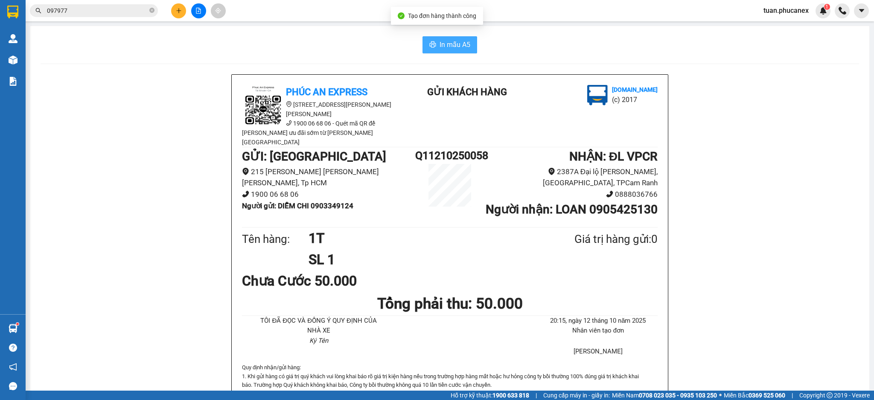
click at [455, 44] on span "In mẫu A5" at bounding box center [455, 44] width 31 height 11
click at [174, 17] on div at bounding box center [198, 10] width 64 height 15
click at [185, 10] on button at bounding box center [178, 10] width 15 height 15
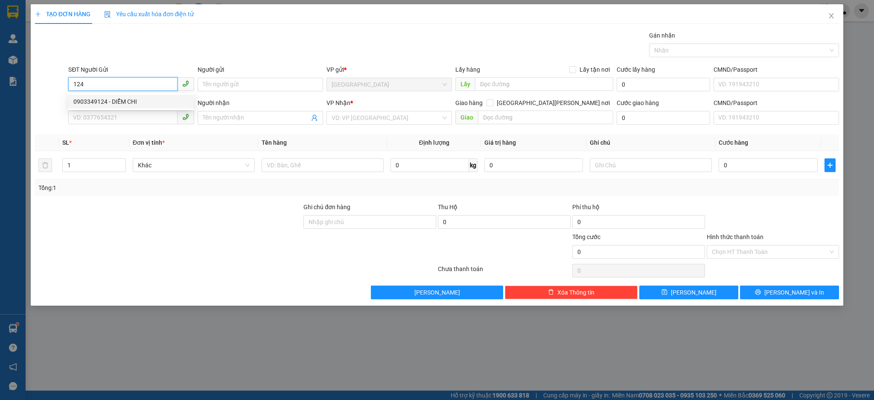
click at [127, 100] on div "0903349124 - DIỄM CHI" at bounding box center [130, 101] width 115 height 9
type input "0903349124"
type input "DIỄM CHI"
type input "0905425130"
type input "LOAN"
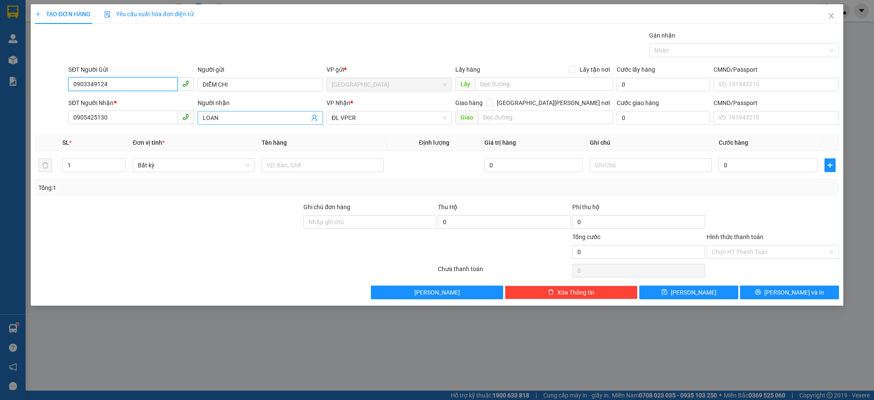
type input "0903349124"
click at [227, 119] on input "LOAN" at bounding box center [256, 117] width 107 height 9
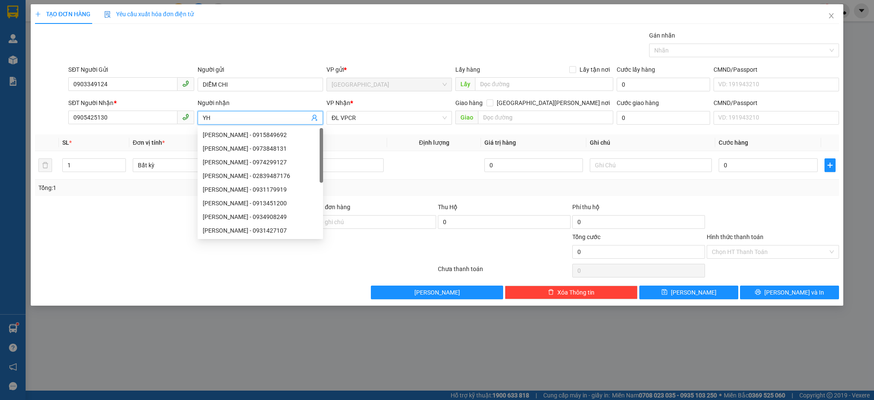
type input "Y"
type input "THU TRANG"
click at [243, 120] on input "THU TRANG" at bounding box center [256, 117] width 107 height 9
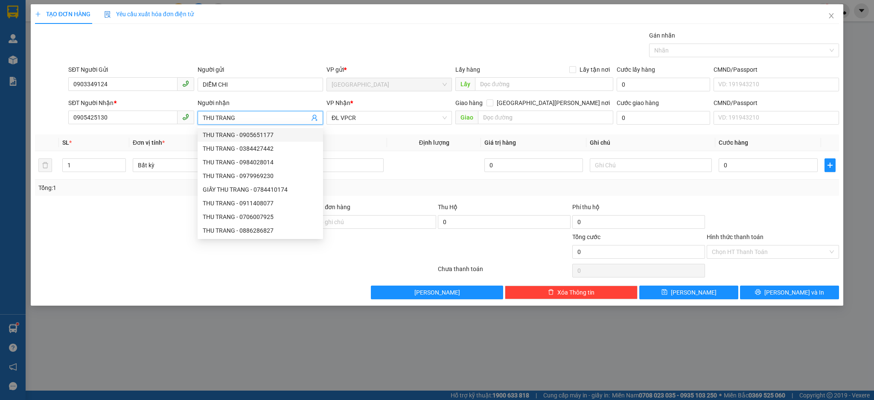
click at [243, 120] on input "THU TRANG" at bounding box center [256, 117] width 107 height 9
click at [147, 116] on input "0905425130" at bounding box center [122, 118] width 109 height 14
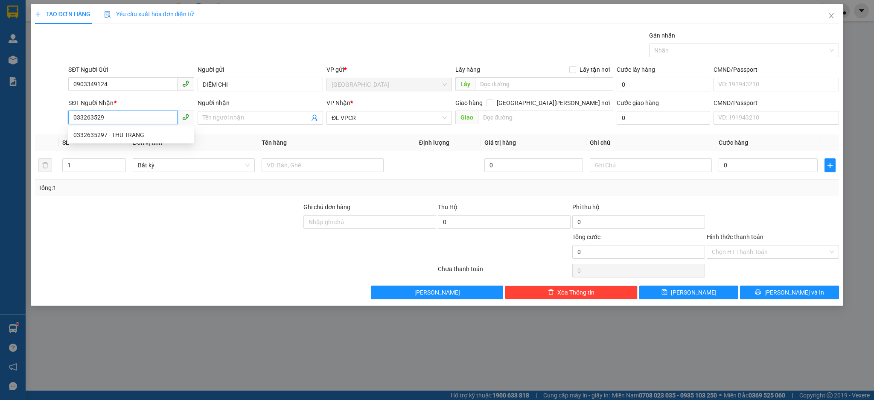
type input "0332635297"
click at [130, 135] on div "0332635297 - THU TRANG" at bounding box center [130, 134] width 115 height 9
type input "THU TRANG"
type input "0332635297"
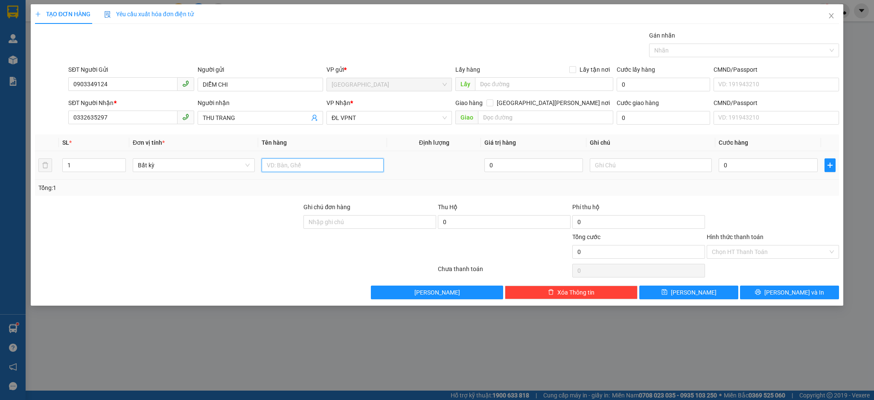
click at [281, 164] on input "text" at bounding box center [323, 165] width 122 height 14
type input "1T"
click at [756, 167] on input "0" at bounding box center [768, 165] width 99 height 14
type input "6"
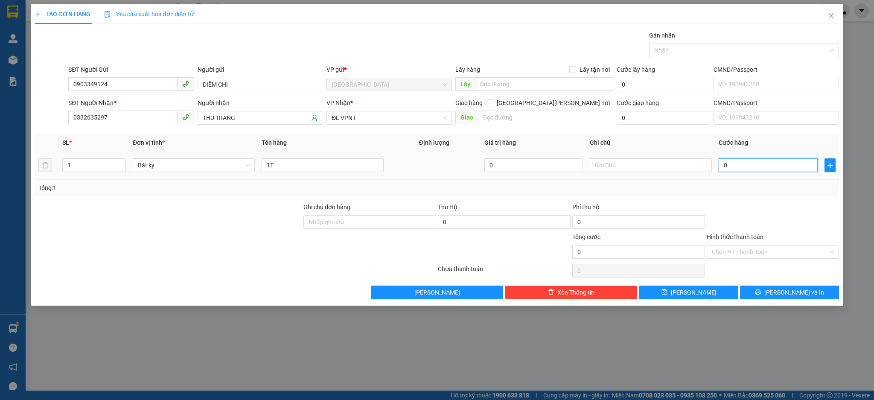
type input "6"
type input "60"
type input "6"
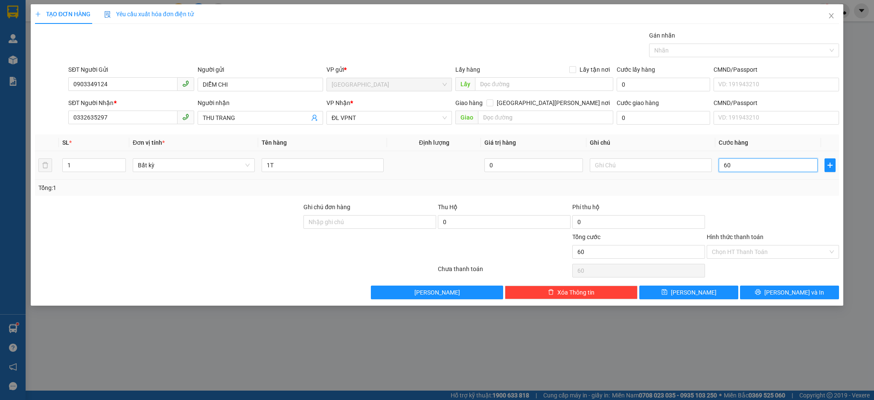
type input "6"
type input "0"
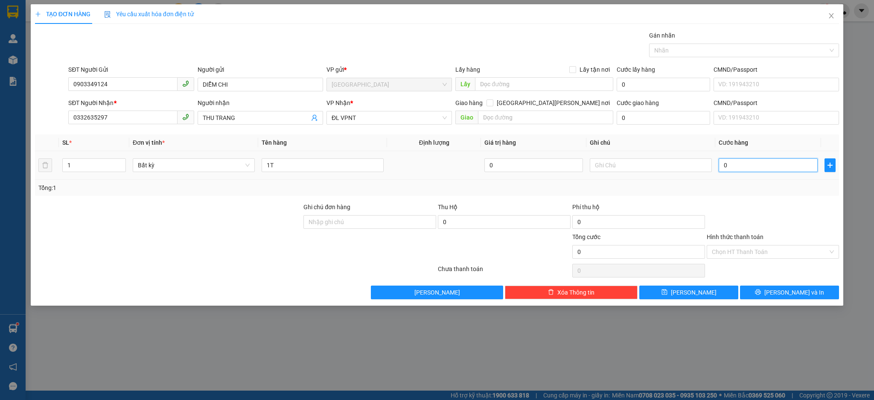
type input "07"
type input "7"
type input "070"
type input "70"
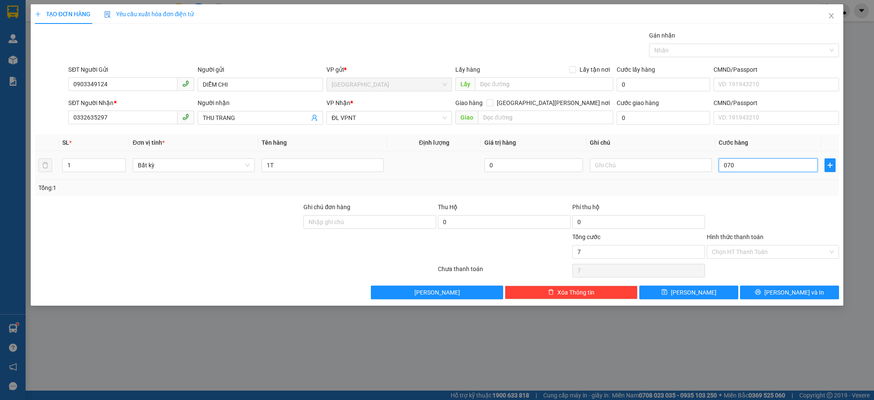
type input "70"
type input "70.000"
click at [789, 281] on div "Transit Pickup Surcharge Ids Transit Deliver Surcharge Ids Transit Deliver Surc…" at bounding box center [437, 165] width 805 height 268
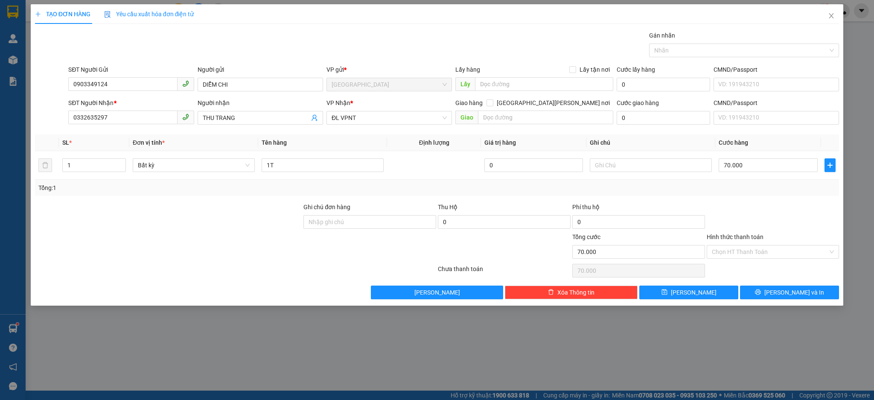
click at [789, 281] on div "Transit Pickup Surcharge Ids Transit Deliver Surcharge Ids Transit Deliver Surc…" at bounding box center [437, 165] width 805 height 268
click at [793, 297] on span "[PERSON_NAME] và In" at bounding box center [794, 292] width 60 height 9
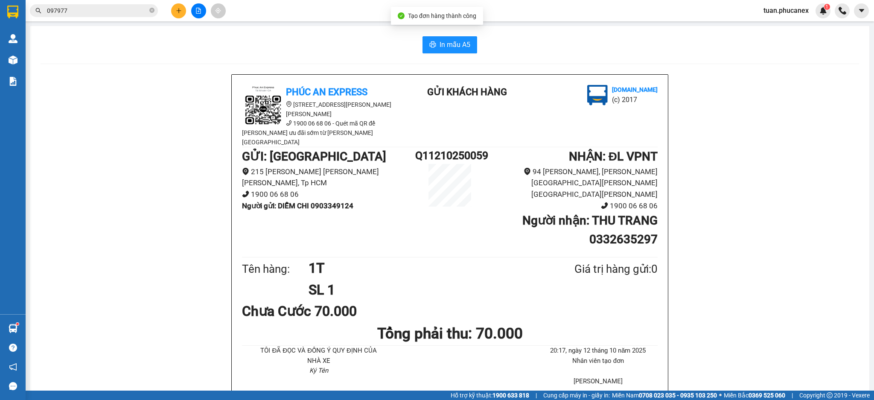
click at [461, 37] on button "In mẫu A5" at bounding box center [450, 44] width 55 height 17
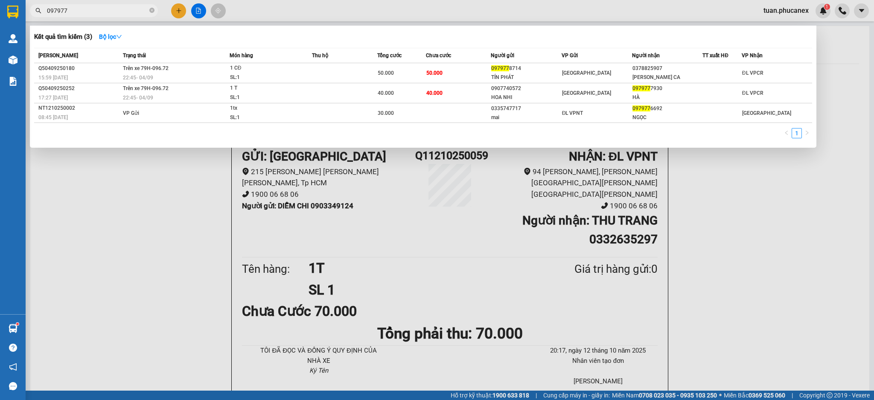
click at [105, 10] on input "097977" at bounding box center [97, 10] width 101 height 9
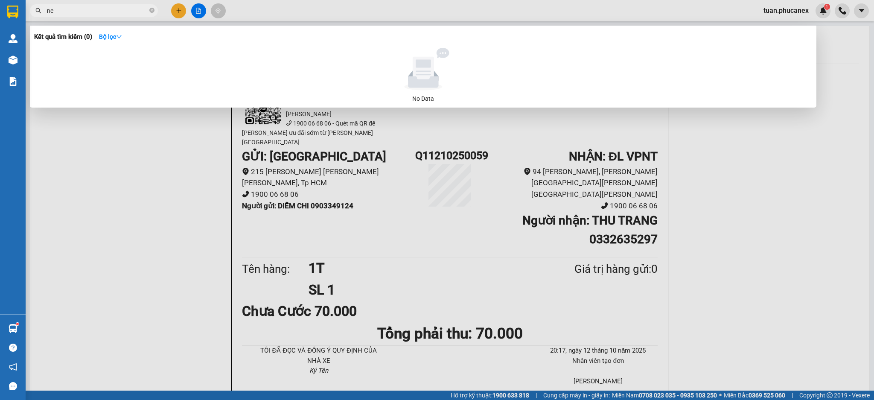
type input "n"
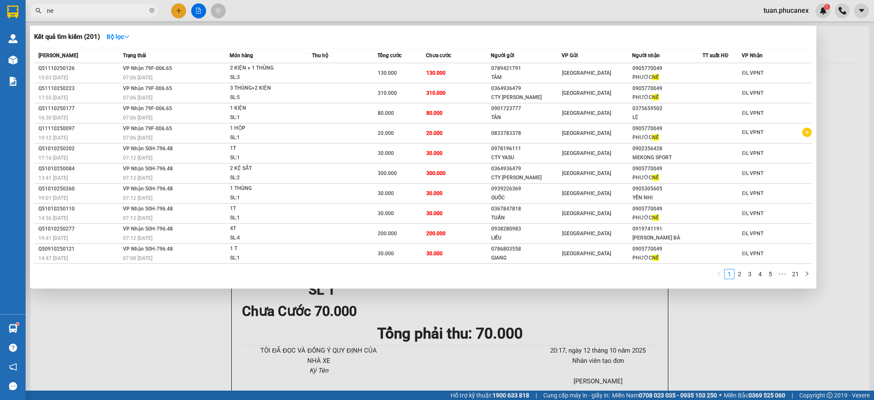
type input "n"
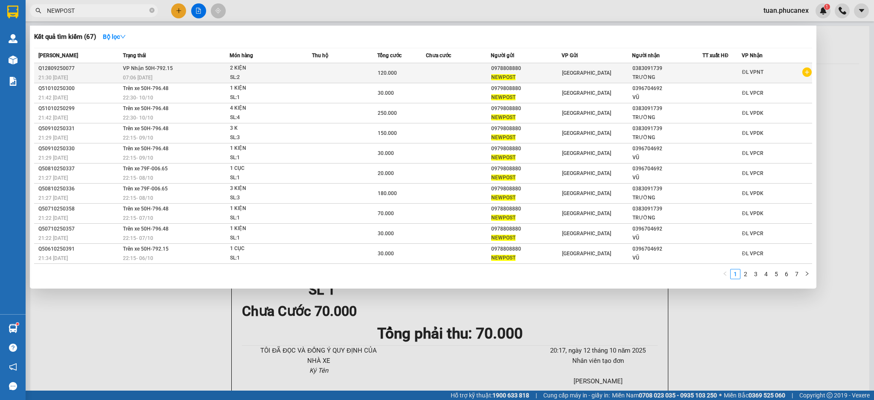
type input "NEWPOST"
click at [415, 75] on div "120.000" at bounding box center [402, 72] width 48 height 9
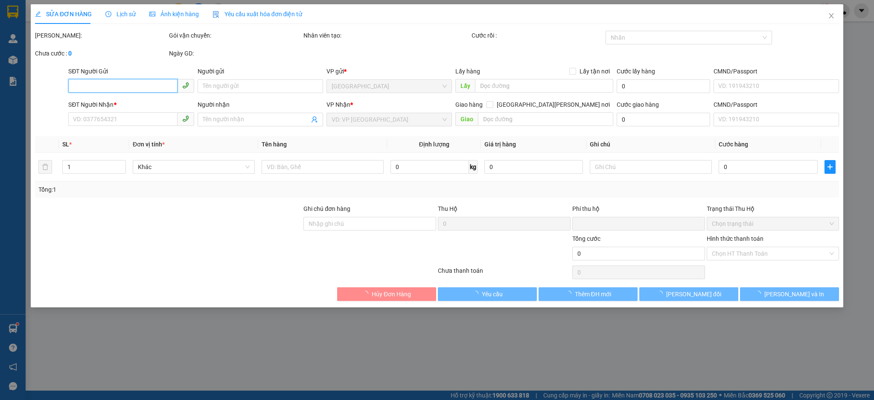
type input "0978808880"
type input "NEWPOST"
type input "0383091739"
type input "TRƯỜNG"
type input "0"
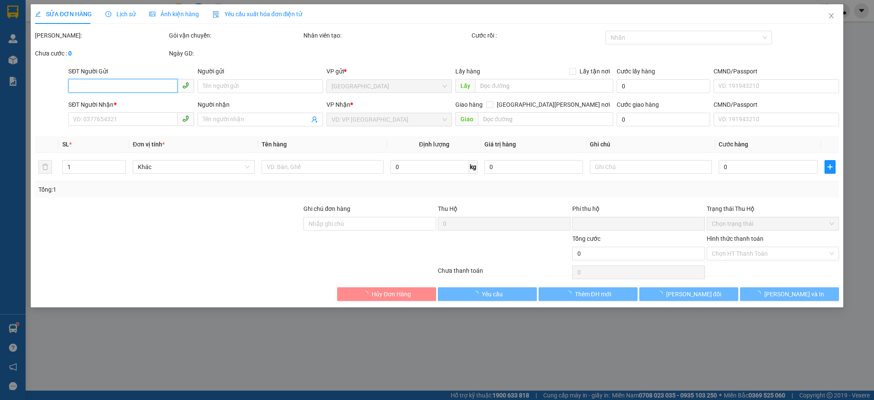
type input "120.000"
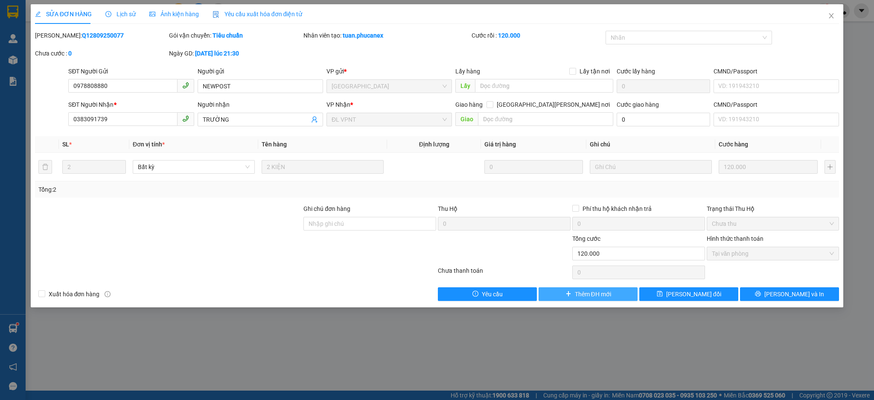
click at [589, 297] on span "Thêm ĐH mới" at bounding box center [593, 293] width 36 height 9
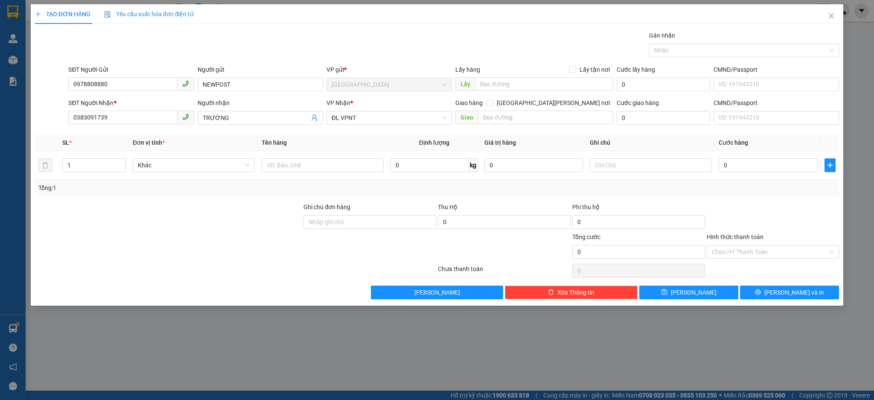
click at [346, 126] on div "[PERSON_NAME] * ĐL VPNT" at bounding box center [389, 113] width 125 height 30
click at [837, 16] on span "Close" at bounding box center [831, 16] width 24 height 24
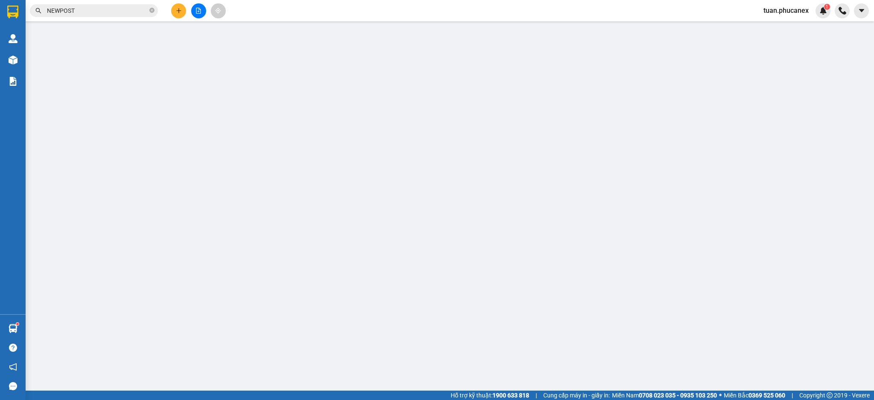
type input "0978808880"
type input "NEWPOST"
type input "0383091739"
type input "TRƯỜNG"
type input "0"
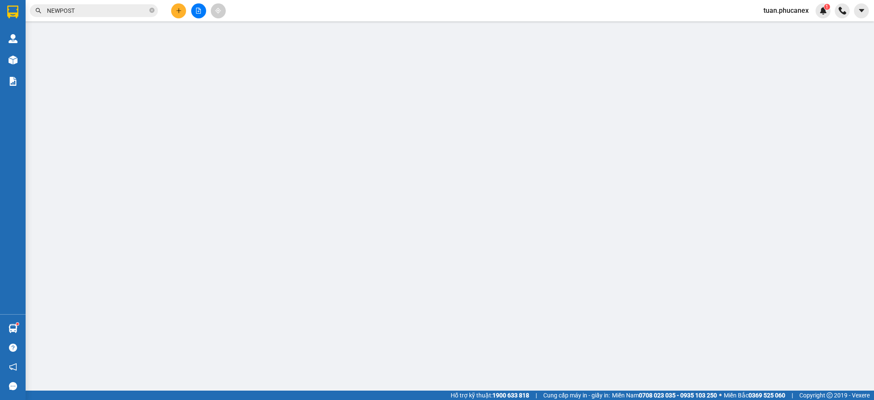
type input "120.000"
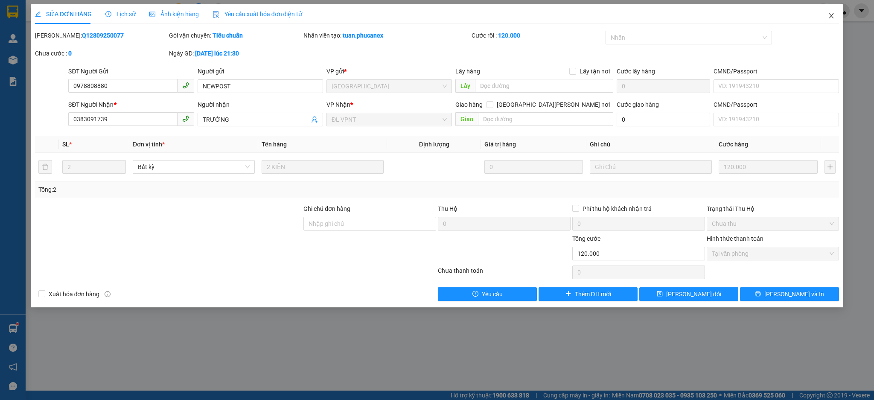
click at [835, 19] on icon "close" at bounding box center [831, 15] width 7 height 7
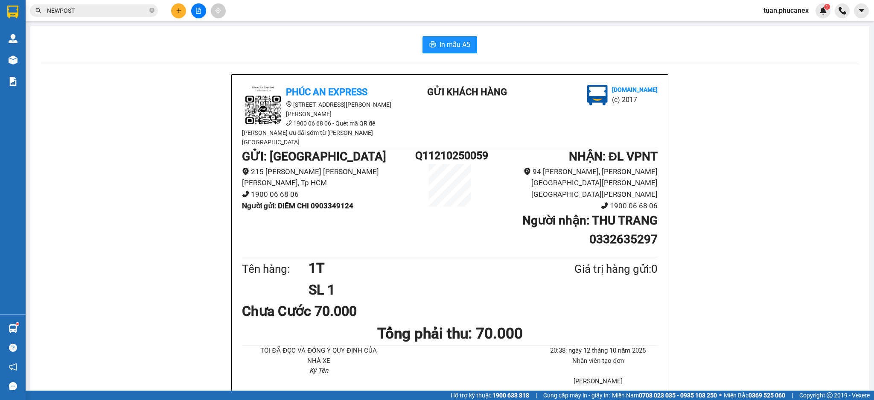
click at [120, 10] on input "NEWPOST" at bounding box center [97, 10] width 101 height 9
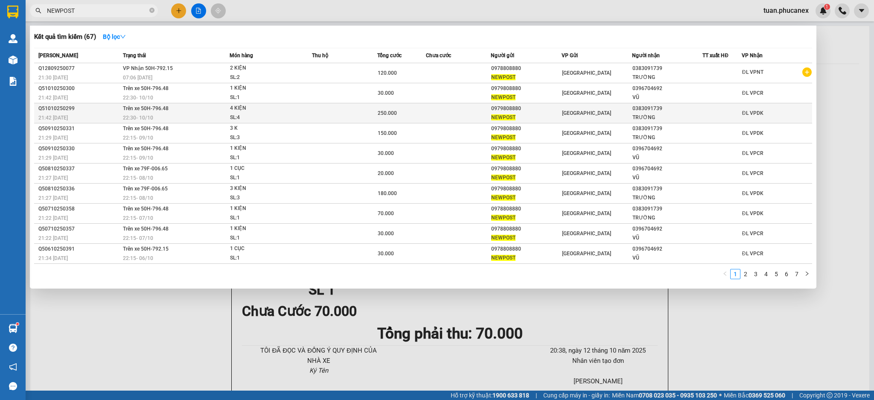
click at [600, 109] on div "[GEOGRAPHIC_DATA]" at bounding box center [597, 112] width 70 height 9
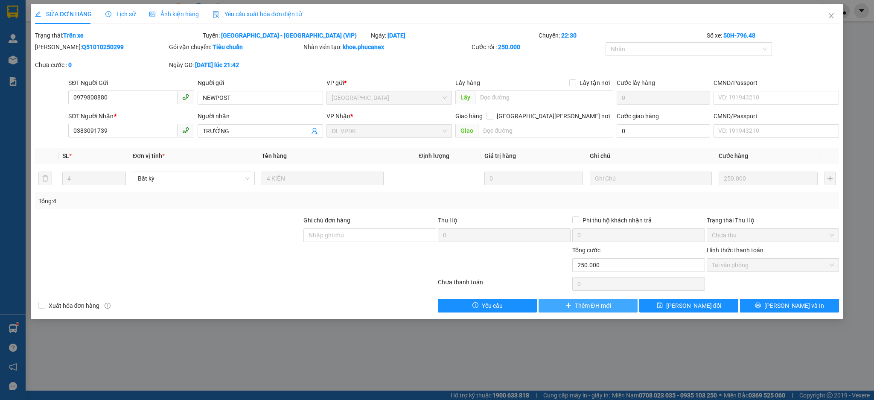
click at [583, 306] on span "Thêm ĐH mới" at bounding box center [593, 305] width 36 height 9
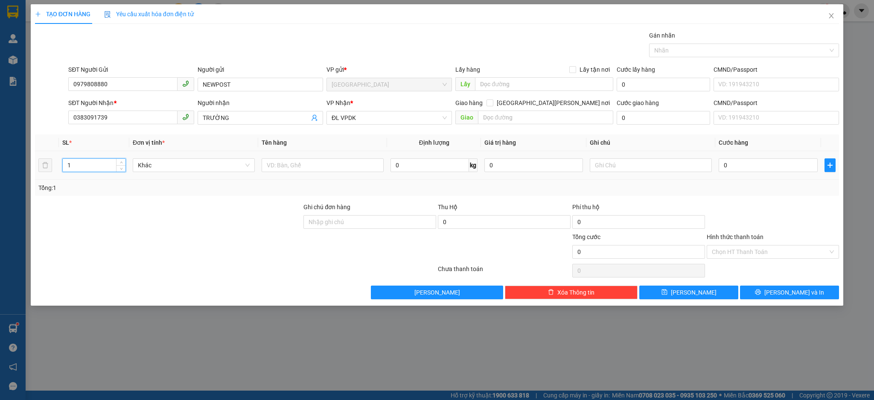
drag, startPoint x: 81, startPoint y: 166, endPoint x: 37, endPoint y: 174, distance: 44.6
click at [37, 174] on tr "1 Khác 0 kg 0 0" at bounding box center [437, 165] width 805 height 29
type input "5"
click at [330, 154] on td at bounding box center [322, 165] width 129 height 29
click at [320, 169] on input "text" at bounding box center [323, 165] width 122 height 14
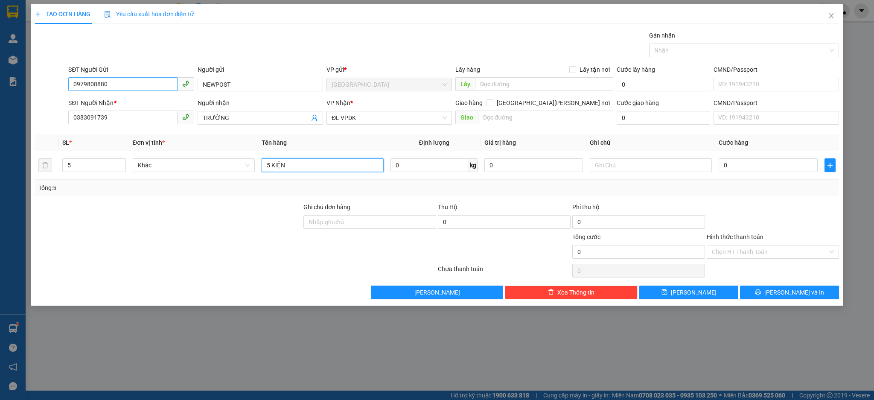
type input "5 KIỆN"
click at [114, 91] on input "0979808880" at bounding box center [122, 84] width 109 height 14
click at [831, 16] on icon "close" at bounding box center [831, 15] width 7 height 7
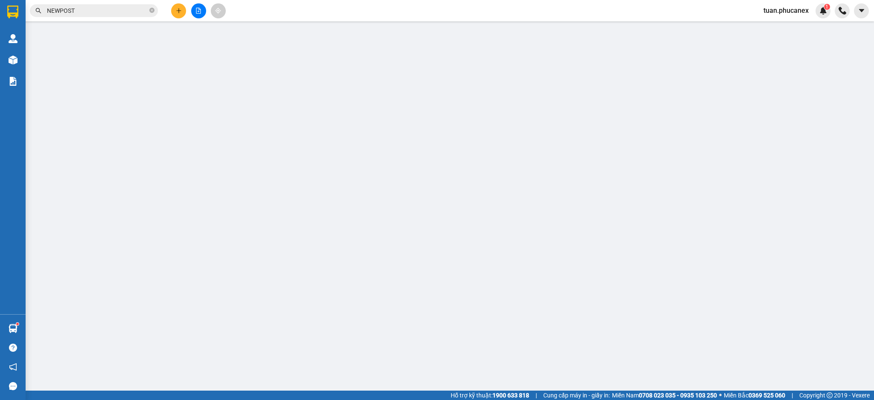
type input "0979808880"
type input "NEWPOST"
type input "0383091739"
type input "TRƯỜNG"
type input "0"
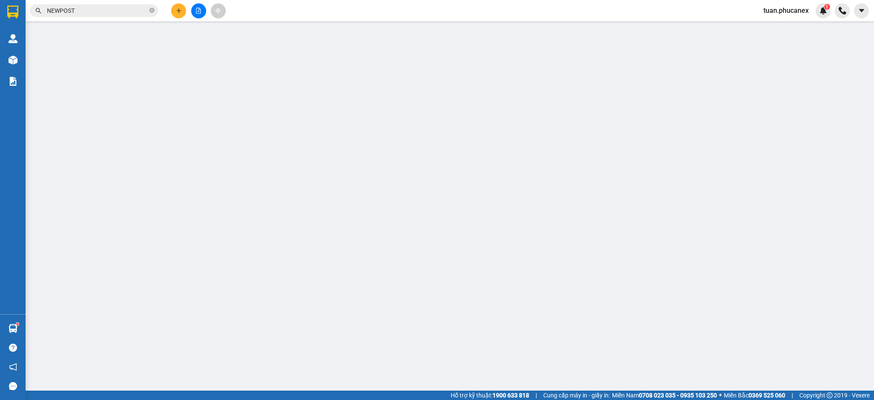
type input "250.000"
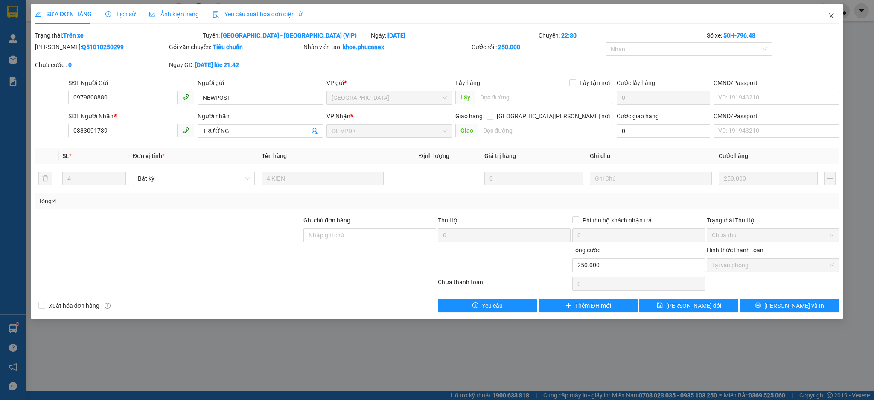
click at [822, 17] on span "Close" at bounding box center [831, 16] width 24 height 24
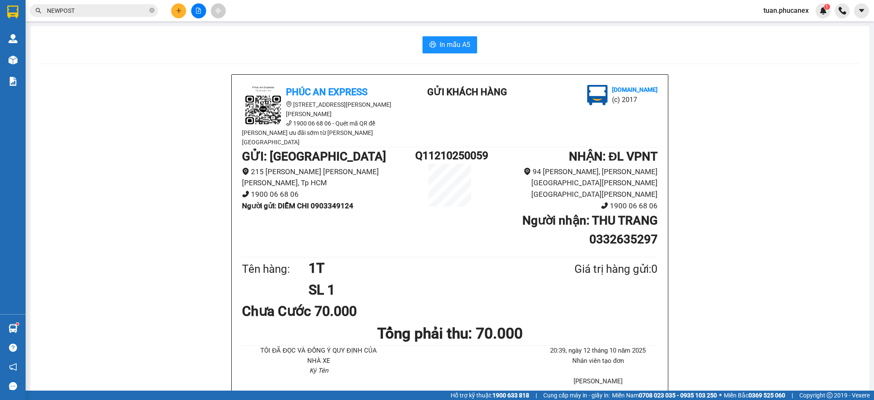
click at [125, 13] on input "NEWPOST" at bounding box center [97, 10] width 101 height 9
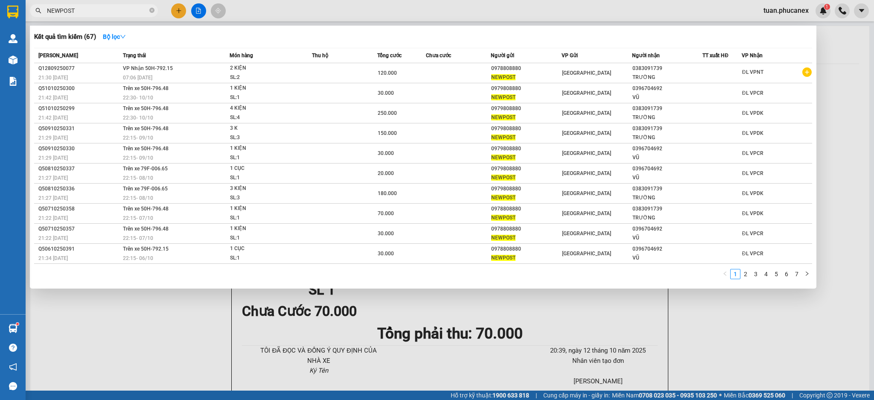
click at [125, 13] on input "NEWPOST" at bounding box center [97, 10] width 101 height 9
paste input "0979808880"
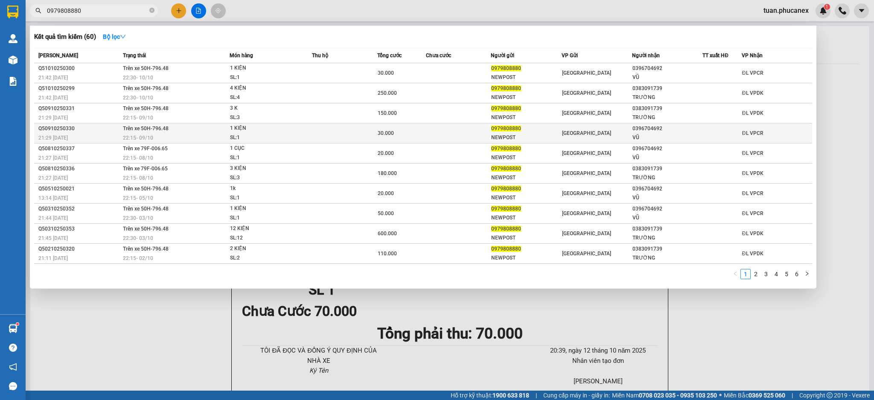
type input "0979808880"
click at [653, 135] on div "VŨ" at bounding box center [668, 137] width 70 height 9
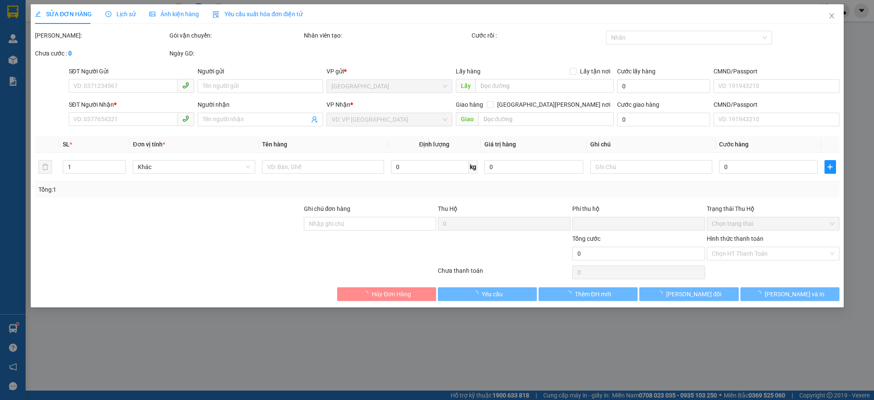
type input "0979808880"
type input "NEWPOST"
type input "0396704692"
type input "VŨ"
type input "0"
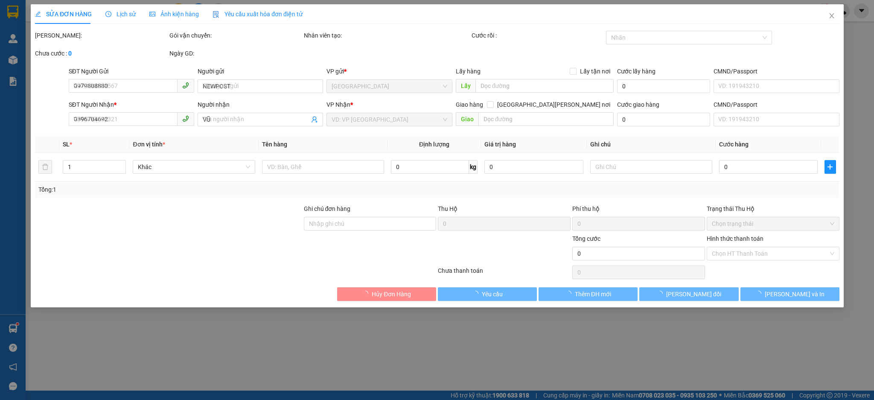
type input "30.000"
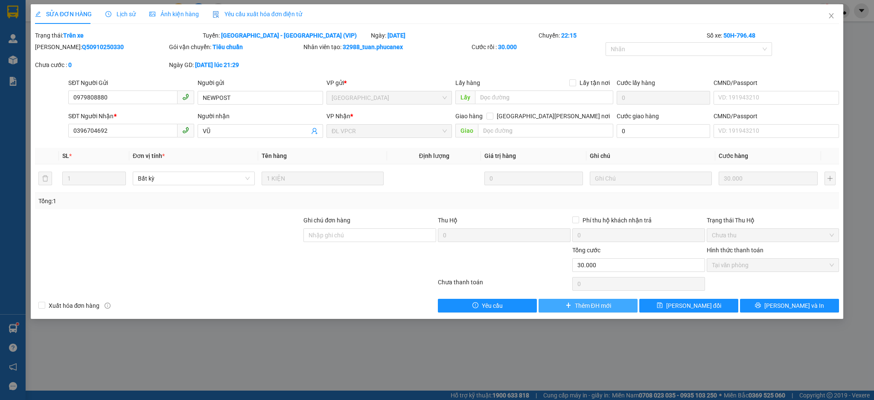
click at [608, 306] on span "Thêm ĐH mới" at bounding box center [593, 305] width 36 height 9
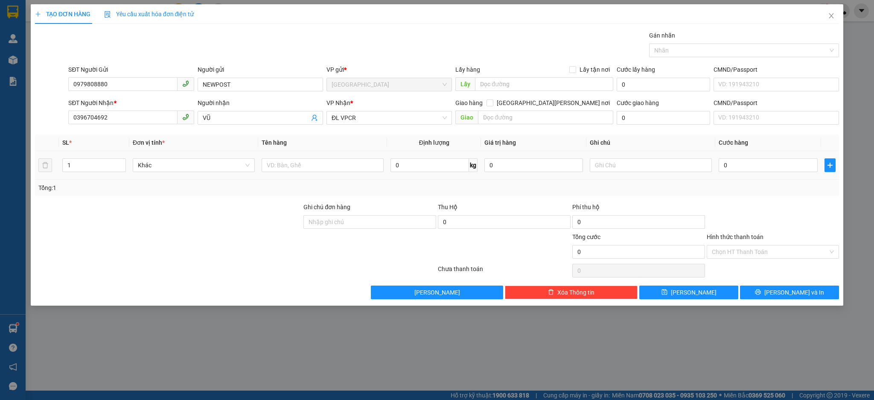
click at [326, 155] on td at bounding box center [322, 165] width 129 height 29
click at [334, 169] on input "text" at bounding box center [323, 165] width 122 height 14
type input "1"
type input "1 KIỆN + 1 T"
type input "2"
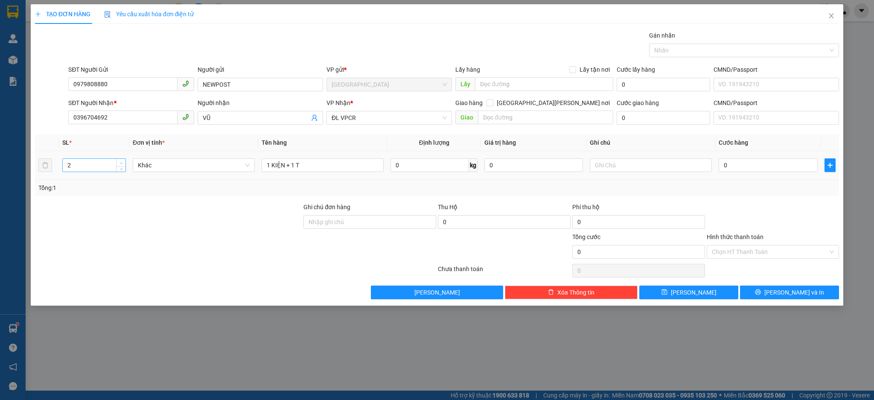
click at [120, 162] on icon "up" at bounding box center [121, 163] width 3 height 3
click at [753, 163] on input "0" at bounding box center [768, 165] width 99 height 14
type input "1"
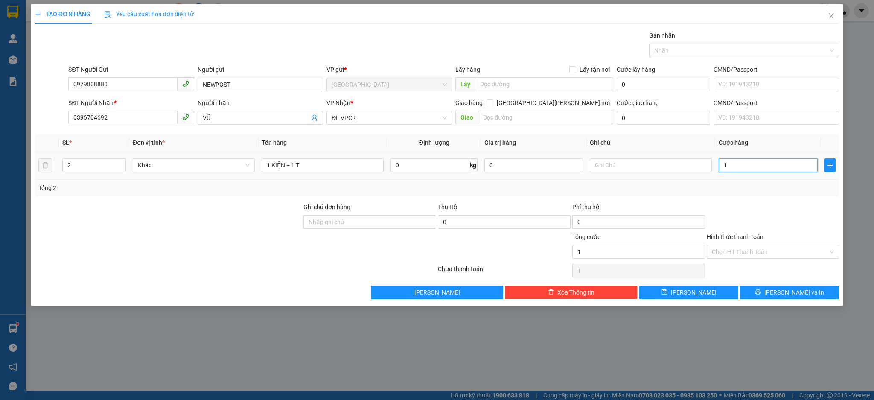
type input "12"
type input "120"
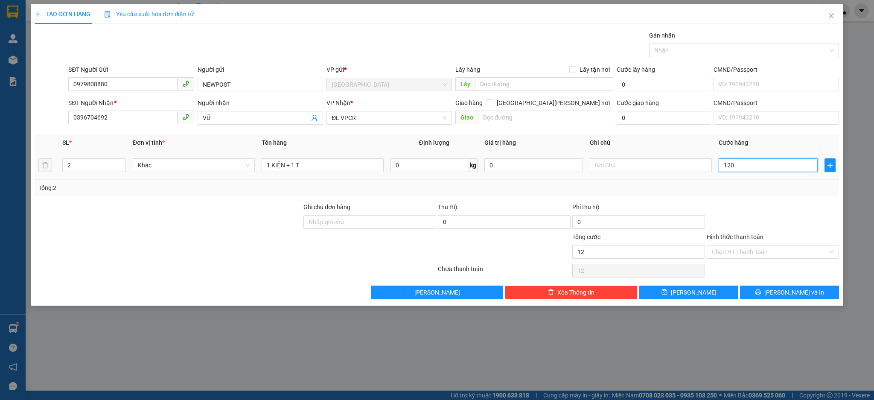
type input "120"
type input "120.000"
click at [762, 252] on input "Hình thức thanh toán" at bounding box center [770, 251] width 117 height 13
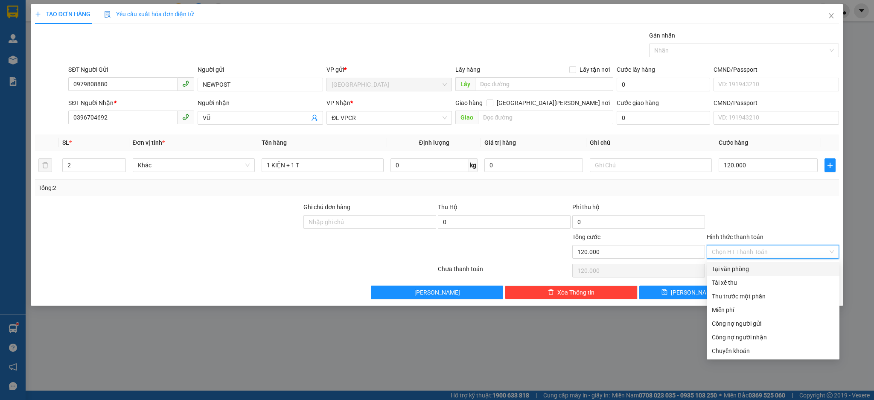
click at [751, 265] on div "Tại văn phòng" at bounding box center [773, 268] width 122 height 9
type input "0"
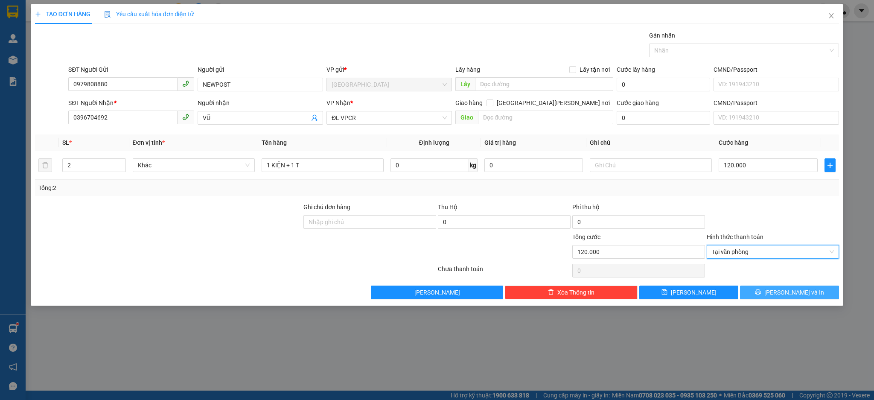
drag, startPoint x: 793, startPoint y: 293, endPoint x: 728, endPoint y: 271, distance: 69.1
click at [793, 294] on span "[PERSON_NAME] và In" at bounding box center [794, 292] width 60 height 9
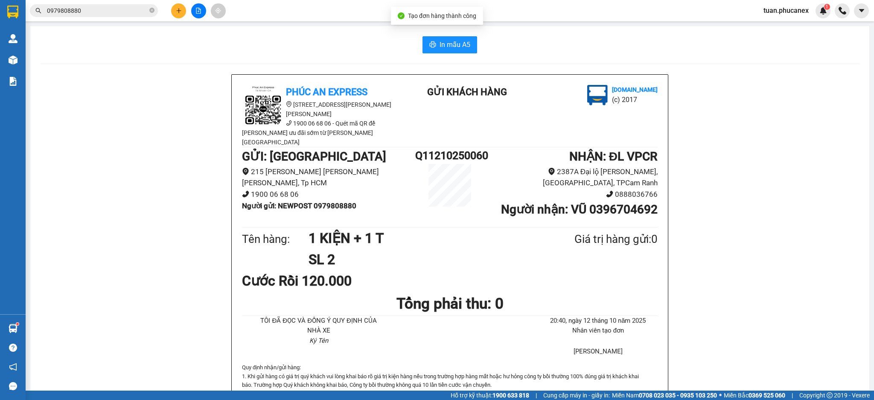
click at [458, 47] on span "In mẫu A5" at bounding box center [455, 44] width 31 height 11
click at [83, 14] on input "0979808880" at bounding box center [97, 10] width 101 height 9
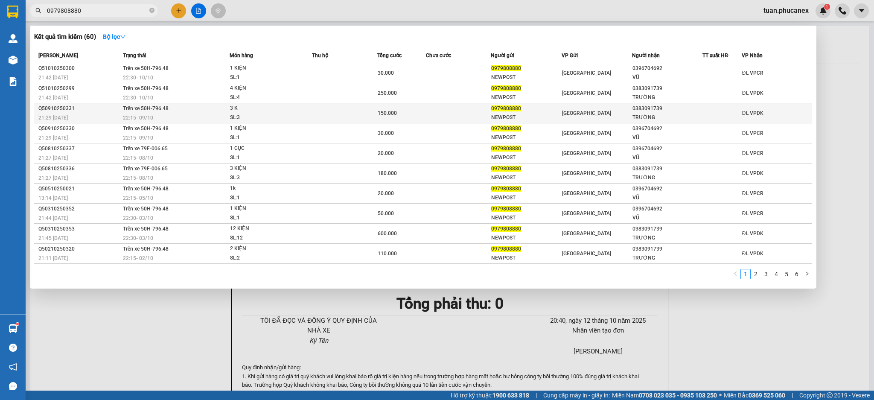
click at [638, 103] on td "0383091739 [PERSON_NAME]" at bounding box center [667, 113] width 70 height 20
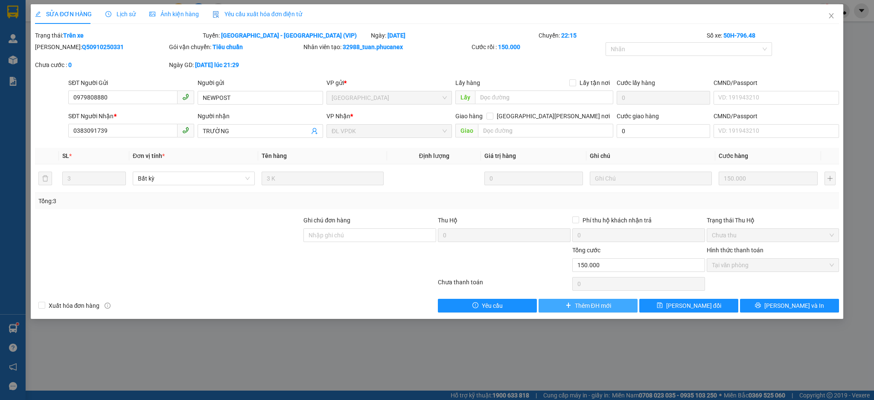
click at [590, 307] on span "Thêm ĐH mới" at bounding box center [593, 305] width 36 height 9
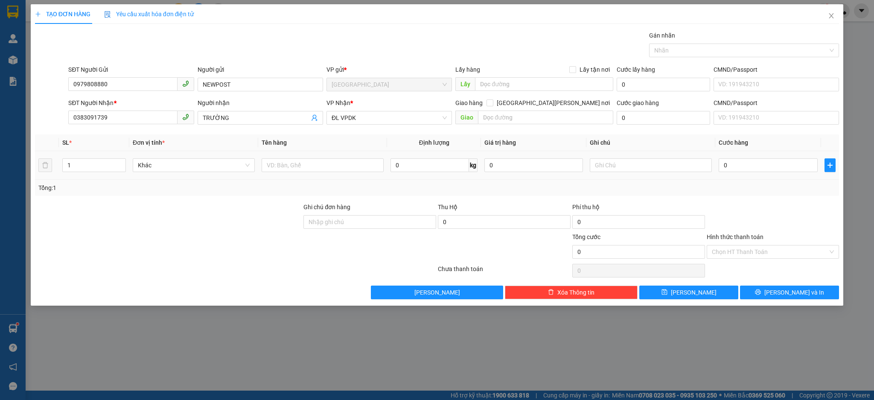
click at [316, 175] on td at bounding box center [322, 165] width 129 height 29
click at [308, 166] on input "text" at bounding box center [323, 165] width 122 height 14
drag, startPoint x: 82, startPoint y: 165, endPoint x: 52, endPoint y: 164, distance: 30.3
click at [52, 164] on tr "1 Khác 1 BAO + 4 KIỆN 0 kg 0 0" at bounding box center [437, 165] width 805 height 29
click at [782, 165] on input "0" at bounding box center [768, 165] width 99 height 14
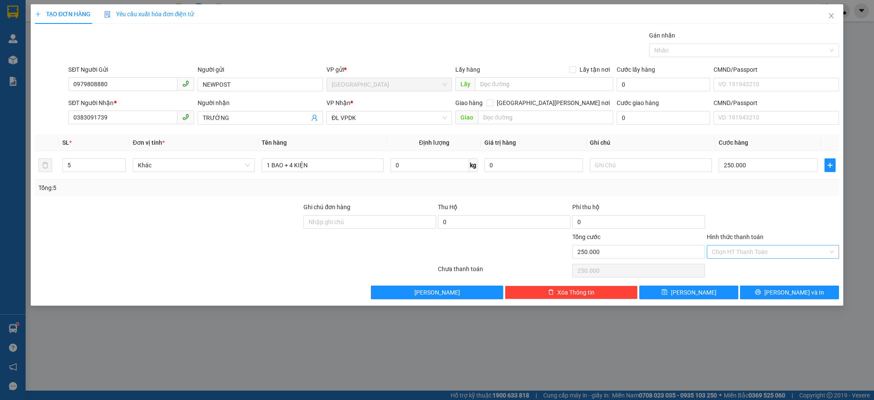
drag, startPoint x: 777, startPoint y: 250, endPoint x: 770, endPoint y: 255, distance: 8.5
click at [777, 251] on input "Hình thức thanh toán" at bounding box center [770, 251] width 117 height 13
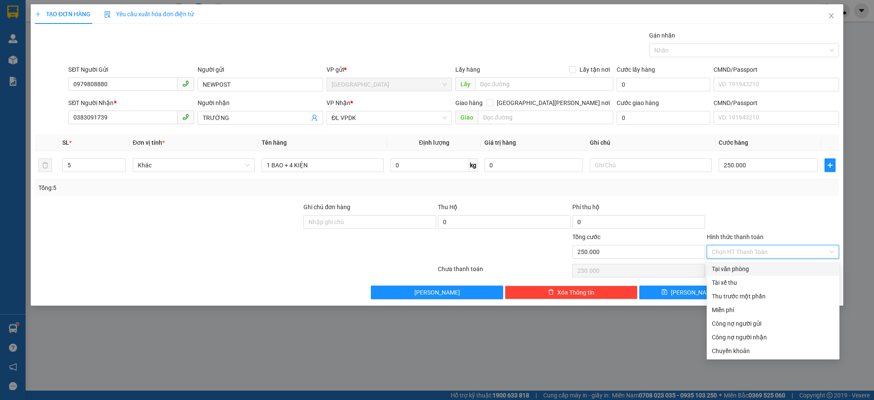
click at [752, 267] on div "Tại văn phòng" at bounding box center [773, 268] width 122 height 9
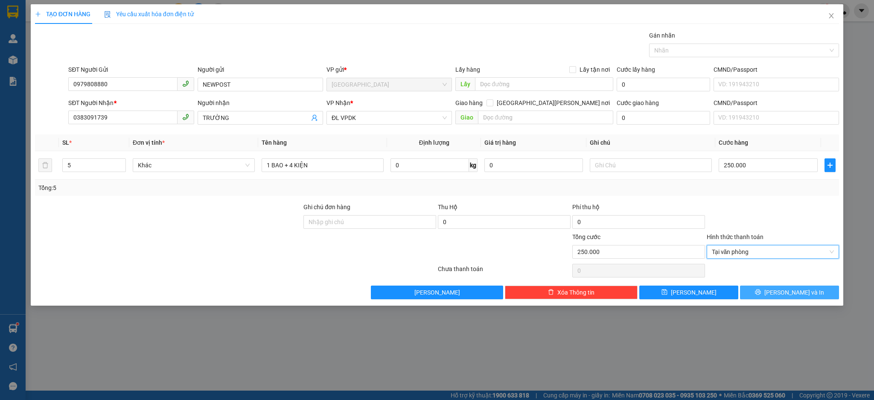
click at [791, 286] on button "[PERSON_NAME] và In" at bounding box center [789, 293] width 99 height 14
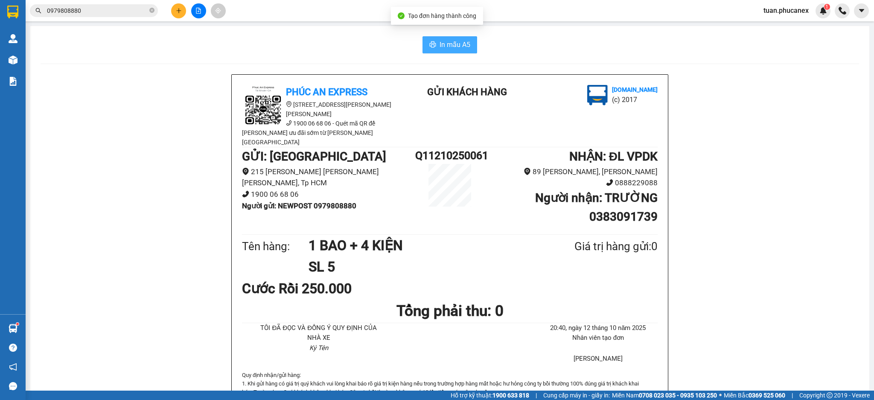
click at [460, 48] on span "In mẫu A5" at bounding box center [455, 44] width 31 height 11
click at [175, 12] on button at bounding box center [178, 10] width 15 height 15
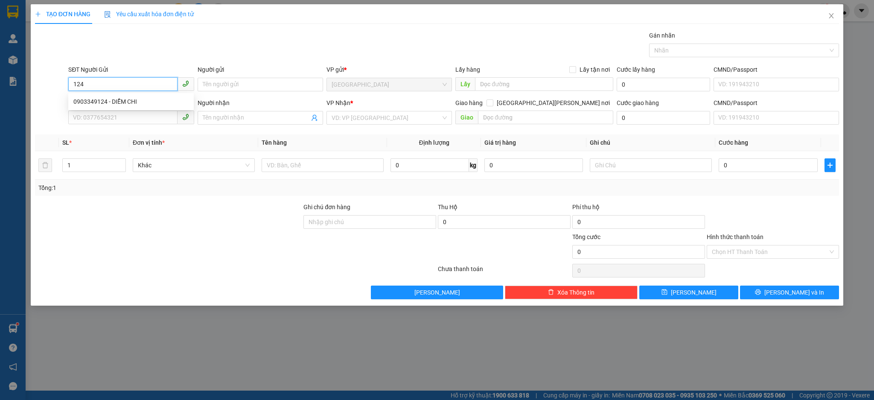
click at [134, 102] on div "0903349124 - DIỄM CHI" at bounding box center [130, 101] width 115 height 9
click at [136, 118] on input "0332635297" at bounding box center [122, 118] width 109 height 14
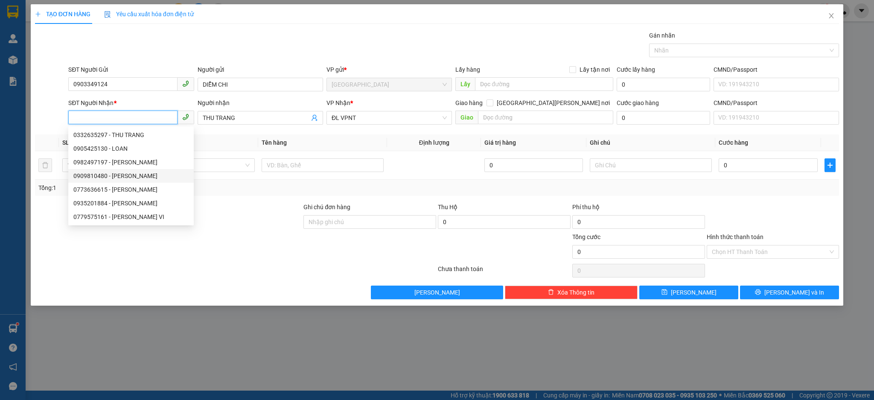
click at [125, 179] on div "0909810480 - [PERSON_NAME]" at bounding box center [130, 175] width 115 height 9
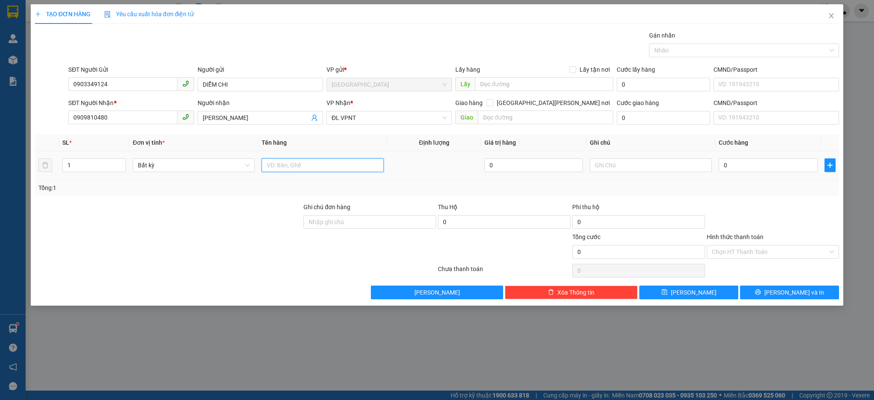
click at [283, 167] on input "text" at bounding box center [323, 165] width 122 height 14
click at [747, 164] on input "0" at bounding box center [768, 165] width 99 height 14
click at [735, 253] on input "Hình thức thanh toán" at bounding box center [770, 251] width 117 height 13
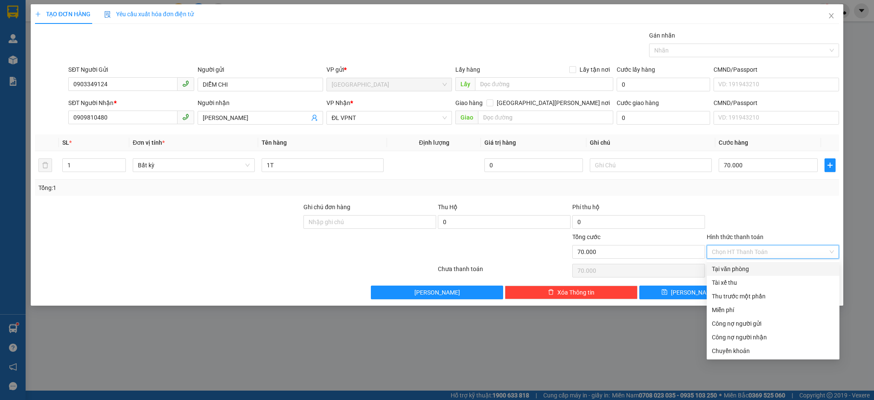
click at [732, 270] on div "Tại văn phòng" at bounding box center [773, 268] width 122 height 9
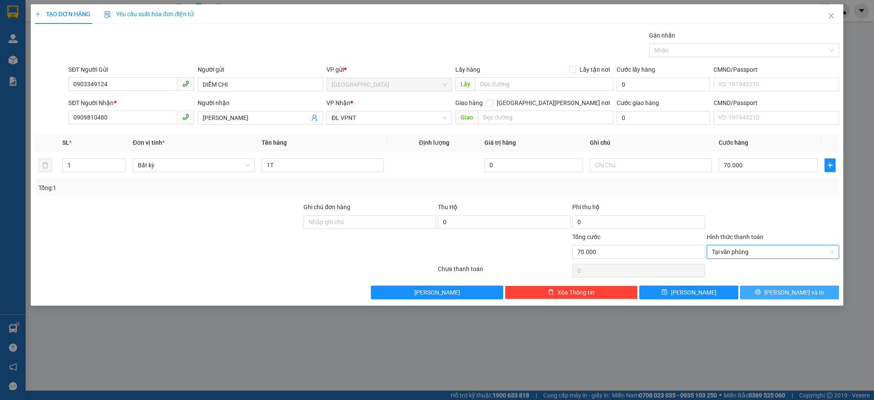
click at [761, 293] on icon "printer" at bounding box center [758, 292] width 6 height 6
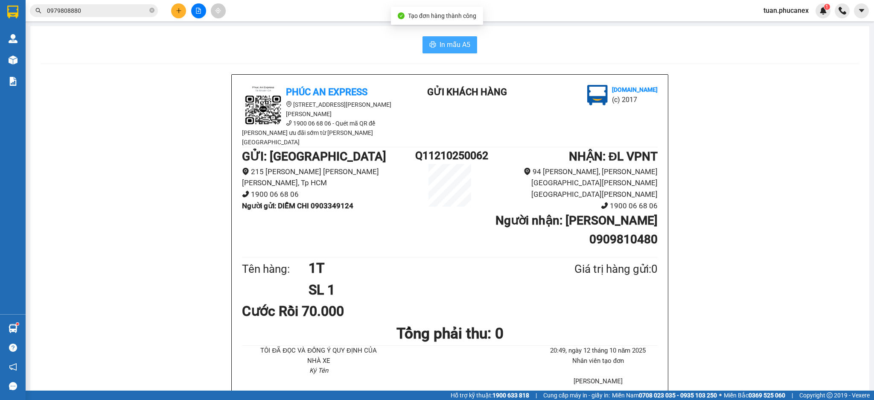
click at [452, 52] on button "In mẫu A5" at bounding box center [450, 44] width 55 height 17
click at [179, 11] on icon "plus" at bounding box center [179, 11] width 6 height 6
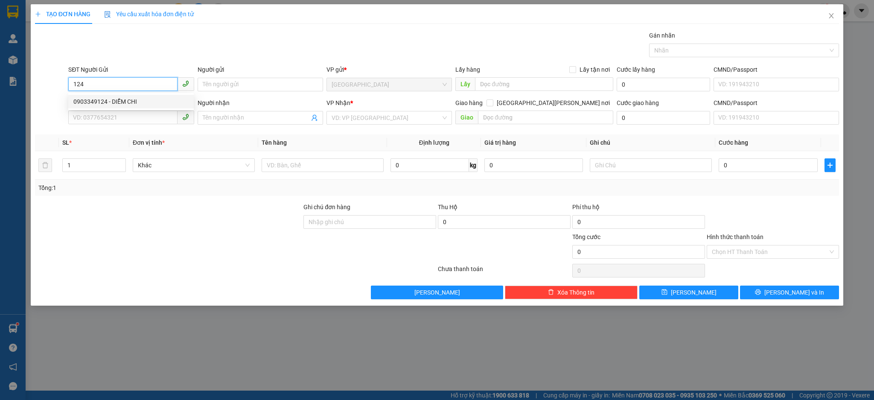
click at [117, 84] on input "124" at bounding box center [122, 84] width 109 height 14
drag, startPoint x: 115, startPoint y: 99, endPoint x: 164, endPoint y: 103, distance: 48.8
click at [117, 99] on div "0909751088 - CỦ CHI" at bounding box center [130, 101] width 115 height 9
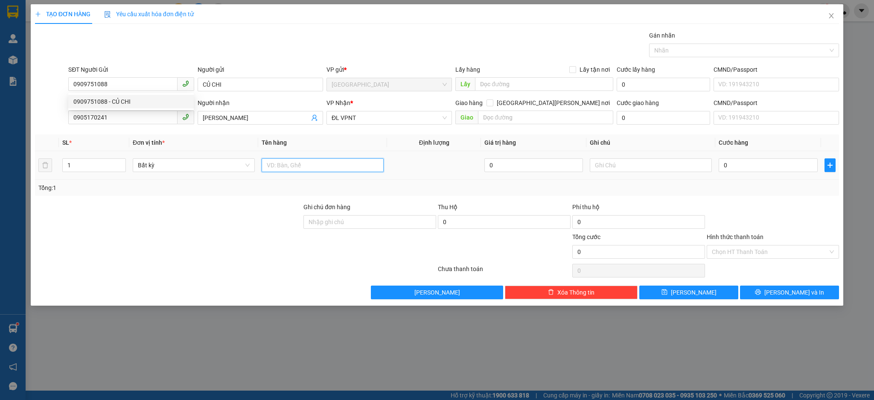
click at [296, 159] on input "text" at bounding box center [323, 165] width 122 height 14
click at [108, 114] on input "0905170241" at bounding box center [122, 118] width 109 height 14
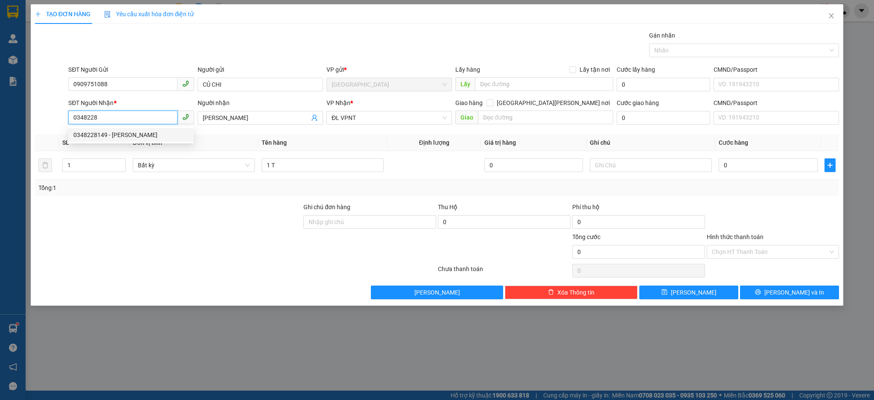
click at [109, 132] on div "0348228149 - [PERSON_NAME]" at bounding box center [130, 134] width 115 height 9
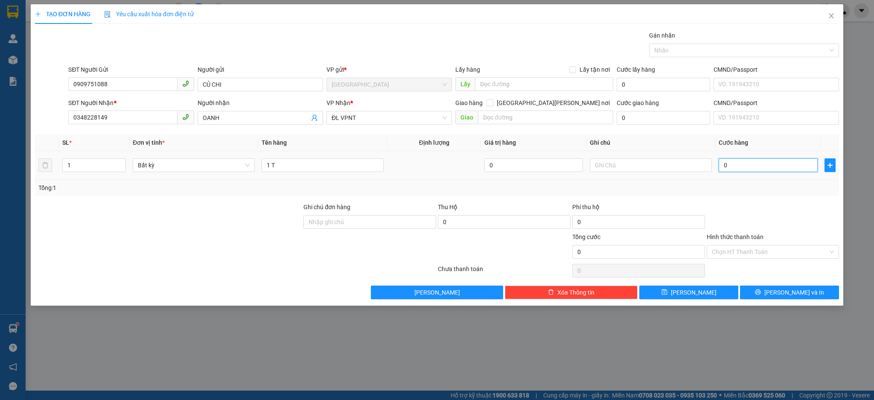
click at [747, 167] on input "0" at bounding box center [768, 165] width 99 height 14
drag, startPoint x: 816, startPoint y: 282, endPoint x: 816, endPoint y: 288, distance: 6.0
click at [816, 288] on div "Transit Pickup Surcharge Ids Transit Deliver Surcharge Ids Transit Deliver Surc…" at bounding box center [437, 165] width 805 height 268
click at [816, 288] on button "[PERSON_NAME] và In" at bounding box center [789, 293] width 99 height 14
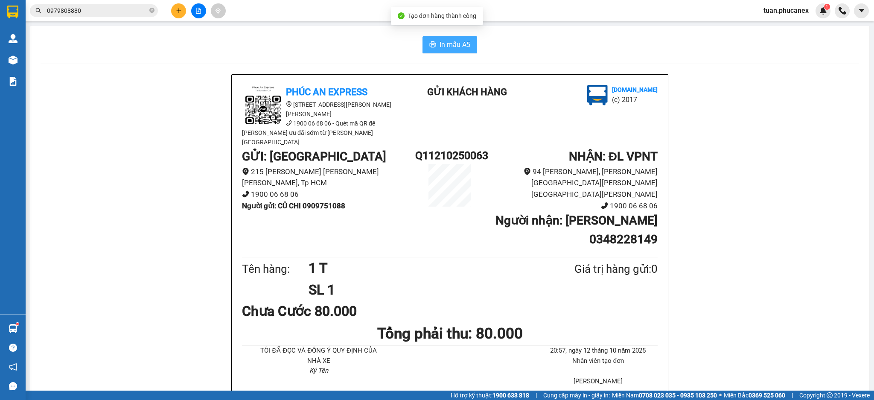
click at [466, 51] on button "In mẫu A5" at bounding box center [450, 44] width 55 height 17
click at [176, 11] on icon "plus" at bounding box center [179, 11] width 6 height 6
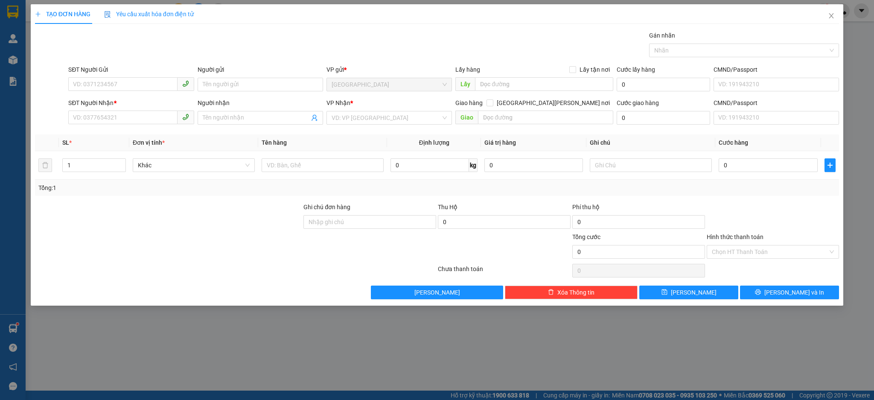
click at [142, 110] on div "SĐT Người Nhận *" at bounding box center [130, 104] width 125 height 13
click at [139, 111] on input "SĐT Người Nhận *" at bounding box center [122, 118] width 109 height 14
click at [127, 135] on div "0918461819 - A KHẢI VP" at bounding box center [130, 134] width 115 height 9
click at [351, 169] on input "text" at bounding box center [323, 165] width 122 height 14
click at [39, 172] on tr "1 Bất kỳ 30 KIỆN TRÁI CÂY 0 0" at bounding box center [437, 165] width 805 height 29
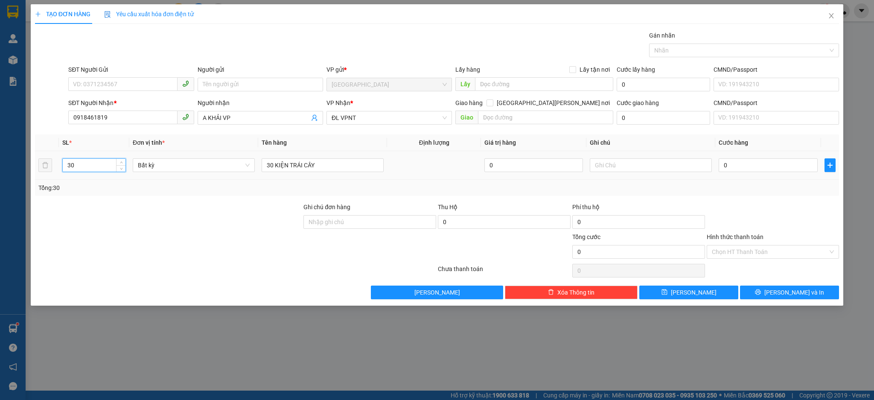
click at [733, 157] on div "0" at bounding box center [768, 165] width 99 height 17
click at [726, 164] on input "0" at bounding box center [768, 165] width 99 height 14
click at [820, 292] on button "[PERSON_NAME] và In" at bounding box center [789, 293] width 99 height 14
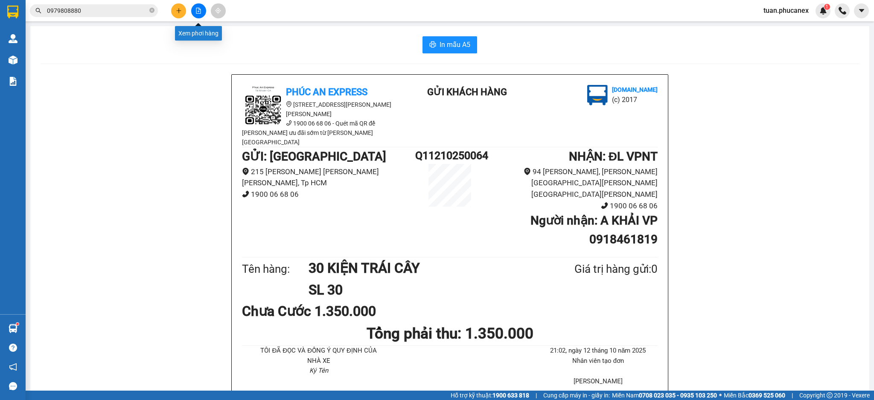
click at [197, 11] on icon "file-add" at bounding box center [198, 11] width 6 height 6
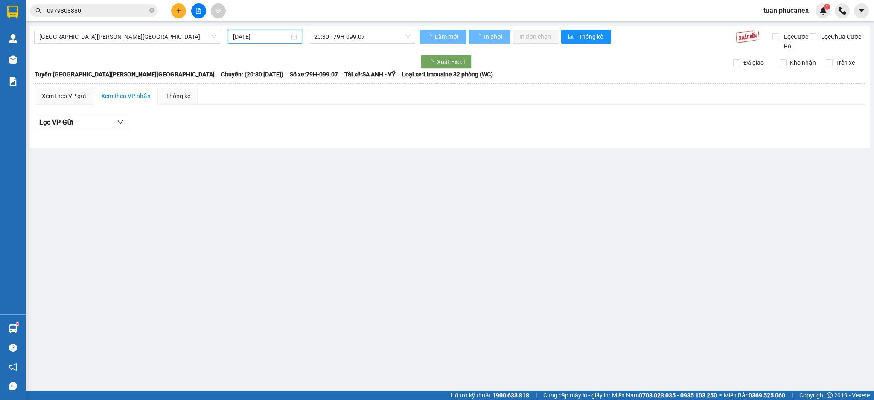
click at [236, 34] on input "[DATE]" at bounding box center [261, 36] width 56 height 9
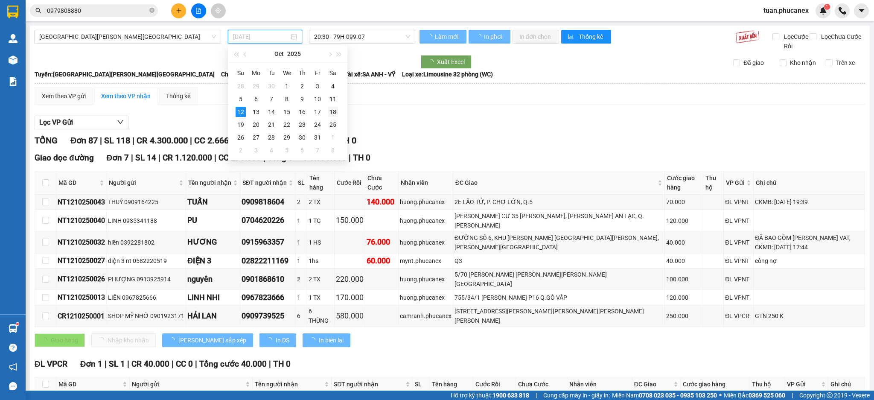
click at [330, 101] on div "11" at bounding box center [333, 99] width 10 height 10
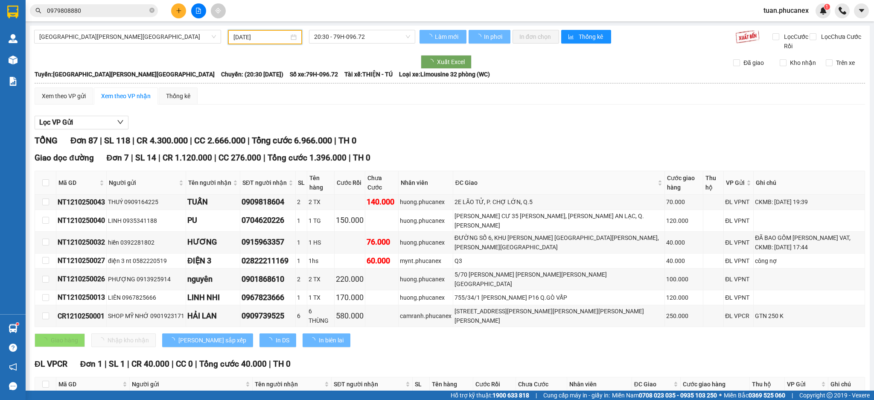
click at [271, 37] on input "[DATE]" at bounding box center [260, 36] width 55 height 9
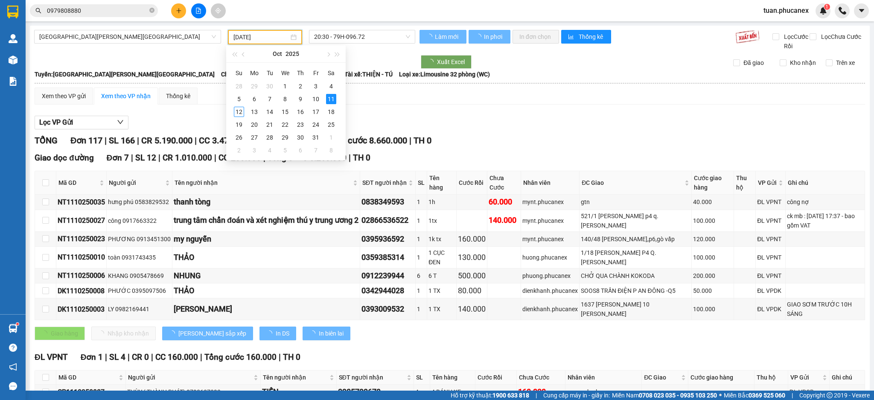
click at [236, 113] on div "12" at bounding box center [239, 112] width 10 height 10
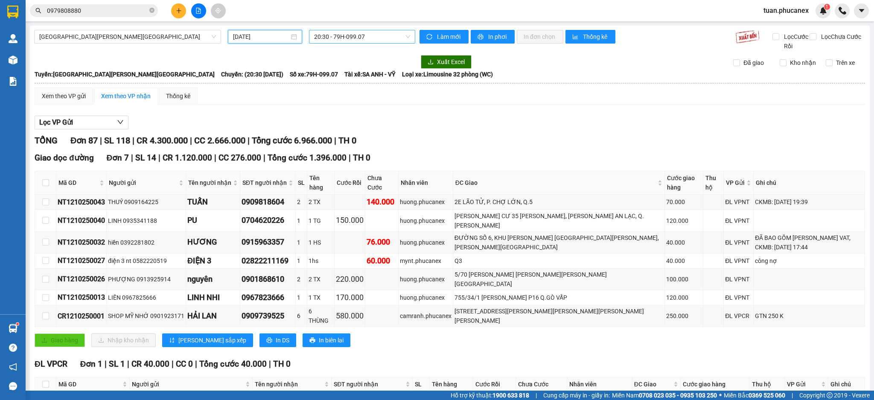
click at [353, 33] on span "20:30 - 79H-099.07" at bounding box center [362, 36] width 96 height 13
click at [349, 64] on div "20:30 - 79H-099.07" at bounding box center [344, 67] width 67 height 9
drag, startPoint x: 284, startPoint y: 283, endPoint x: 239, endPoint y: 283, distance: 44.8
click at [240, 305] on td "0909739525" at bounding box center [267, 316] width 55 height 22
copy div "0909739525"
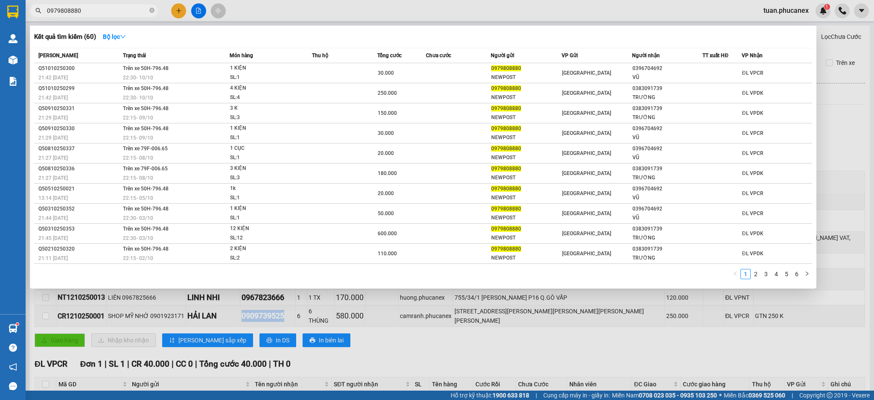
click at [118, 14] on input "0979808880" at bounding box center [97, 10] width 101 height 9
paste input "09739525"
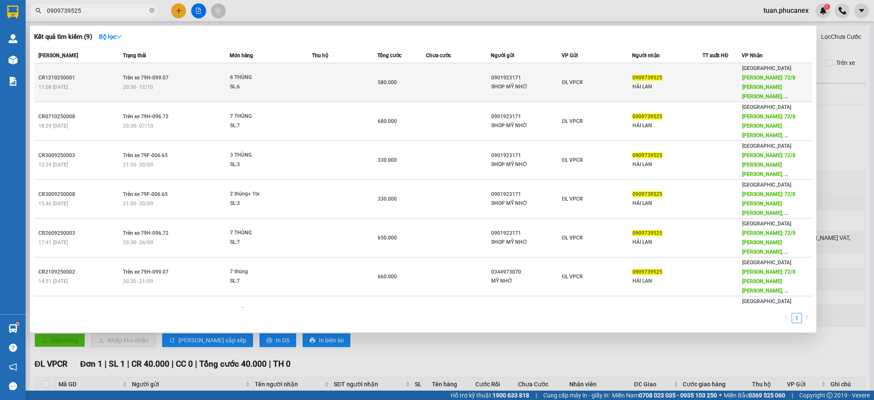
click at [626, 82] on div "ĐL VPCR" at bounding box center [597, 82] width 70 height 9
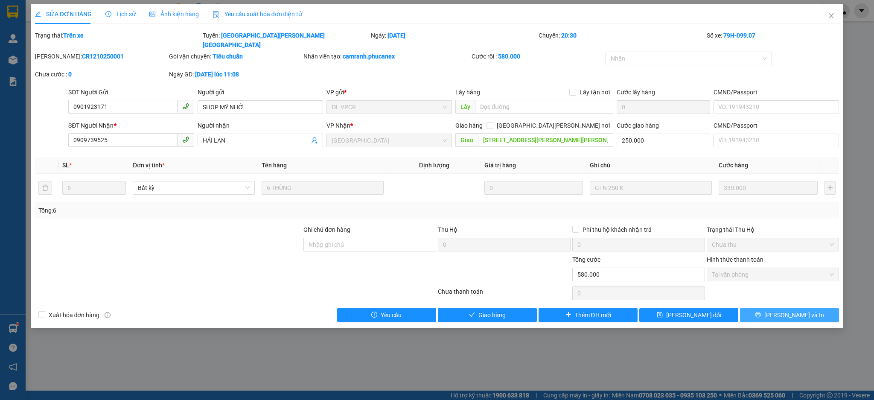
click at [786, 310] on span "[PERSON_NAME] và In" at bounding box center [794, 314] width 60 height 9
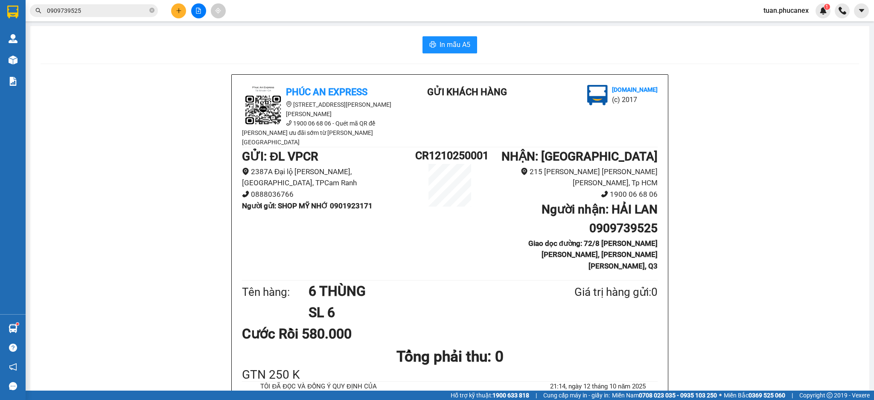
click at [201, 11] on button at bounding box center [198, 10] width 15 height 15
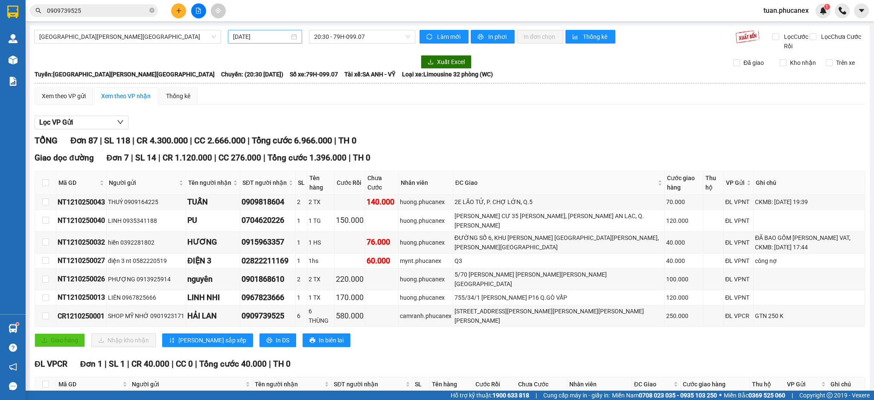
click at [249, 32] on input "[DATE]" at bounding box center [261, 36] width 56 height 9
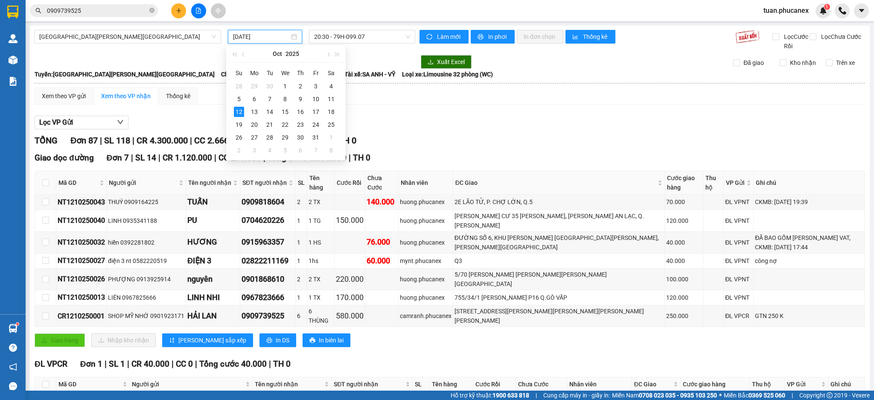
click at [611, 139] on div "[PERSON_NAME] 87 | SL 118 | CR 4.300.000 | CC 2.666.000 | [PERSON_NAME] 6.966.0…" at bounding box center [450, 140] width 831 height 13
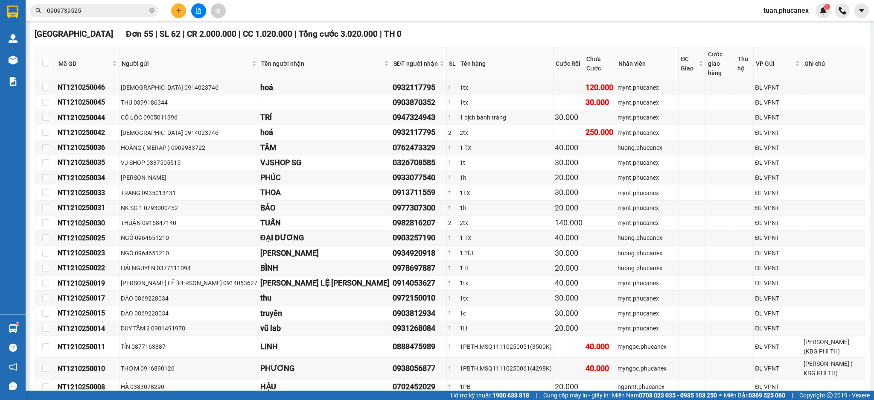
scroll to position [764, 0]
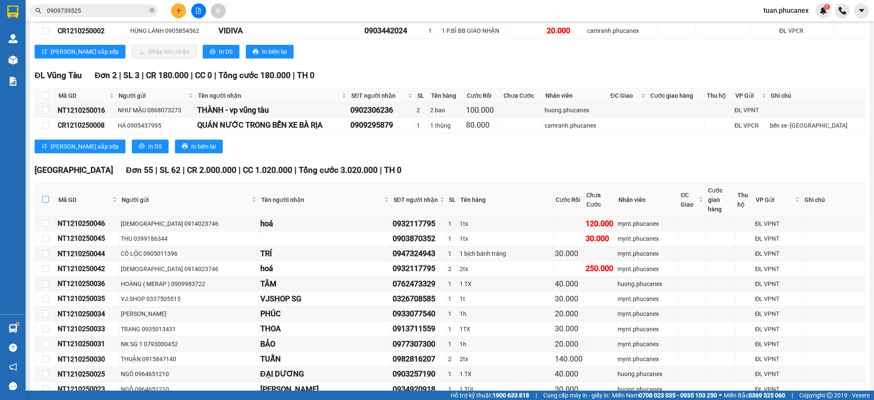
click at [46, 196] on input "checkbox" at bounding box center [45, 199] width 7 height 7
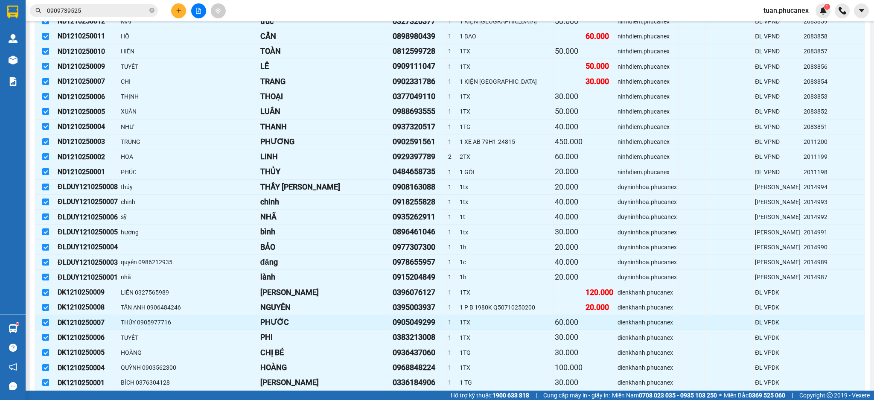
scroll to position [1409, 0]
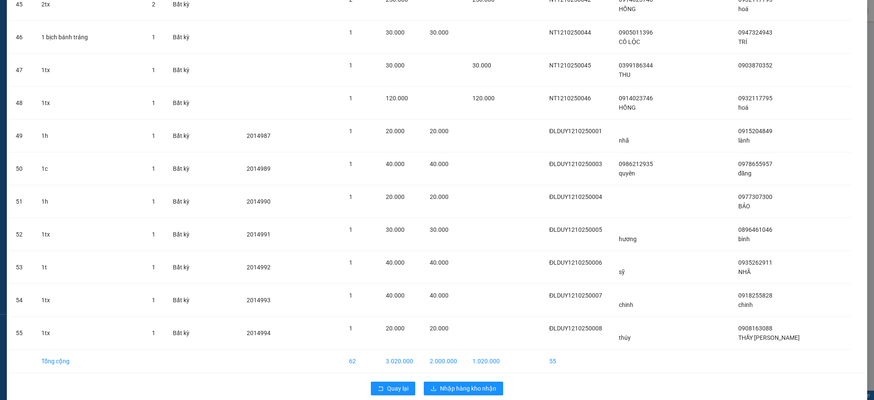
scroll to position [1542, 0]
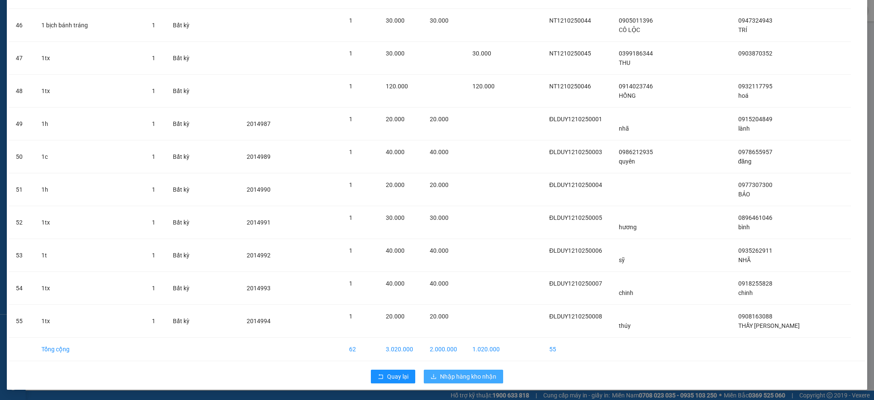
click at [448, 373] on span "Nhập hàng kho nhận" at bounding box center [468, 376] width 56 height 9
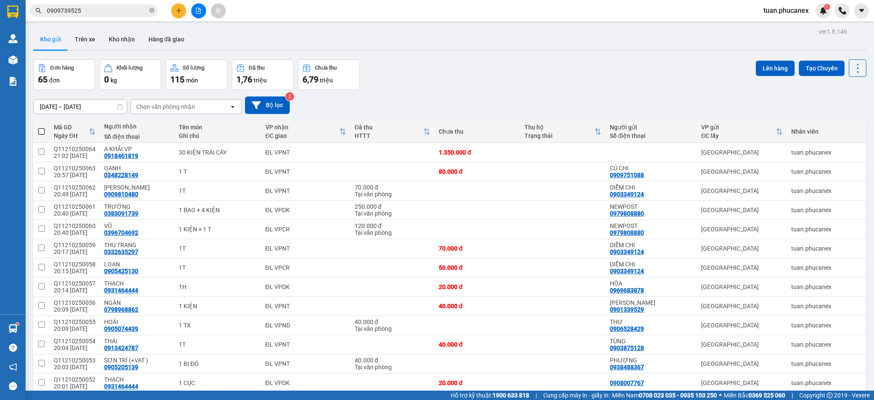
click at [183, 9] on button at bounding box center [178, 10] width 15 height 15
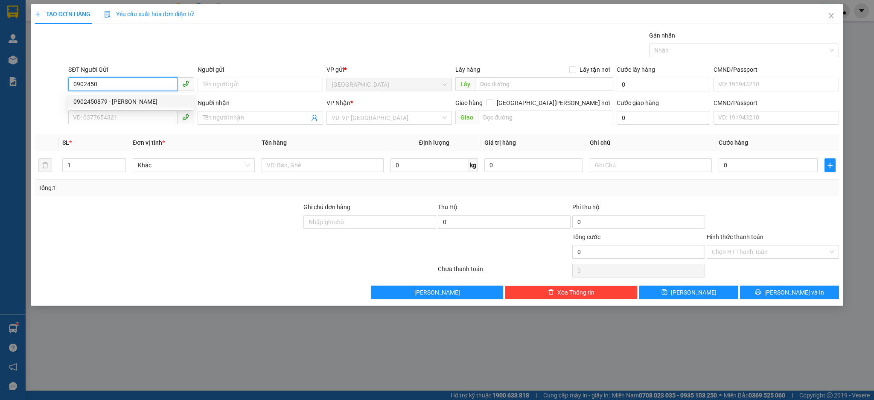
click at [138, 102] on div "0902450879 - [PERSON_NAME]" at bounding box center [130, 101] width 115 height 9
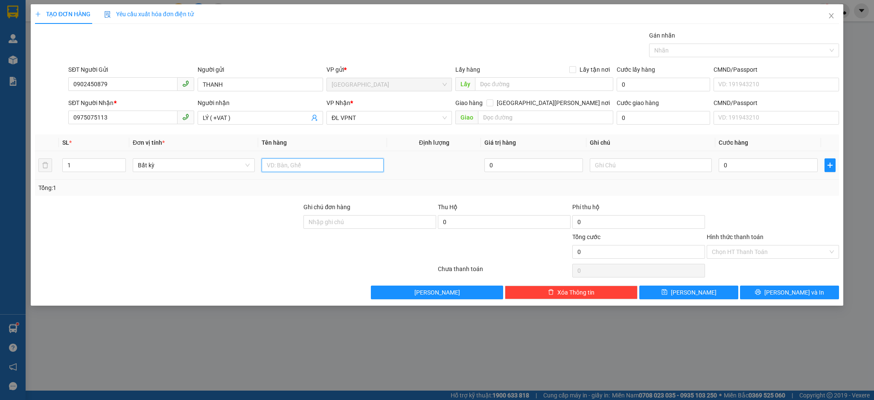
click at [315, 171] on input "text" at bounding box center [323, 165] width 122 height 14
click at [787, 169] on input "0" at bounding box center [768, 165] width 99 height 14
click at [312, 169] on input "1h" at bounding box center [323, 165] width 122 height 14
click at [782, 290] on span "[PERSON_NAME] và In" at bounding box center [794, 292] width 60 height 9
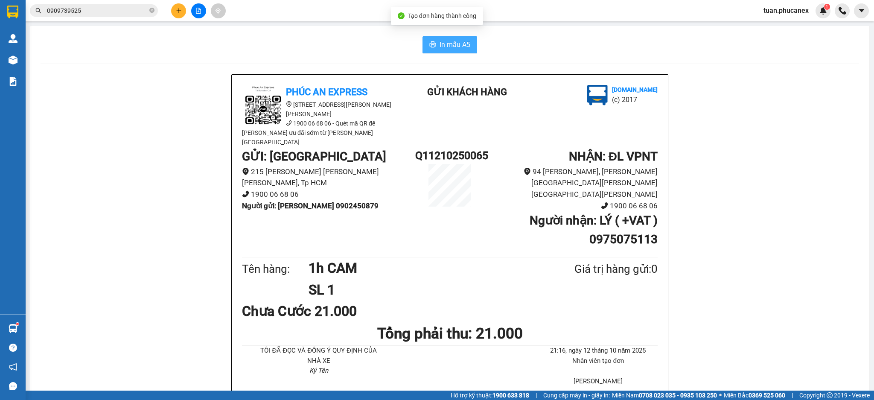
click at [445, 45] on span "In mẫu A5" at bounding box center [455, 44] width 31 height 11
click at [182, 18] on div at bounding box center [198, 10] width 64 height 15
click at [180, 11] on icon "plus" at bounding box center [179, 11] width 6 height 6
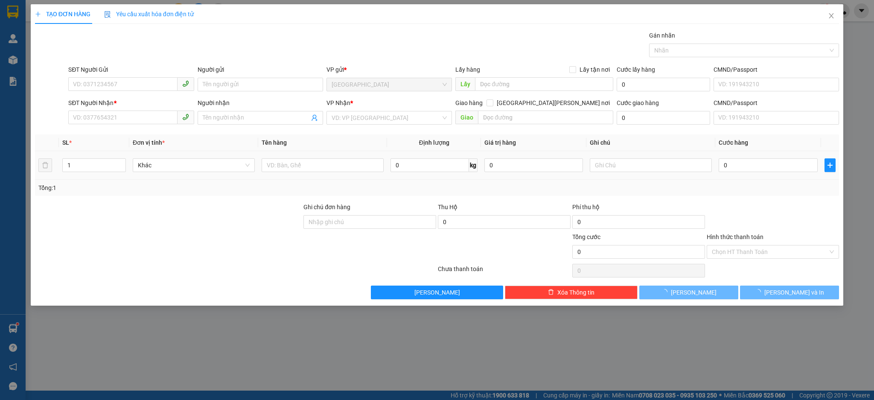
click at [352, 174] on td at bounding box center [322, 165] width 129 height 29
click at [362, 163] on input "text" at bounding box center [323, 165] width 122 height 14
click at [131, 82] on input "SĐT Người Gửi" at bounding box center [122, 84] width 109 height 14
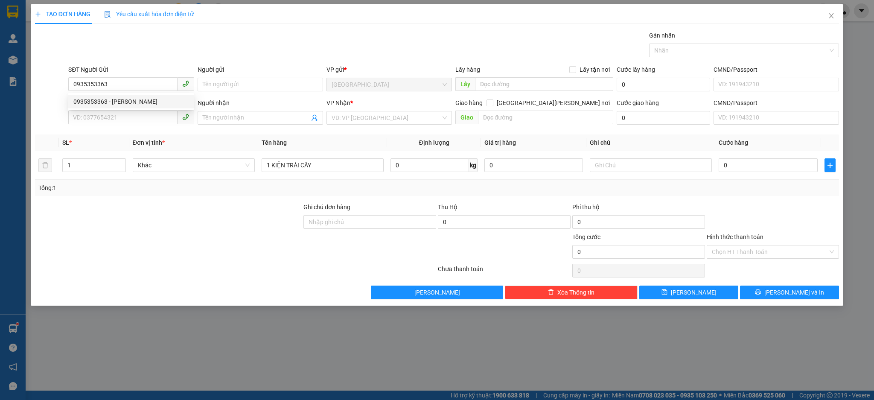
click at [144, 92] on div "SĐT Người Gửi 0935353363" at bounding box center [130, 80] width 125 height 30
click at [137, 100] on div "SĐT Người Nhận *" at bounding box center [130, 102] width 125 height 9
click at [137, 111] on input "SĐT Người Nhận *" at bounding box center [122, 118] width 109 height 14
click at [144, 80] on input "0935353363" at bounding box center [122, 84] width 109 height 14
click at [130, 100] on div "0935353363 - [PERSON_NAME]" at bounding box center [130, 101] width 115 height 9
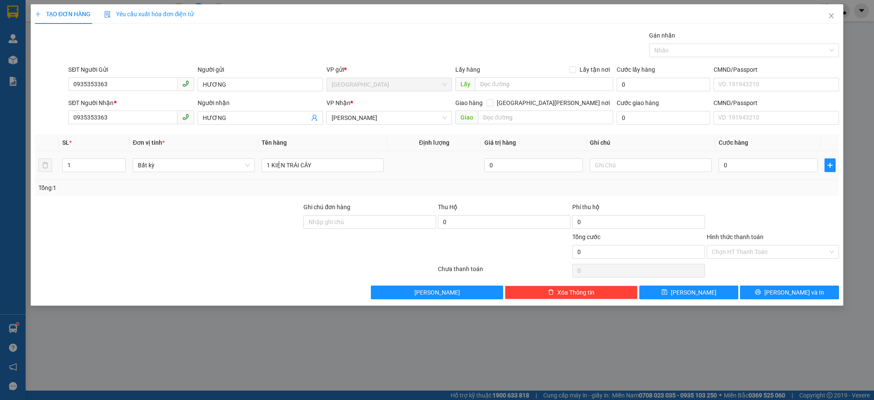
click at [742, 174] on td "0" at bounding box center [767, 165] width 105 height 29
click at [746, 167] on input "0" at bounding box center [768, 165] width 99 height 14
click at [761, 292] on icon "printer" at bounding box center [758, 292] width 6 height 6
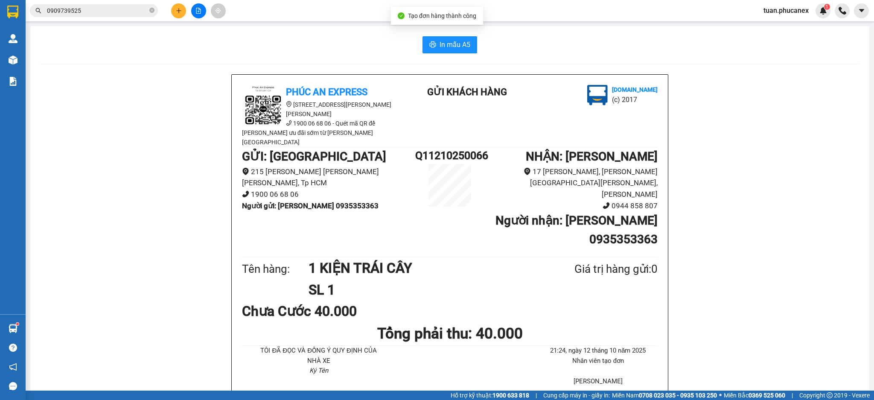
click at [468, 43] on button "In mẫu A5" at bounding box center [450, 44] width 55 height 17
click at [174, 12] on button at bounding box center [178, 10] width 15 height 15
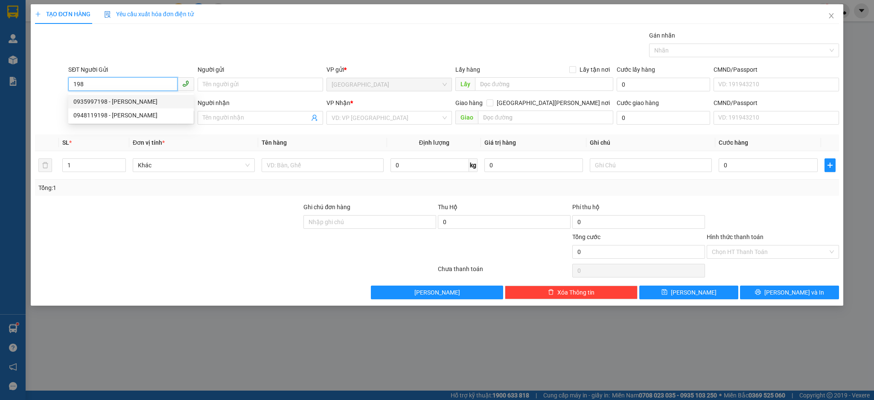
click at [139, 101] on div "0935997198 - [PERSON_NAME]" at bounding box center [130, 101] width 115 height 9
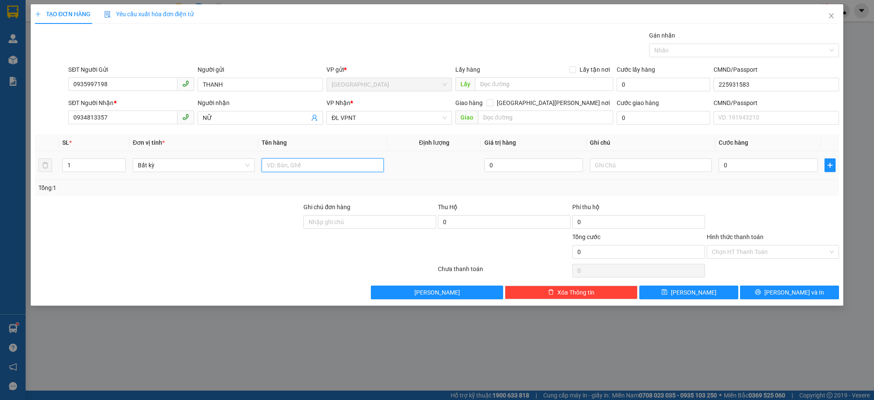
click at [349, 171] on input "text" at bounding box center [323, 165] width 122 height 14
click at [736, 163] on input "0" at bounding box center [768, 165] width 99 height 14
click at [755, 291] on button "[PERSON_NAME] và In" at bounding box center [789, 293] width 99 height 14
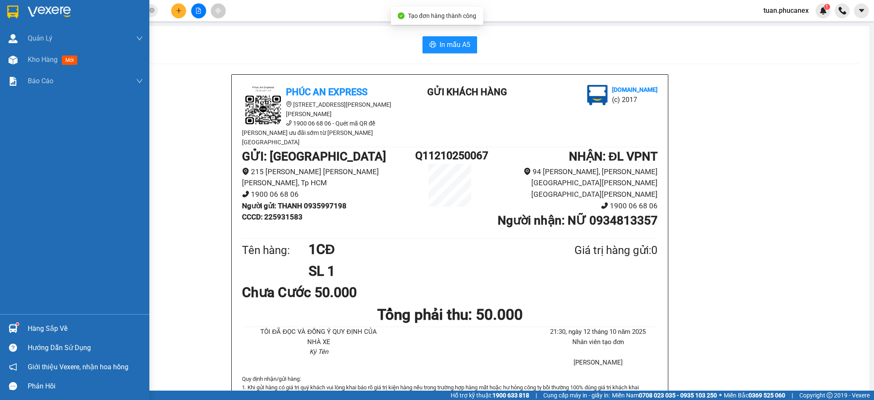
click at [26, 14] on div at bounding box center [74, 14] width 149 height 28
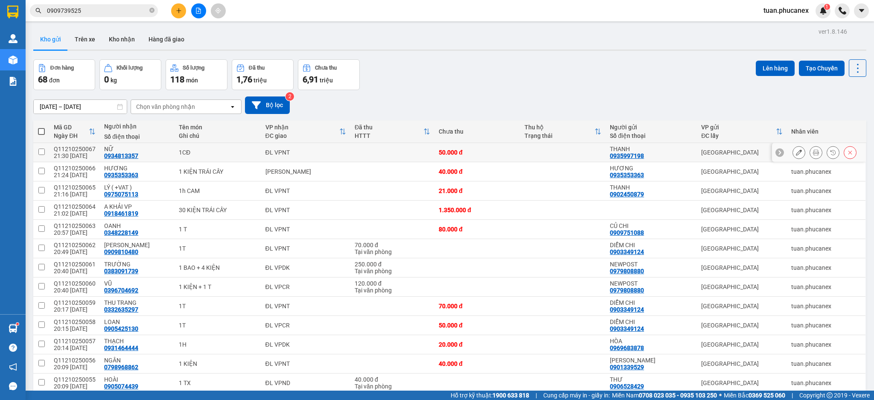
click at [796, 155] on icon at bounding box center [799, 152] width 6 height 6
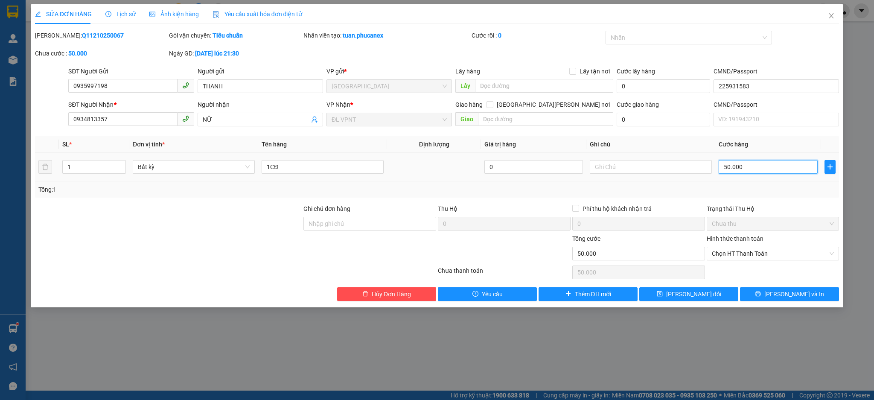
click at [764, 171] on input "50.000" at bounding box center [768, 167] width 99 height 14
click at [779, 289] on button "[PERSON_NAME] và In" at bounding box center [789, 294] width 99 height 14
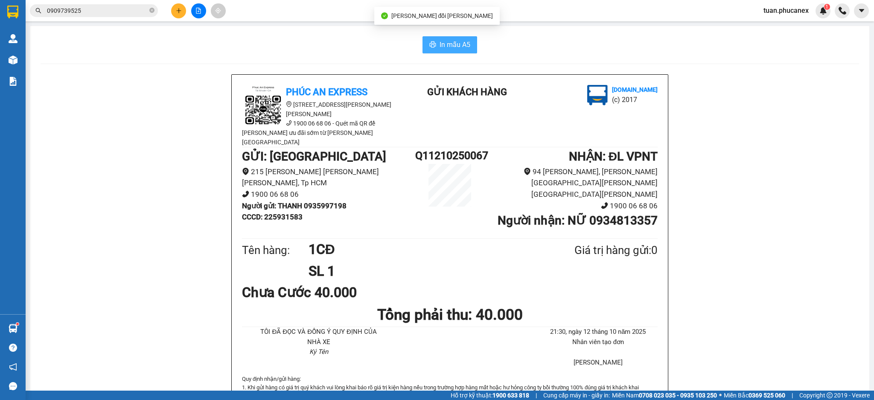
click at [440, 44] on span "In mẫu A5" at bounding box center [455, 44] width 31 height 11
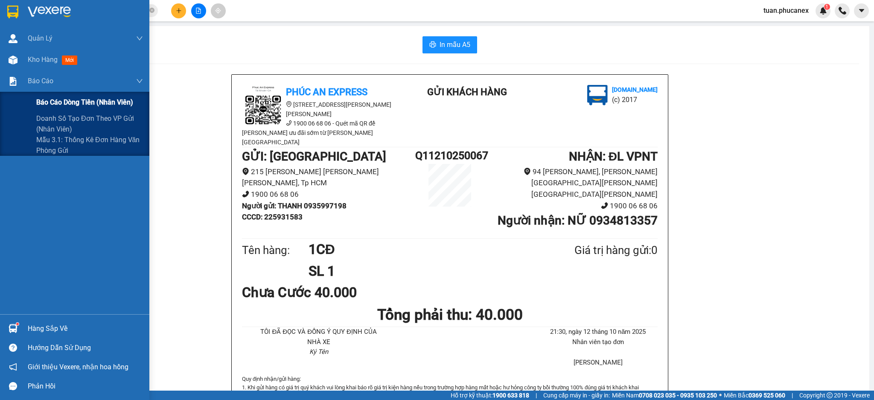
click at [35, 103] on div "Báo cáo dòng tiền (nhân viên)" at bounding box center [74, 102] width 149 height 21
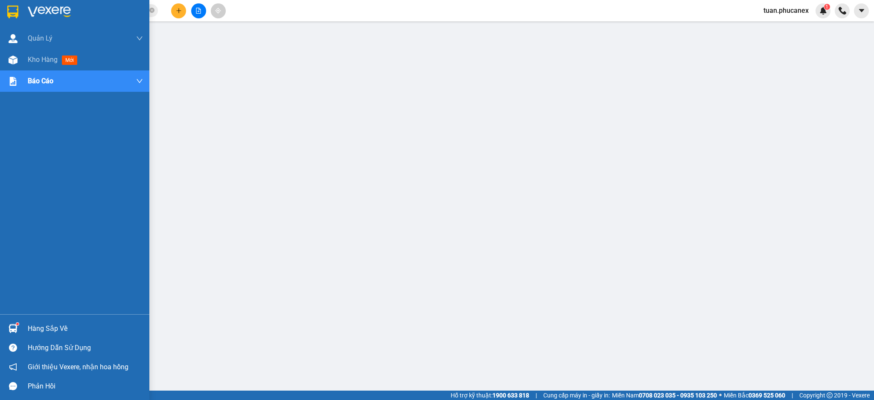
click at [54, 19] on div at bounding box center [74, 14] width 149 height 28
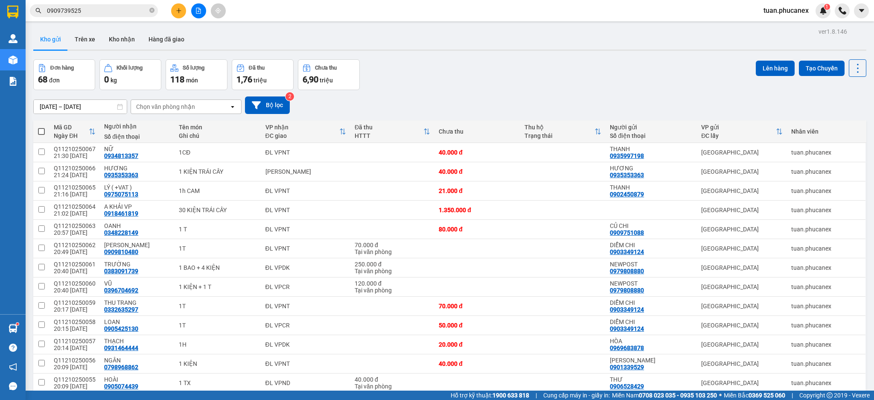
click at [41, 133] on span at bounding box center [41, 131] width 7 height 7
click at [41, 127] on input "checkbox" at bounding box center [41, 127] width 0 height 0
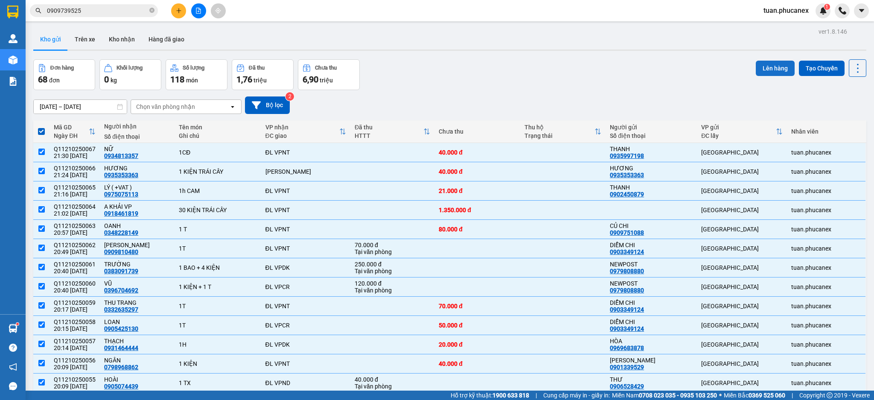
click at [756, 73] on button "Lên hàng" at bounding box center [775, 68] width 39 height 15
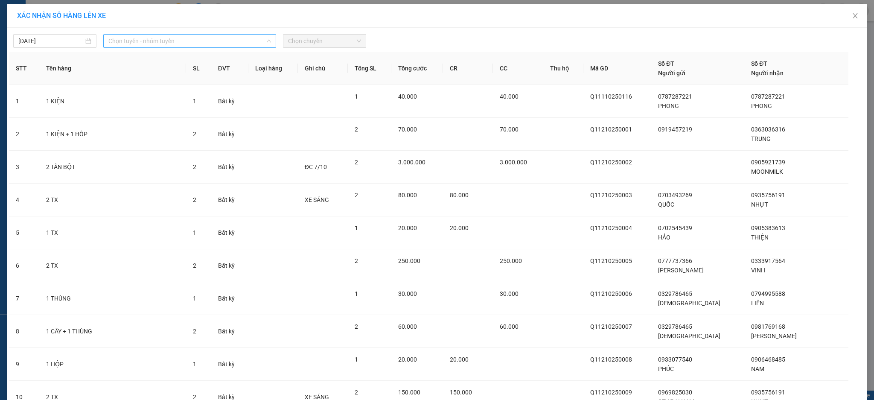
click at [214, 41] on span "Chọn tuyến - nhóm tuyến" at bounding box center [189, 41] width 163 height 13
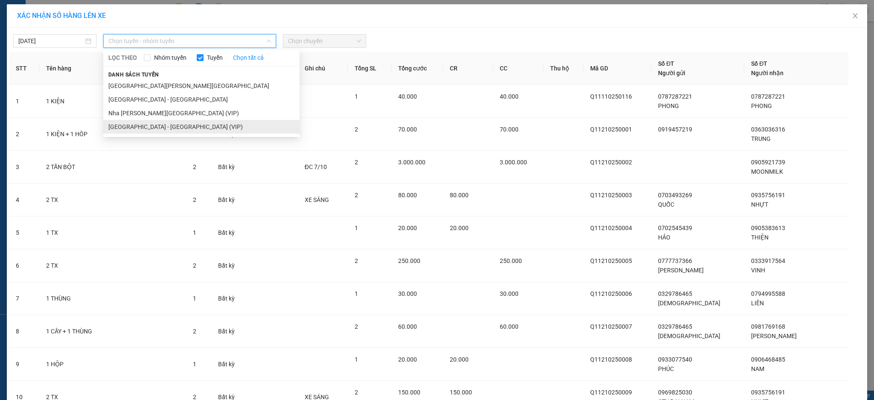
click at [153, 123] on li "[GEOGRAPHIC_DATA] - [GEOGRAPHIC_DATA] (VIP)" at bounding box center [201, 127] width 196 height 14
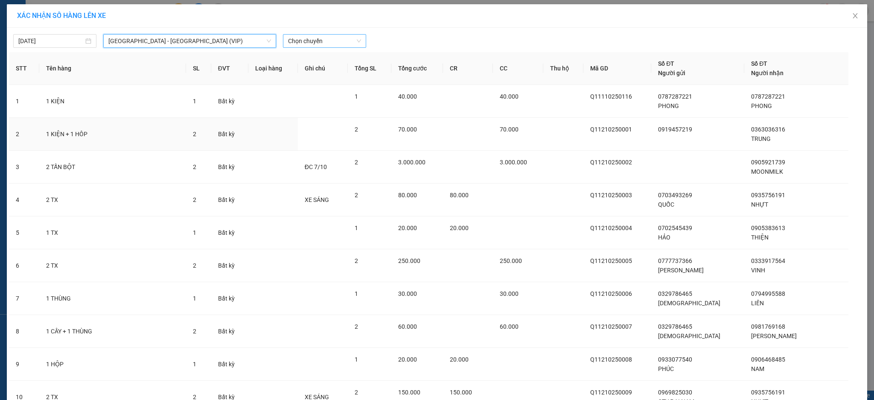
click at [335, 43] on span "Chọn chuyến" at bounding box center [324, 41] width 73 height 13
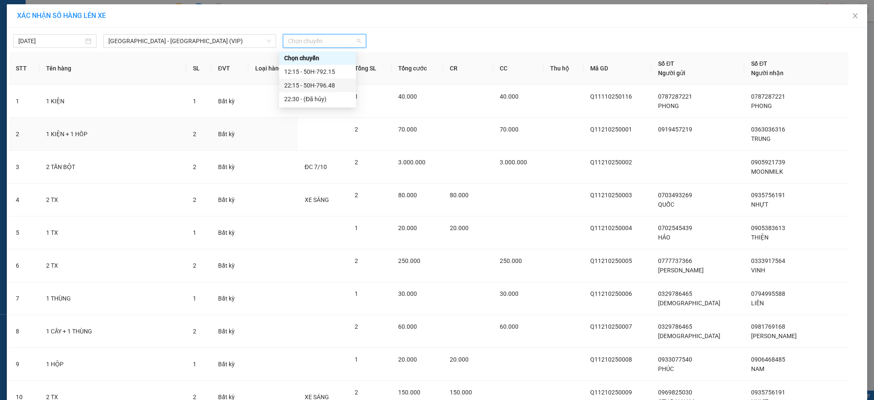
click at [331, 82] on div "22:15 - 50H-796.48" at bounding box center [317, 85] width 67 height 9
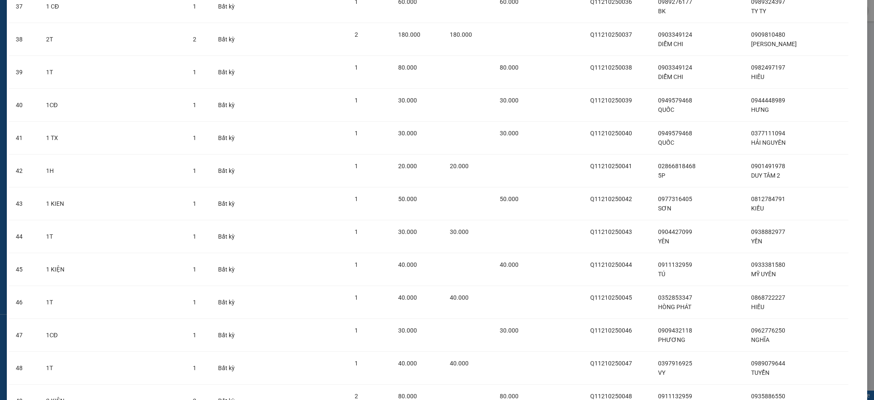
scroll to position [1989, 0]
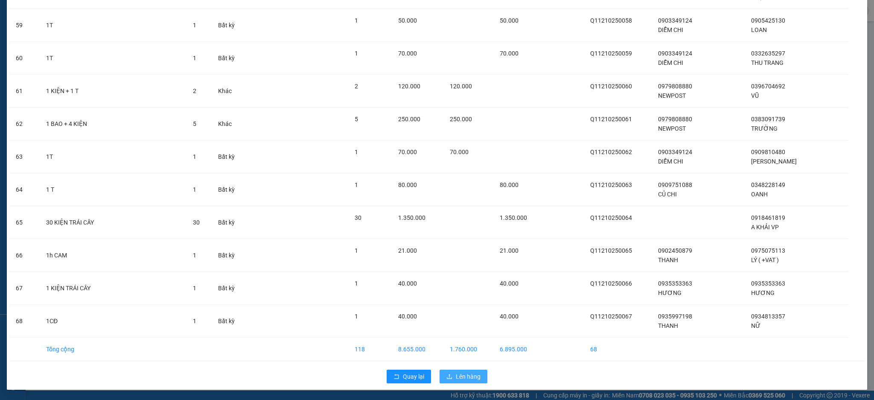
click at [456, 376] on span "Lên hàng" at bounding box center [468, 376] width 25 height 9
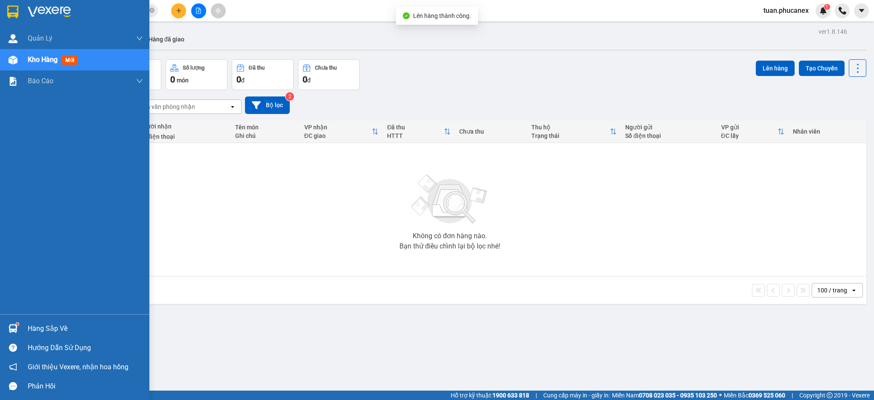
click at [62, 3] on div at bounding box center [74, 14] width 149 height 28
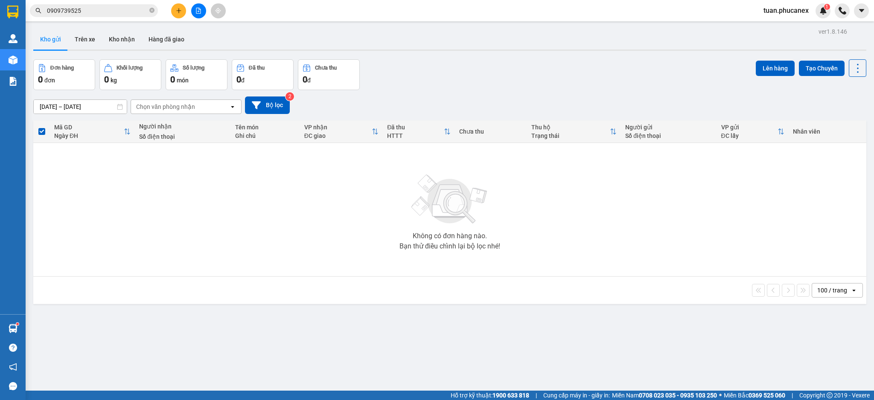
click at [196, 3] on button at bounding box center [198, 10] width 15 height 15
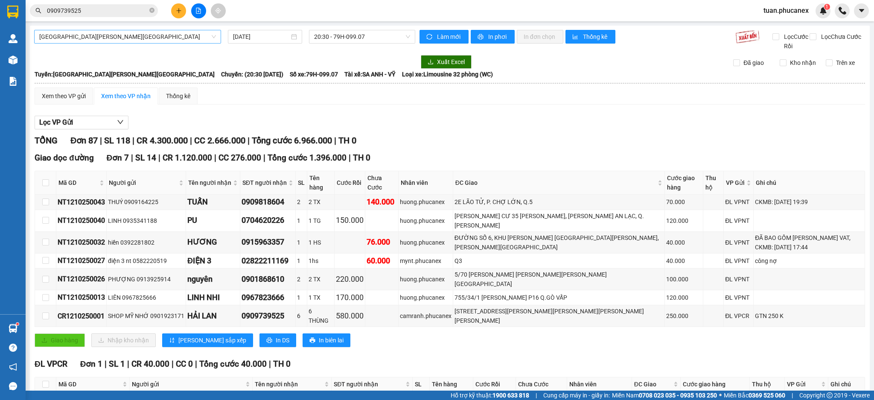
click at [135, 31] on span "[GEOGRAPHIC_DATA][PERSON_NAME][GEOGRAPHIC_DATA]" at bounding box center [127, 36] width 177 height 13
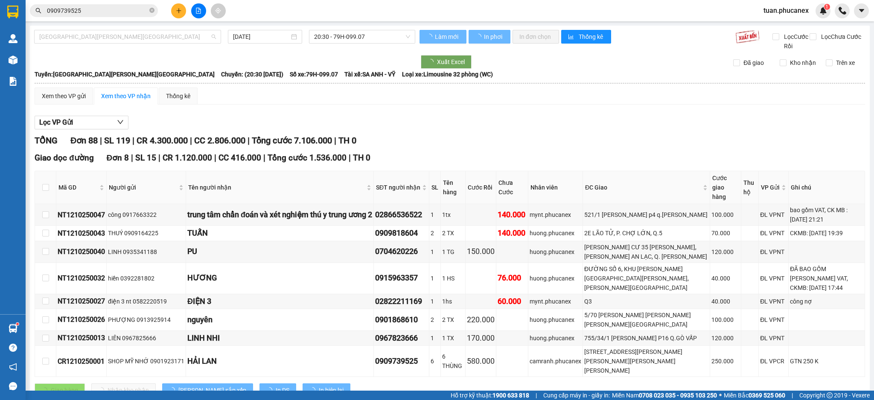
click at [136, 41] on span "[GEOGRAPHIC_DATA][PERSON_NAME][GEOGRAPHIC_DATA]" at bounding box center [127, 36] width 177 height 13
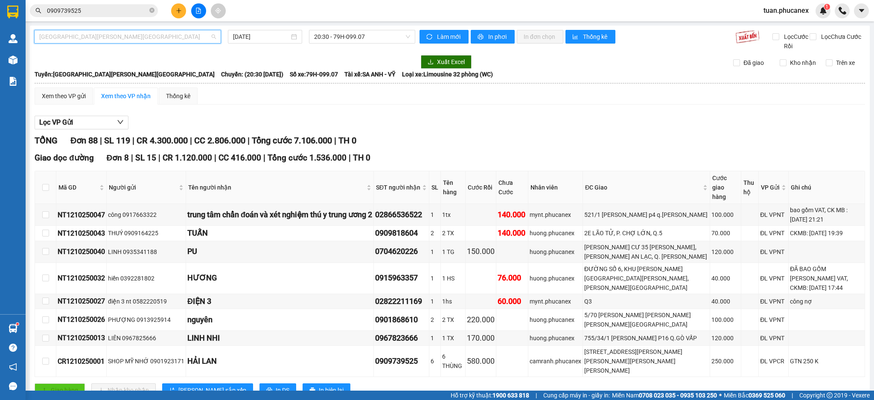
click at [138, 38] on span "[GEOGRAPHIC_DATA][PERSON_NAME][GEOGRAPHIC_DATA]" at bounding box center [127, 36] width 177 height 13
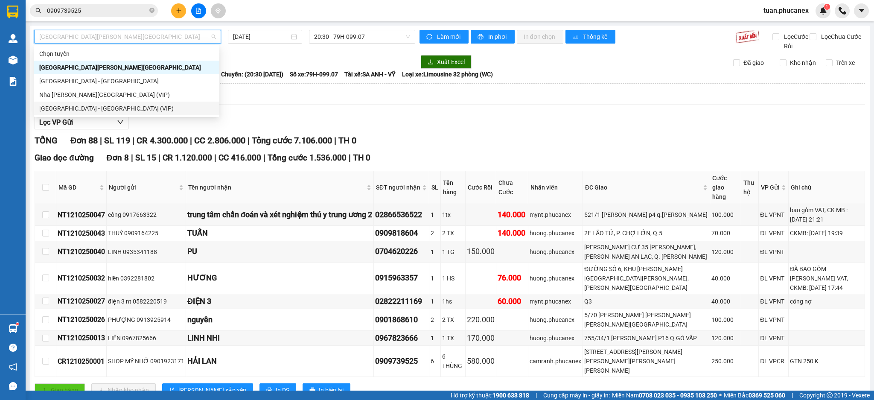
click at [103, 105] on div "[GEOGRAPHIC_DATA] - [GEOGRAPHIC_DATA] (VIP)" at bounding box center [126, 108] width 175 height 9
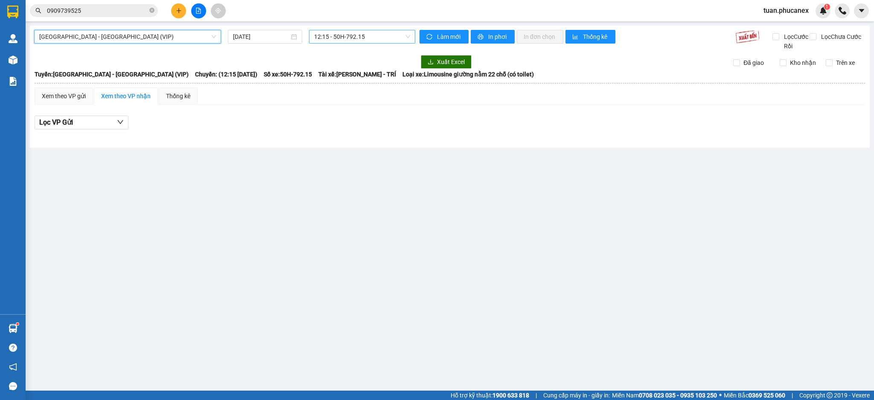
click at [367, 37] on span "12:15 - 50H-792.15" at bounding box center [362, 36] width 96 height 13
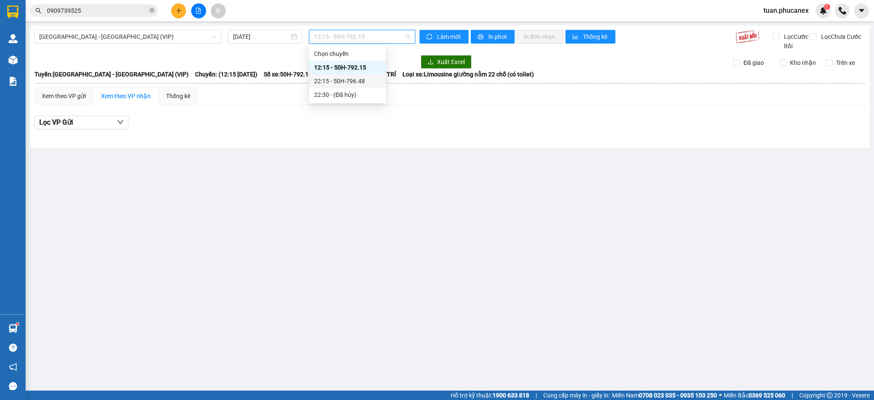
click at [361, 76] on div "22:15 - 50H-796.48" at bounding box center [347, 81] width 77 height 14
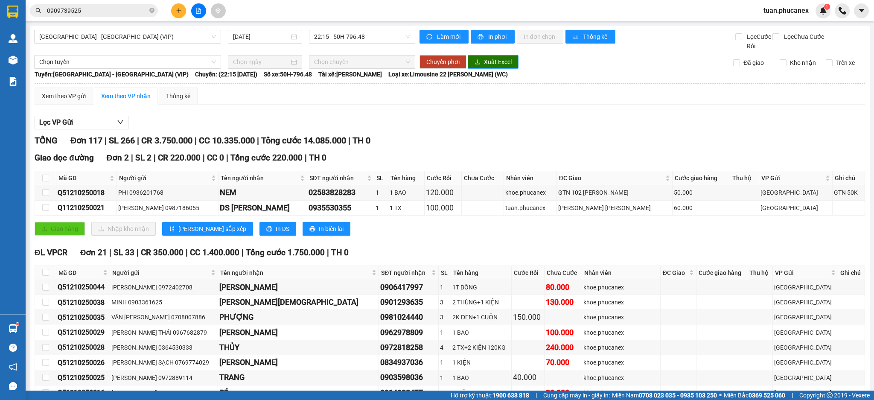
click at [494, 62] on span "Xuất Excel" at bounding box center [498, 61] width 28 height 9
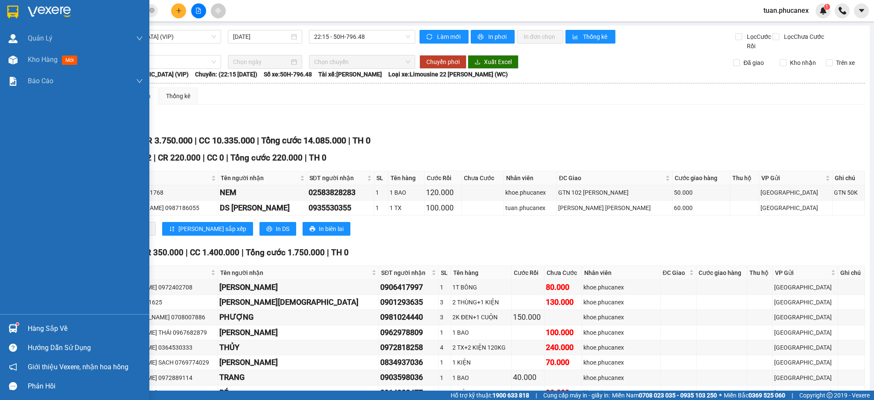
click at [26, 7] on div at bounding box center [74, 14] width 149 height 28
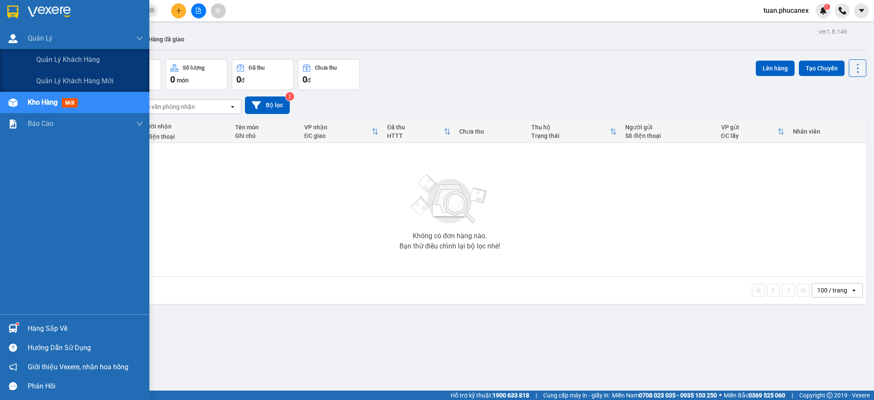
click at [57, 17] on img at bounding box center [49, 12] width 43 height 13
